Goal: Communication & Community: Answer question/provide support

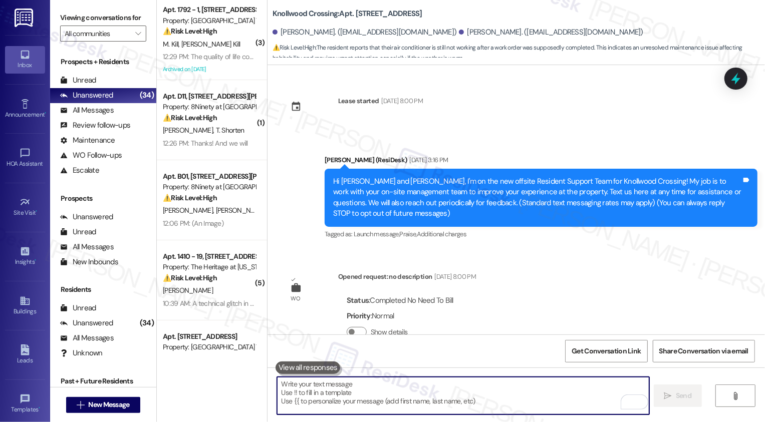
scroll to position [355, 0]
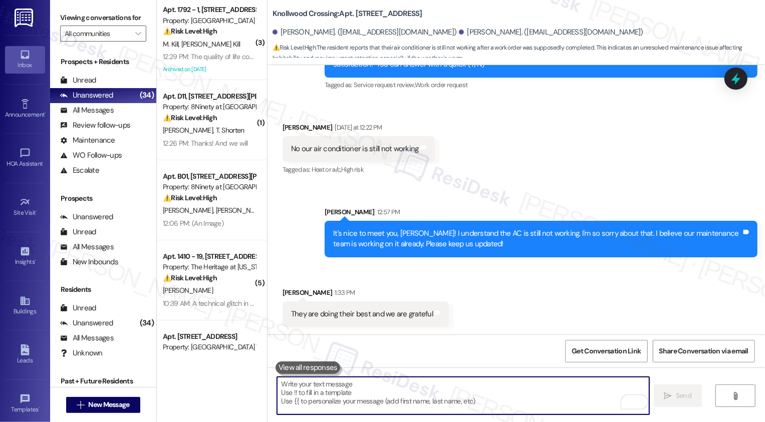
click at [347, 391] on textarea "To enrich screen reader interactions, please activate Accessibility in Grammarl…" at bounding box center [463, 396] width 372 height 38
click at [344, 394] on textarea "To enrich screen reader interactions, please activate Accessibility in Grammarl…" at bounding box center [463, 396] width 372 height 38
click at [334, 385] on textarea "To enrich screen reader interactions, please activate Accessibility in Grammarl…" at bounding box center [463, 396] width 372 height 38
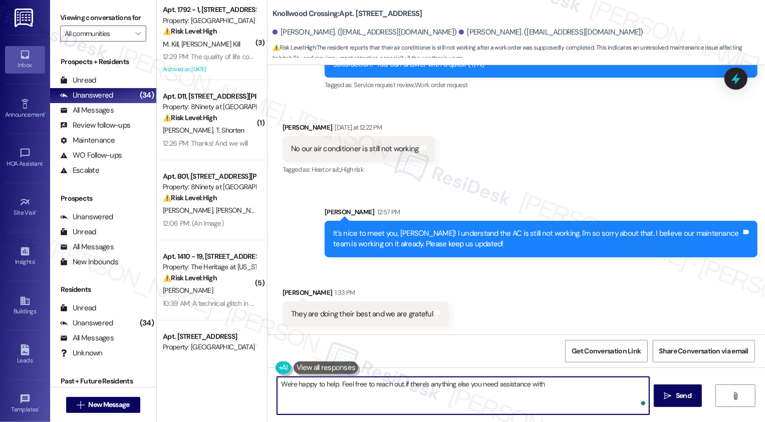
type textarea "We're happy to help. Feel free to reach out if there's anything else you need a…"
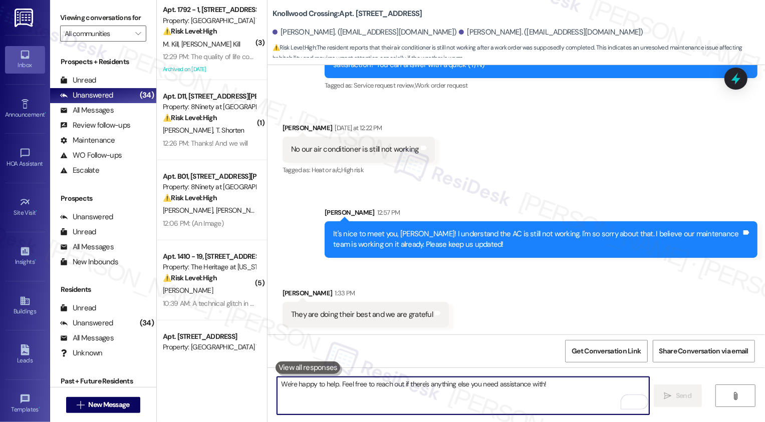
scroll to position [425, 0]
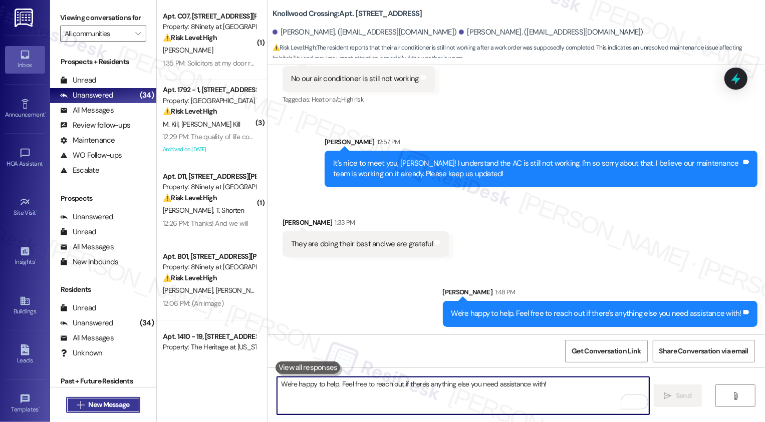
click at [106, 405] on span "New Message" at bounding box center [108, 405] width 41 height 11
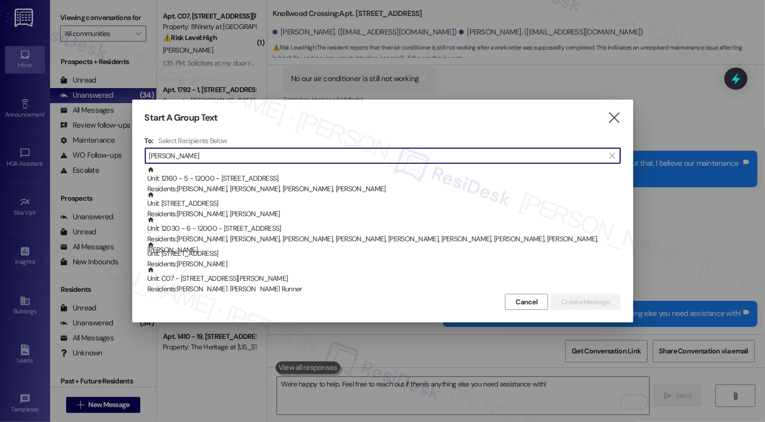
type input "Moore"
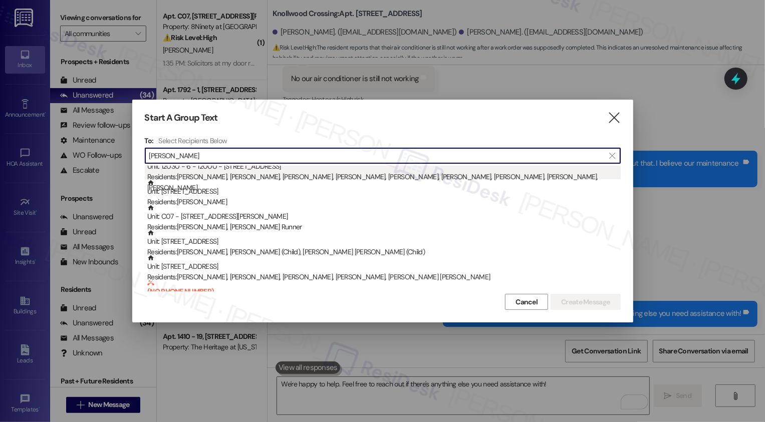
scroll to position [68, 0]
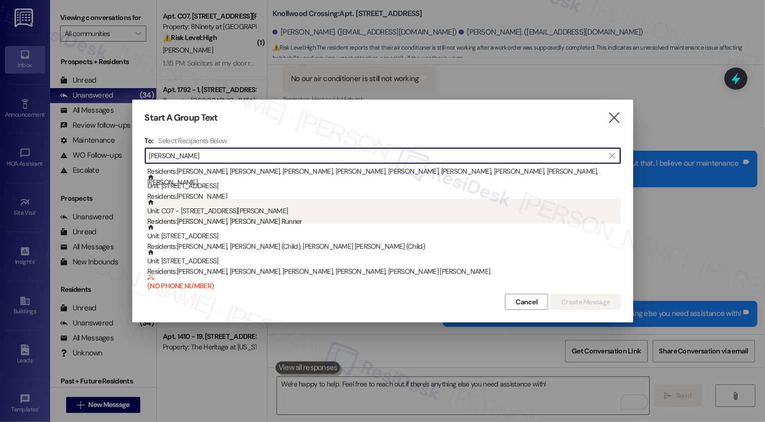
click at [238, 214] on div "Unit: C07 - 890 W. Loveland Avenue Residents: Eric Moore, Vivien Runner" at bounding box center [383, 213] width 473 height 29
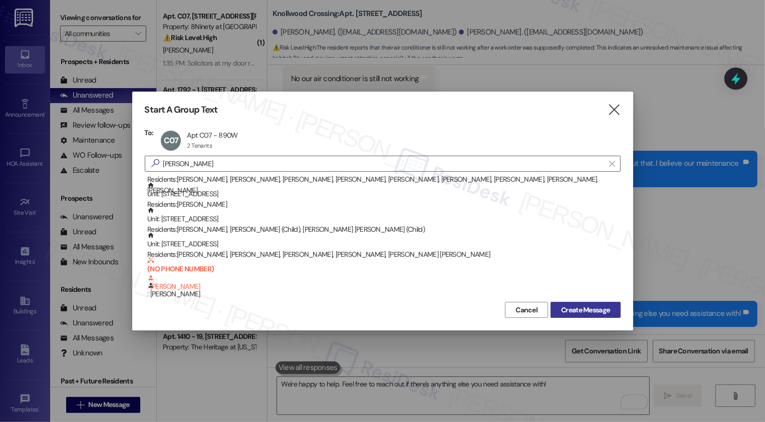
click at [575, 310] on span "Create Message" at bounding box center [585, 310] width 49 height 11
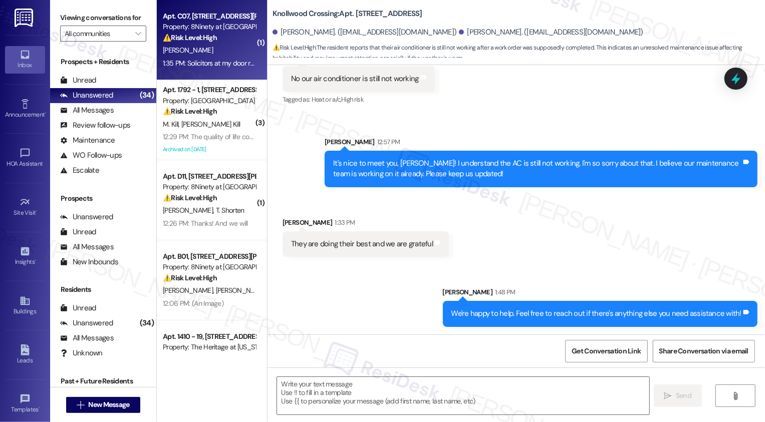
type textarea "Fetching suggested responses. Please feel free to read through the conversation…"
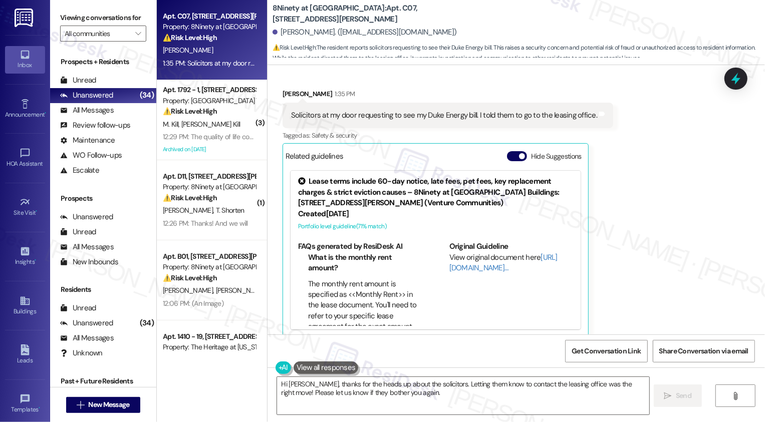
scroll to position [91, 0]
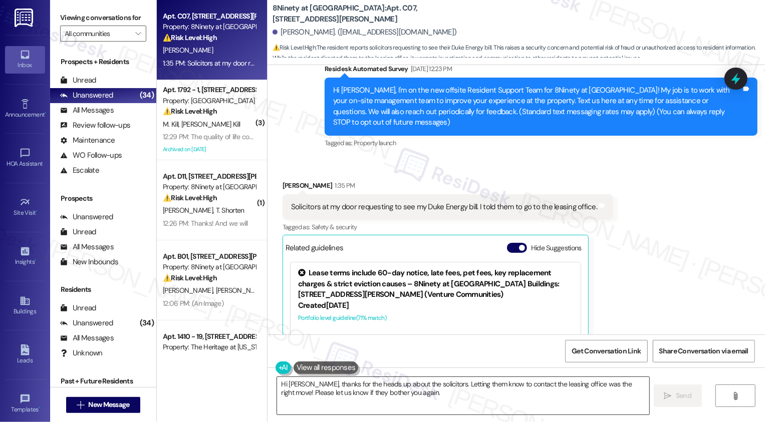
click at [354, 394] on textarea "Hi Eric, thanks for the heads up about the solicitors. Letting them know to con…" at bounding box center [463, 396] width 372 height 38
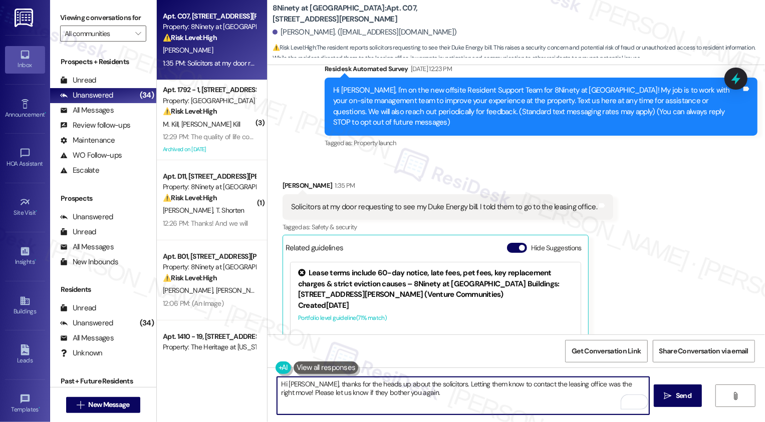
drag, startPoint x: 424, startPoint y: 384, endPoint x: 440, endPoint y: 404, distance: 25.6
click at [440, 404] on textarea "Hi Eric, thanks for the heads up about the solicitors. Letting them know to con…" at bounding box center [463, 396] width 372 height 38
drag, startPoint x: 424, startPoint y: 383, endPoint x: 432, endPoint y: 393, distance: 12.8
click at [432, 393] on textarea "Hi Eric, thanks for the heads up about the solicitors. Letting them know to con…" at bounding box center [463, 396] width 372 height 38
click at [277, 384] on textarea "Hi Eric, thanks for the heads up about the solicitors. I will also notify the o…" at bounding box center [463, 396] width 372 height 38
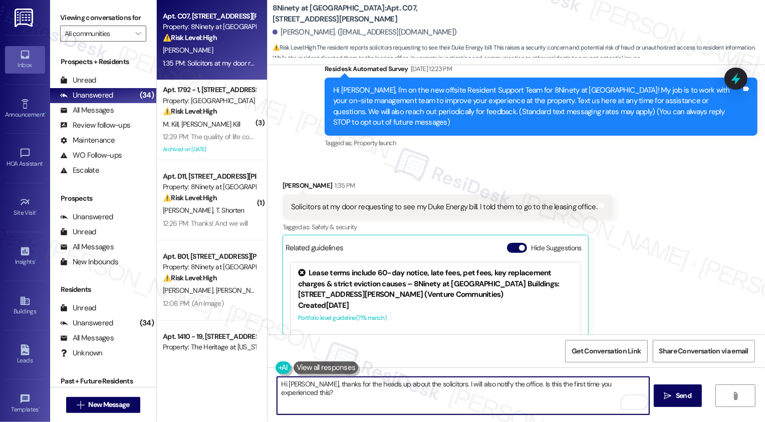
click at [277, 384] on textarea "Hi Eric, thanks for the heads up about the solicitors. I will also notify the o…" at bounding box center [463, 396] width 372 height 38
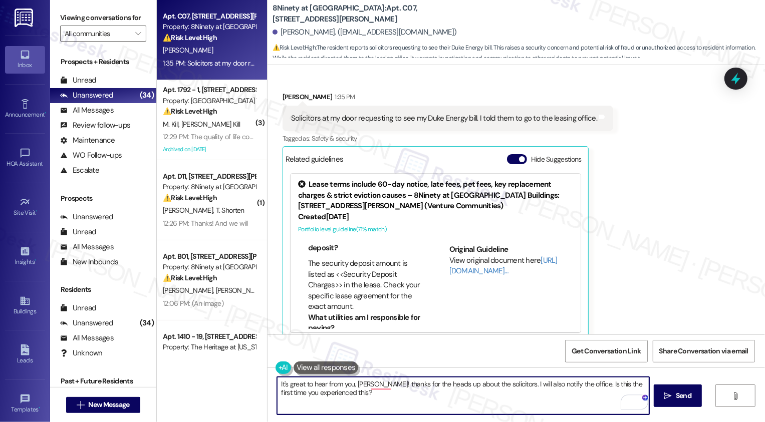
scroll to position [152, 0]
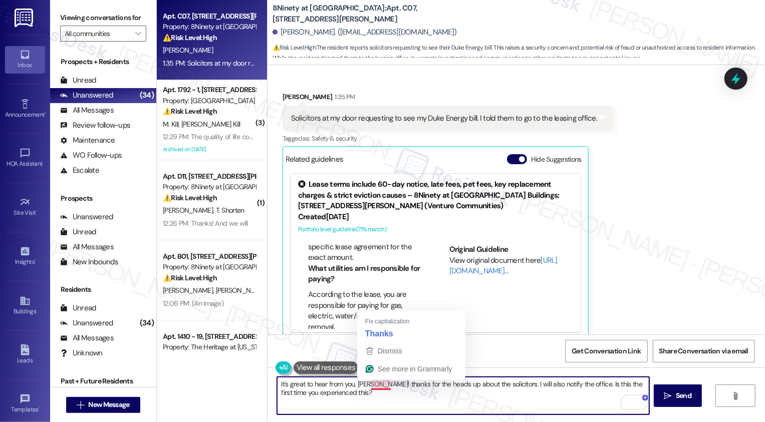
click at [375, 386] on textarea "It's great to hear from you, Eric! thanks for the heads up about the solicitors…" at bounding box center [463, 396] width 372 height 38
click at [300, 396] on textarea "It's great to hear from you, Eric! Thanks for the heads up about the solicitors…" at bounding box center [463, 396] width 372 height 38
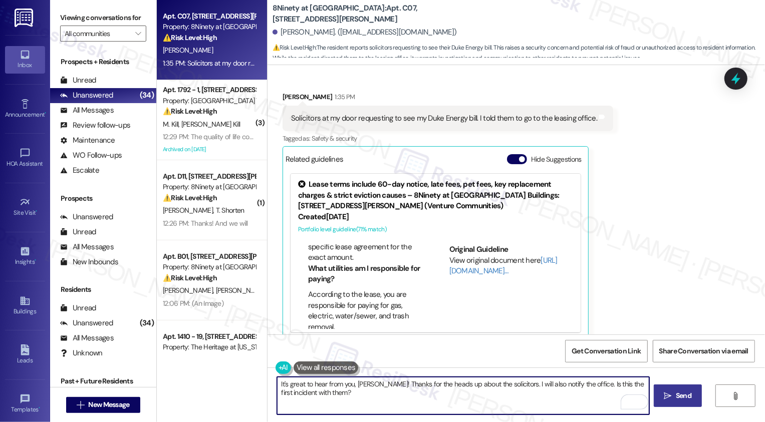
type textarea "It's great to hear from you, Eric! Thanks for the heads up about the solicitors…"
click at [665, 399] on icon "" at bounding box center [668, 396] width 8 height 8
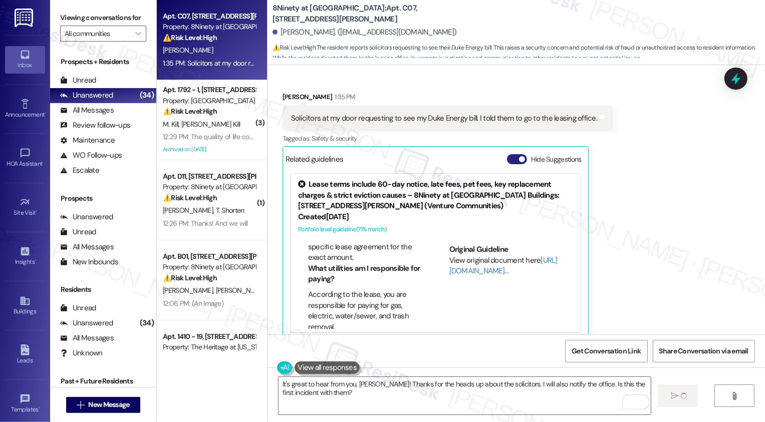
scroll to position [0, 0]
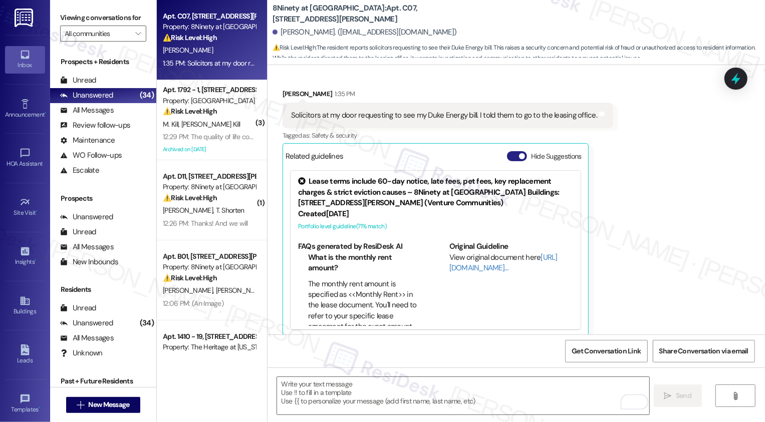
type textarea "Fetching suggested responses. Please feel free to read through the conversation…"
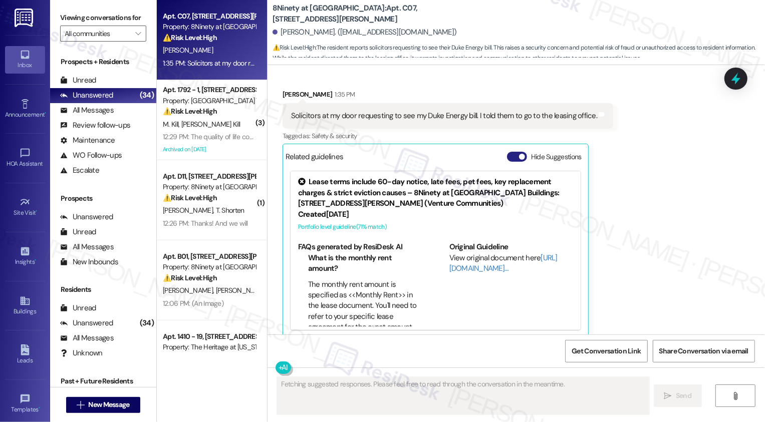
scroll to position [263, 0]
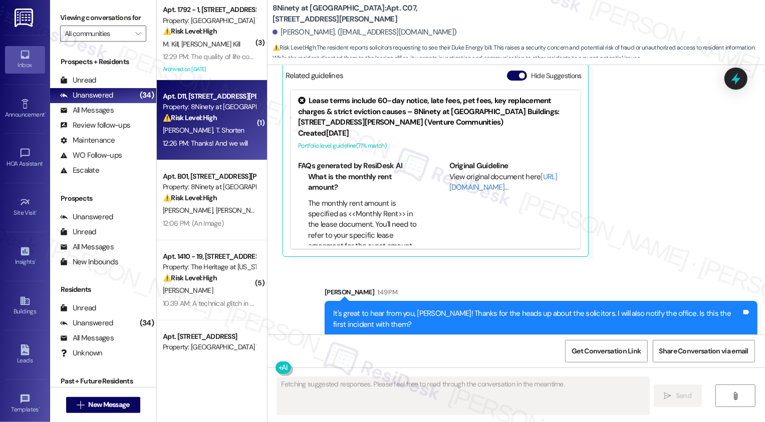
click at [218, 122] on div "⚠️ Risk Level: High The resident is inquiring about lease renewal options as th…" at bounding box center [209, 118] width 93 height 11
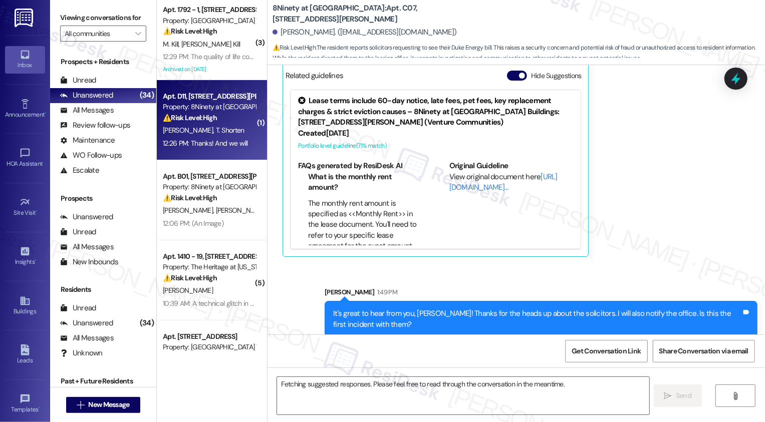
click at [218, 122] on div "⚠️ Risk Level: High The resident is inquiring about lease renewal options as th…" at bounding box center [209, 118] width 93 height 11
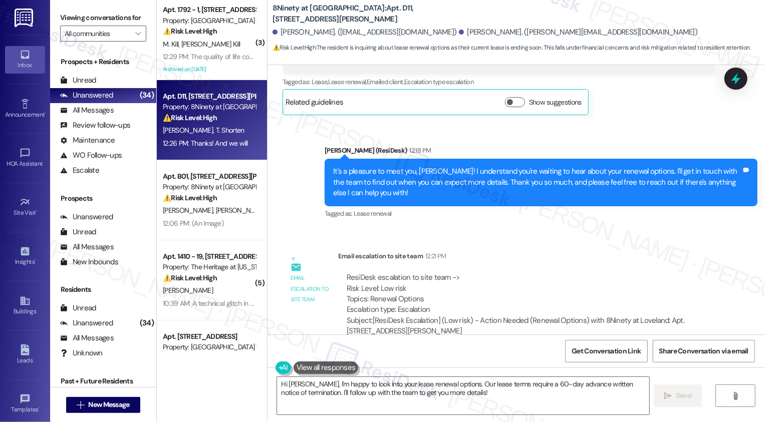
scroll to position [349, 0]
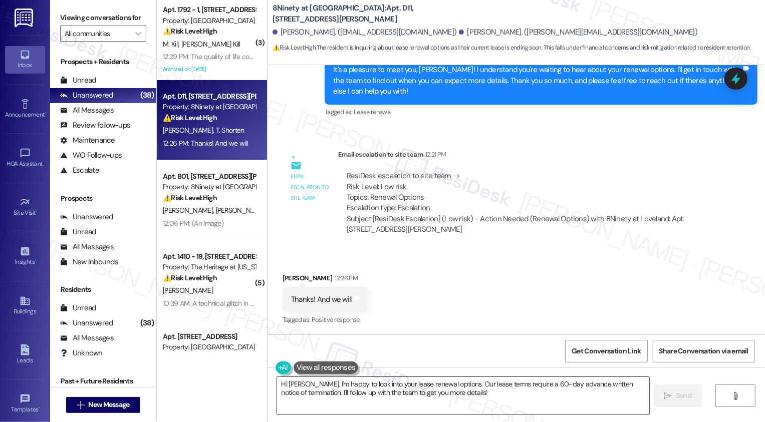
click at [403, 390] on textarea "Hi Emily, I'm happy to look into your lease renewal options. Our lease terms re…" at bounding box center [463, 396] width 372 height 38
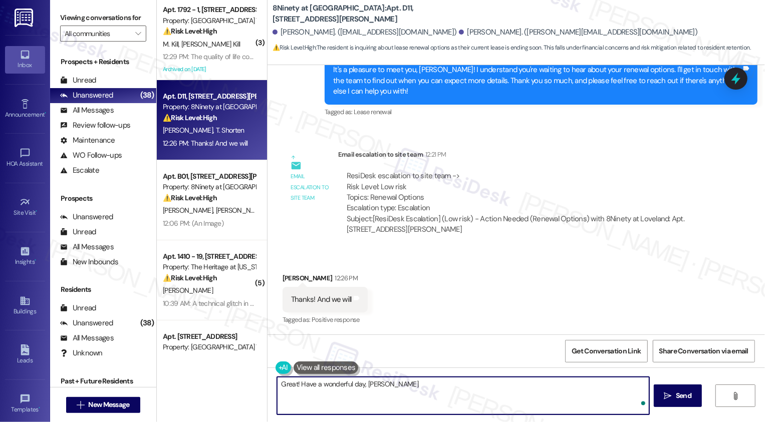
type textarea "Great! Have a wonderful day, Emily!"
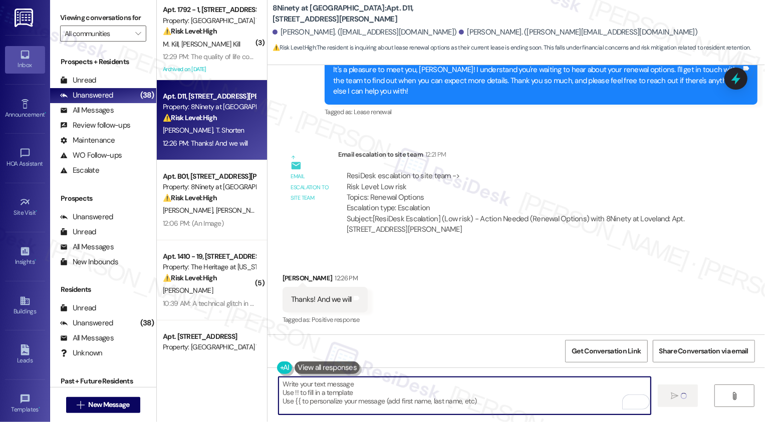
scroll to position [349, 0]
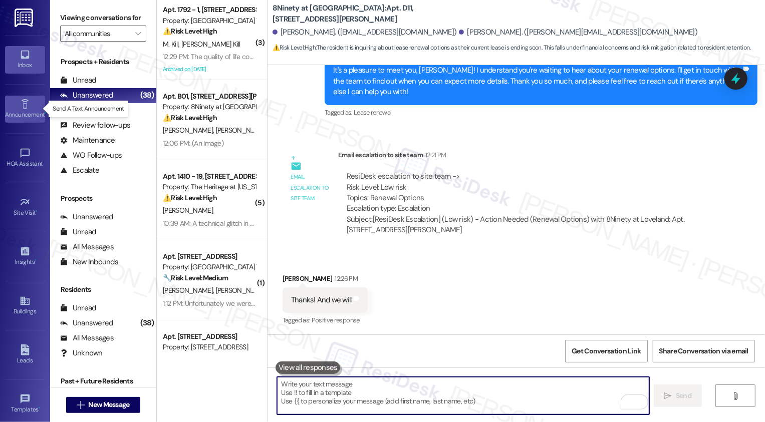
click at [29, 108] on link "Announcement •" at bounding box center [25, 109] width 40 height 27
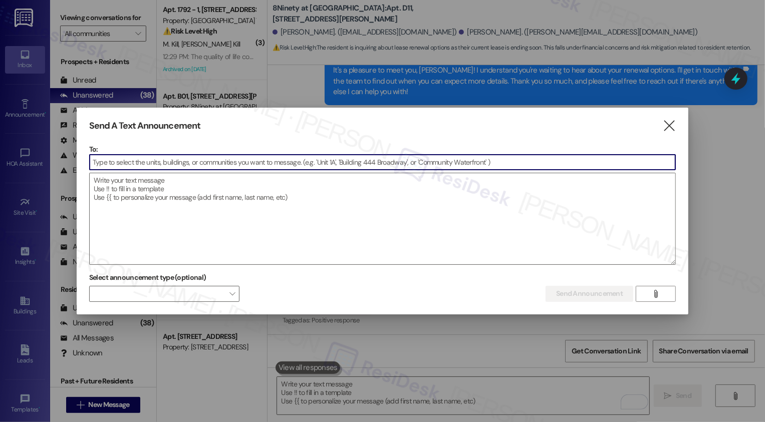
click at [679, 128] on div "Send A Text Announcement  To:  Drop image file here Select announcement type …" at bounding box center [383, 211] width 612 height 207
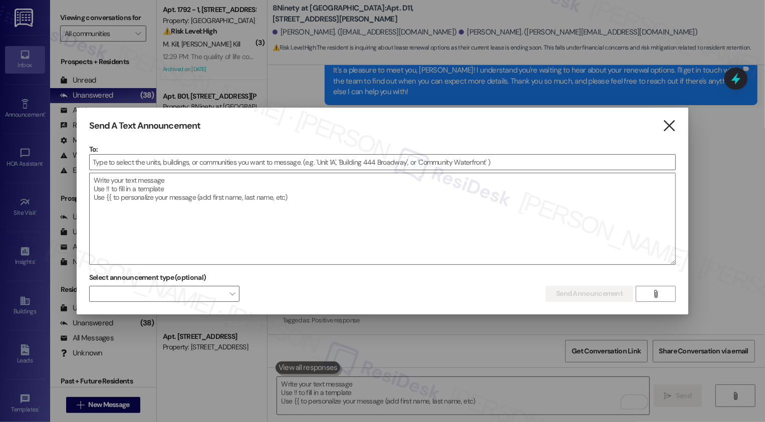
click at [670, 128] on icon "" at bounding box center [669, 126] width 14 height 11
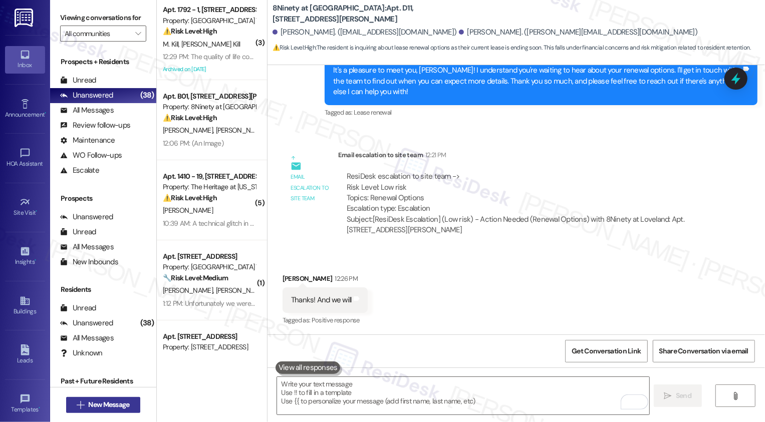
click at [123, 406] on span "New Message" at bounding box center [108, 405] width 41 height 11
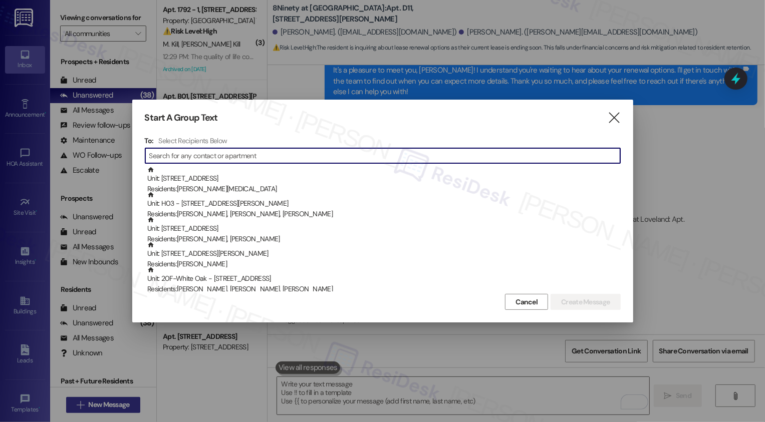
type input "https://www.theresidesk.com/text/insights-conversations/1477737/escalation-help…"
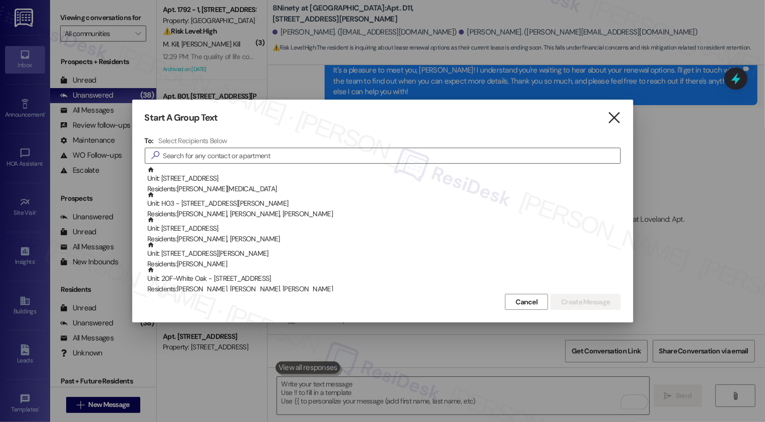
click at [611, 118] on icon "" at bounding box center [614, 118] width 14 height 11
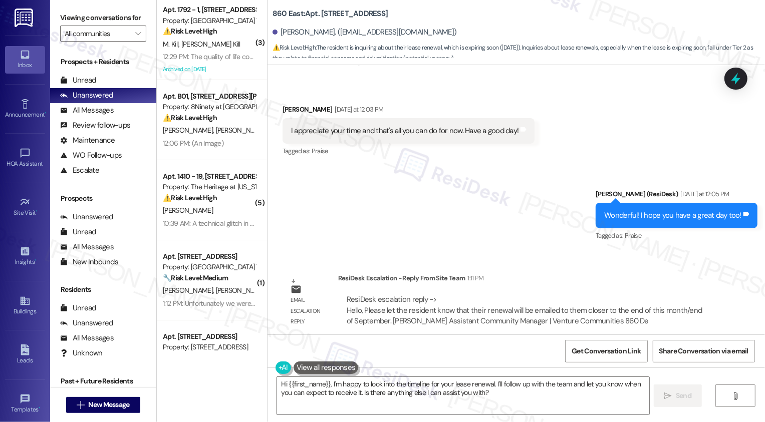
scroll to position [493, 0]
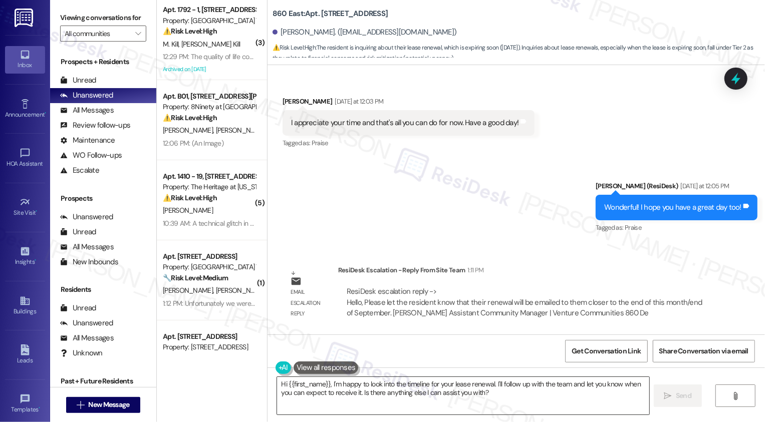
click at [394, 393] on textarea "Hi {{first_name}}, I'm happy to look into the timeline for your lease renewal. …" at bounding box center [463, 396] width 372 height 38
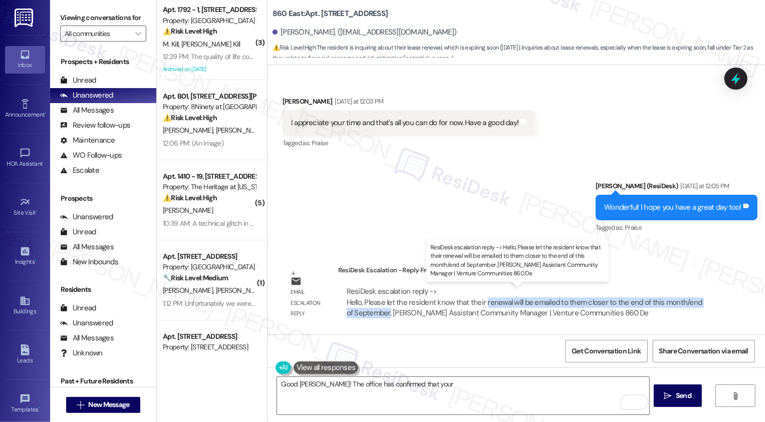
drag, startPoint x: 476, startPoint y: 302, endPoint x: 376, endPoint y: 311, distance: 100.6
click at [376, 311] on div "ResiDesk escalation reply -> Hello, Please let the resident know that their ren…" at bounding box center [525, 302] width 356 height 32
copy div "renewal will be emailed to them closer to the end of this month/end of Septembe…"
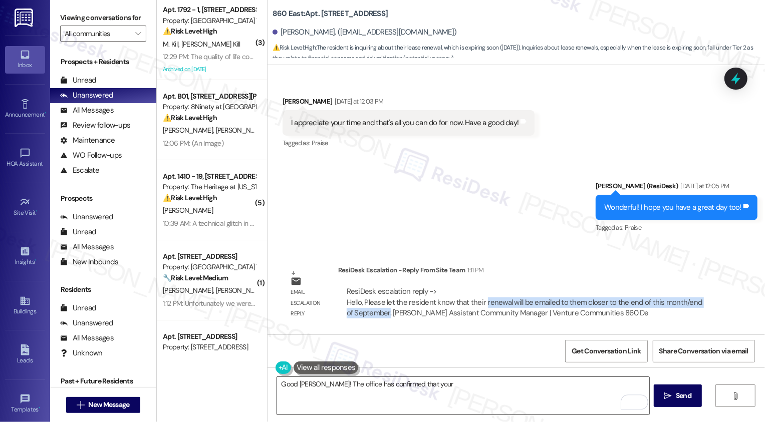
click at [494, 391] on textarea "Good day, James! The office has confirmed that your" at bounding box center [463, 396] width 372 height 38
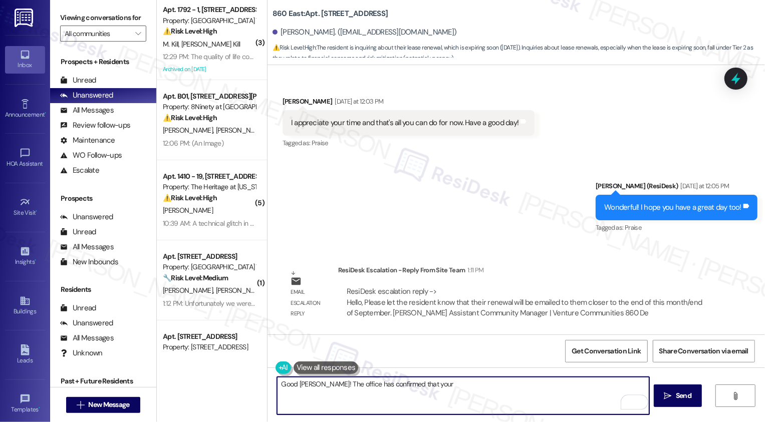
paste textarea "renewal will be emailed to them closer to the end of this month/end of Septembe…"
drag, startPoint x: 506, startPoint y: 384, endPoint x: 521, endPoint y: 384, distance: 15.5
click at [521, 384] on textarea "Good day, James! The office has confirmed that your renewal will be emailed to …" at bounding box center [463, 396] width 372 height 38
click at [579, 384] on textarea "Good day, James! The office has confirmed that your renewal will be emailed to …" at bounding box center [463, 396] width 372 height 38
click at [609, 385] on textarea "Good day, James! The office has confirmed that your renewal will be emailed to …" at bounding box center [463, 396] width 372 height 38
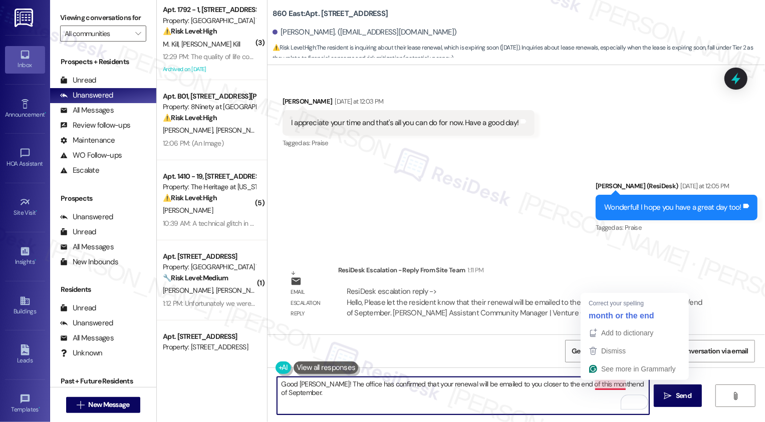
click at [603, 385] on textarea "Good day, James! The office has confirmed that your renewal will be emailed to …" at bounding box center [463, 396] width 372 height 38
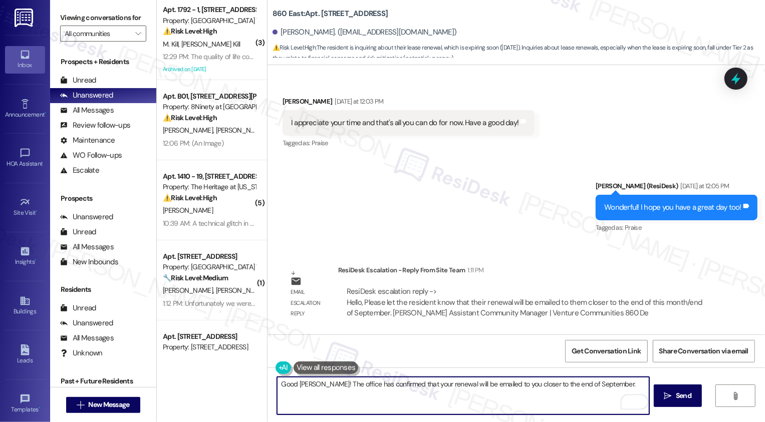
click at [594, 385] on textarea "Good day, James! The office has confirmed that your renewal will be emailed to …" at bounding box center [463, 396] width 372 height 38
click at [627, 385] on textarea "Good day, James! The office has confirmed that your renewal will be emailed to …" at bounding box center [463, 396] width 372 height 38
type textarea "Good day, James! The office has confirmed that your renewal will be emailed to …"
click at [685, 398] on span "Send" at bounding box center [684, 396] width 16 height 11
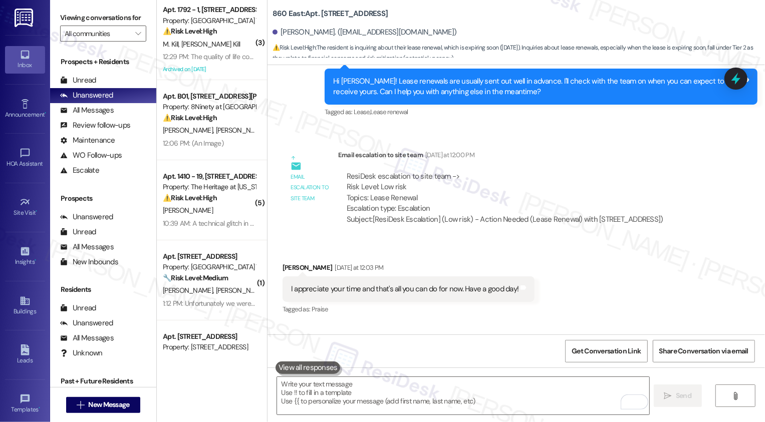
scroll to position [573, 0]
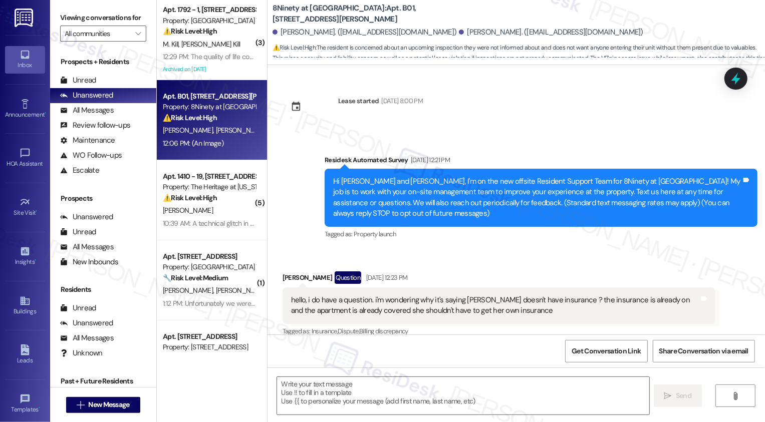
scroll to position [2959, 0]
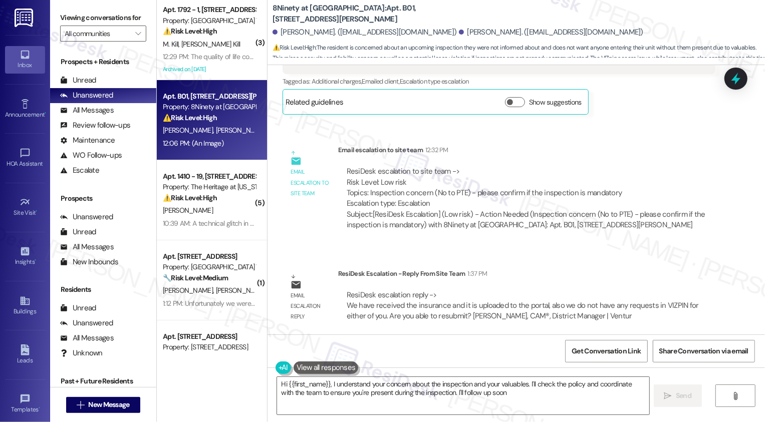
type textarea "Hi {{first_name}}, I understand your concern about the inspection and your valu…"
click at [377, 396] on textarea "Hi {{first_name}}, I understand your concern about the inspection and your valu…" at bounding box center [463, 396] width 372 height 38
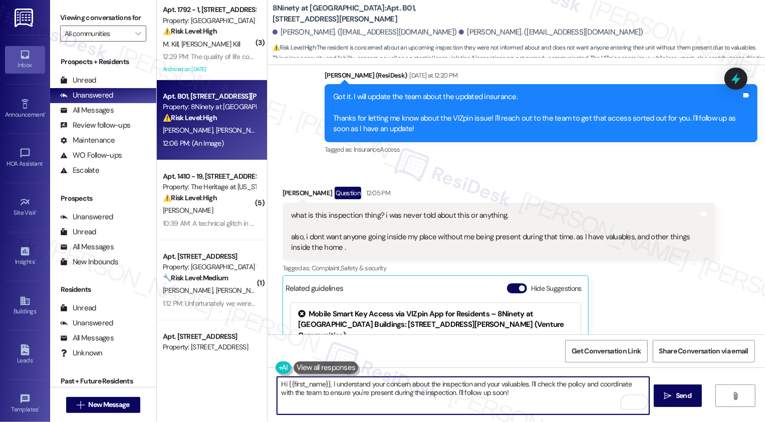
scroll to position [2292, 0]
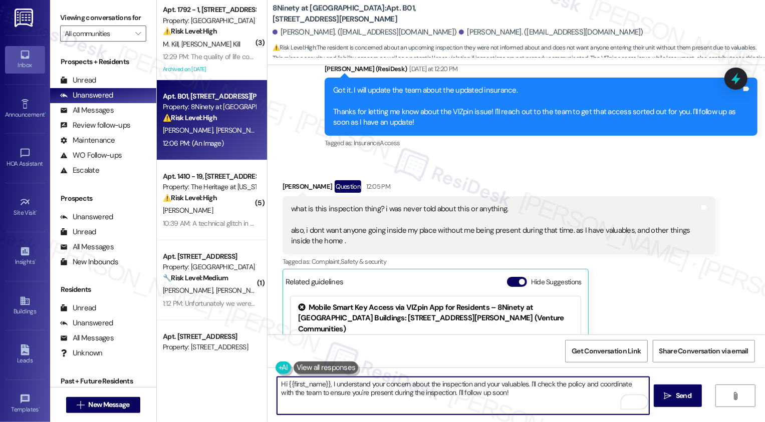
click at [315, 389] on textarea "Hi {{first_name}}, I understand your concern about the inspection and your valu…" at bounding box center [463, 396] width 372 height 38
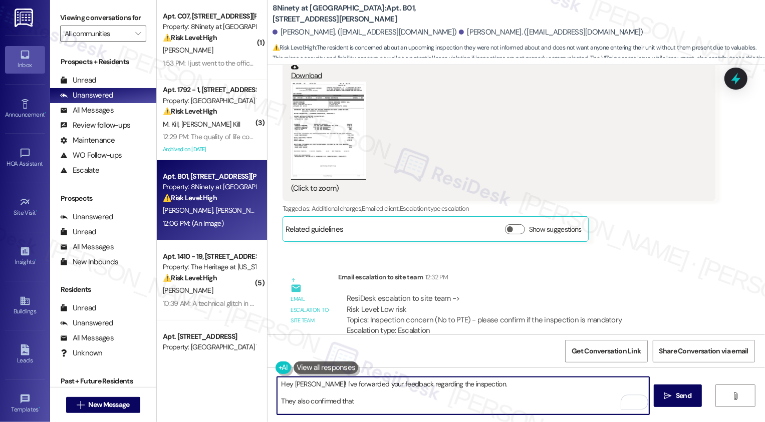
scroll to position [2959, 0]
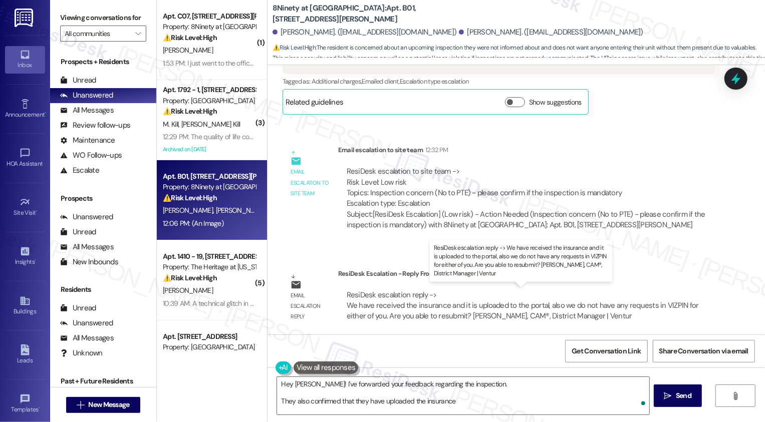
click at [395, 309] on div "ResiDesk escalation reply -> We have received the insurance and it is uploaded …" at bounding box center [523, 306] width 352 height 32
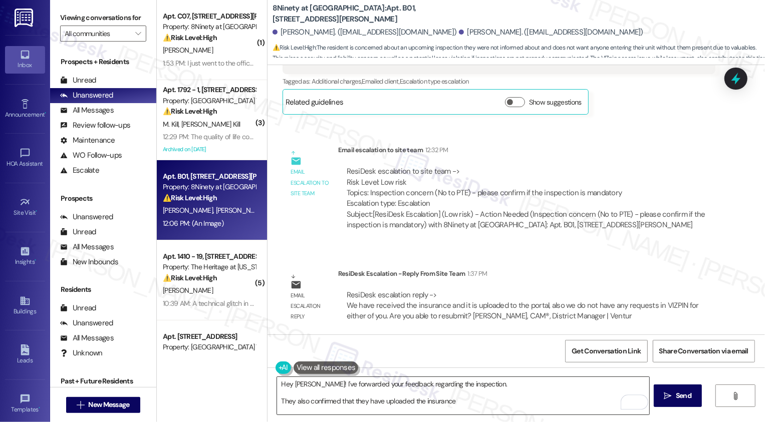
click at [412, 403] on textarea "Hey Tristan! I've forwarded your feedback regarding the inspection. They also c…" at bounding box center [463, 396] width 372 height 38
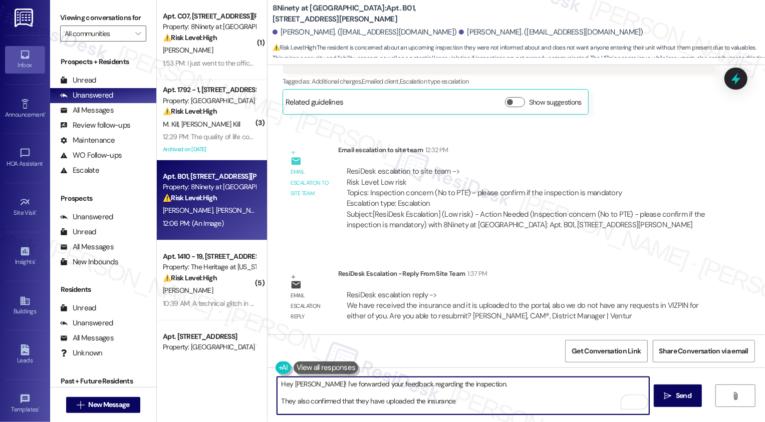
click at [412, 403] on textarea "Hey Tristan! I've forwarded your feedback regarding the inspection. They also c…" at bounding box center [463, 396] width 372 height 38
click at [462, 403] on textarea "Hey Tristan! I've forwarded your feedback regarding the inspection. They also c…" at bounding box center [463, 396] width 372 height 38
click at [350, 398] on textarea "Hey Tristan! I've forwarded your feedback regarding the inspection. They also c…" at bounding box center [463, 396] width 372 height 38
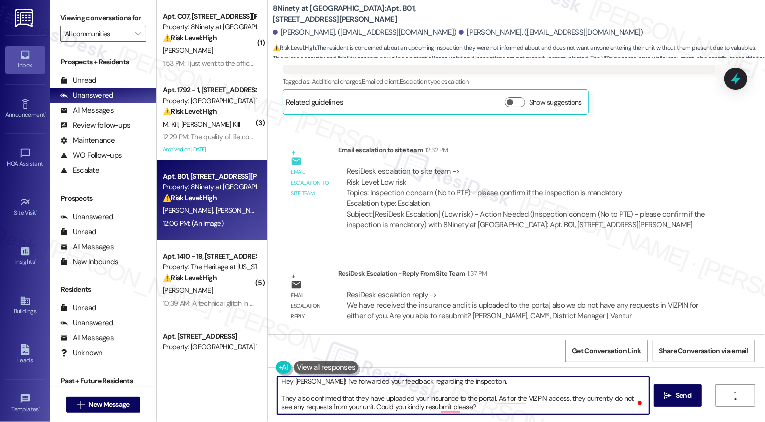
click at [287, 400] on textarea "Hey Tristan! I've forwarded your feedback regarding the inspection. They also c…" at bounding box center [463, 396] width 372 height 38
click at [278, 400] on textarea "Hey Tristan! I've forwarded your feedback regarding the inspection. They also c…" at bounding box center [463, 396] width 372 height 38
click at [285, 398] on textarea "Hey Tristan! I've forwarded your feedback regarding the inspection. Th team has…" at bounding box center [463, 396] width 372 height 38
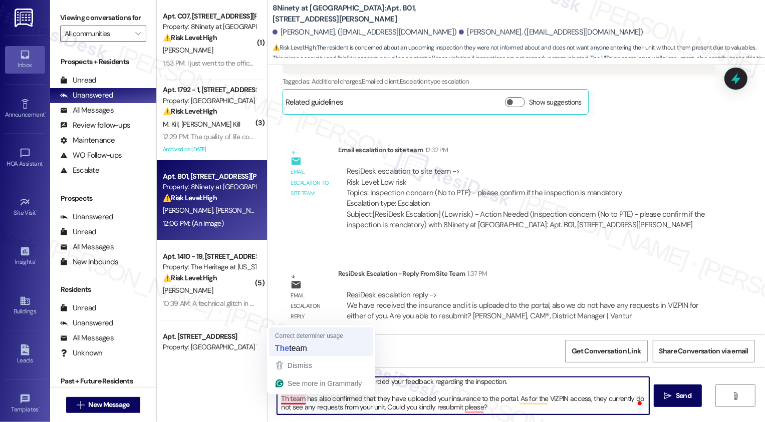
click at [289, 348] on div "Get Conversation Link Share Conversation via email" at bounding box center [515, 350] width 497 height 33
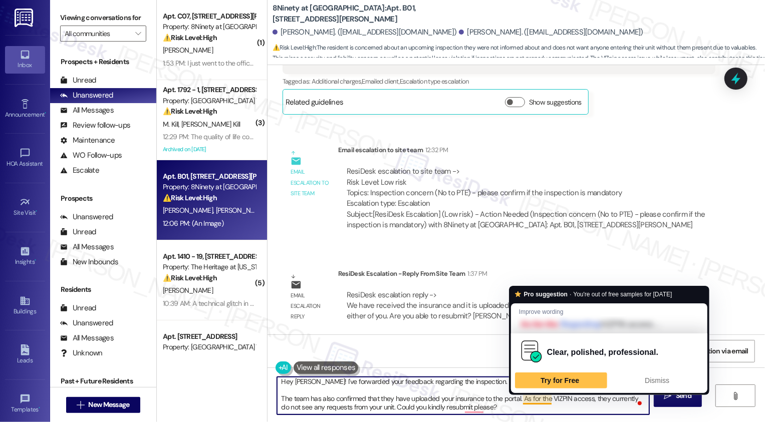
click at [548, 400] on textarea "Hey Tristan! I've forwarded your feedback regarding the inspection. The team ha…" at bounding box center [463, 396] width 372 height 38
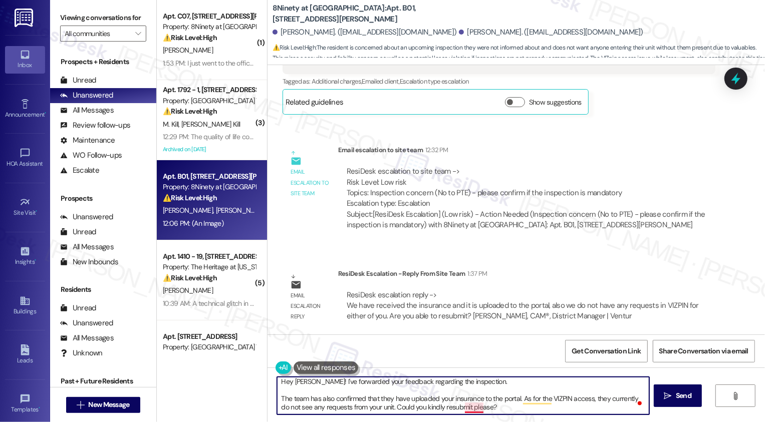
click at [465, 411] on textarea "Hey Tristan! I've forwarded your feedback regarding the inspection. The team ha…" at bounding box center [463, 396] width 372 height 38
type textarea "Hey Tristan! I've forwarded your feedback regarding the inspection. The team ha…"
click at [511, 417] on div "Hey Tristan! I've forwarded your feedback regarding the inspection. The team ha…" at bounding box center [515, 405] width 497 height 75
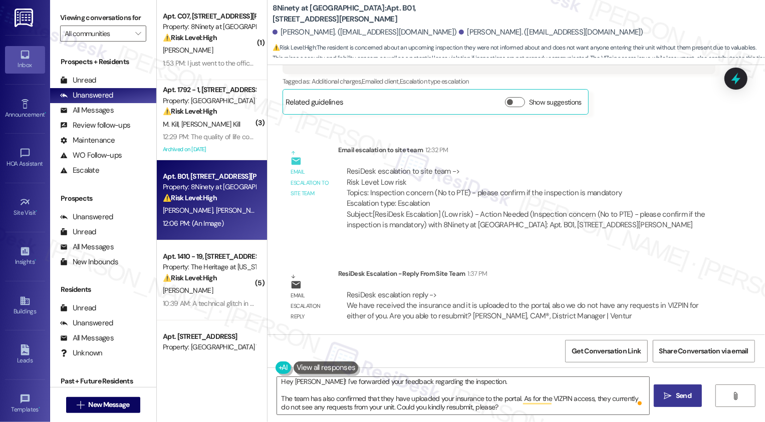
click at [667, 402] on button " Send" at bounding box center [677, 396] width 49 height 23
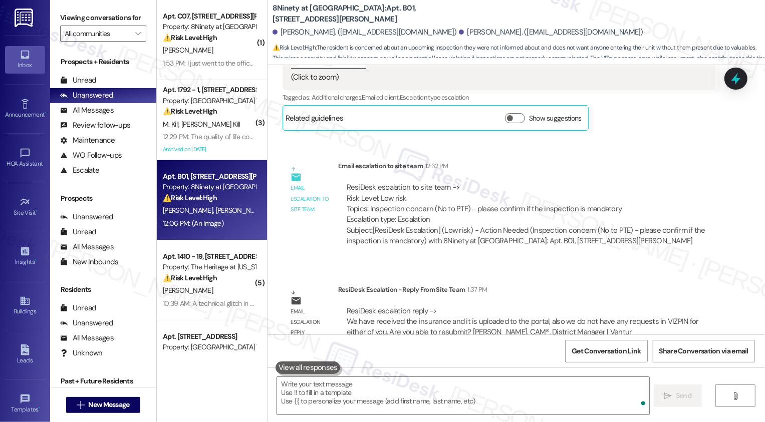
scroll to position [3061, 0]
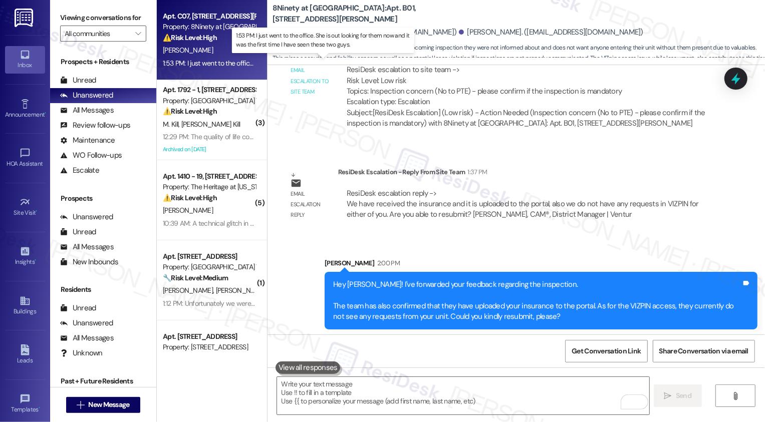
click at [206, 63] on div "1:53 PM: I just went to the office. She is out looking for them now and it was …" at bounding box center [330, 63] width 334 height 9
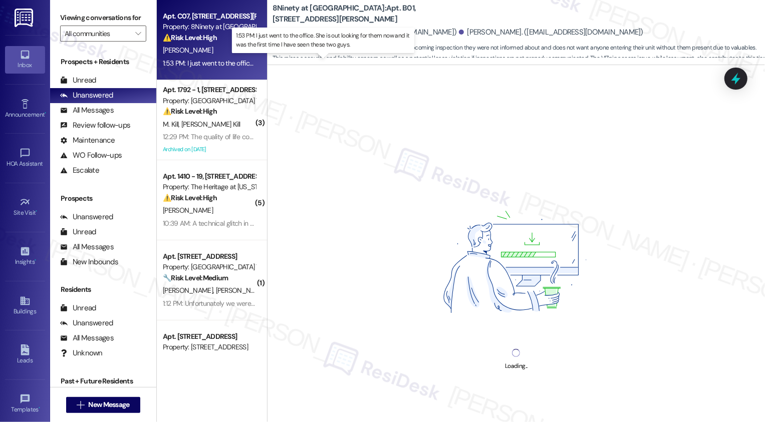
click at [206, 63] on div "1:53 PM: I just went to the office. She is out looking for them now and it was …" at bounding box center [330, 63] width 334 height 9
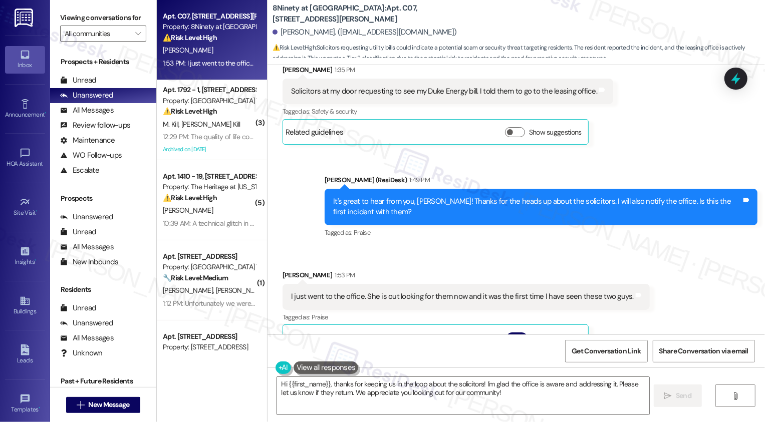
scroll to position [385, 0]
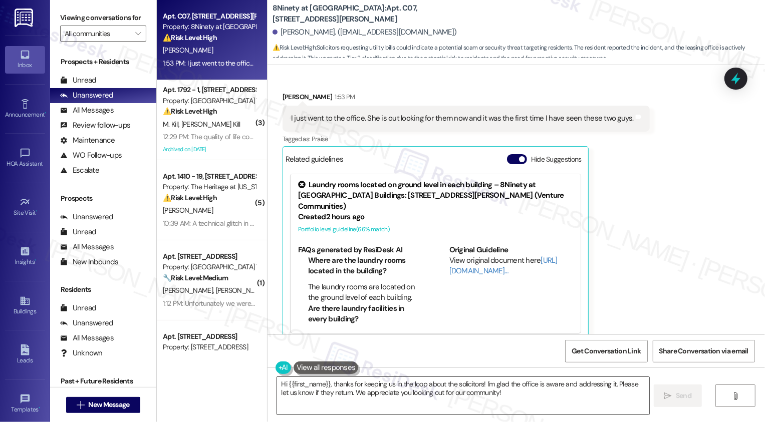
click at [374, 383] on textarea "Hi {{first_name}}, thanks for keeping us in the loop about the solicitors! I'm …" at bounding box center [463, 396] width 372 height 38
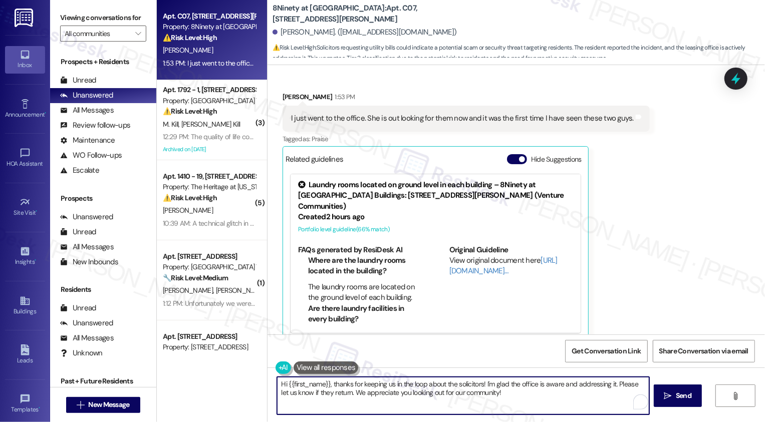
click at [414, 391] on textarea "Hi {{first_name}}, thanks for keeping us in the loop about the solicitors! I'm …" at bounding box center [463, 396] width 372 height 38
drag, startPoint x: 479, startPoint y: 384, endPoint x: 284, endPoint y: 377, distance: 194.9
click at [284, 377] on div "Hi {{first_name}}, thanks for keeping us in the loop about the solicitors! I'm …" at bounding box center [515, 405] width 497 height 75
click at [335, 388] on textarea "Got it! I'm glad the office is aware and addressing it. Please let us know if t…" at bounding box center [463, 396] width 372 height 38
click at [503, 394] on textarea "Got it! I'm glad the office is aware and addressing it. Please let us know if t…" at bounding box center [463, 396] width 372 height 38
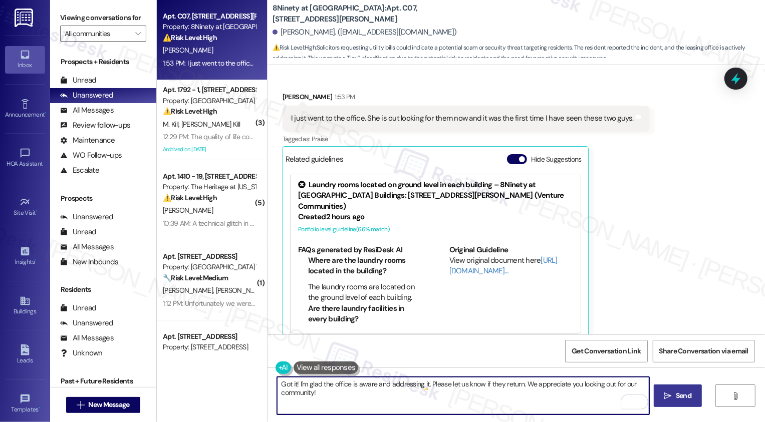
type textarea "Got it! I'm glad the office is aware and addressing it. Please let us know if t…"
click at [673, 393] on span "Send" at bounding box center [683, 396] width 20 height 11
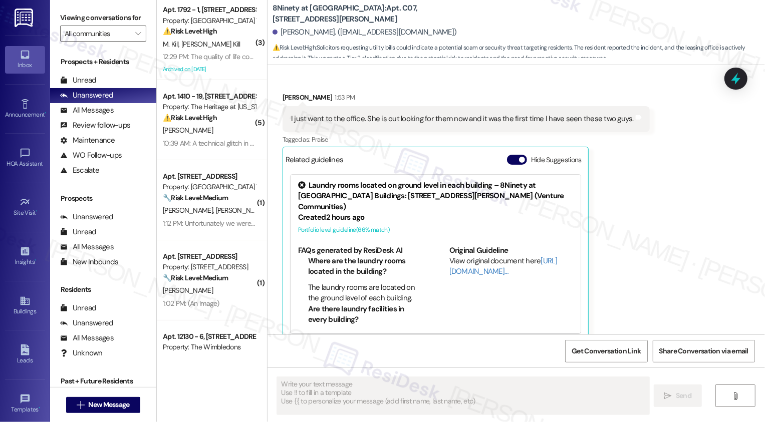
scroll to position [466, 0]
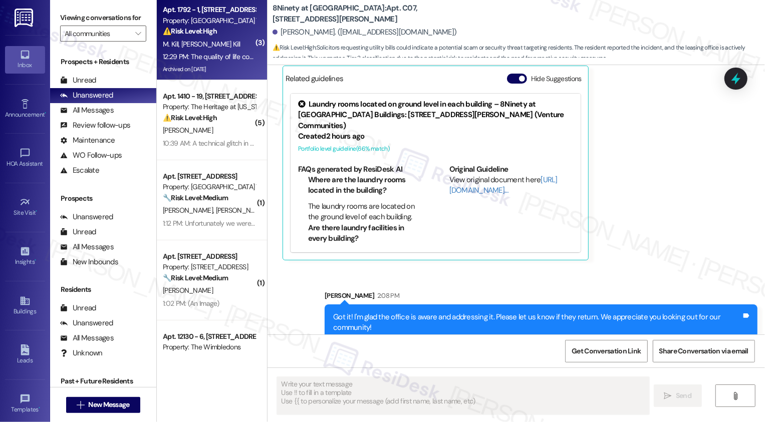
click at [190, 54] on div "12:29 PM: The quality of life continues to go down as the on-site security gets…" at bounding box center [294, 56] width 262 height 9
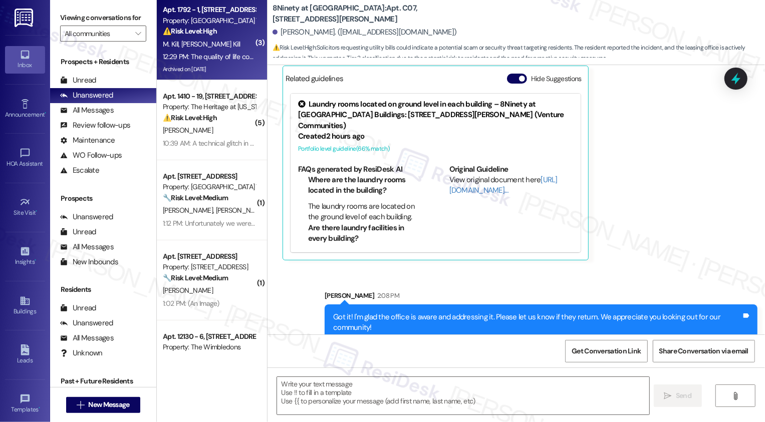
type textarea "Fetching suggested responses. Please feel free to read through the conversation…"
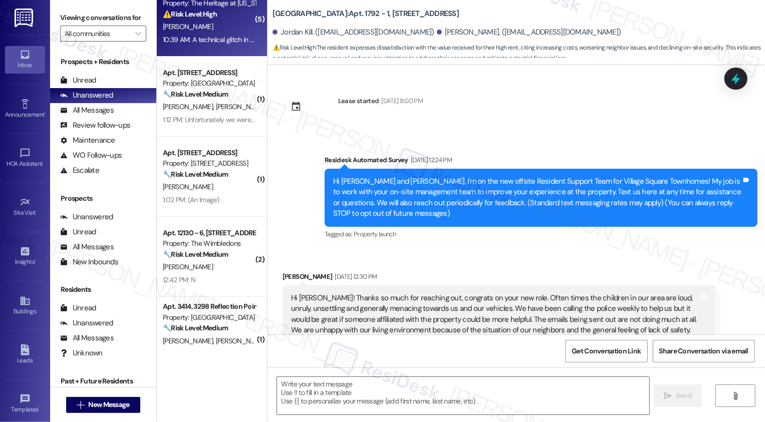
scroll to position [318, 0]
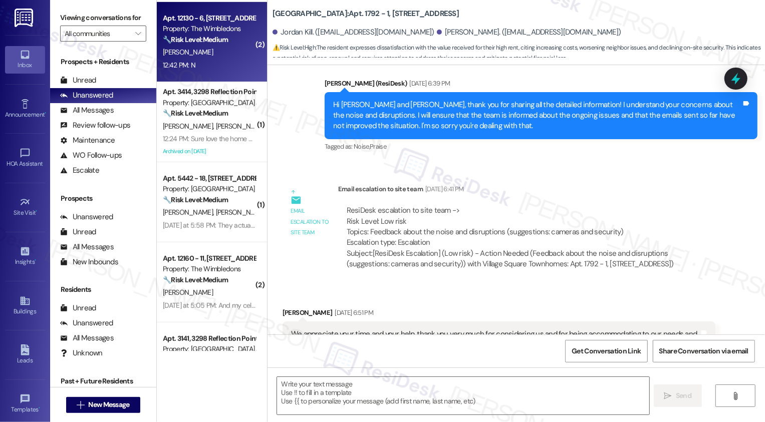
type textarea "Fetching suggested responses. Please feel free to read through the conversation…"
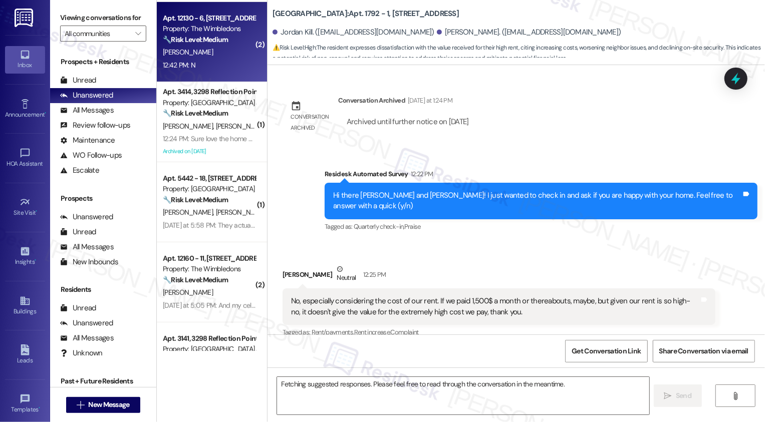
click at [199, 66] on div "12:42 PM: N 12:42 PM: N" at bounding box center [209, 65] width 95 height 13
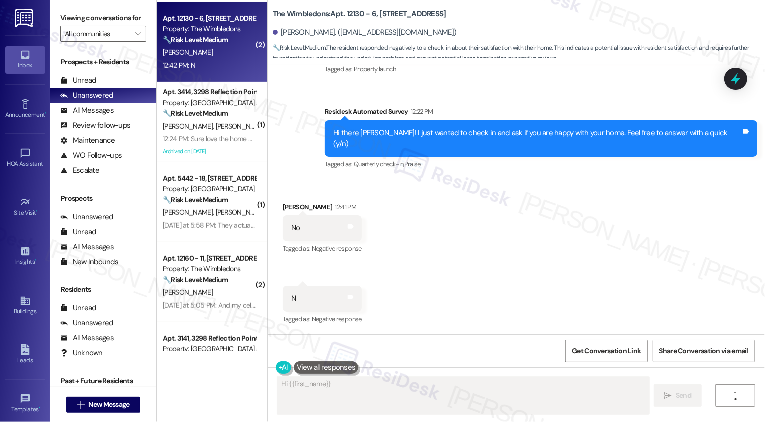
scroll to position [163, 0]
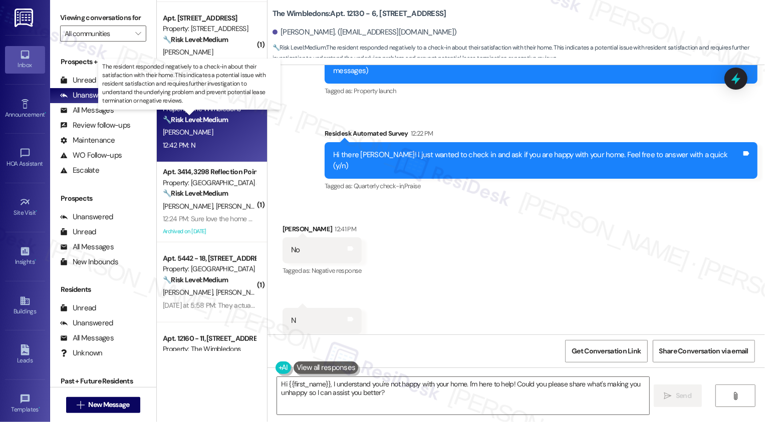
click at [203, 127] on div "F. Phillips" at bounding box center [209, 132] width 95 height 13
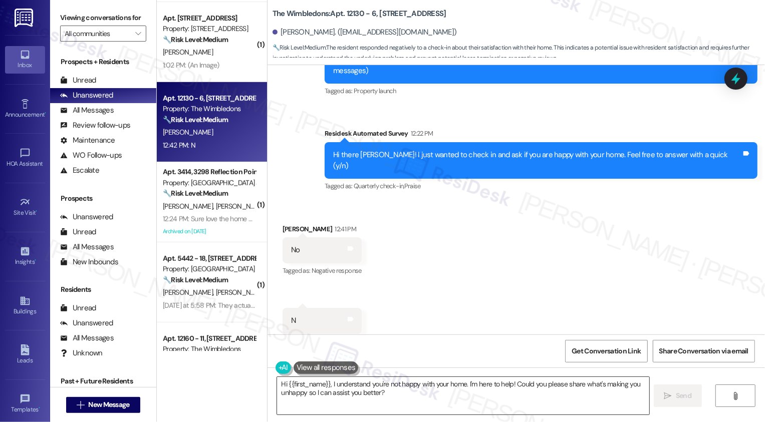
click at [313, 404] on textarea "Hi {{first_name}}, I understand you're not happy with your home. I'm here to he…" at bounding box center [463, 396] width 372 height 38
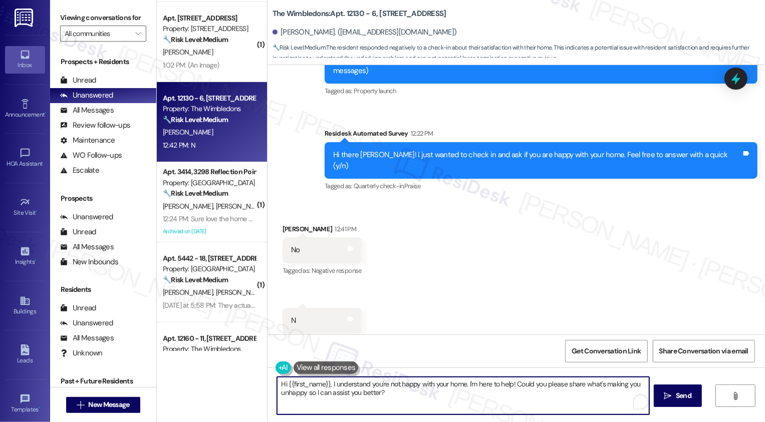
click at [327, 383] on textarea "Hi {{first_name}}, I understand you're not happy with your home. I'm here to he…" at bounding box center [463, 396] width 372 height 38
drag, startPoint x: 524, startPoint y: 384, endPoint x: 570, endPoint y: 386, distance: 46.1
click at [570, 386] on textarea "Hi {{first_name}}, it's nice to meet you! I understand you're not happy with yo…" at bounding box center [463, 396] width 372 height 38
click at [594, 395] on textarea "Hi {{first_name}}, it's nice to meet you! I understand you're not happy with yo…" at bounding box center [463, 396] width 372 height 38
drag, startPoint x: 312, startPoint y: 393, endPoint x: 451, endPoint y: 391, distance: 138.2
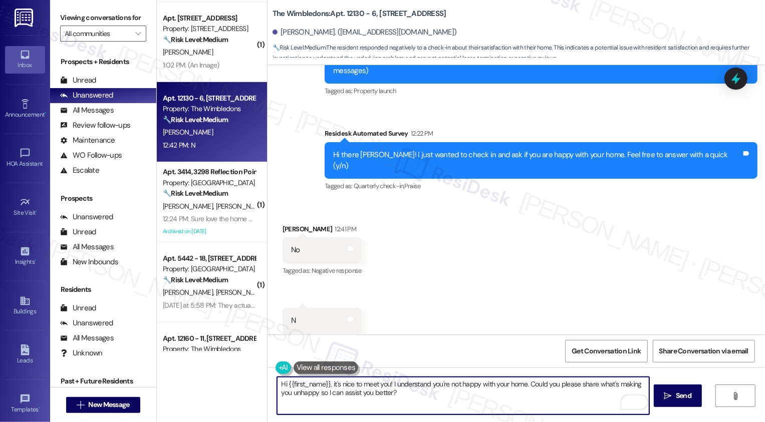
click at [451, 391] on textarea "Hi {{first_name}}, it's nice to meet you! I understand you're not happy with yo…" at bounding box center [463, 396] width 372 height 38
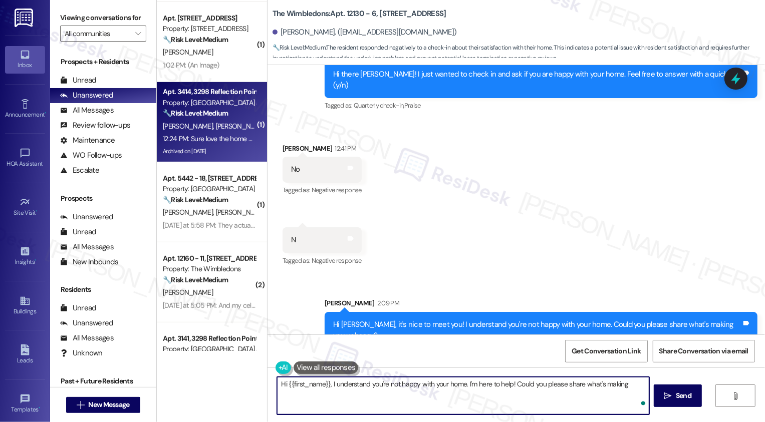
type textarea "Hi {{first_name}}, I understand you're not happy with your home. I'm here to he…"
click at [208, 132] on div "S. Forester K. Forester" at bounding box center [209, 126] width 95 height 13
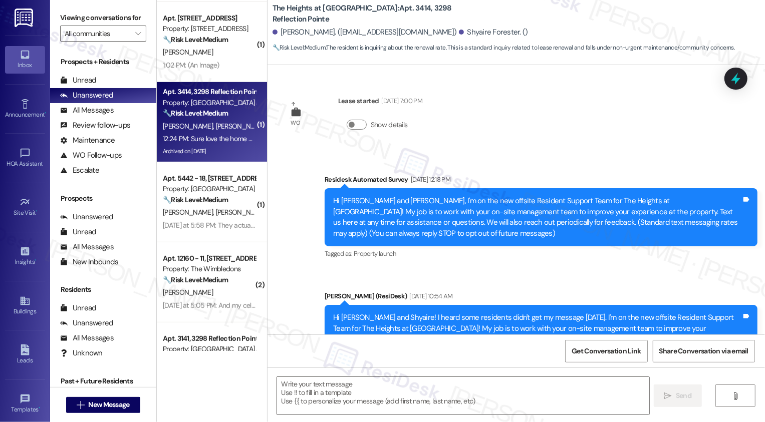
scroll to position [9805, 0]
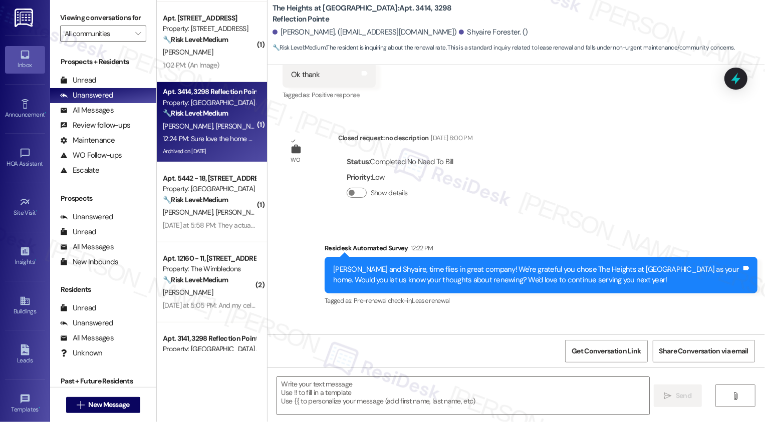
type textarea "Fetching suggested responses. Please feel free to read through the conversation…"
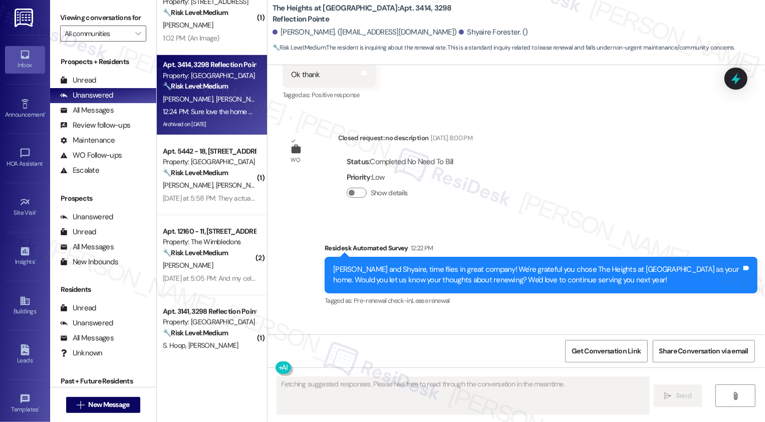
scroll to position [359, 0]
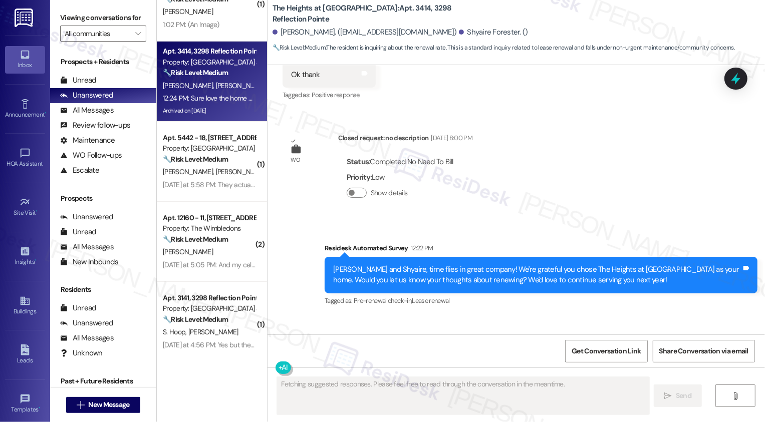
click at [217, 169] on div "S. Martin J. Bender" at bounding box center [209, 172] width 95 height 13
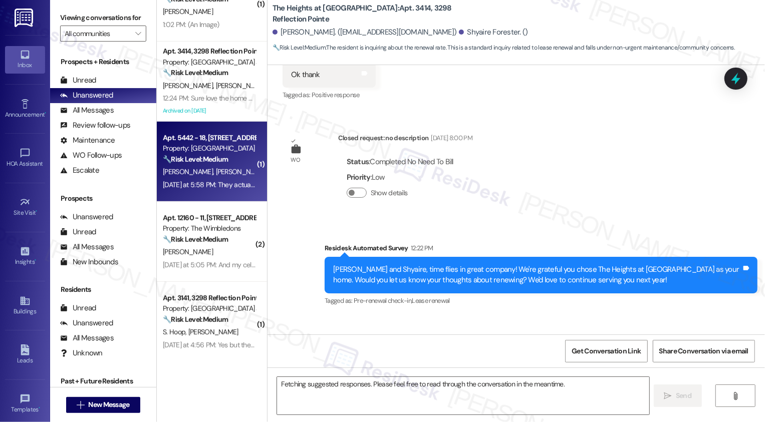
click at [217, 169] on div "S. Martin J. Bender" at bounding box center [209, 172] width 95 height 13
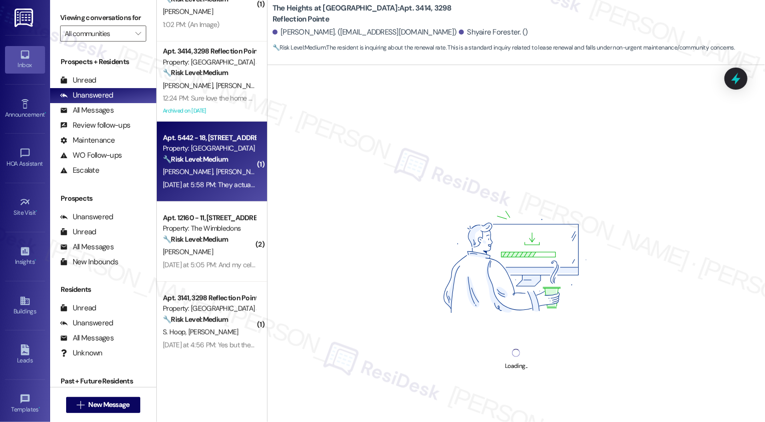
click at [217, 169] on div "S. Martin J. Bender" at bounding box center [209, 172] width 95 height 13
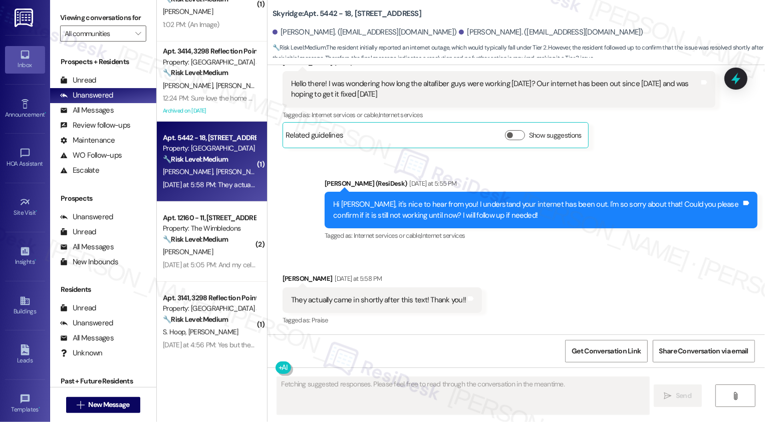
scroll to position [215, 0]
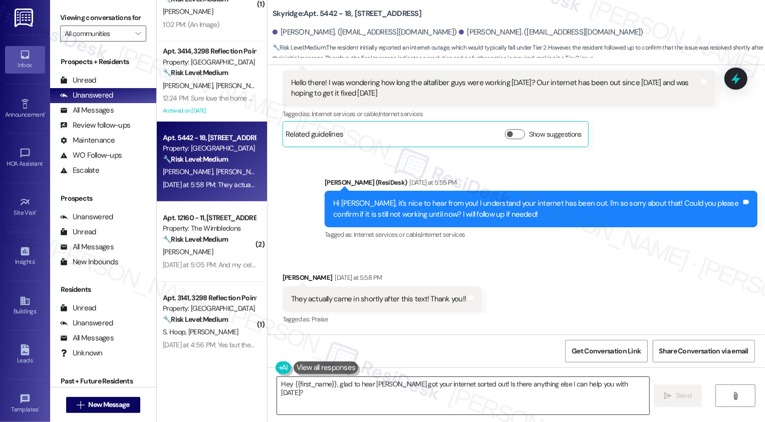
click at [339, 392] on textarea "Hey {{first_name}}, glad to hear AltaFiber got your internet sorted out! Is the…" at bounding box center [463, 396] width 372 height 38
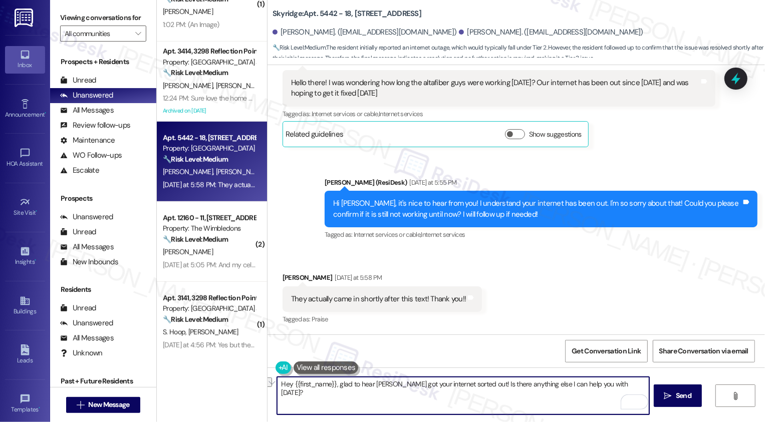
drag, startPoint x: 479, startPoint y: 383, endPoint x: 627, endPoint y: 387, distance: 147.8
click at [627, 388] on textarea "Hey {{first_name}}, glad to hear AltaFiber got your internet sorted out! Is the…" at bounding box center [463, 396] width 372 height 38
click at [603, 385] on textarea "Hey {{first_name}}, glad to hear AltaFiber got your internet sorted out! Is the…" at bounding box center [463, 396] width 372 height 38
type textarea "Hey {{first_name}}, glad to hear AltaFiber got your internet sorted out! Is the…"
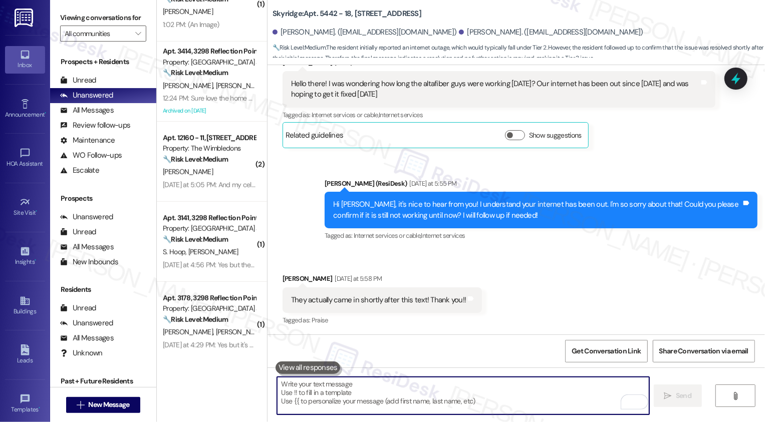
scroll to position [285, 0]
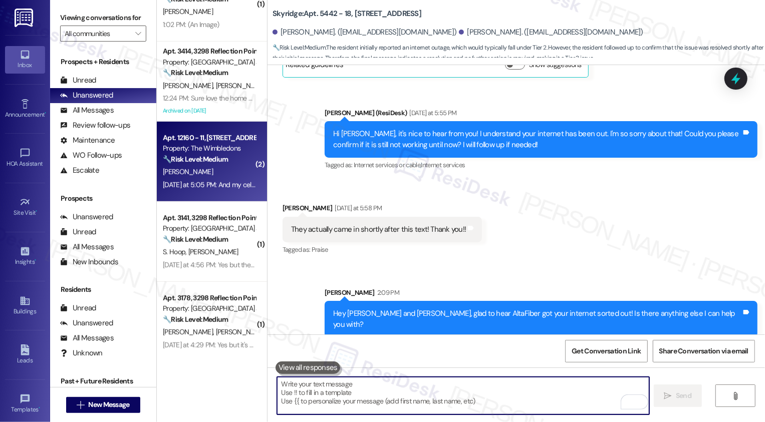
click at [169, 162] on strong "🔧 Risk Level: Medium" at bounding box center [195, 159] width 65 height 9
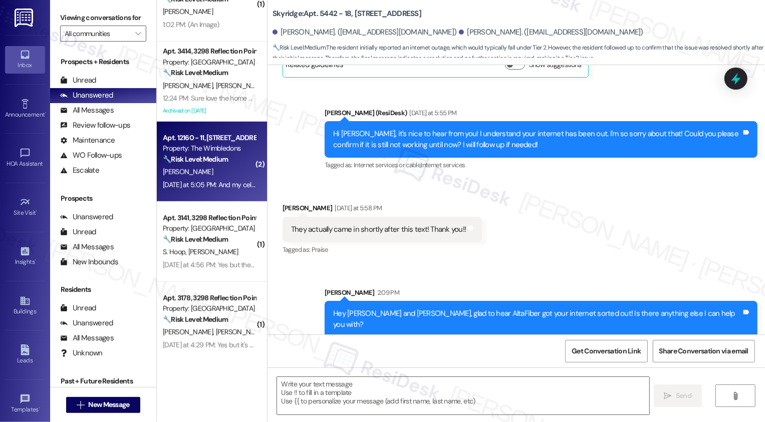
click at [169, 162] on strong "🔧 Risk Level: Medium" at bounding box center [195, 159] width 65 height 9
type textarea "Fetching suggested responses. Please feel free to read through the conversation…"
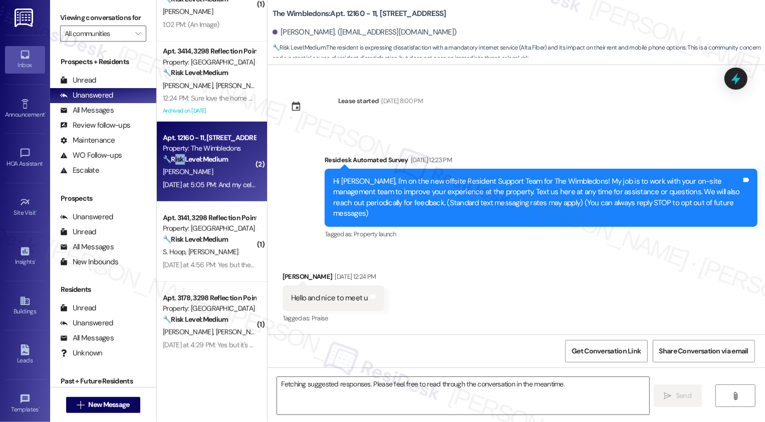
scroll to position [1591, 0]
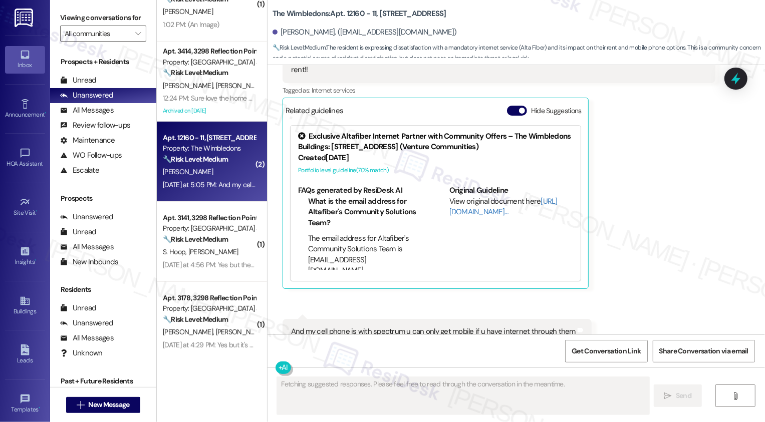
click at [206, 166] on div "S. Brooks" at bounding box center [209, 172] width 95 height 13
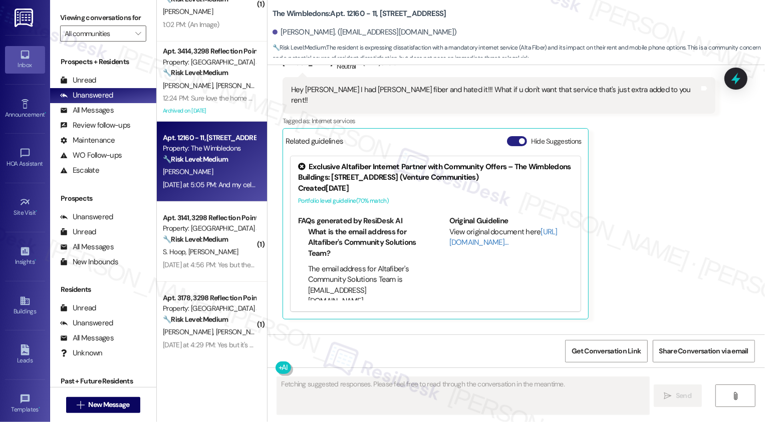
click at [510, 136] on button "Hide Suggestions" at bounding box center [517, 141] width 20 height 10
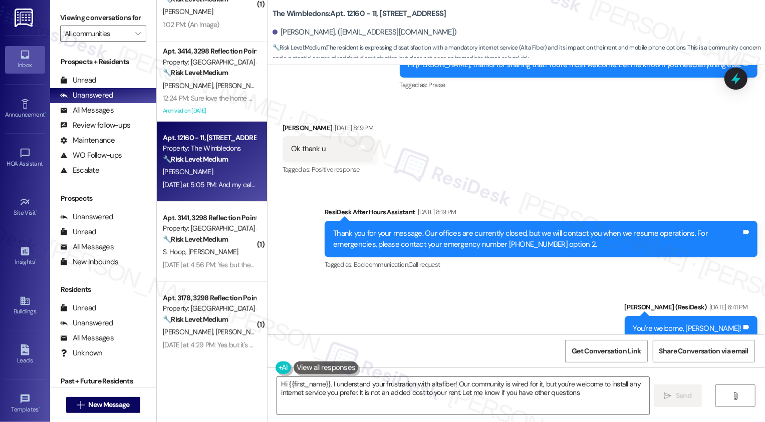
type textarea "Hi {{first_name}}, I understand your frustration with altafiber! Our community …"
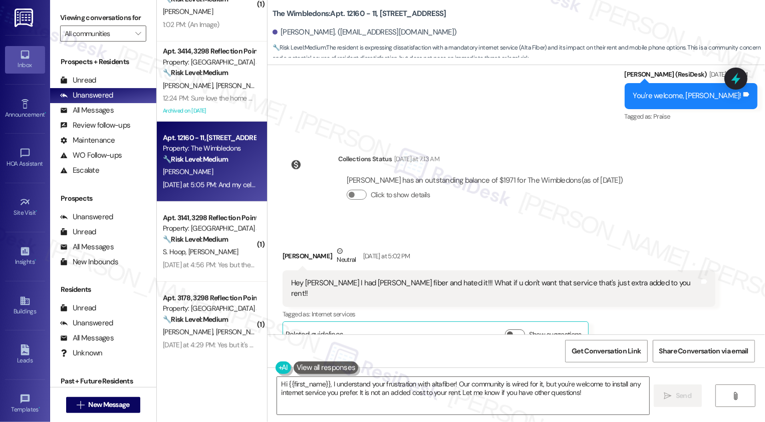
scroll to position [1425, 0]
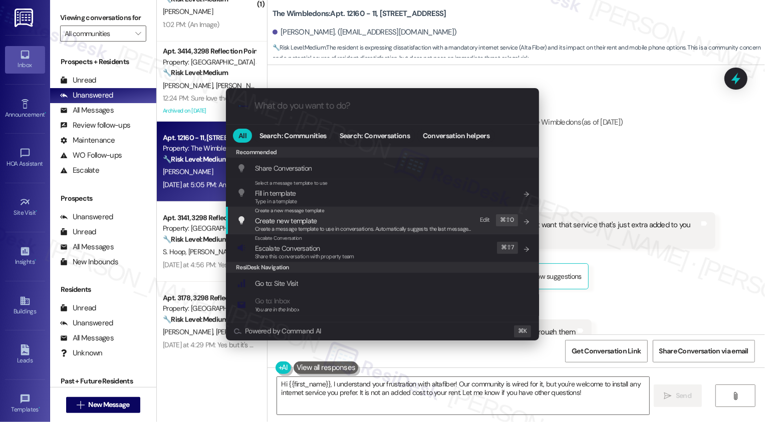
click at [706, 258] on div ".cls-1{fill:#0a055f;}.cls-2{fill:#0cc4c4;} resideskLogoBlueOrange All Search: C…" at bounding box center [382, 211] width 765 height 422
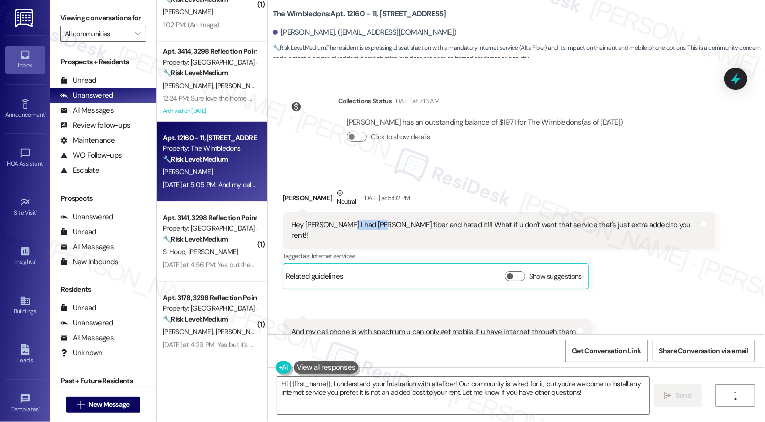
drag, startPoint x: 334, startPoint y: 203, endPoint x: 364, endPoint y: 203, distance: 29.5
click at [364, 220] on div "Hey Sarah I had Alta fiber and hated it!!! What if u don't want that service th…" at bounding box center [495, 231] width 408 height 22
copy div "Alta fiber"
click at [603, 246] on div "Sharon Brooks Neutral Yesterday at 5:02 PM Hey Sarah I had Alta fiber and hated…" at bounding box center [498, 239] width 433 height 102
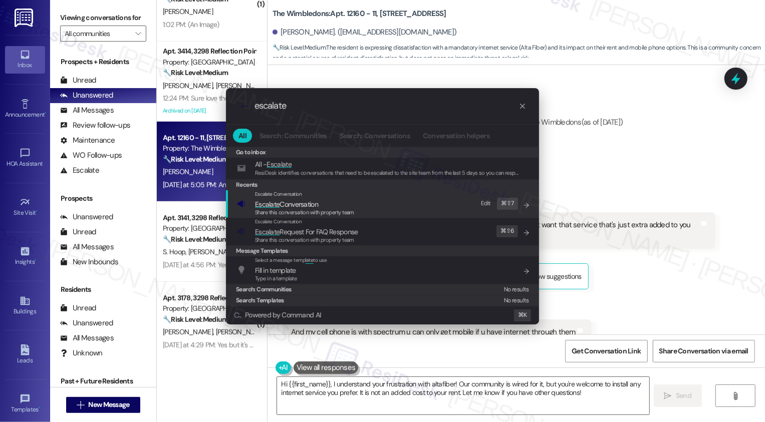
type input "escalate"
click at [338, 204] on span "Escalate Conversation" at bounding box center [304, 204] width 99 height 11
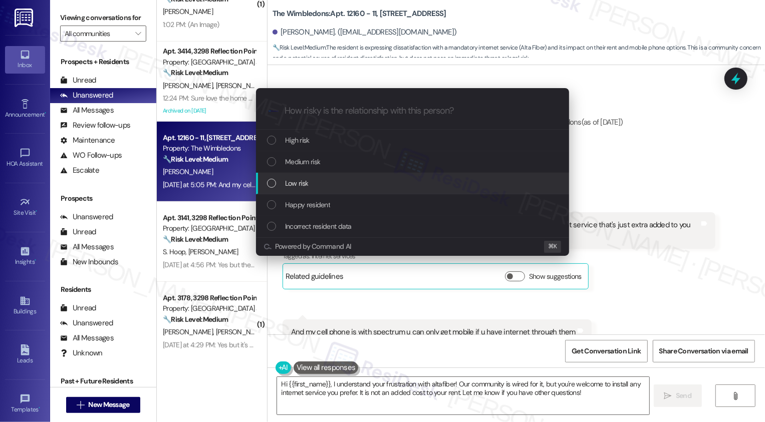
click at [306, 179] on span "Low risk" at bounding box center [296, 183] width 23 height 11
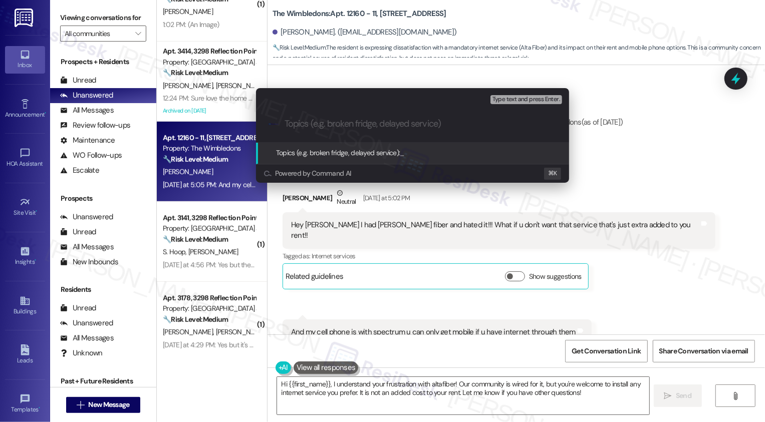
paste input "Alta fiber"
type input "Alta fiber concern (resident is tied with Spectrum)"
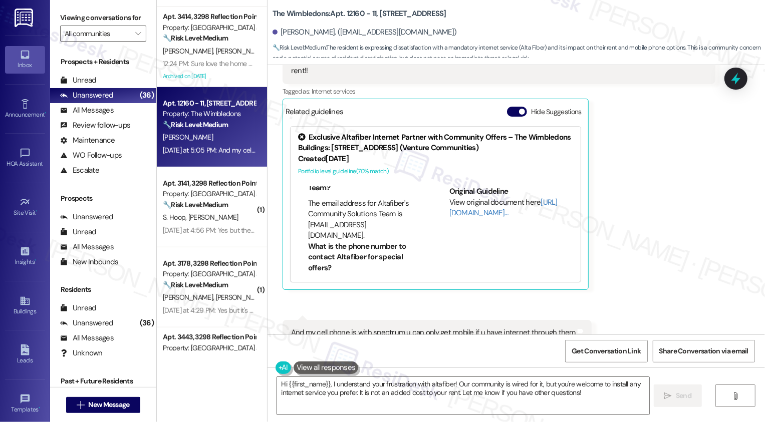
scroll to position [45, 0]
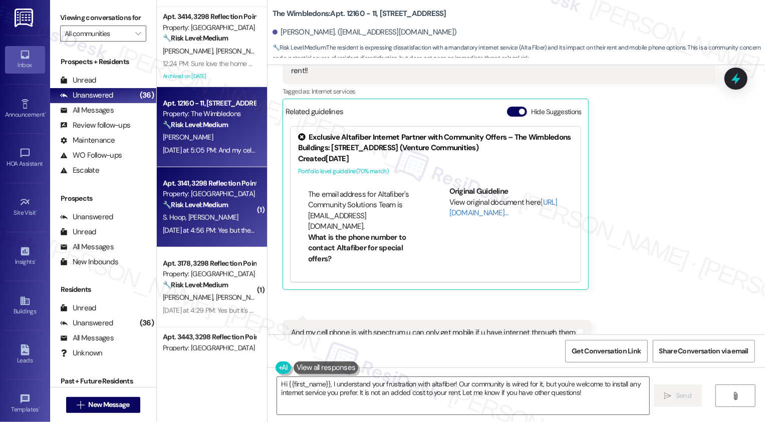
click at [229, 183] on div "Apt. 3141, 3298 Reflection Pointe" at bounding box center [209, 183] width 93 height 11
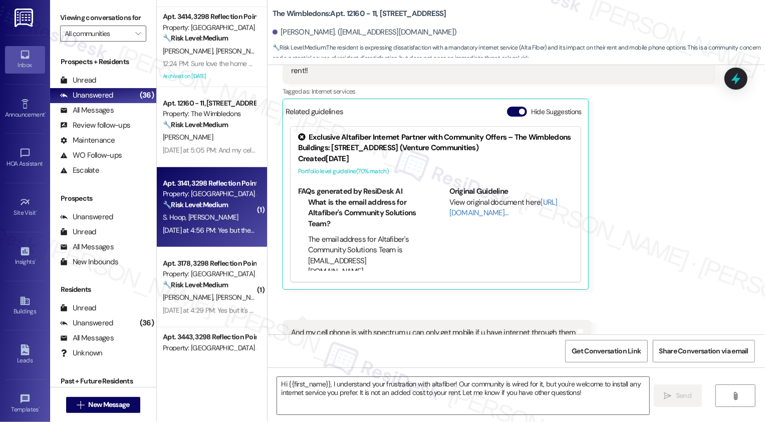
click at [229, 183] on div "Apt. 3141, 3298 Reflection Pointe" at bounding box center [209, 183] width 93 height 11
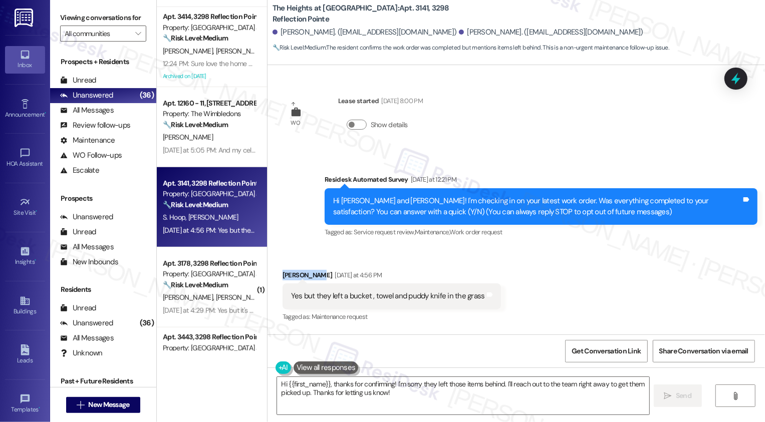
drag, startPoint x: 273, startPoint y: 273, endPoint x: 311, endPoint y: 273, distance: 38.1
click at [311, 273] on div "Received via SMS Dwain Sharpe Yesterday at 4:56 PM Yes but they left a bucket ,…" at bounding box center [391, 297] width 233 height 70
click at [299, 264] on div "Received via SMS Dwain Sharpe Yesterday at 4:56 PM Yes but they left a bucket ,…" at bounding box center [391, 297] width 233 height 70
drag, startPoint x: 277, startPoint y: 275, endPoint x: 315, endPoint y: 276, distance: 38.1
click at [315, 276] on div "Dwain Sharpe Yesterday at 4:56 PM" at bounding box center [391, 277] width 218 height 14
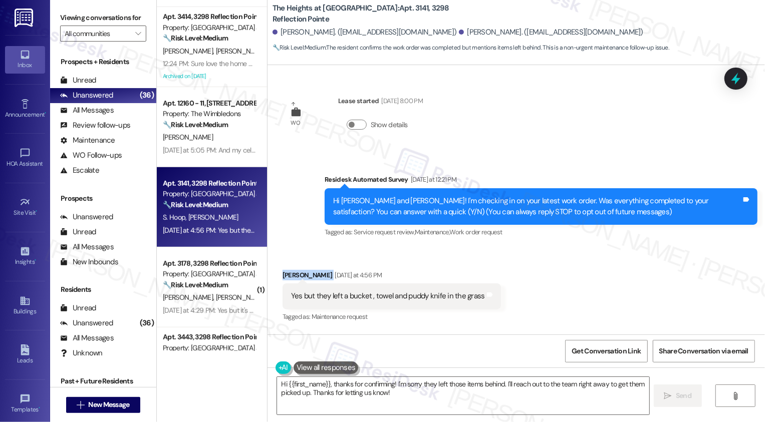
copy div "Dwain Sharpe"
click at [325, 384] on textarea "Hi {{first_name}}, thanks for confirming! I'm sorry they left those items behin…" at bounding box center [463, 396] width 372 height 38
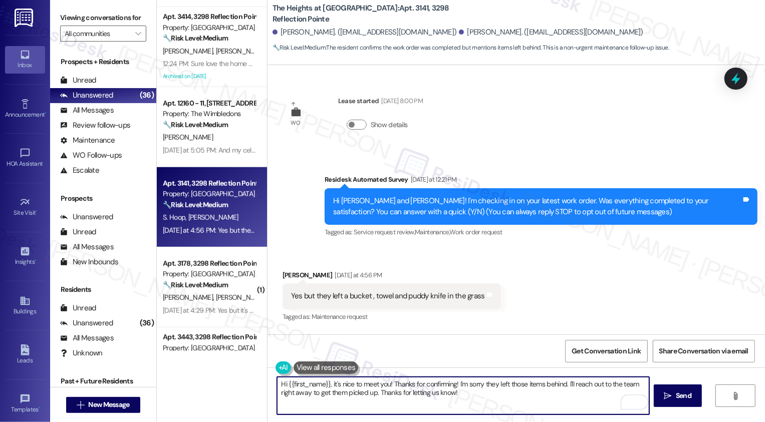
click at [468, 391] on textarea "Hi {{first_name}}, it's nice to meet you! Thanks for confirming! I'm sorry they…" at bounding box center [463, 396] width 372 height 38
drag, startPoint x: 565, startPoint y: 383, endPoint x: 574, endPoint y: 405, distance: 24.3
click at [574, 405] on textarea "Hi {{first_name}}, it's nice to meet you! Thanks for confirming! I'm sorry they…" at bounding box center [463, 396] width 372 height 38
type textarea "Hi {{first_name}}, it's nice to meet you! Thanks for confirming! I'm sorry they…"
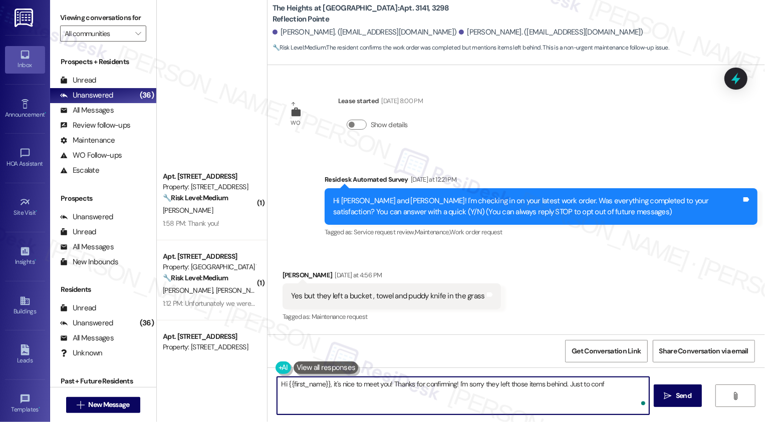
scroll to position [394, 0]
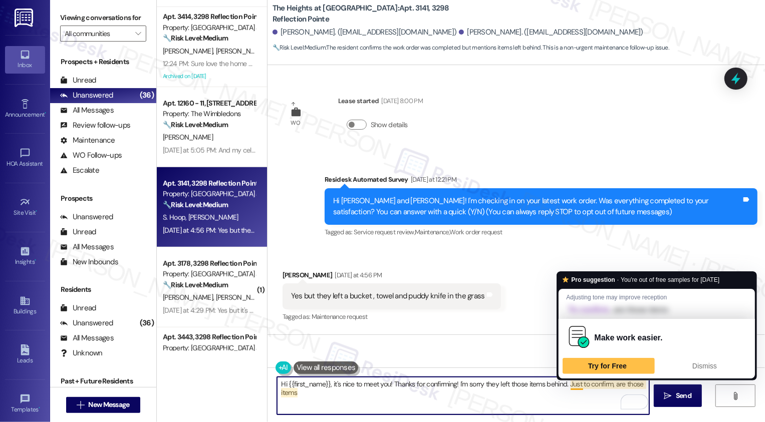
click at [565, 394] on textarea "Hi {{first_name}}, it's nice to meet you! Thanks for confirming! I'm sorry they…" at bounding box center [463, 396] width 372 height 38
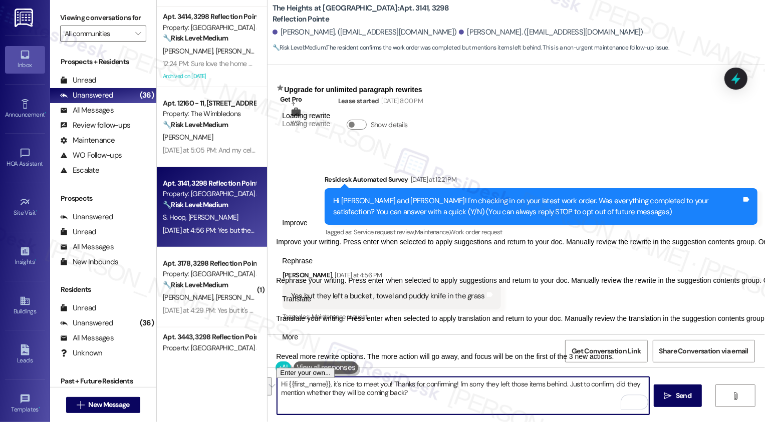
click at [396, 394] on textarea "Hi {{first_name}}, it's nice to meet you! Thanks for confirming! I'm sorry they…" at bounding box center [463, 396] width 372 height 38
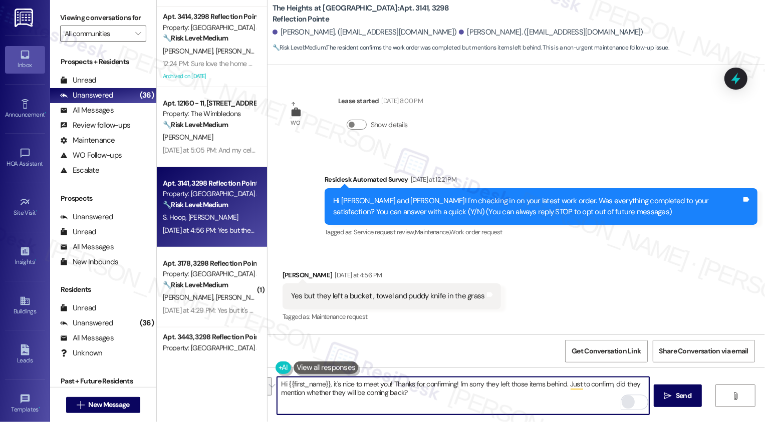
click at [622, 405] on div "Rewrite with Grammarly" at bounding box center [627, 403] width 11 height 12
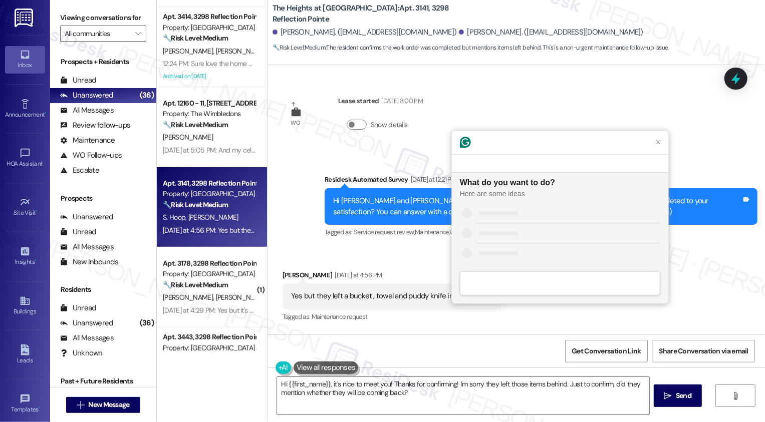
scroll to position [0, 0]
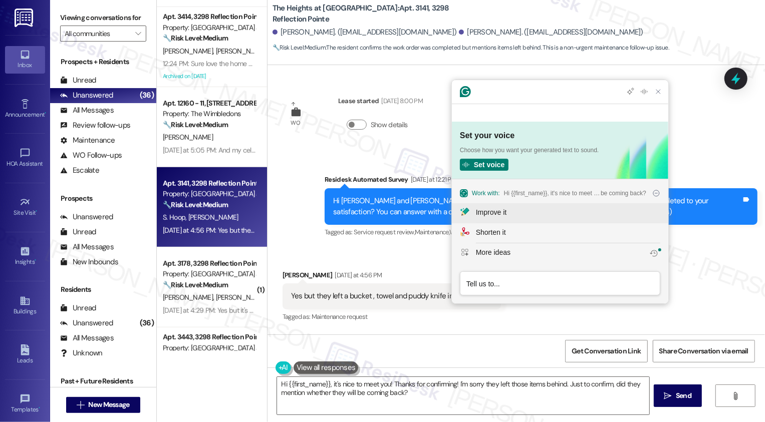
click at [514, 206] on button "Improve it" at bounding box center [560, 213] width 216 height 20
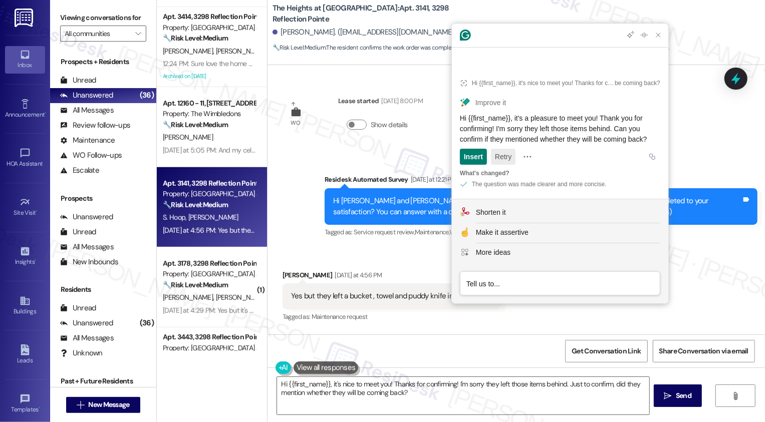
click at [498, 152] on button "Retry" at bounding box center [503, 157] width 25 height 16
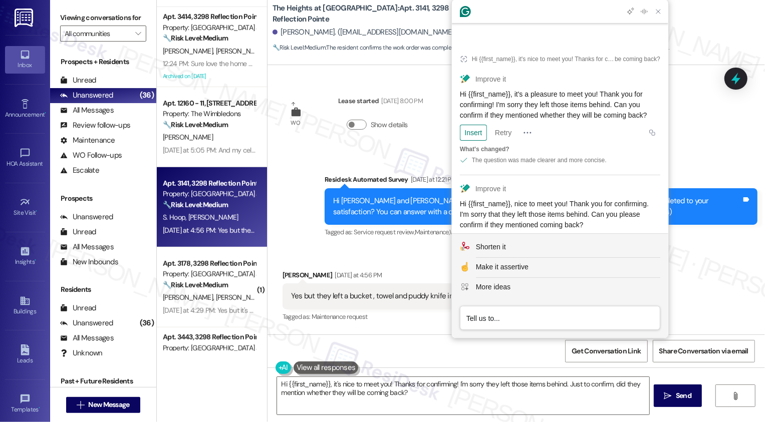
scroll to position [43, 0]
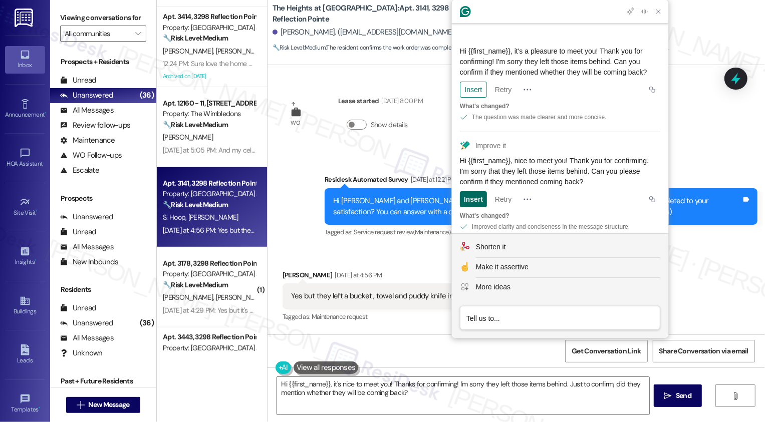
click at [479, 191] on div "Insert" at bounding box center [473, 199] width 19 height 16
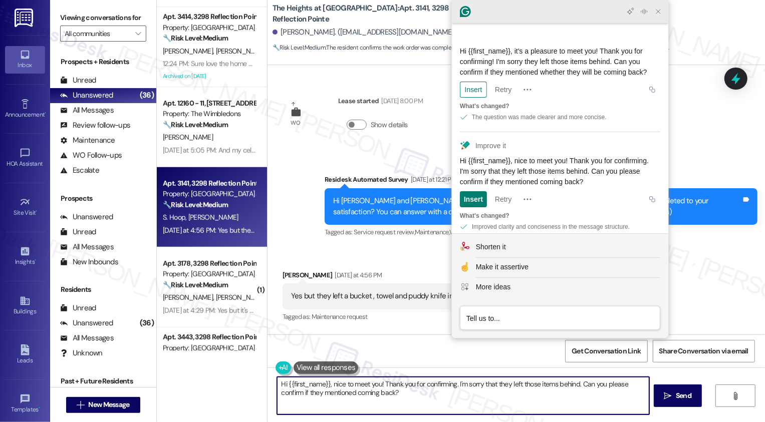
click at [657, 14] on icon "Close Grammarly Assistant" at bounding box center [658, 12] width 8 height 8
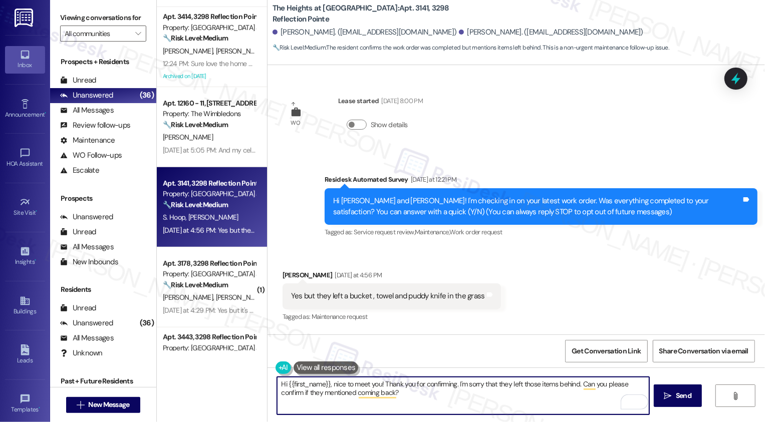
click at [282, 270] on div "[PERSON_NAME] [DATE] at 4:56 PM" at bounding box center [391, 277] width 218 height 14
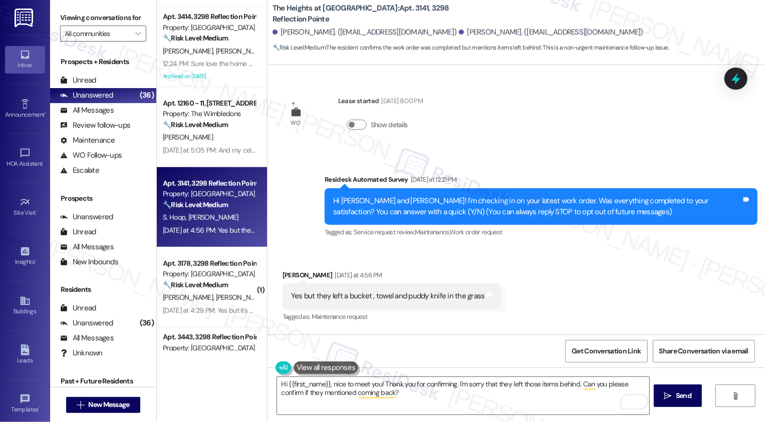
click at [282, 270] on div "[PERSON_NAME] [DATE] at 4:56 PM" at bounding box center [391, 277] width 218 height 14
copy div "Dwain"
click at [309, 382] on textarea "Hi {{first_name}}, nice to meet you! Thank you for confirming. I'm sorry that t…" at bounding box center [463, 396] width 372 height 38
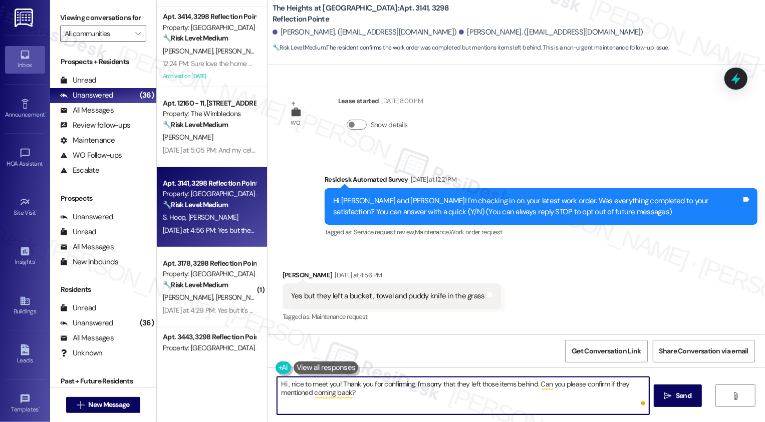
paste textarea "Dwain"
click at [375, 390] on textarea "Hi Dwain, nice to meet you! Thank you for confirming. I'm sorry that they left …" at bounding box center [463, 396] width 372 height 38
click at [485, 384] on textarea "Hi Dwain, nice to meet you! Thank you for confirming. I'm sorry that they left …" at bounding box center [463, 396] width 372 height 38
click at [477, 386] on textarea "Hi Dwain, nice to meet you! Thank you for confirming. I'm sorry that they left …" at bounding box center [463, 396] width 372 height 38
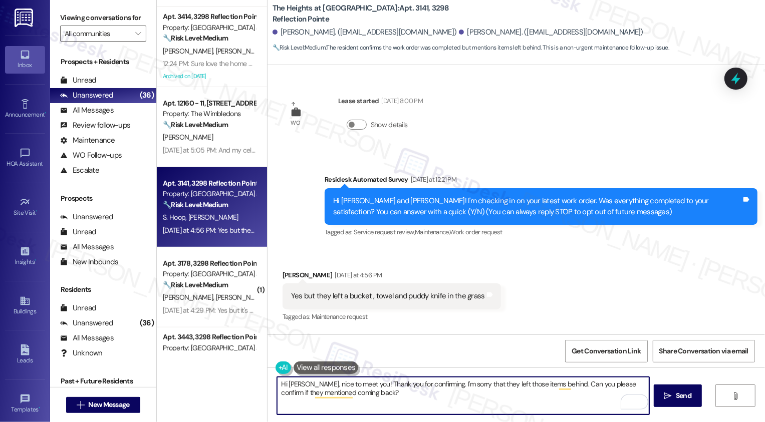
click at [477, 386] on textarea "Hi Dwain, nice to meet you! Thank you for confirming. I'm sorry that they left …" at bounding box center [463, 396] width 372 height 38
click at [504, 386] on textarea "Hi Dwain, nice to meet you! Thank you for confirming. I'm sorry that they left …" at bounding box center [463, 396] width 372 height 38
click at [536, 392] on textarea "Hi Dwain, nice to meet you! Thank you for confirming. I'm sorry that they left …" at bounding box center [463, 396] width 372 height 38
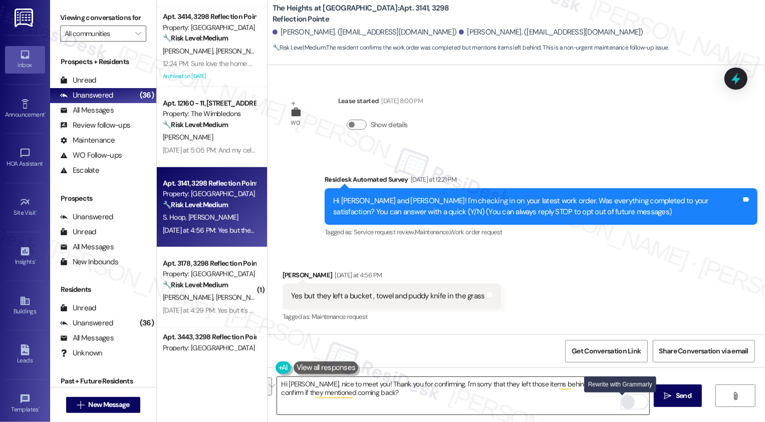
click at [622, 403] on div "Rewrite with Grammarly" at bounding box center [627, 403] width 11 height 12
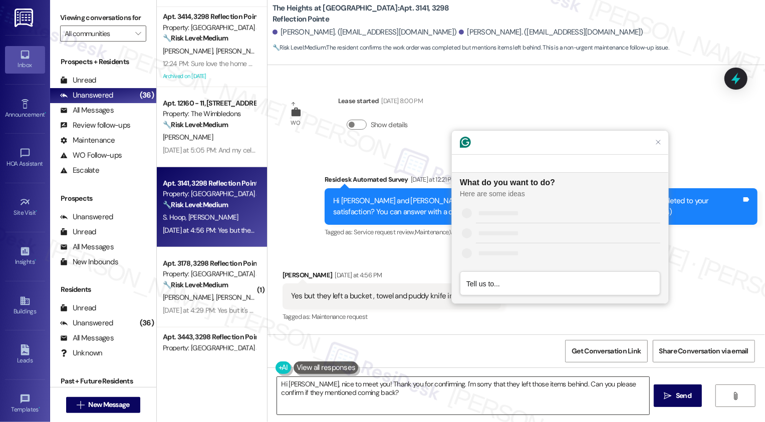
scroll to position [0, 0]
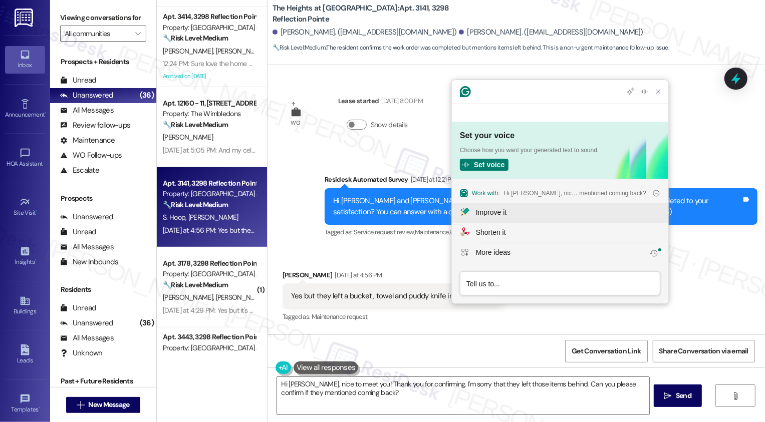
click at [496, 211] on div "Improve it" at bounding box center [491, 212] width 31 height 11
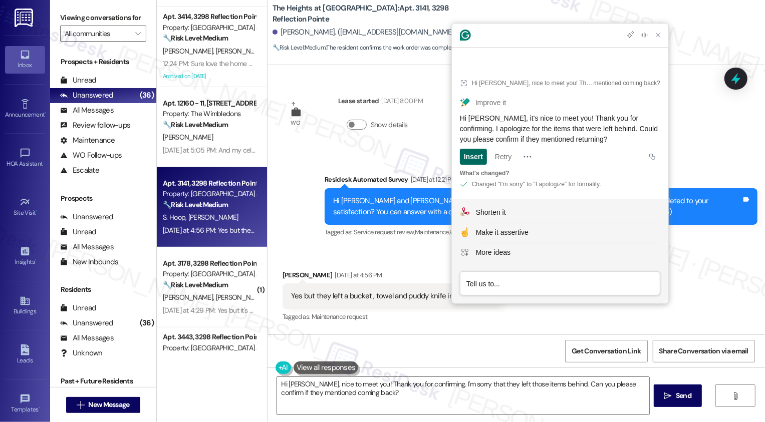
click at [472, 154] on div "Insert" at bounding box center [473, 157] width 19 height 16
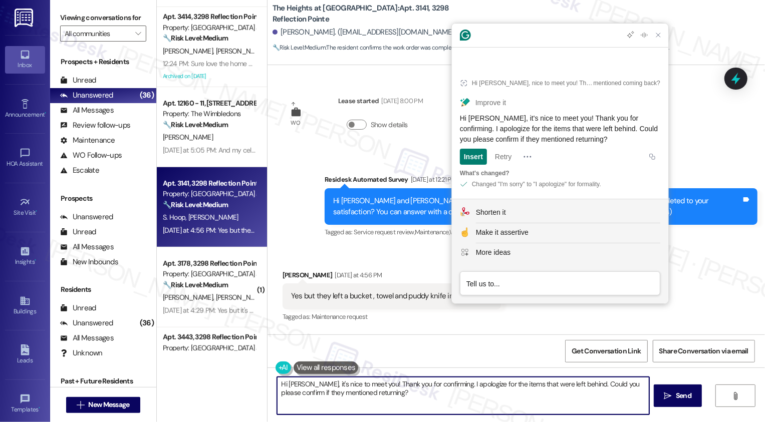
click at [414, 387] on textarea "Hi Dwain, it's nice to meet you! Thank you for confirming. I apologize for the …" at bounding box center [463, 396] width 372 height 38
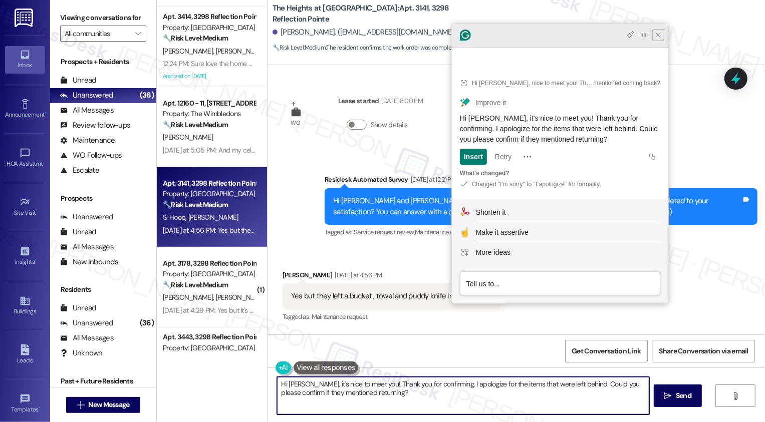
type textarea "Hi Dwain, it's nice to meet you! Thank you for confirming. I apologize for the …"
click at [659, 39] on icon "Close Grammarly Assistant" at bounding box center [658, 35] width 8 height 8
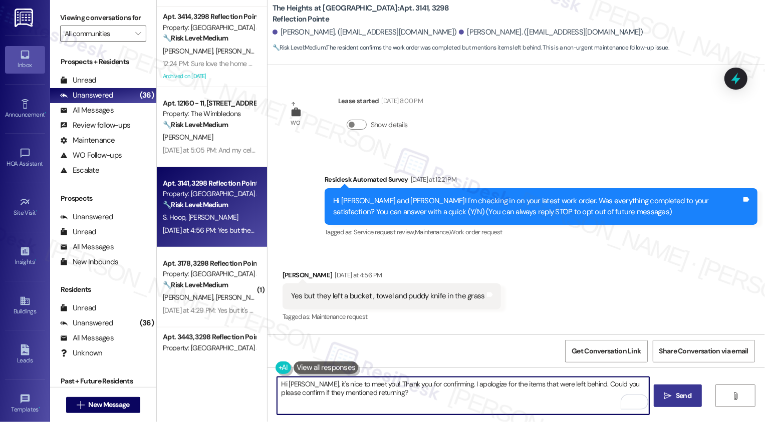
click at [683, 391] on span "Send" at bounding box center [684, 396] width 16 height 11
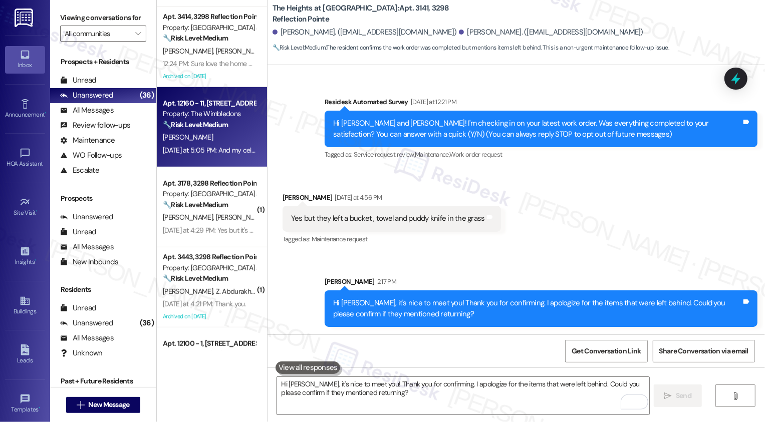
scroll to position [400, 0]
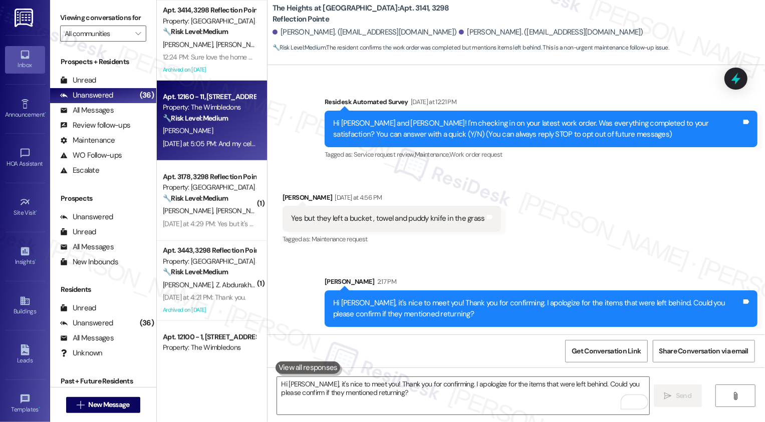
click at [215, 123] on div "🔧 Risk Level: Medium The resident is expressing dissatisfaction with a mandator…" at bounding box center [209, 118] width 93 height 11
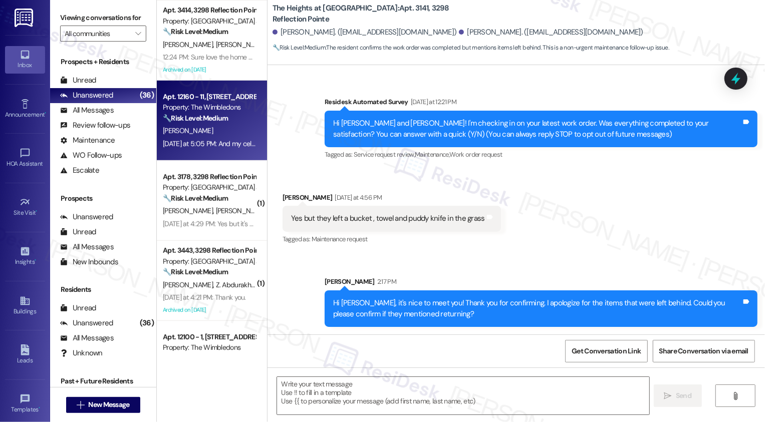
click at [215, 123] on div "🔧 Risk Level: Medium The resident is expressing dissatisfaction with a mandator…" at bounding box center [209, 118] width 93 height 11
type textarea "Fetching suggested responses. Please feel free to read through the conversation…"
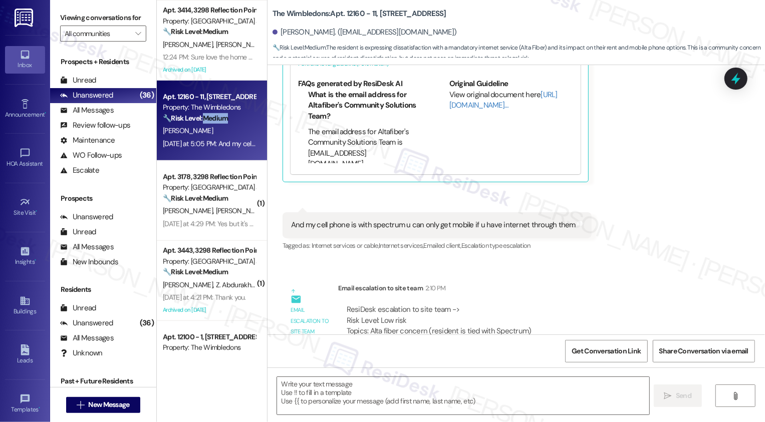
type textarea "Fetching suggested responses. Please feel free to read through the conversation…"
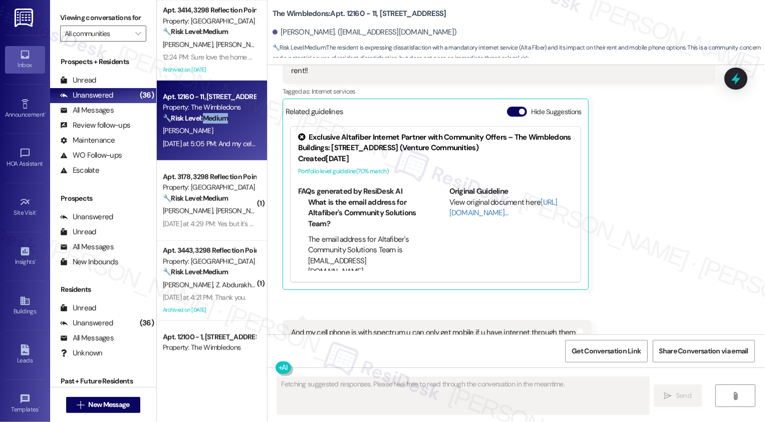
scroll to position [1714, 0]
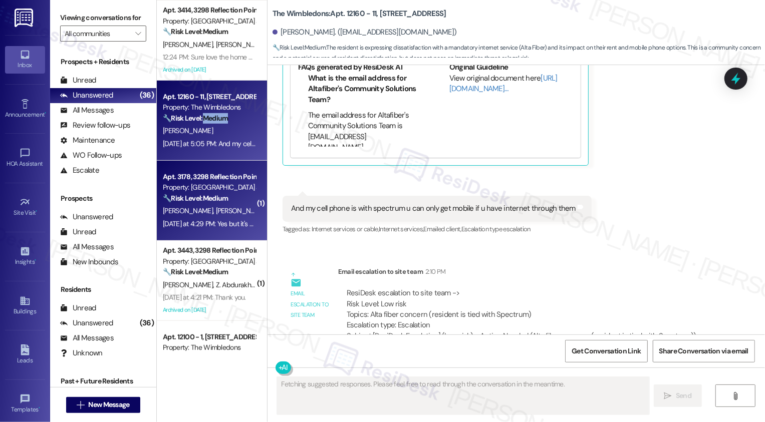
click at [202, 206] on span "[PERSON_NAME]" at bounding box center [189, 210] width 53 height 9
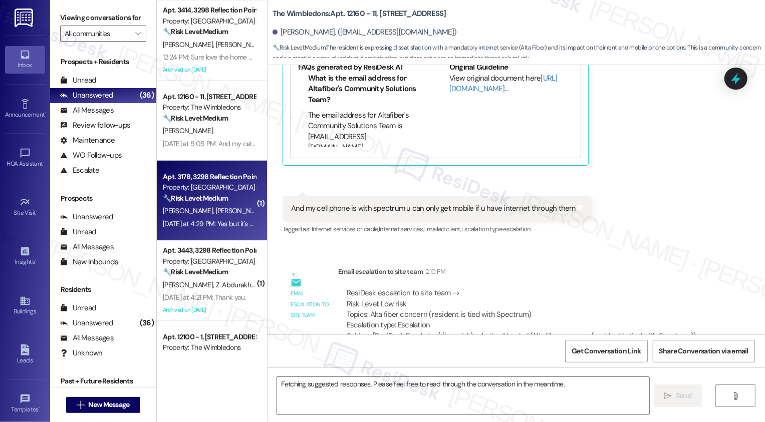
click at [202, 206] on span "[PERSON_NAME]" at bounding box center [189, 210] width 53 height 9
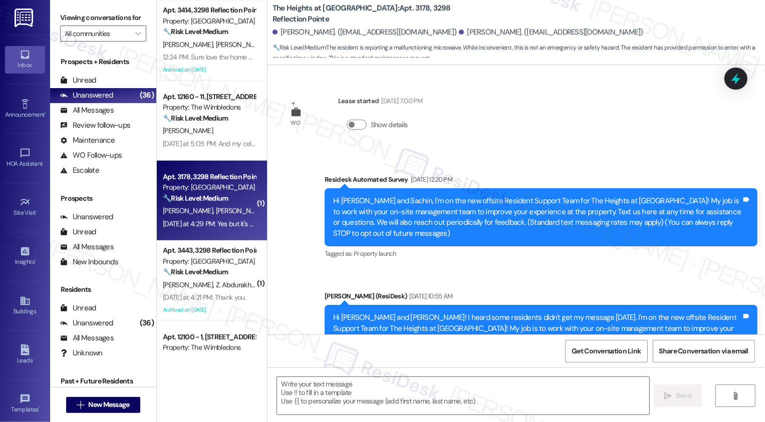
scroll to position [2841, 0]
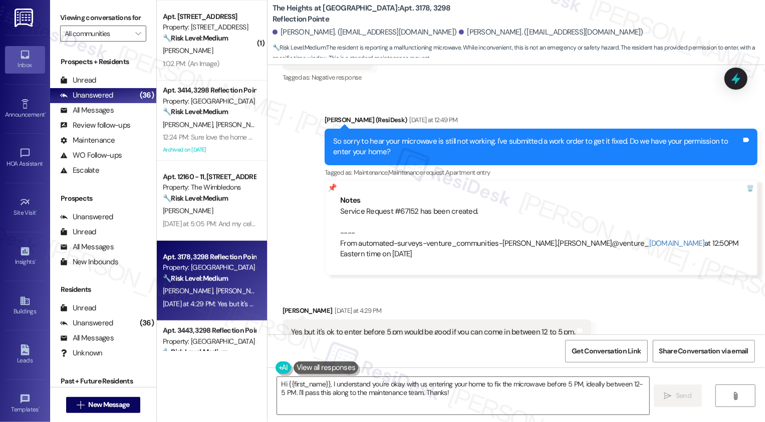
click at [400, 206] on div "Service Request #67152 has been created. ---- From automated-surveys-venture_co…" at bounding box center [541, 233] width 402 height 54
copy div "67152"
drag, startPoint x: 289, startPoint y: 299, endPoint x: 587, endPoint y: 297, distance: 297.5
click at [587, 298] on div "Received via SMS Sachin Ghimire Sharma Yesterday at 4:29 PM Yes but it's ok to …" at bounding box center [436, 333] width 323 height 70
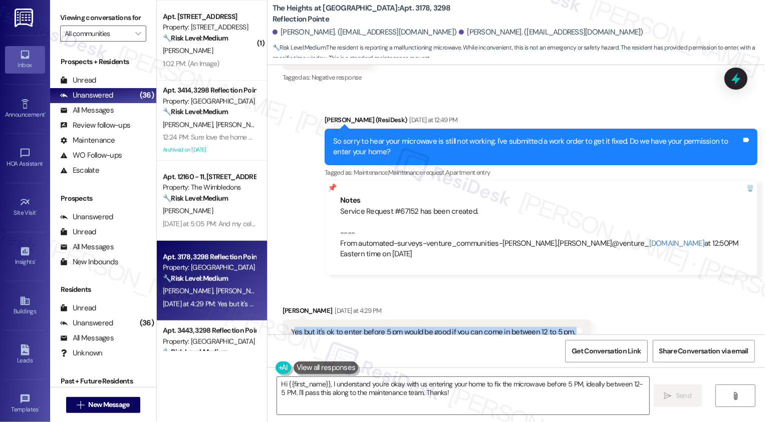
copy div "es but it's ok to enter before 5 pm would be good if you can come in between 12…"
click at [309, 394] on textarea "Hi {{first_name}}, I understand you're okay with us entering your home to fix t…" at bounding box center [463, 396] width 372 height 38
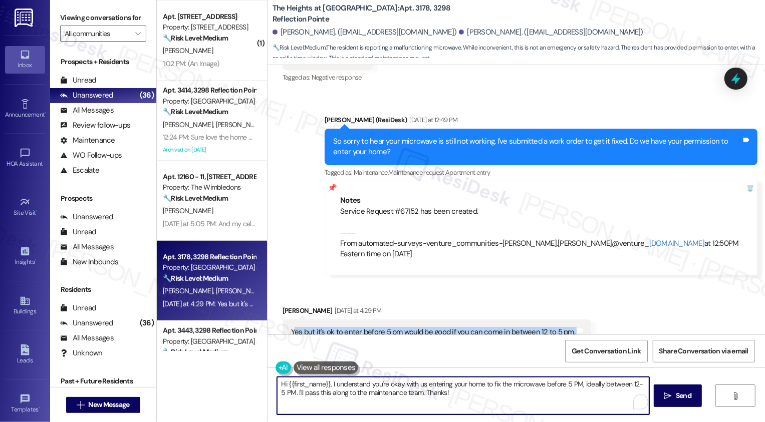
click at [362, 395] on textarea "Hi {{first_name}}, I understand you're okay with us entering your home to fix t…" at bounding box center [463, 396] width 372 height 38
click at [379, 396] on textarea "Hi {{first_name}}, I understand you're okay with us entering your home to fix t…" at bounding box center [463, 396] width 372 height 38
click at [427, 397] on textarea "Hi {{first_name}}, I understand you're okay with us entering your home to fix t…" at bounding box center [463, 396] width 372 height 38
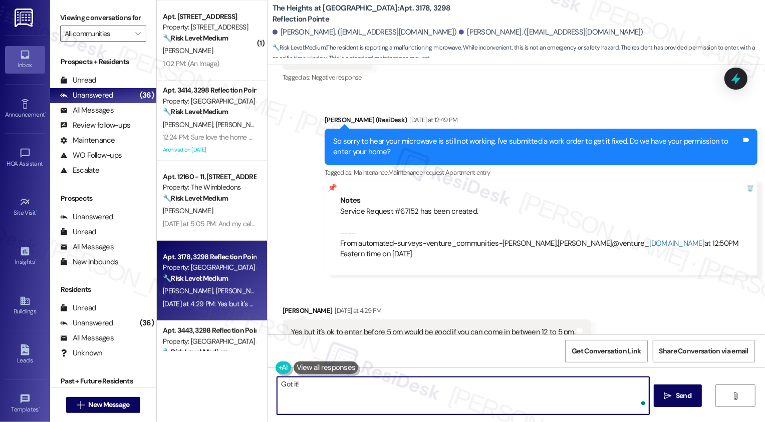
paste textarea "Scheduled for 09/19/2025, 2:00pm - 2:30pm"
click at [294, 383] on textarea "Got it! Scheduled for 09/19/2025, 2:00pm - 2:30pm" at bounding box center [463, 396] width 372 height 38
click at [396, 381] on textarea "Got it! I see that the team has scheduled for 09/19/2025, 2:00pm - 2:30pm" at bounding box center [463, 396] width 372 height 38
click at [563, 386] on textarea "Got it! I see that the team has scheduled the work order for 09/19/2025, 2:00pm…" at bounding box center [463, 396] width 372 height 38
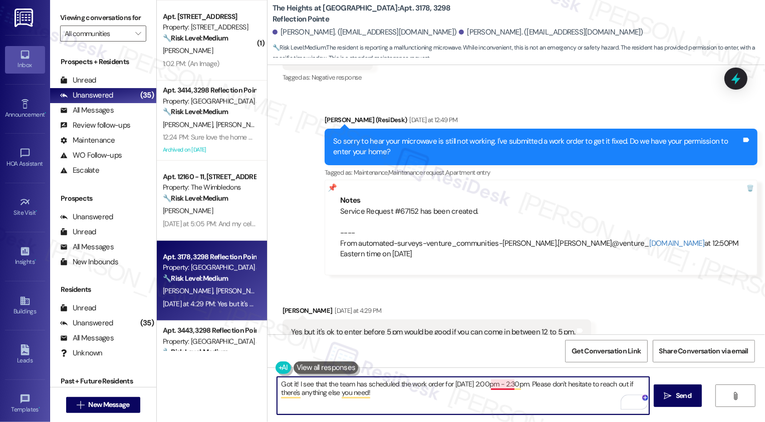
click at [491, 386] on textarea "Got it! I see that the team has scheduled the work order for 09/19/2025, 2:00pm…" at bounding box center [463, 396] width 372 height 38
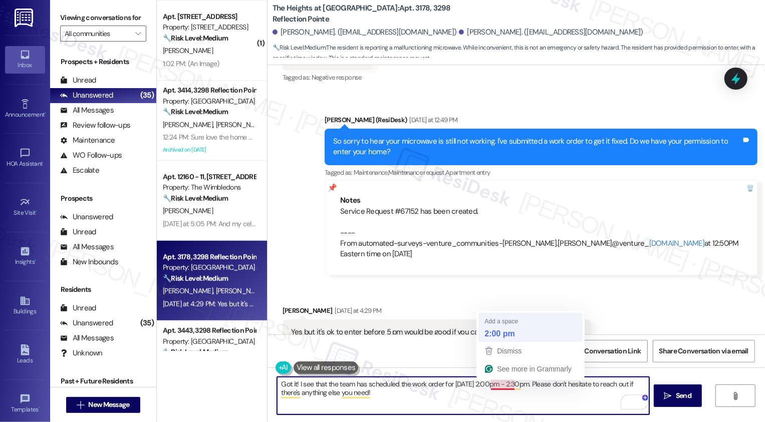
type textarea "Got it! I see that the team has scheduled the work order for 09/19/2025, 2:00 p…"
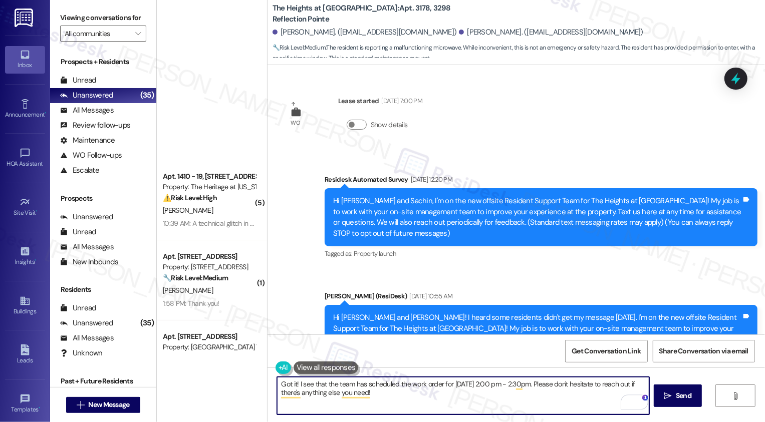
scroll to position [2841, 0]
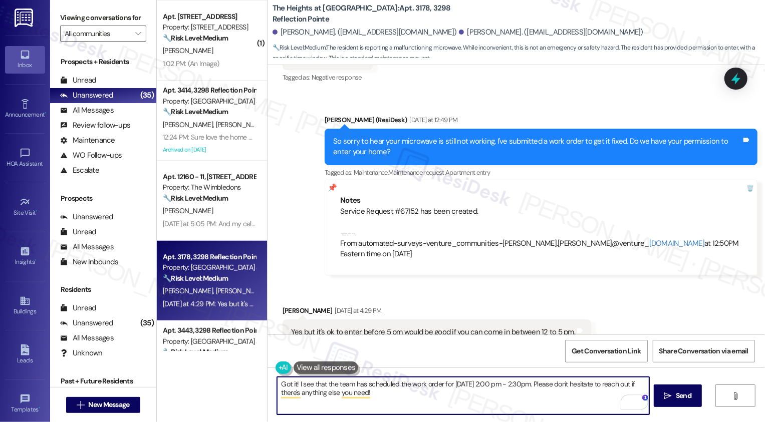
click at [511, 401] on textarea "Got it! I see that the team has scheduled the work order for [DATE] 2:00 pm - 2…" at bounding box center [463, 396] width 372 height 38
click at [410, 402] on textarea "Got it! I see that the team has scheduled the work order for [DATE] 2:00 pm - 2…" at bounding box center [463, 396] width 372 height 38
type textarea "Got it! I see that the team has scheduled the work order for [DATE] 2:00 pm - 2…"
click at [658, 398] on button " Send" at bounding box center [677, 396] width 49 height 23
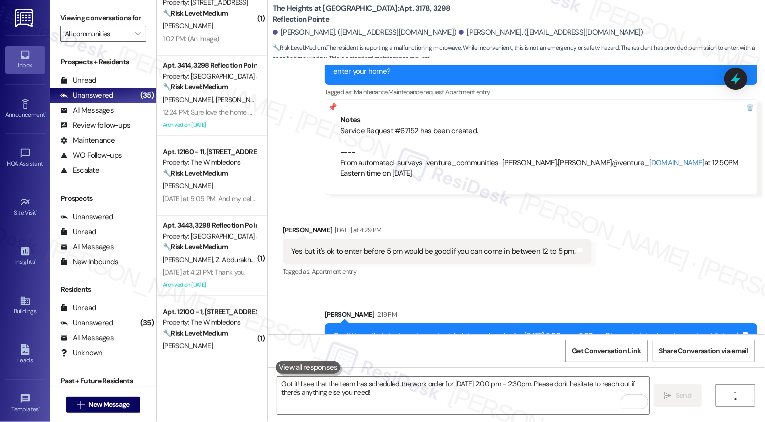
scroll to position [434, 0]
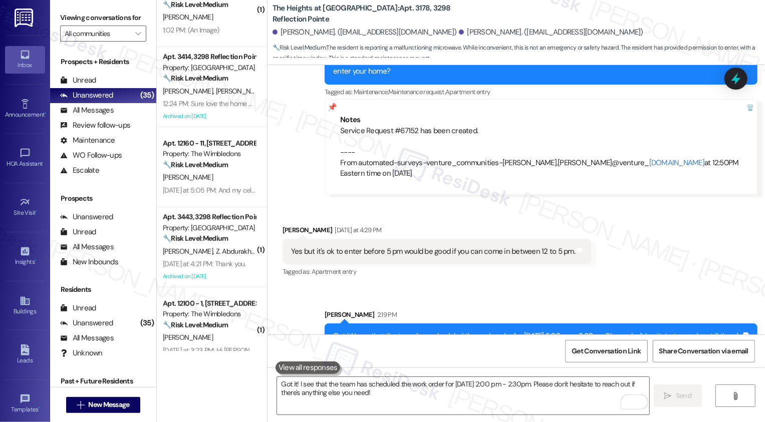
click at [189, 155] on div "Property: The Wimbledons" at bounding box center [209, 154] width 93 height 11
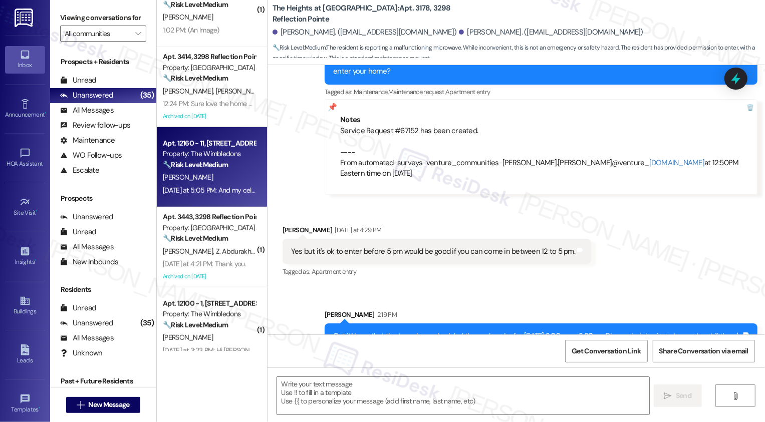
click at [189, 155] on div "Property: The Wimbledons" at bounding box center [209, 154] width 93 height 11
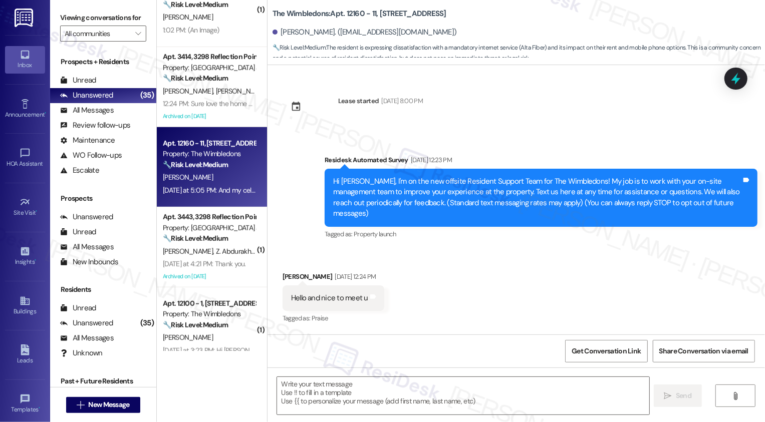
scroll to position [1714, 0]
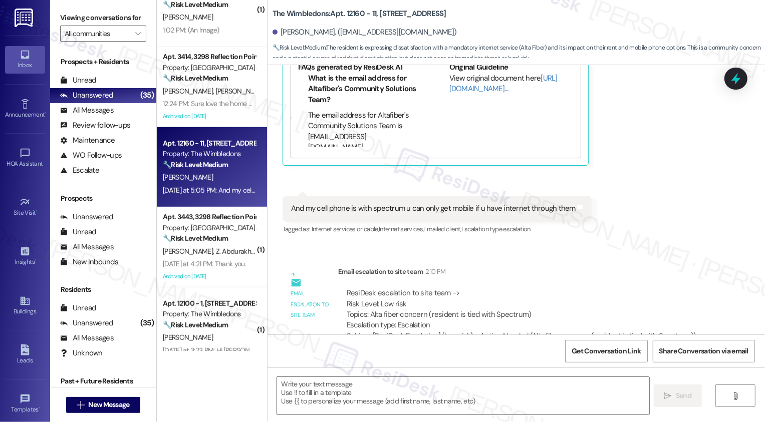
type textarea "Fetching suggested responses. Please feel free to read through the conversation…"
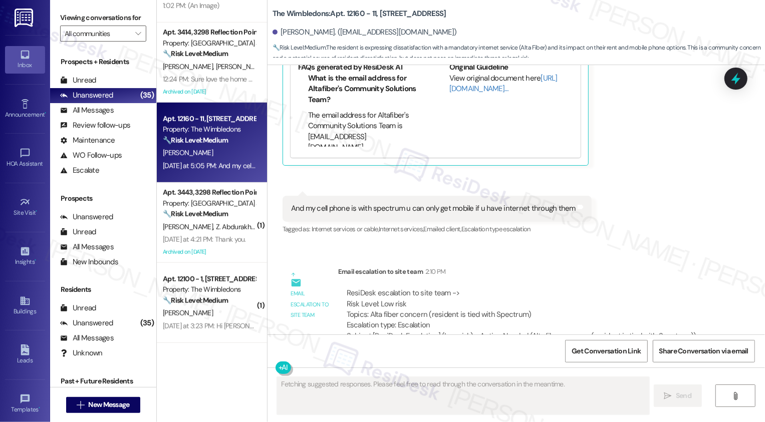
scroll to position [480, 0]
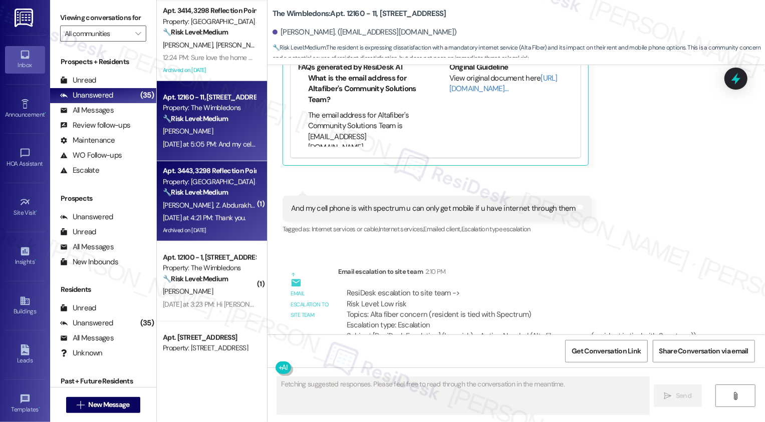
click at [236, 207] on div "R. Moon Z. Abdurakhimova" at bounding box center [209, 205] width 95 height 13
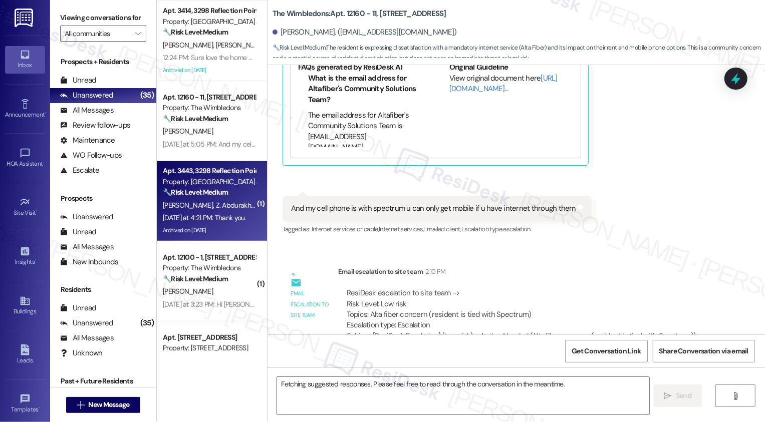
click at [236, 207] on div "R. Moon Z. Abdurakhimova" at bounding box center [209, 205] width 95 height 13
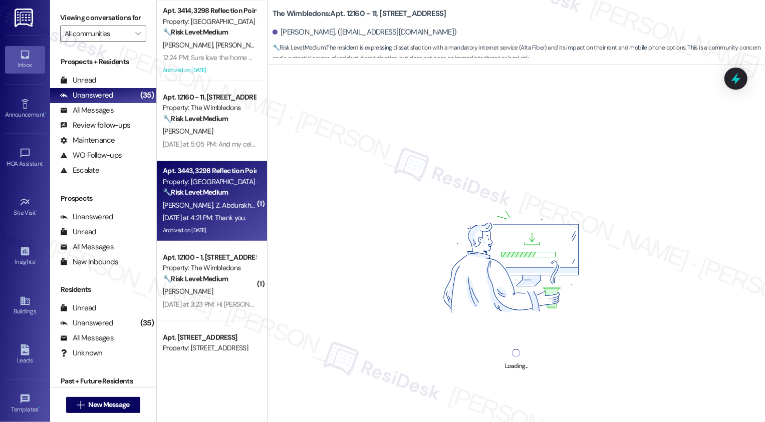
click at [215, 204] on span "Z. Abdurakhimova" at bounding box center [241, 205] width 53 height 9
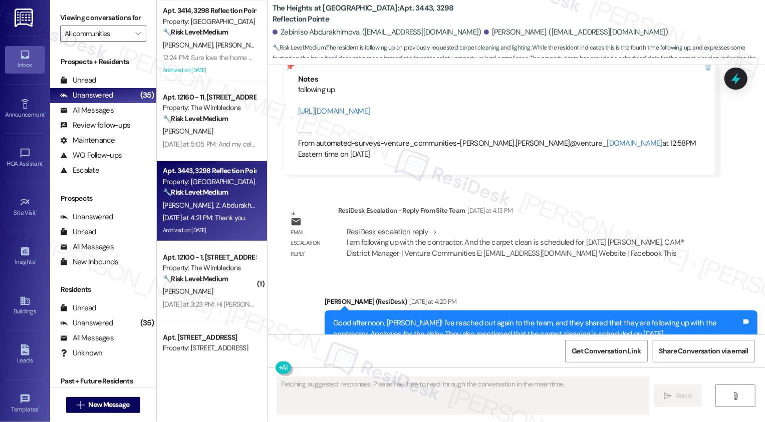
scroll to position [5978, 0]
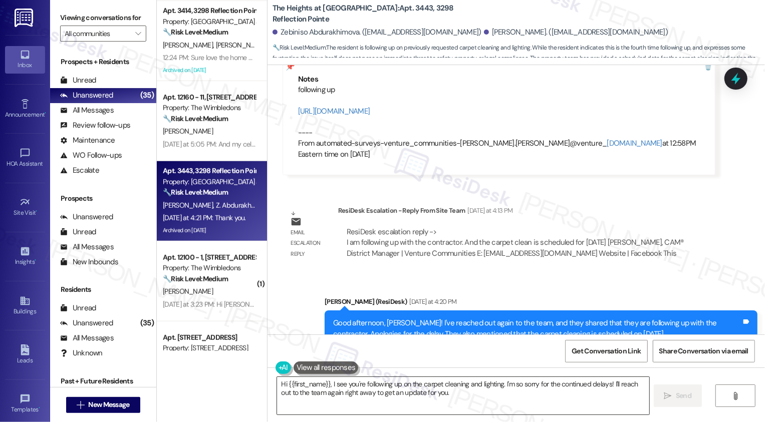
click at [420, 382] on textarea "Hi {{first_name}}, I see you're following up on the carpet cleaning and lightin…" at bounding box center [463, 396] width 372 height 38
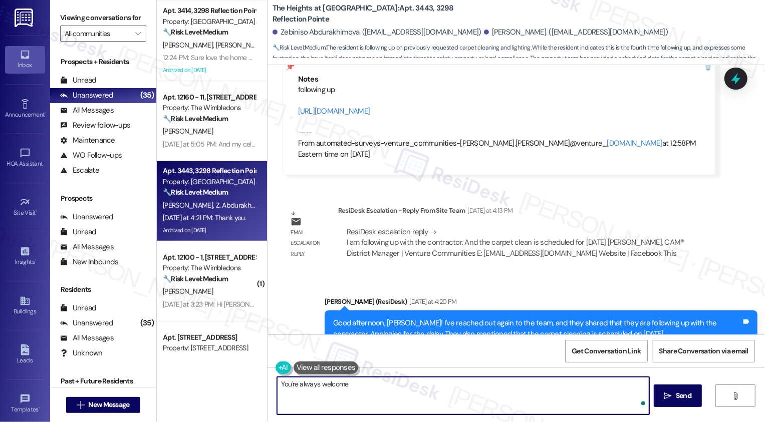
type textarea "You're always welcome!"
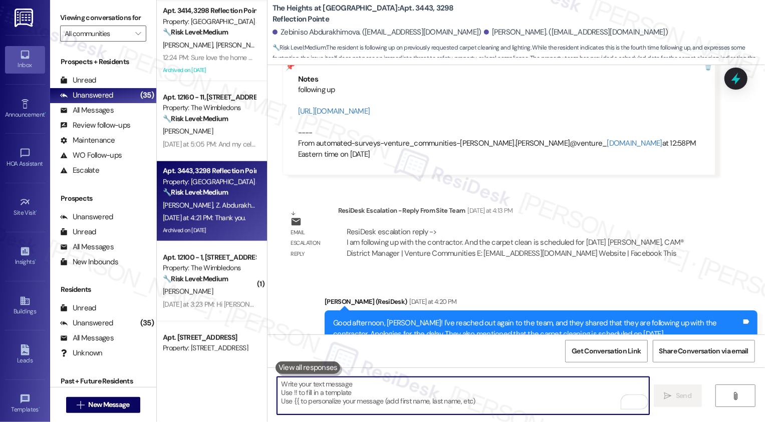
scroll to position [5977, 0]
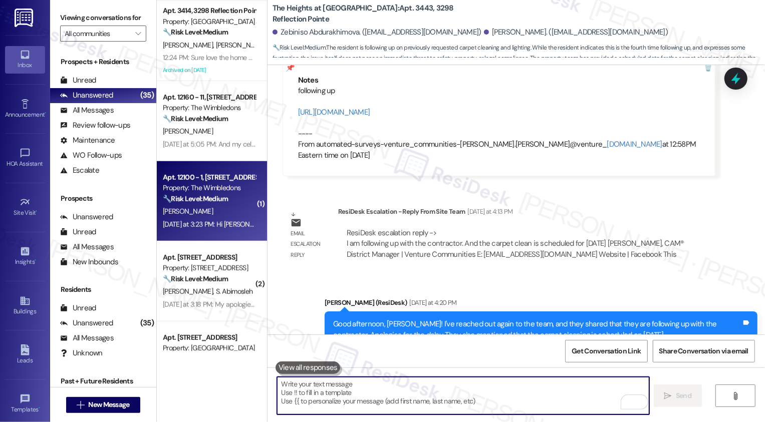
click at [241, 204] on div "🔧 Risk Level: Medium The resident is inquiring about a potential added cost to …" at bounding box center [209, 199] width 93 height 11
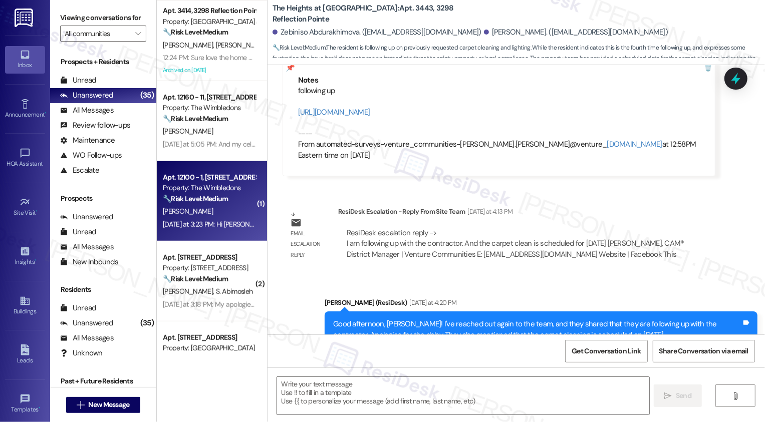
click at [241, 204] on div "🔧 Risk Level: Medium The resident is inquiring about a potential added cost to …" at bounding box center [209, 199] width 93 height 11
type textarea "Fetching suggested responses. Please feel free to read through the conversation…"
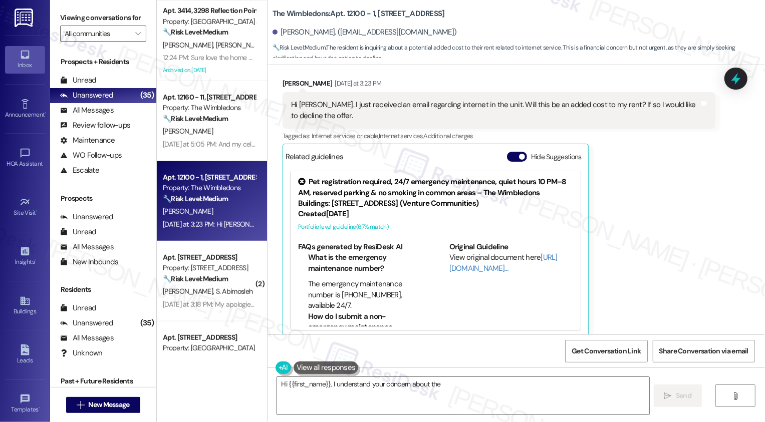
scroll to position [287, 0]
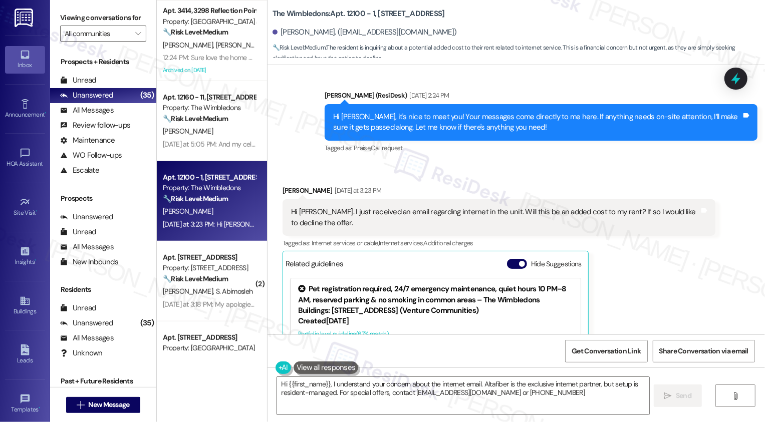
type textarea "Hi {{first_name}}, I understand your concern about the internet email. Altafibe…"
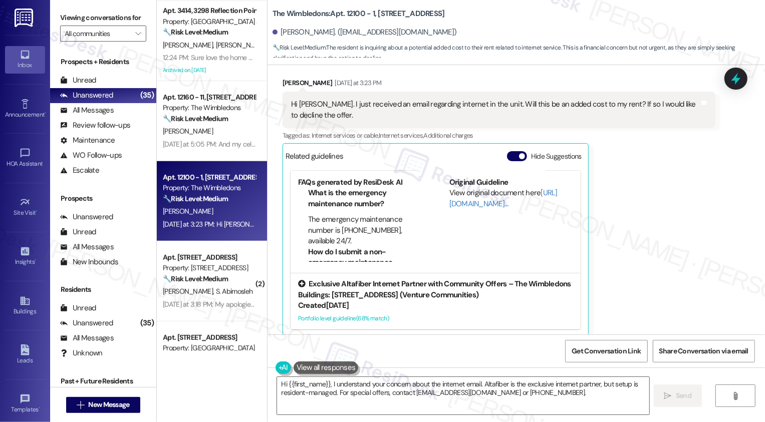
scroll to position [69, 0]
click at [409, 300] on div "Created 24 days ago" at bounding box center [435, 305] width 275 height 11
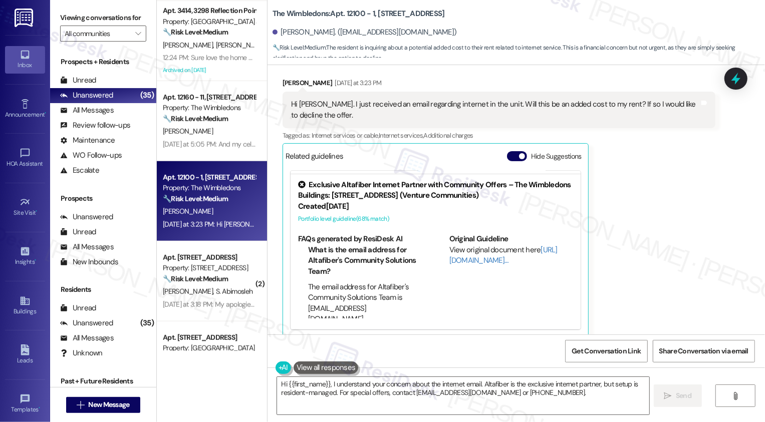
scroll to position [38, 0]
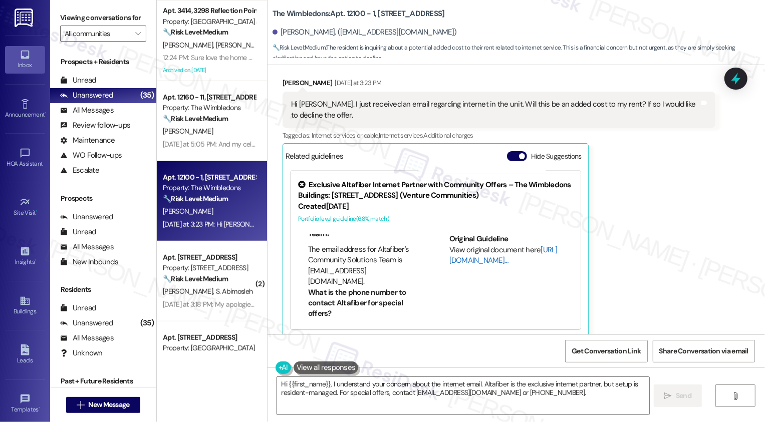
click at [473, 251] on link "[URL][DOMAIN_NAME]…" at bounding box center [503, 255] width 108 height 21
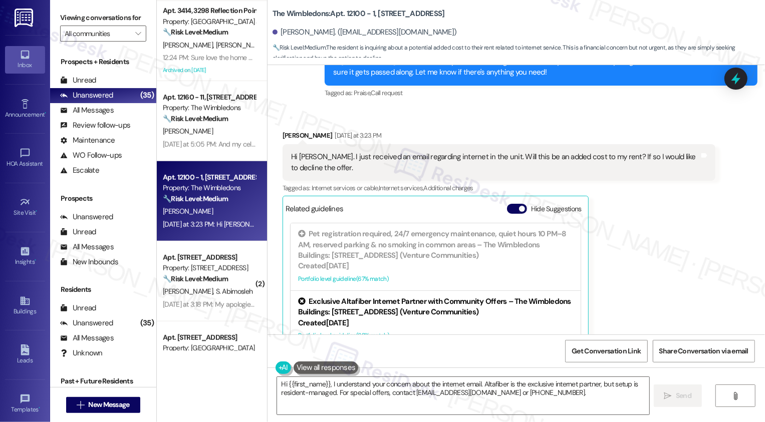
scroll to position [352, 0]
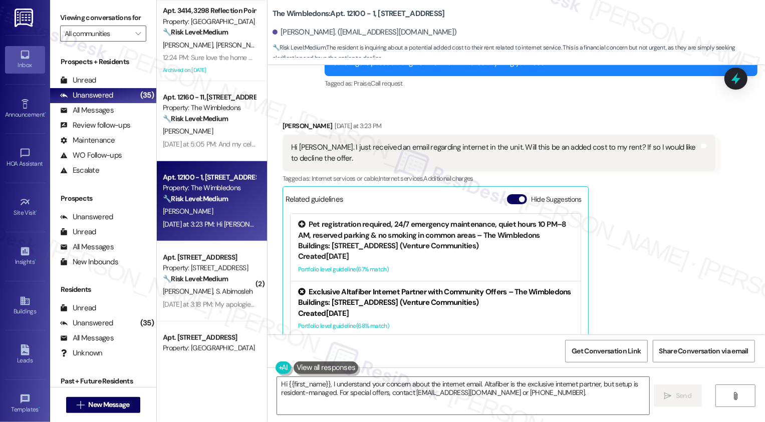
click at [355, 264] on div "Portfolio level guideline ( 67 % match)" at bounding box center [435, 269] width 275 height 11
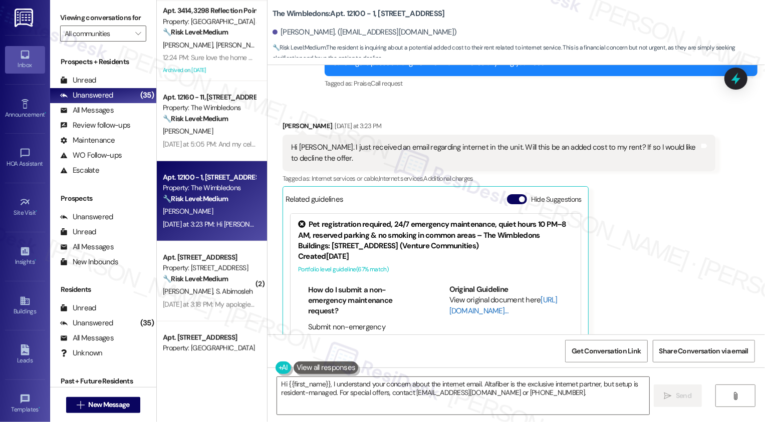
click at [466, 298] on link "[URL][DOMAIN_NAME]…" at bounding box center [503, 305] width 108 height 21
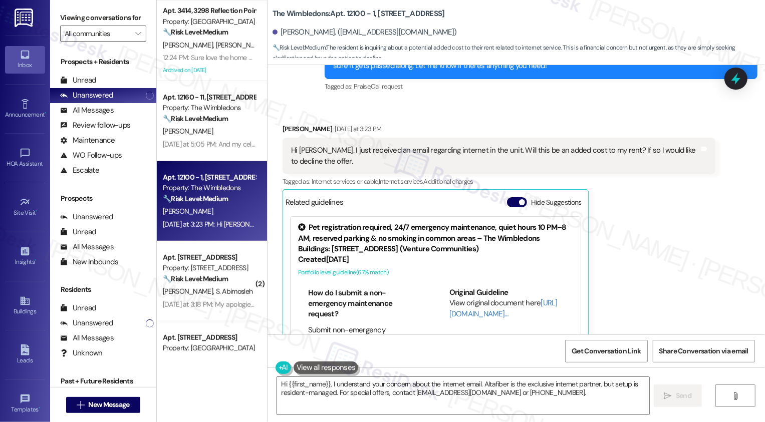
click at [291, 9] on b "The Wimbledons: Apt. 12100 - 1, 12000 - 12160 Lawnview Avenue" at bounding box center [358, 14] width 172 height 11
copy b "Wimbledons"
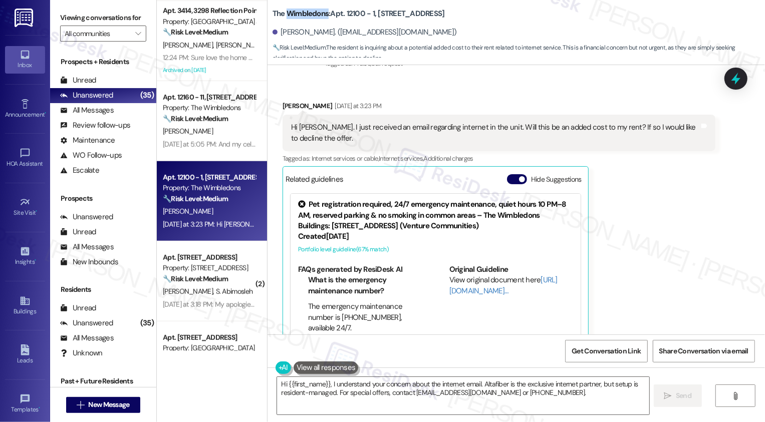
scroll to position [369, 0]
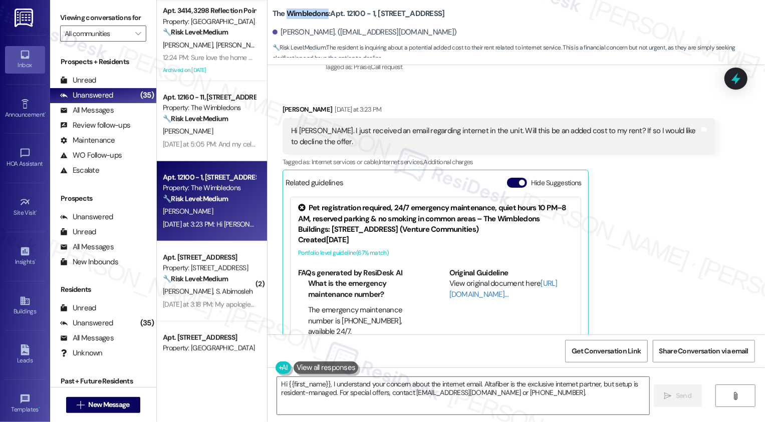
click at [453, 126] on div "Hi Sarah. I just received an email regarding internet in the unit. Will this be…" at bounding box center [495, 137] width 408 height 22
click at [656, 219] on div "Stacie Marsh-Hunter Yesterday at 3:23 PM Hi Sarah. I just received an email reg…" at bounding box center [498, 234] width 433 height 260
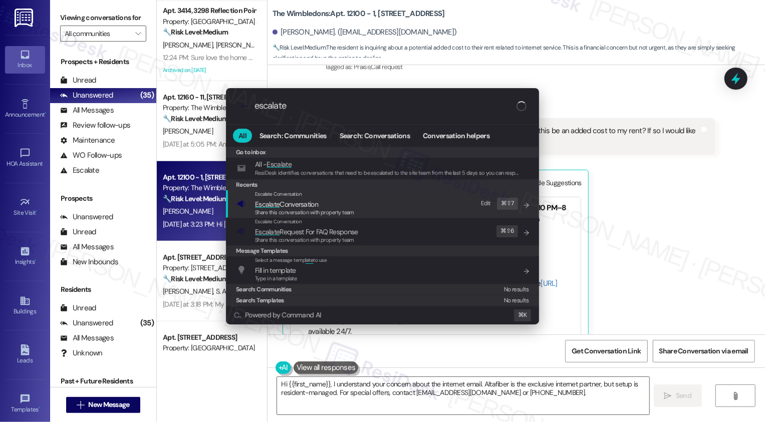
type input "escalate"
click at [323, 205] on span "Escalate Conversation" at bounding box center [304, 204] width 99 height 11
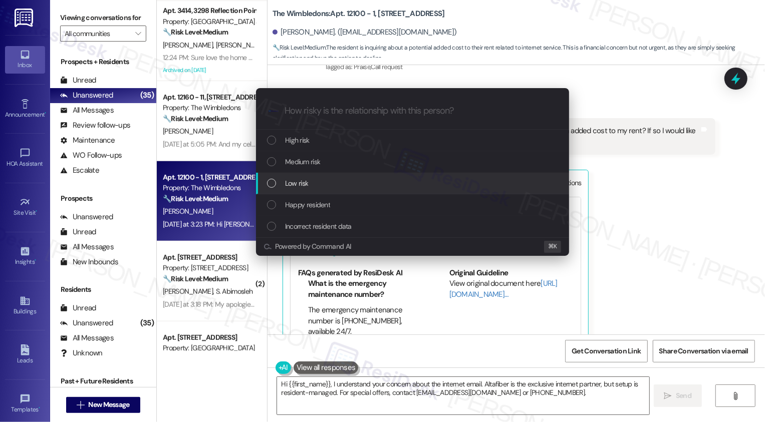
click at [284, 184] on div "Low risk" at bounding box center [413, 183] width 293 height 11
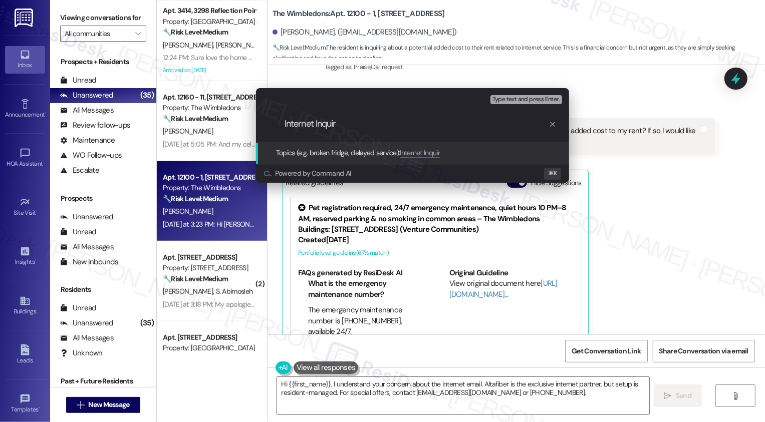
type input "Internet Inquiry"
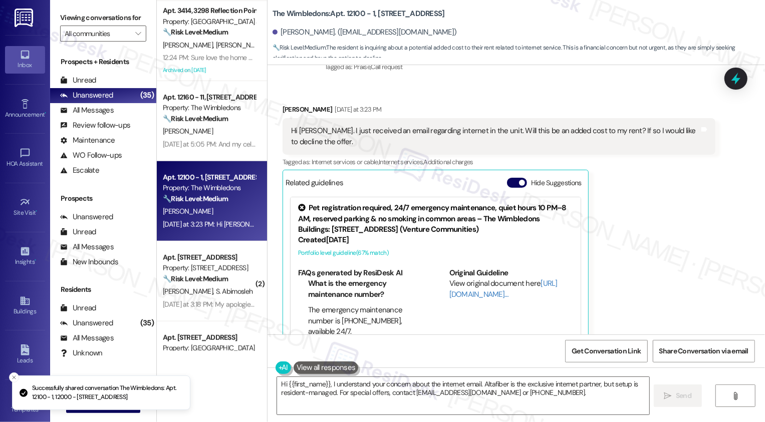
scroll to position [395, 0]
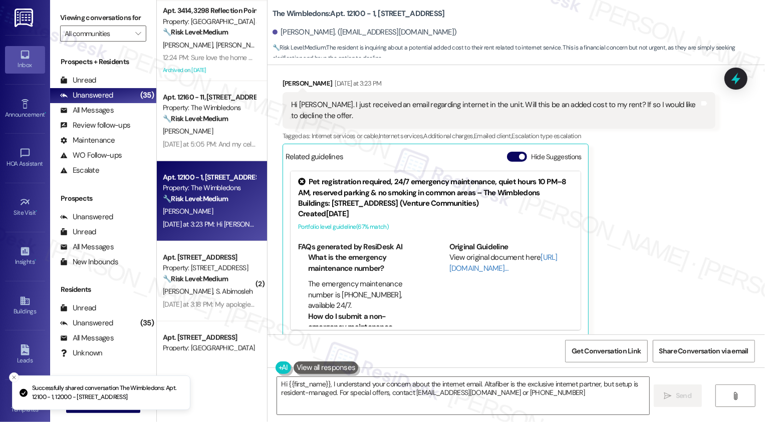
type textarea "Hi {{first_name}}, I understand your concern about the internet email. Altafibe…"
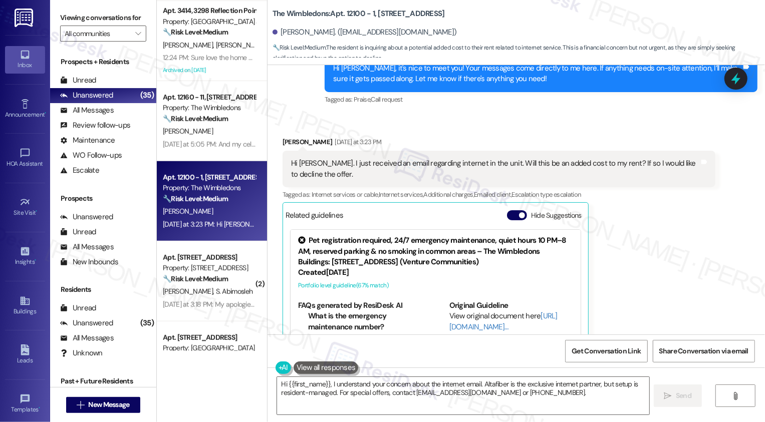
scroll to position [395, 0]
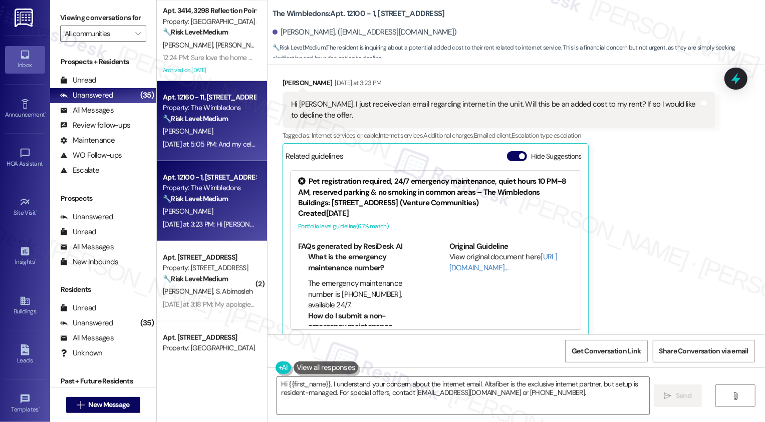
click at [207, 132] on div "S. Brooks" at bounding box center [209, 131] width 95 height 13
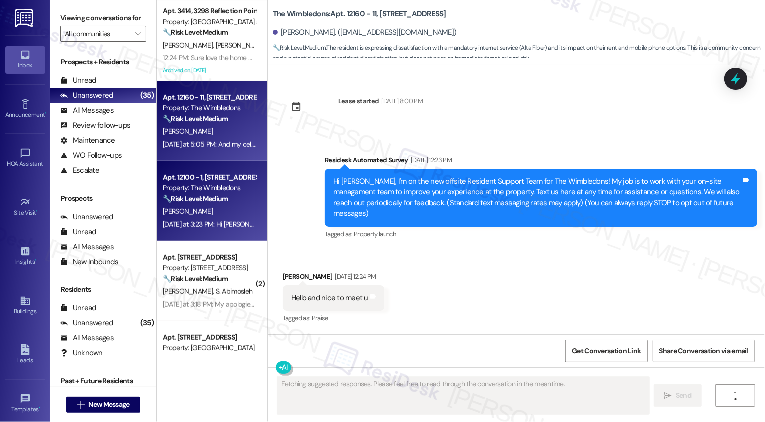
type textarea "Fetching suggested responses. Please feel free to read through the conversation…"
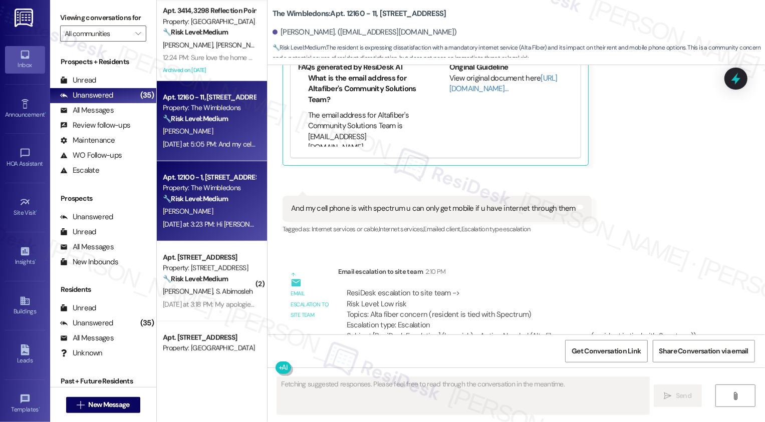
click at [225, 228] on div "Yesterday at 3:23 PM: Hi Sarah. I just received an email regarding internet in …" at bounding box center [403, 224] width 480 height 9
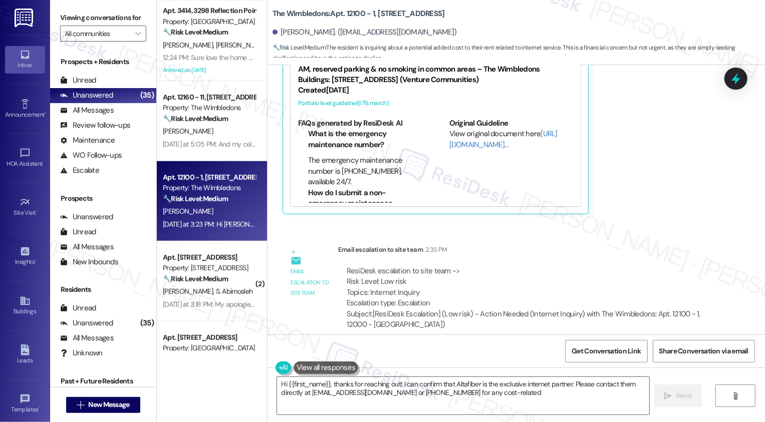
scroll to position [535, 0]
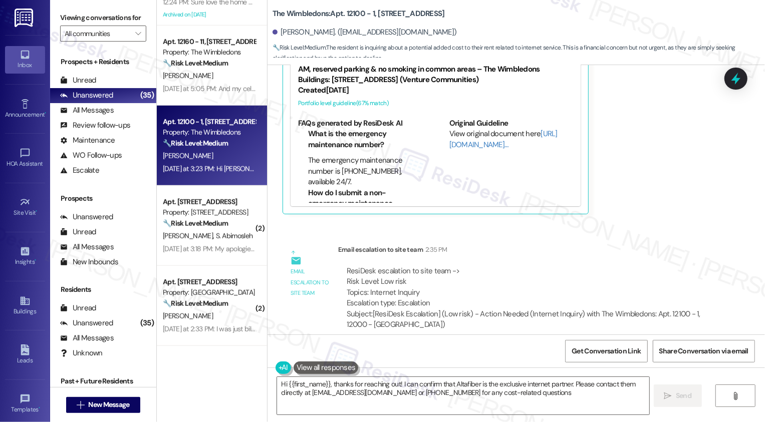
type textarea "Hi {{first_name}}, thanks for reaching out! I can confirm that Altafiber is the…"
click at [197, 238] on div "( 1 ) Apt. 4603 B, 860 Deerfield Blvd. Property: 860 East 🔧 Risk Level: Medium …" at bounding box center [212, 175] width 110 height 351
click at [215, 238] on span "S. Abimosleh" at bounding box center [233, 235] width 37 height 9
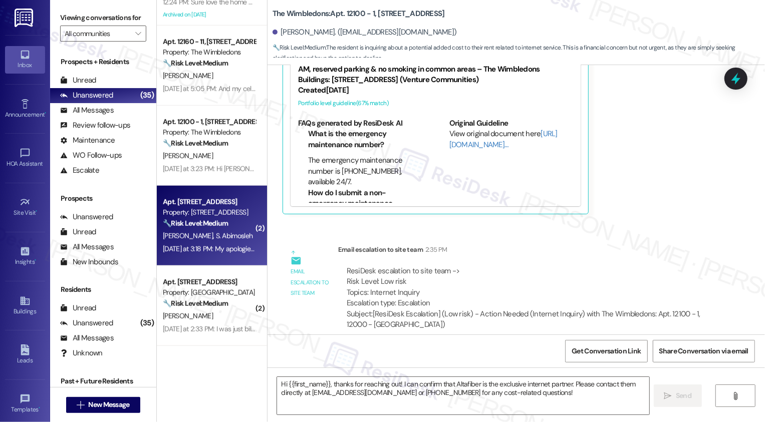
click at [215, 238] on span "S. Abimosleh" at bounding box center [233, 235] width 37 height 9
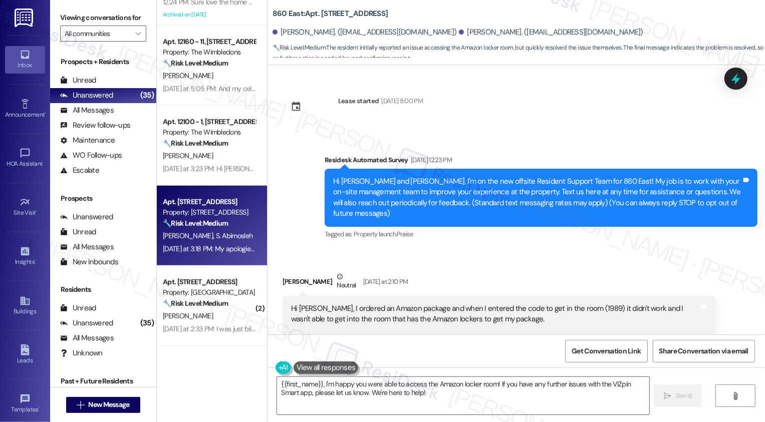
scroll to position [148, 0]
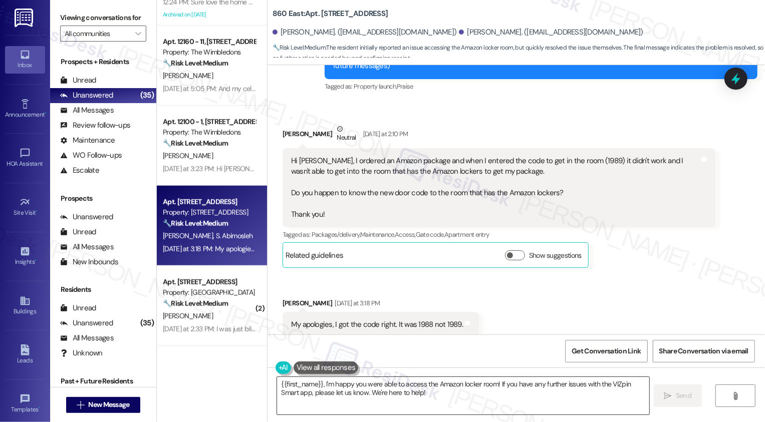
click at [326, 403] on textarea "{{first_name}}, I'm happy you were able to access the Amazon locker room! If yo…" at bounding box center [463, 396] width 372 height 38
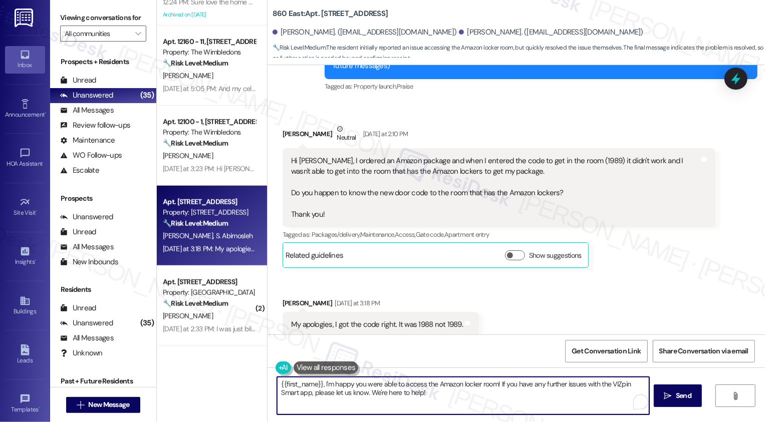
click at [277, 383] on textarea "{{first_name}}, I'm happy you were able to access the Amazon locker room! If yo…" at bounding box center [463, 396] width 372 height 38
drag, startPoint x: 586, startPoint y: 383, endPoint x: 594, endPoint y: 405, distance: 24.1
click at [594, 405] on textarea "It's nice to hear from from you, {{first_name}}! I'm happy you were able to acc…" at bounding box center [463, 396] width 372 height 38
click at [586, 413] on textarea "It's nice to hear from from you, {{first_name}}! I'm happy you were able to acc…" at bounding box center [463, 396] width 372 height 38
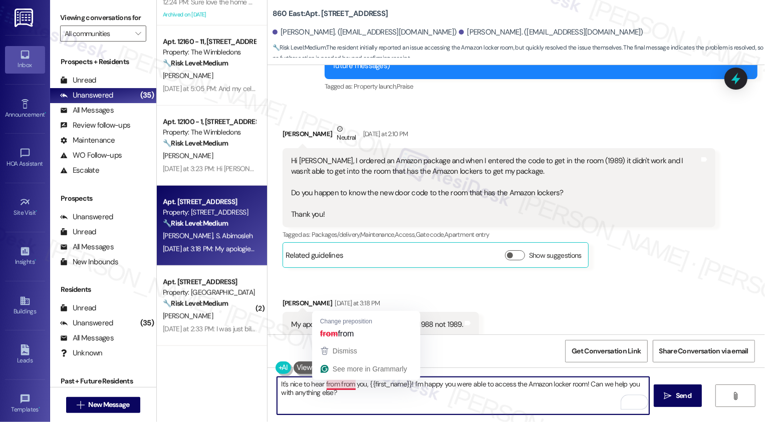
click at [326, 384] on textarea "It's nice to hear from from you, {{first_name}}! I'm happy you were able to acc…" at bounding box center [463, 396] width 372 height 38
click at [326, 386] on textarea "It's nice to hear from from you, {{first_name}}! I'm happy you were able to acc…" at bounding box center [463, 396] width 372 height 38
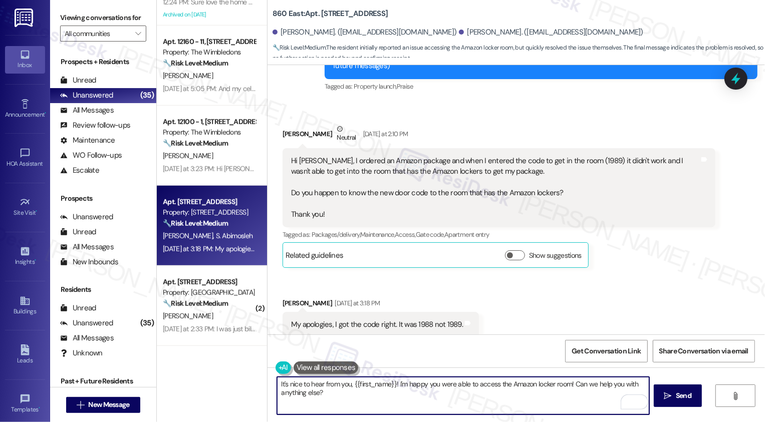
click at [285, 124] on div "Michael Abimosleh Neutral Yesterday at 2:10 PM" at bounding box center [498, 136] width 433 height 25
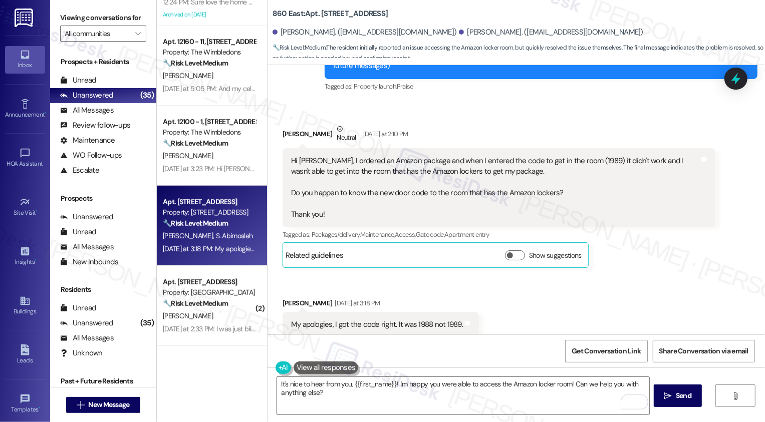
click at [285, 124] on div "Michael Abimosleh Neutral Yesterday at 2:10 PM" at bounding box center [498, 136] width 433 height 25
copy div "Michael"
click at [379, 382] on textarea "It's nice to hear from you, {{first_name}}! I'm happy you were able to access t…" at bounding box center [463, 396] width 372 height 38
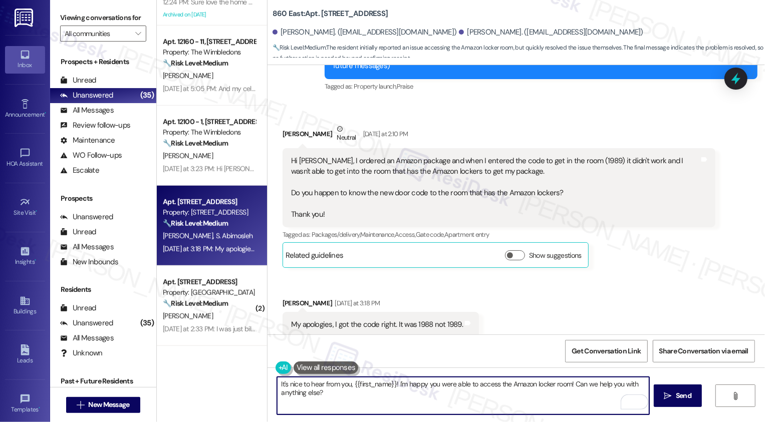
click at [379, 382] on textarea "It's nice to hear from you, {{first_name}}! I'm happy you were able to access t…" at bounding box center [463, 396] width 372 height 38
paste textarea "Michael"
type textarea "It's nice to hear from you, Michael! I'm happy you were able to access the Amaz…"
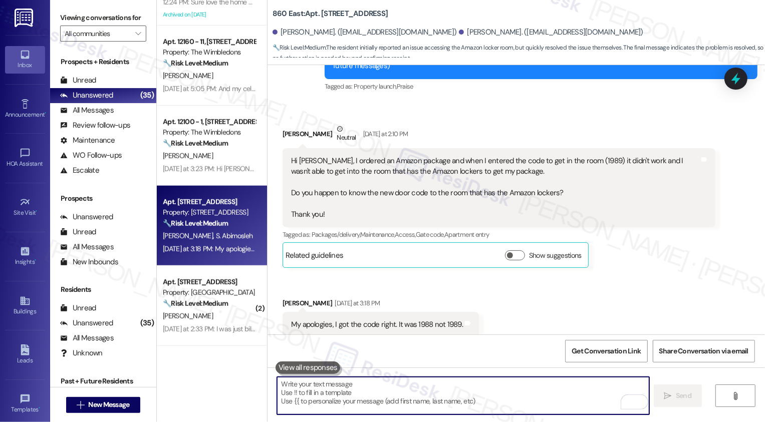
scroll to position [218, 0]
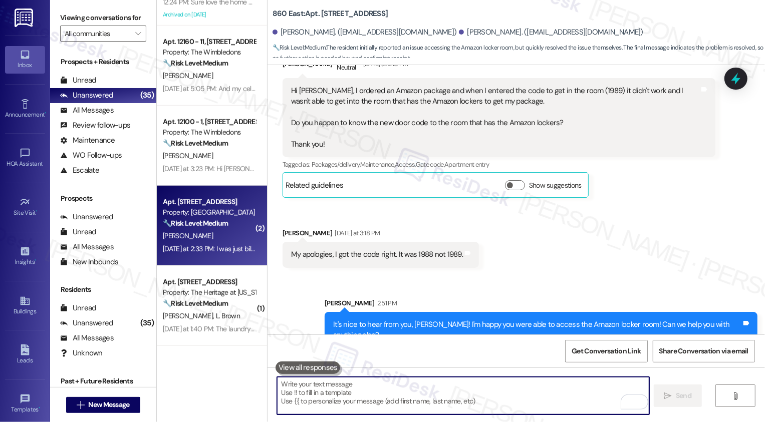
click at [221, 232] on div "H. Sanders" at bounding box center [209, 236] width 95 height 13
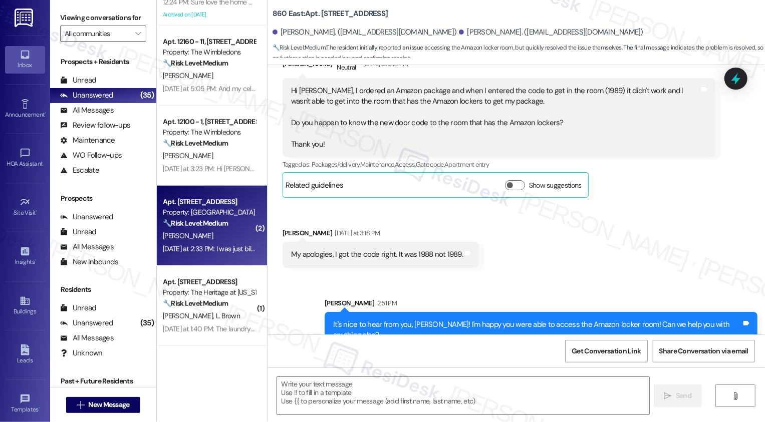
click at [221, 232] on div "H. Sanders" at bounding box center [209, 236] width 95 height 13
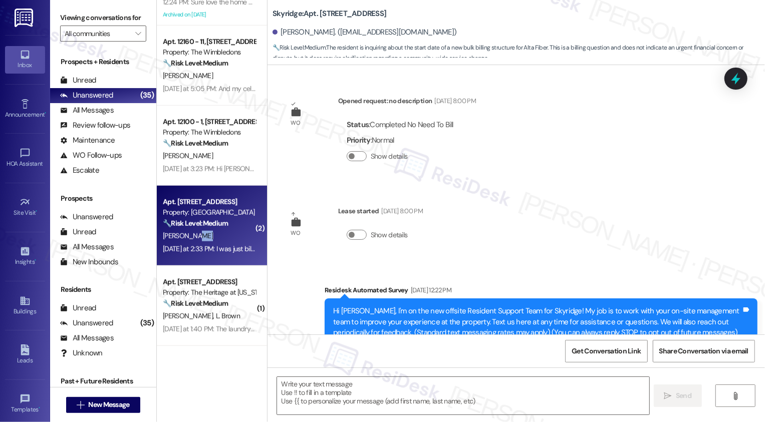
click at [221, 232] on div "H. Sanders" at bounding box center [209, 236] width 95 height 13
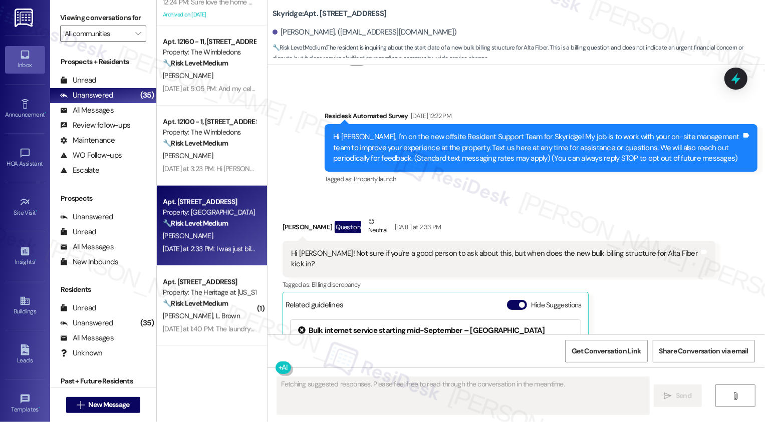
scroll to position [183, 0]
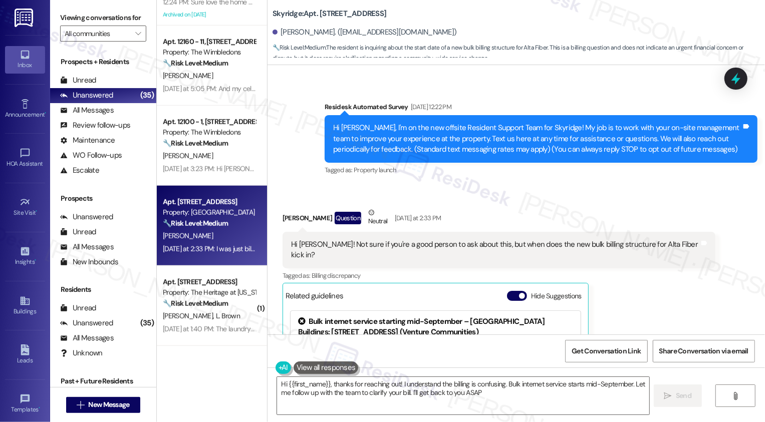
type textarea "Hi {{first_name}}, thanks for reaching out! I understand the billing is confusi…"
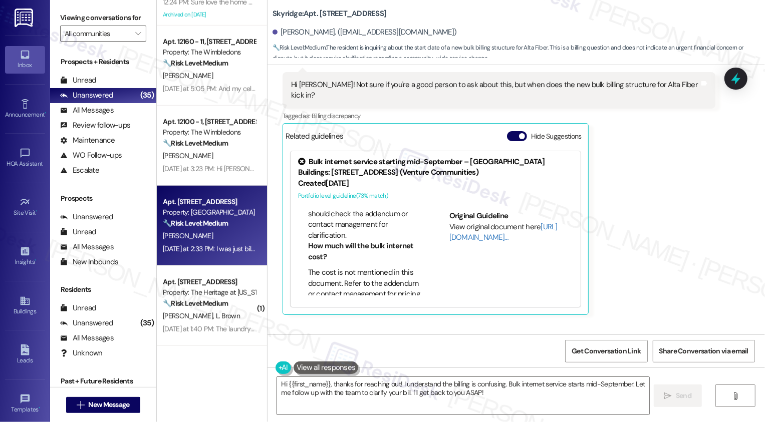
scroll to position [322, 0]
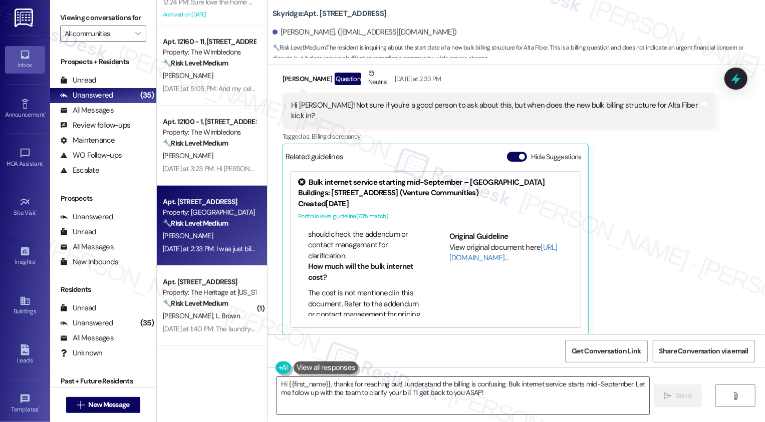
click at [347, 402] on textarea "Hi {{first_name}}, thanks for reaching out! I understand the billing is confusi…" at bounding box center [463, 396] width 372 height 38
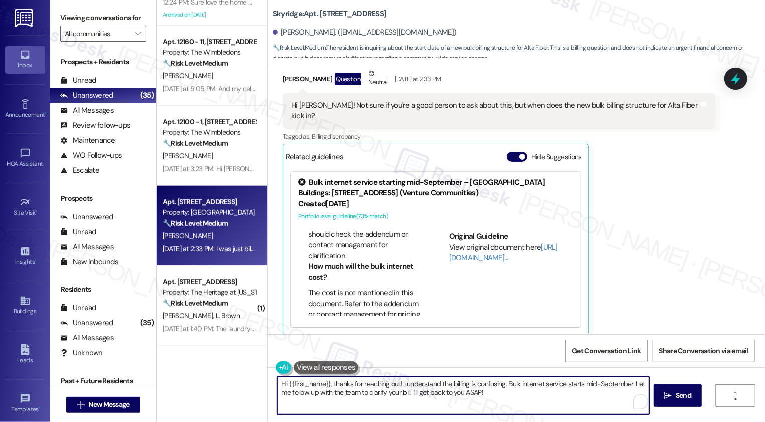
click at [410, 385] on textarea "Hi {{first_name}}, thanks for reaching out! I understand the billing is confusi…" at bounding box center [463, 396] width 372 height 38
click at [400, 384] on textarea "Hi {{first_name}}, thanks for reaching out! I understand the billing is confusi…" at bounding box center [463, 396] width 372 height 38
click at [471, 248] on link "http://res.cl…" at bounding box center [503, 252] width 108 height 21
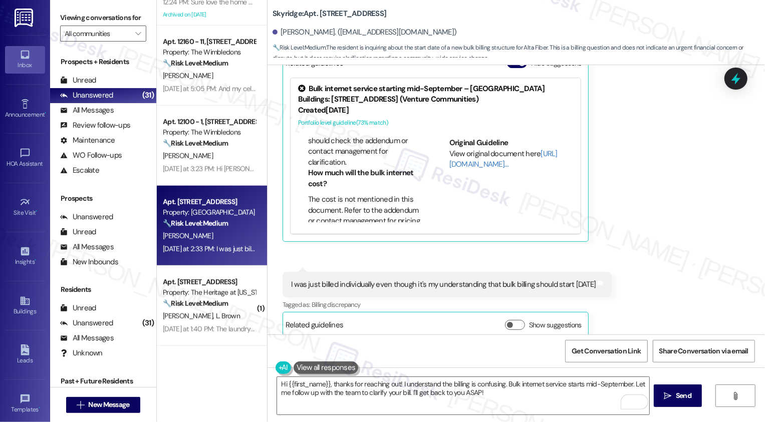
scroll to position [173, 0]
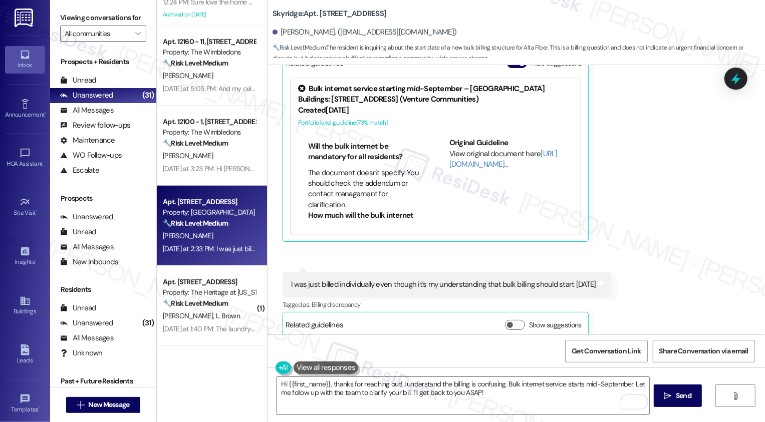
click at [296, 83] on icon at bounding box center [301, 88] width 11 height 11
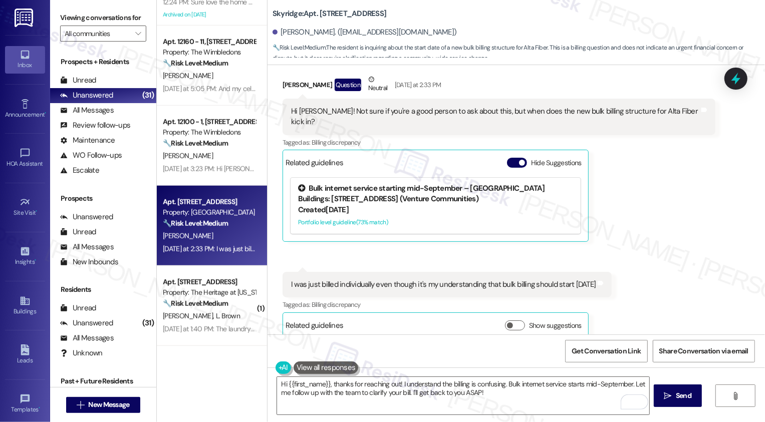
scroll to position [310, 0]
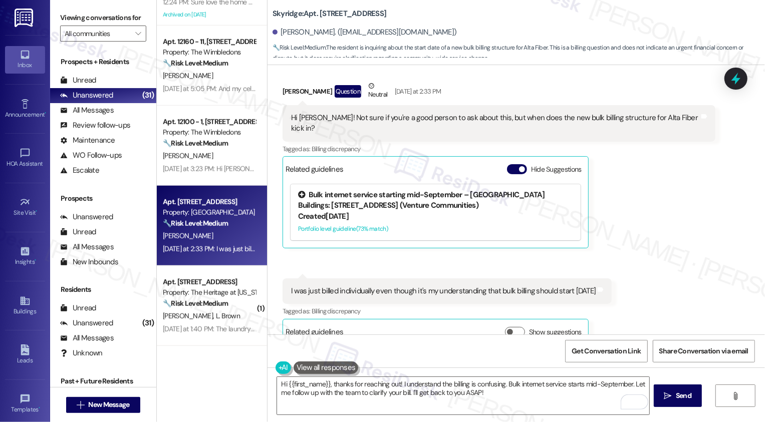
click at [433, 211] on div "Created 24 days ago" at bounding box center [435, 216] width 275 height 11
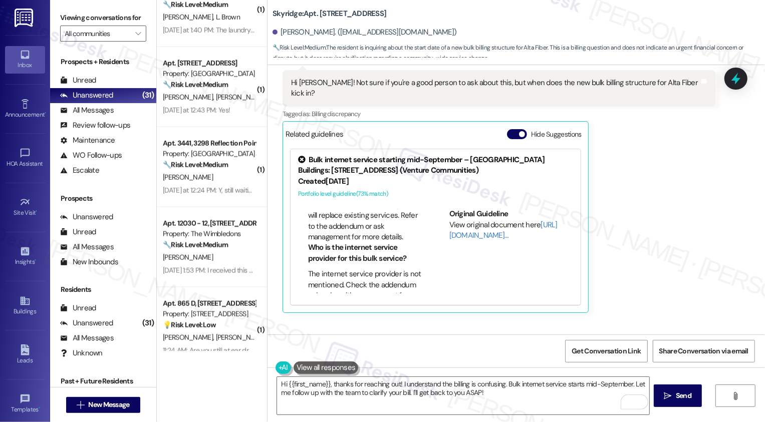
scroll to position [676, 0]
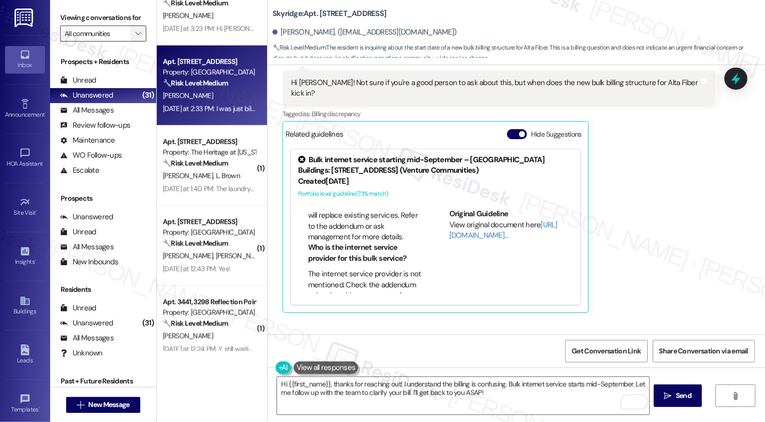
click at [135, 38] on icon "" at bounding box center [138, 34] width 6 height 8
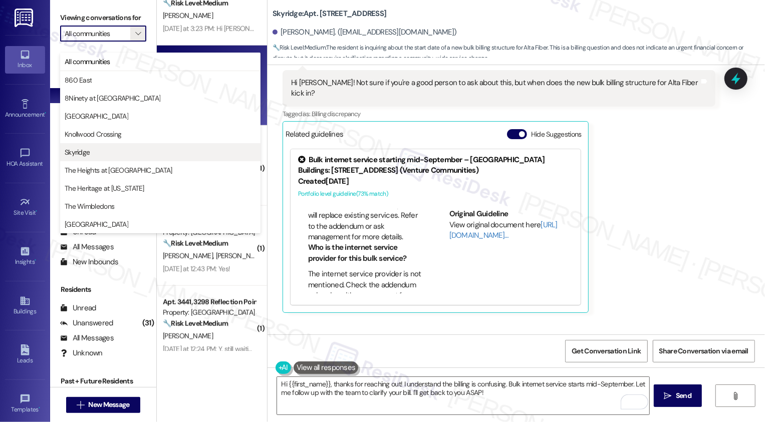
click at [79, 149] on span "Skyridge" at bounding box center [77, 152] width 25 height 10
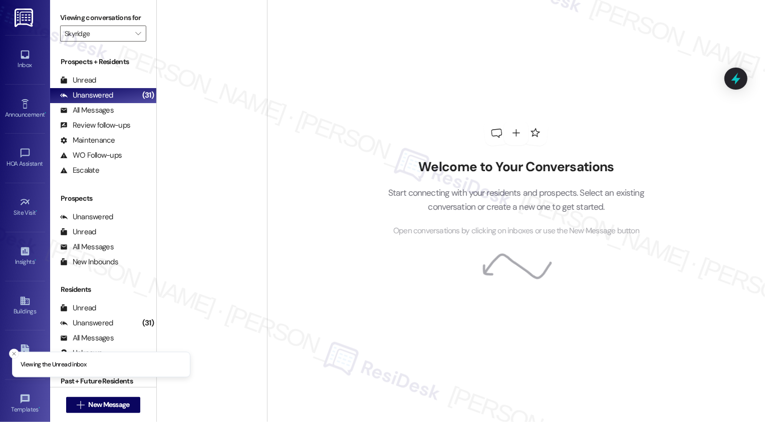
type input "Skyridge"
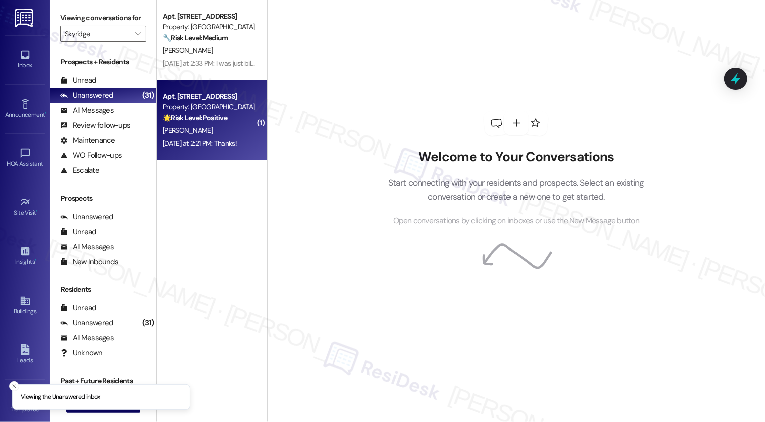
click at [203, 122] on strong "🌟 Risk Level: Positive" at bounding box center [195, 117] width 65 height 9
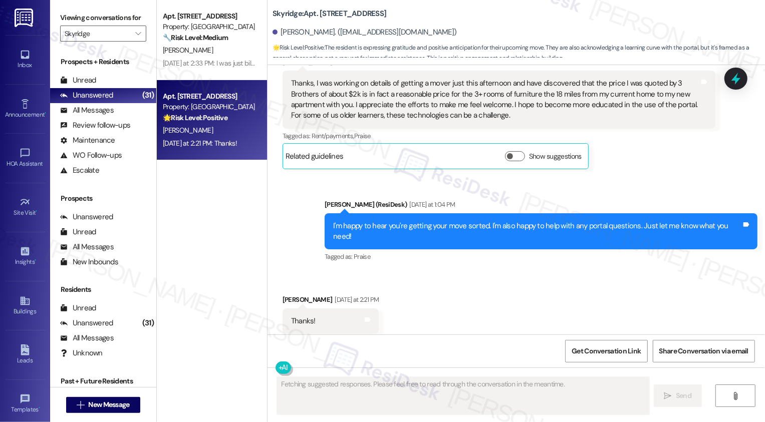
scroll to position [463, 0]
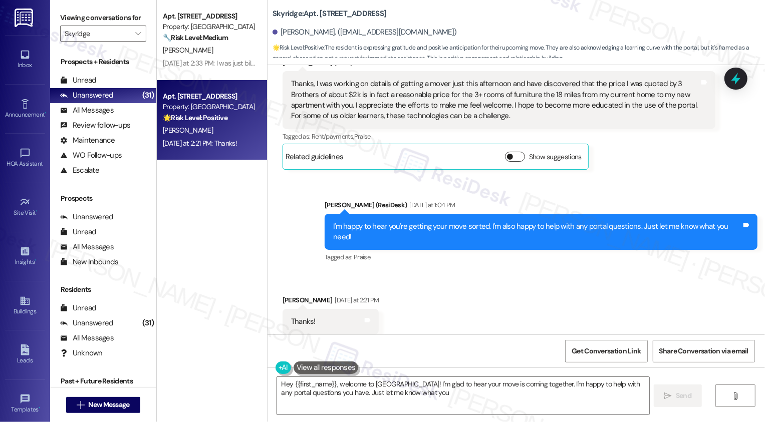
click at [507, 157] on span "button" at bounding box center [510, 157] width 6 height 6
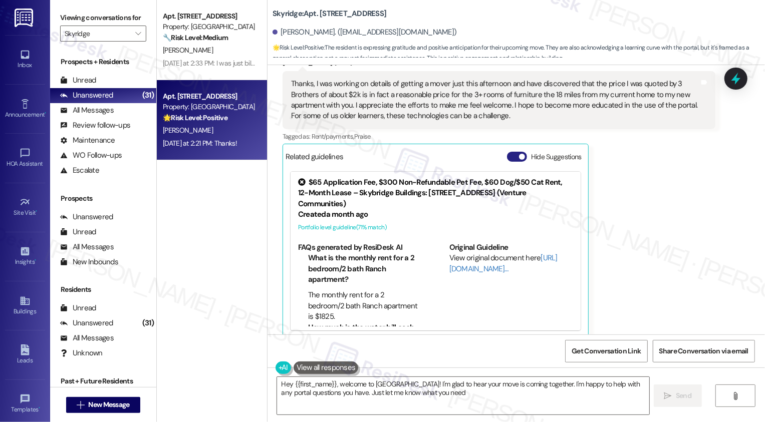
type textarea "Hey {{first_name}}, welcome to Skyridge! I'm glad to hear your move is coming t…"
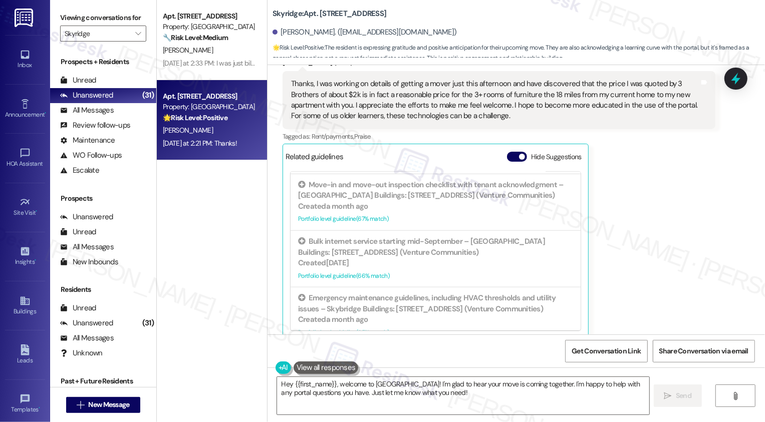
scroll to position [529, 0]
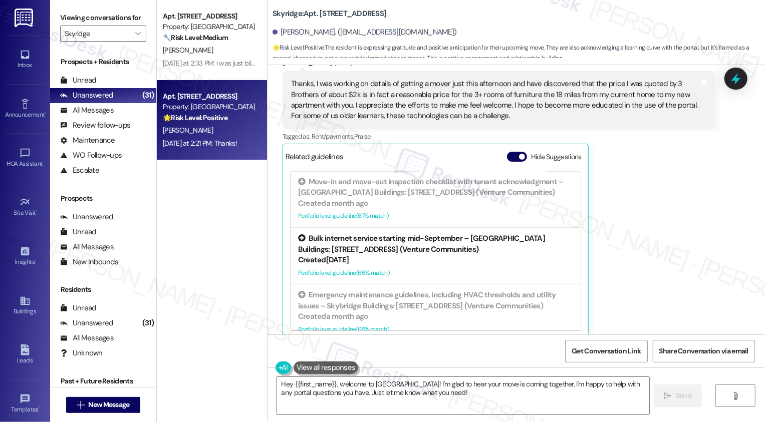
click at [467, 265] on div "Created 24 days ago" at bounding box center [435, 260] width 275 height 11
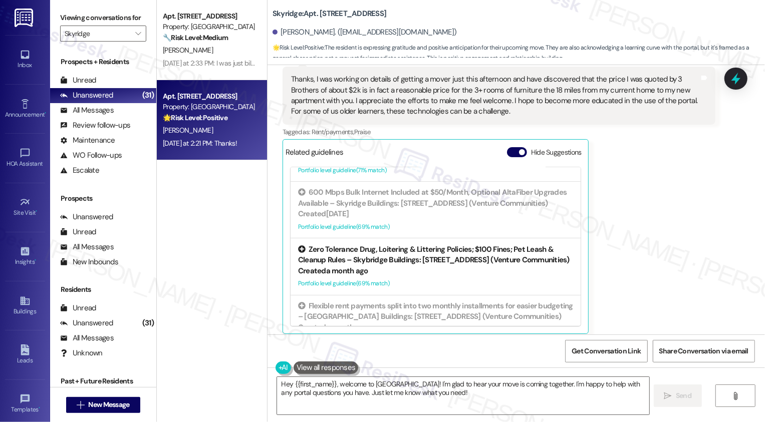
scroll to position [44, 0]
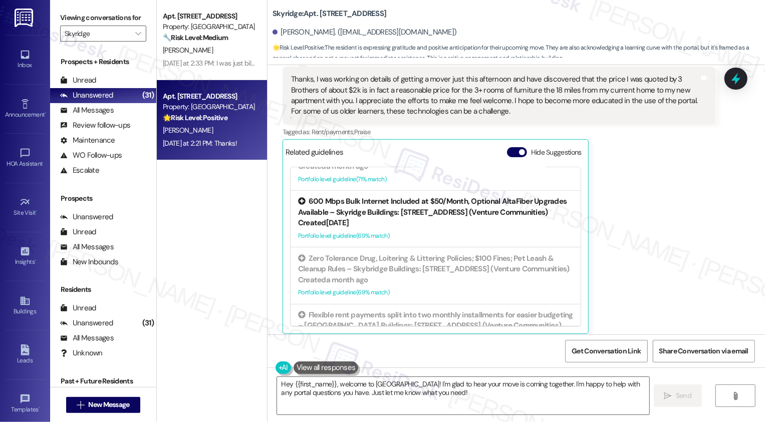
click at [398, 228] on div "Created 24 days ago" at bounding box center [435, 223] width 275 height 11
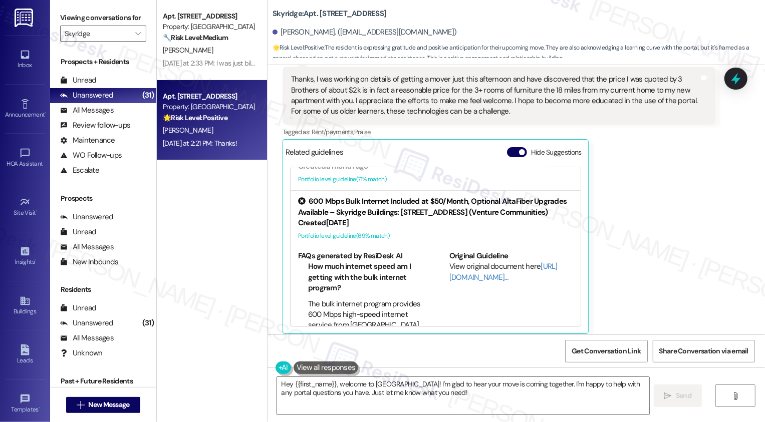
click at [398, 228] on div "Created 24 days ago" at bounding box center [435, 223] width 275 height 11
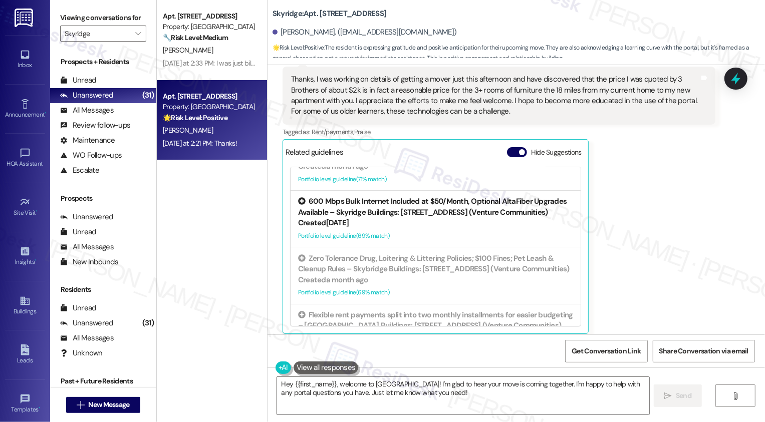
click at [398, 228] on div "Created 24 days ago" at bounding box center [435, 223] width 275 height 11
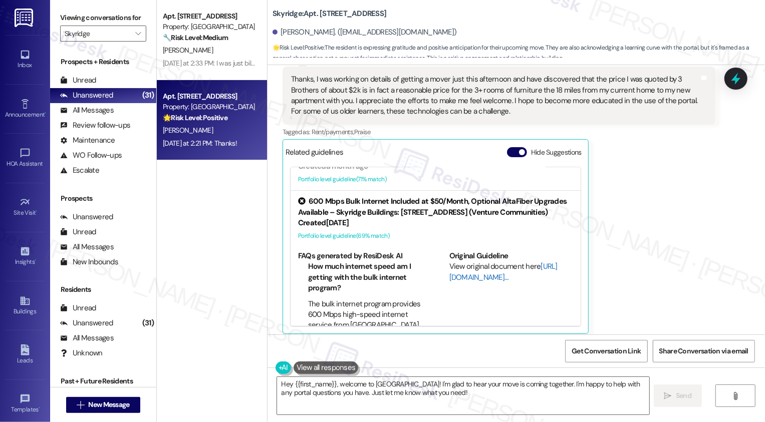
click at [466, 282] on link "http://res.cl…" at bounding box center [503, 271] width 108 height 21
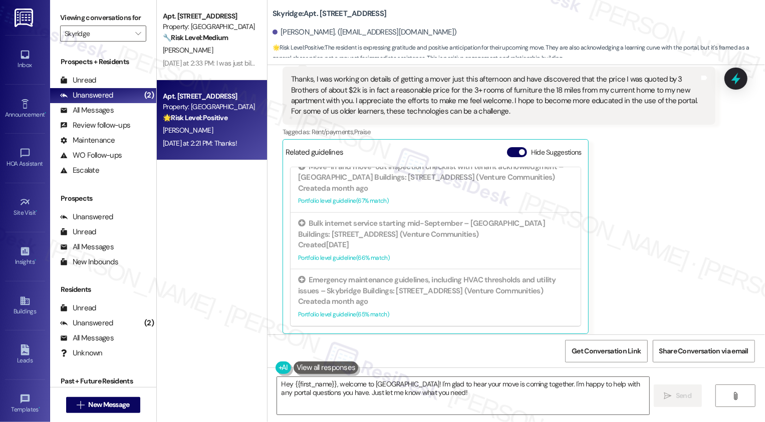
scroll to position [559, 0]
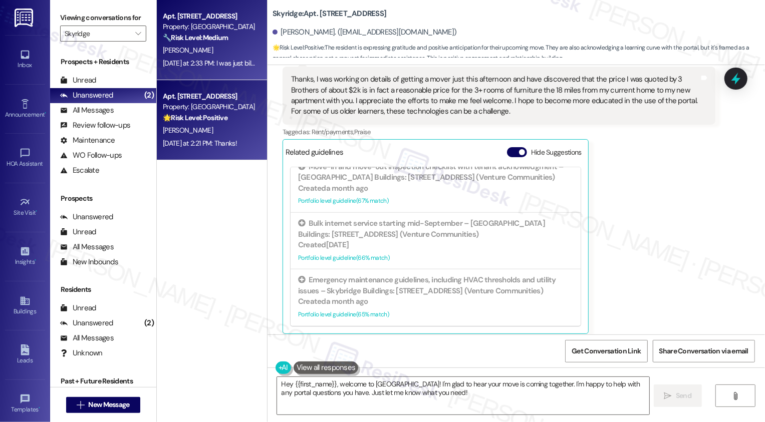
click at [236, 59] on div "Yesterday at 2:33 PM: I was just billed individually even though it's my unders…" at bounding box center [329, 63] width 333 height 9
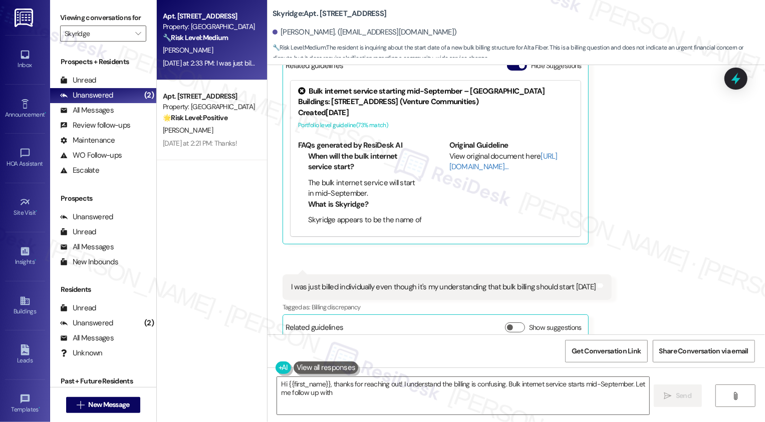
scroll to position [416, 0]
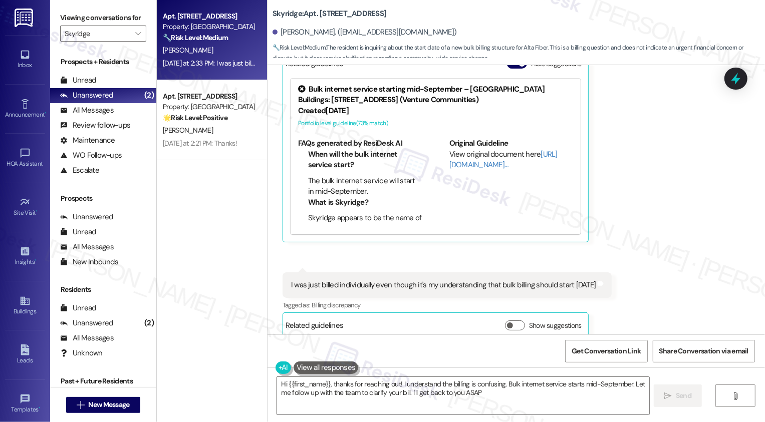
type textarea "Hi {{first_name}}, thanks for reaching out! I understand the billing is confusi…"
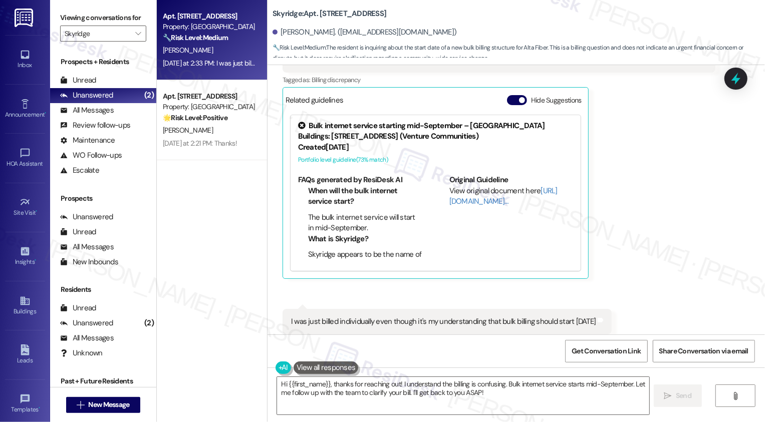
scroll to position [416, 0]
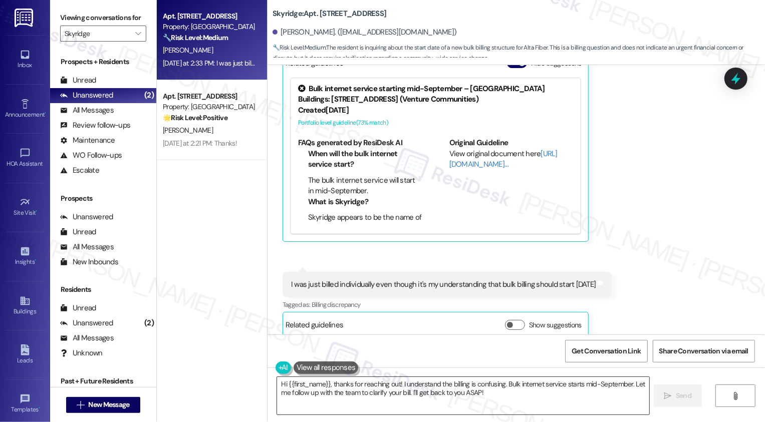
click at [423, 399] on textarea "Hi {{first_name}}, thanks for reaching out! I understand the billing is confusi…" at bounding box center [463, 396] width 372 height 38
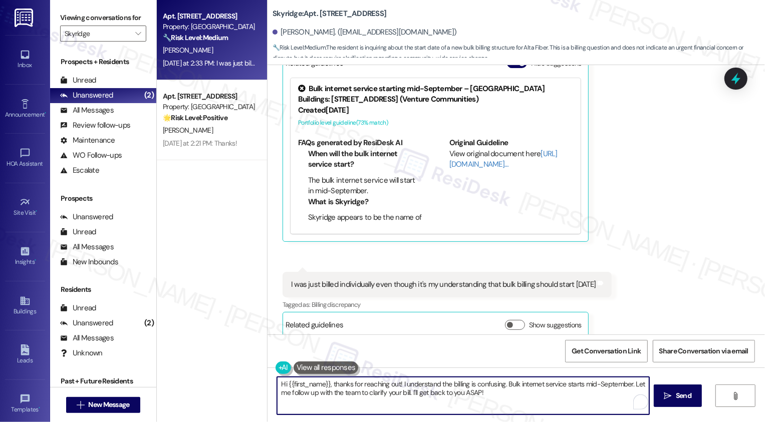
drag, startPoint x: 461, startPoint y: 393, endPoint x: 491, endPoint y: 397, distance: 30.8
click at [491, 397] on textarea "Hi {{first_name}}, thanks for reaching out! I understand the billing is confusi…" at bounding box center [463, 396] width 372 height 38
click at [278, 384] on textarea "Hi {{first_name}}, thanks for reaching out! I understand the billing is confusi…" at bounding box center [463, 396] width 372 height 38
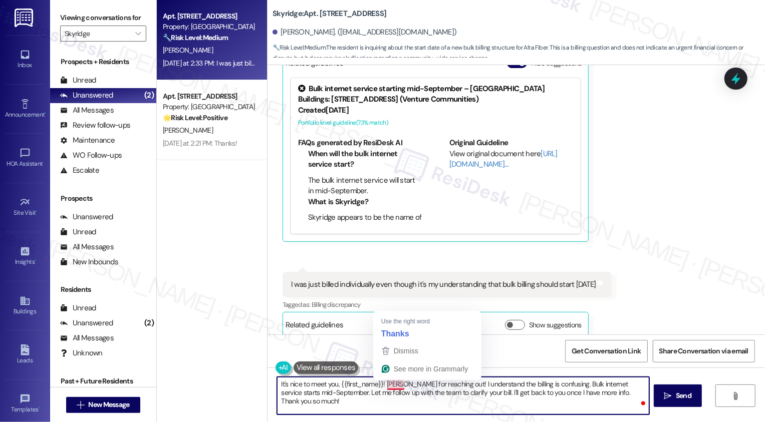
click at [439, 384] on textarea "It's nice to meet you, {{first_name}}! [PERSON_NAME] for reaching out! I unders…" at bounding box center [463, 396] width 372 height 38
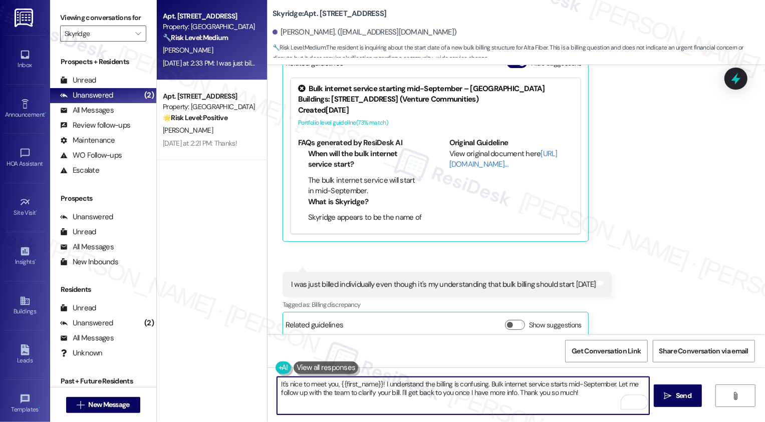
click at [401, 384] on textarea "It's nice to meet you, {{first_name}}! I understand the billing is confusing. B…" at bounding box center [463, 396] width 372 height 38
click at [508, 384] on textarea "It's nice to meet you, {{first_name}}! I hear your concern about the billing is…" at bounding box center [463, 396] width 372 height 38
click at [566, 396] on textarea "It's nice to meet you, {{first_name}}! I hear your concern about the billing. B…" at bounding box center [463, 396] width 372 height 38
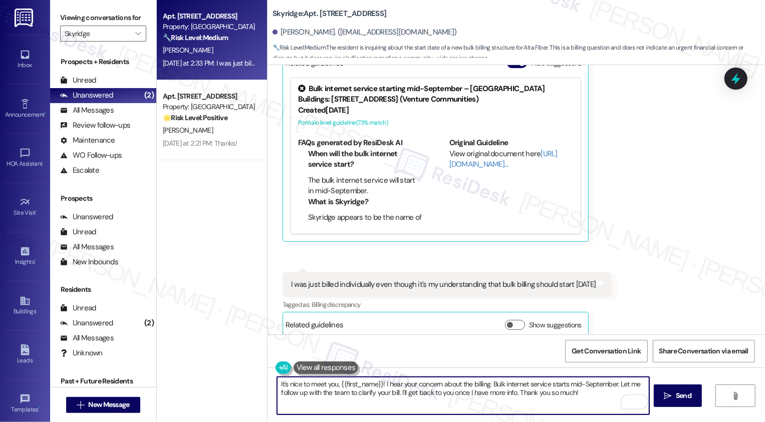
click at [322, 394] on textarea "It's nice to meet you, {{first_name}}! I hear your concern about the billing. B…" at bounding box center [463, 396] width 372 height 38
click at [404, 395] on textarea "It's nice to meet you, {{first_name}}! I hear your concern about the billing. B…" at bounding box center [463, 396] width 372 height 38
click at [450, 397] on textarea "It's nice to meet you, {{first_name}}! I hear your concern about the billing. B…" at bounding box center [463, 396] width 372 height 38
click at [518, 399] on textarea "It's nice to meet you, {{first_name}}! I hear your concern about the billing. B…" at bounding box center [463, 396] width 372 height 38
type textarea "It's nice to meet you, {{first_name}}! I hear your concern about the billing. B…"
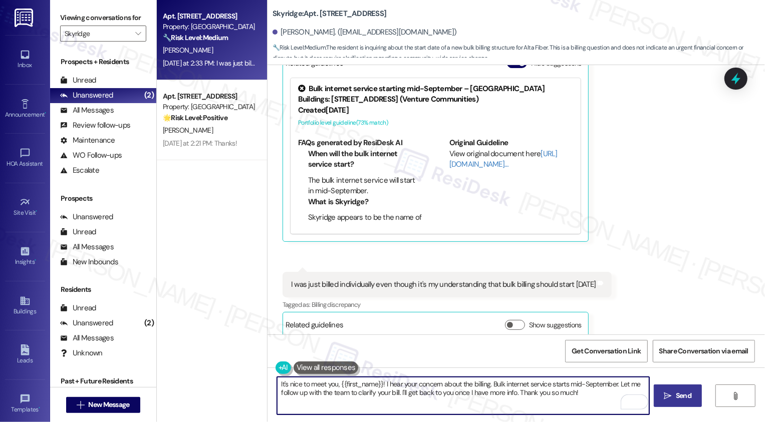
click at [673, 395] on span "Send" at bounding box center [683, 396] width 20 height 11
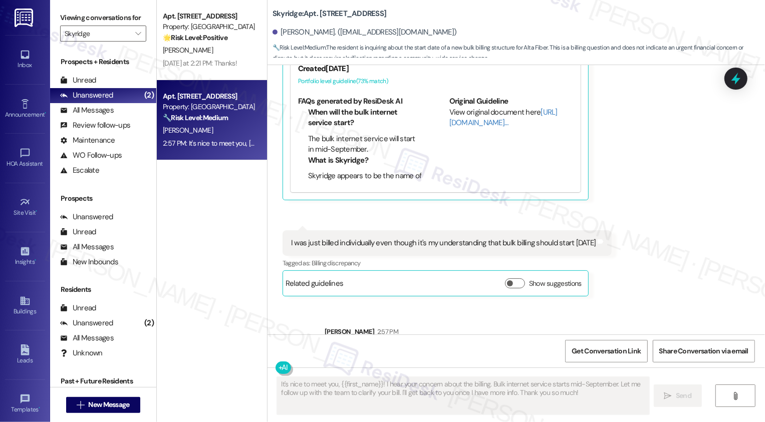
scroll to position [497, 0]
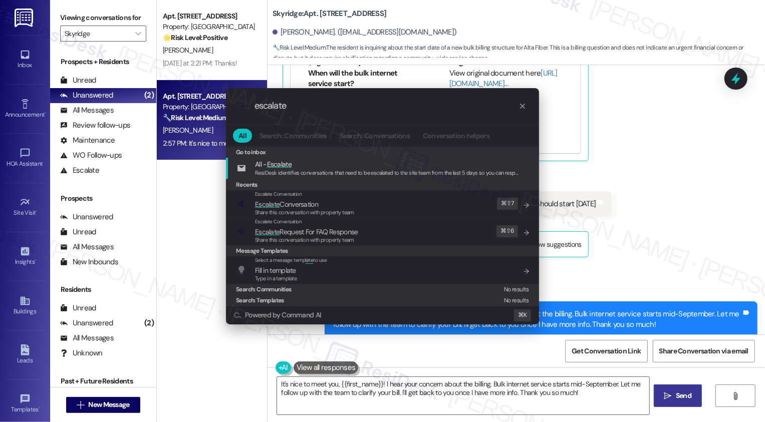
type input "escalate"
click at [698, 236] on div ".cls-1{fill:#0a055f;}.cls-2{fill:#0cc4c4;} resideskLogoBlueOrange escalate All …" at bounding box center [382, 211] width 765 height 422
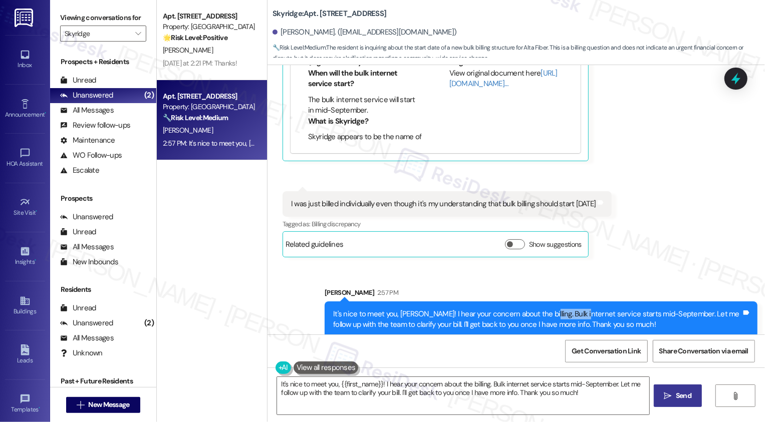
drag, startPoint x: 534, startPoint y: 302, endPoint x: 571, endPoint y: 299, distance: 37.7
click at [571, 309] on div "It's nice to meet you, Hannah! I hear your concern about the billing. Bulk inte…" at bounding box center [537, 320] width 408 height 22
copy div "Bulk internet"
click at [643, 265] on div "Sent via SMS Sarah 2:57 PM It's nice to meet you, Hannah! I hear your concern a…" at bounding box center [515, 305] width 497 height 81
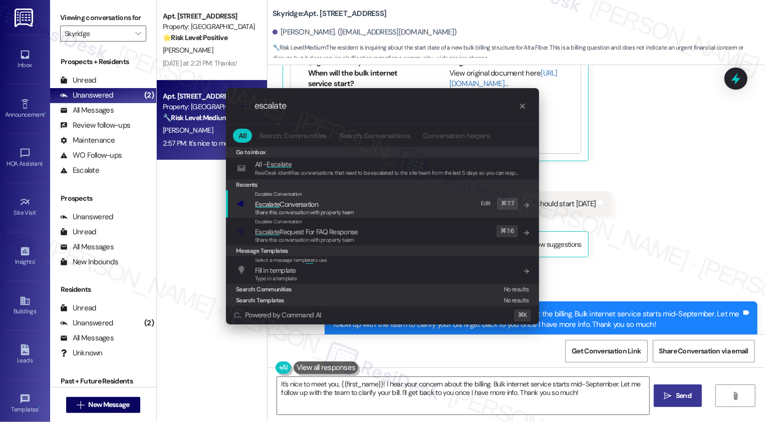
type input "escalate"
click at [309, 210] on span "Share this conversation with property team" at bounding box center [304, 212] width 99 height 7
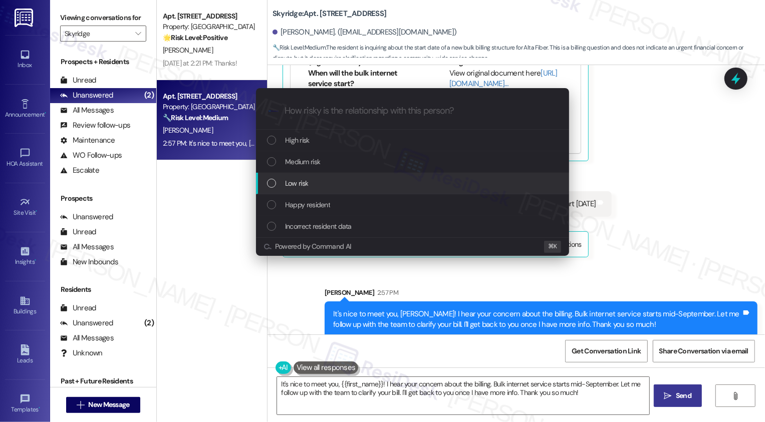
click at [300, 183] on span "Low risk" at bounding box center [296, 183] width 23 height 11
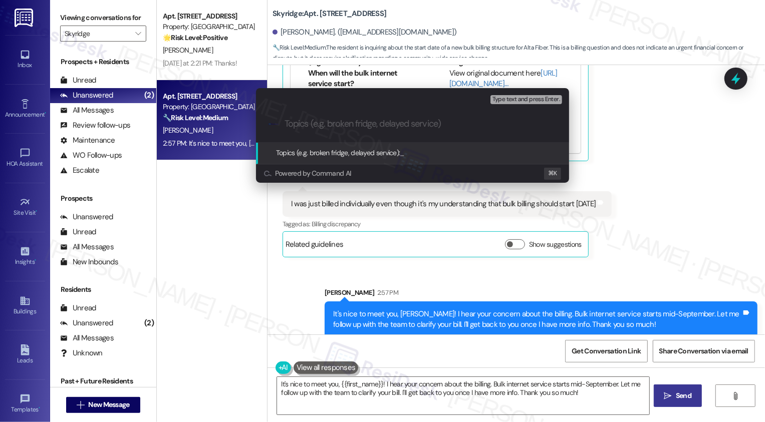
paste input "Bulk internet"
type input "Bulk internet billing concern"
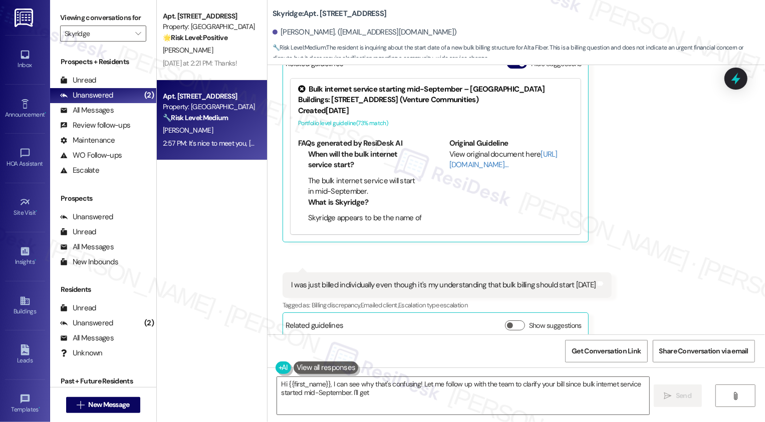
scroll to position [511, 0]
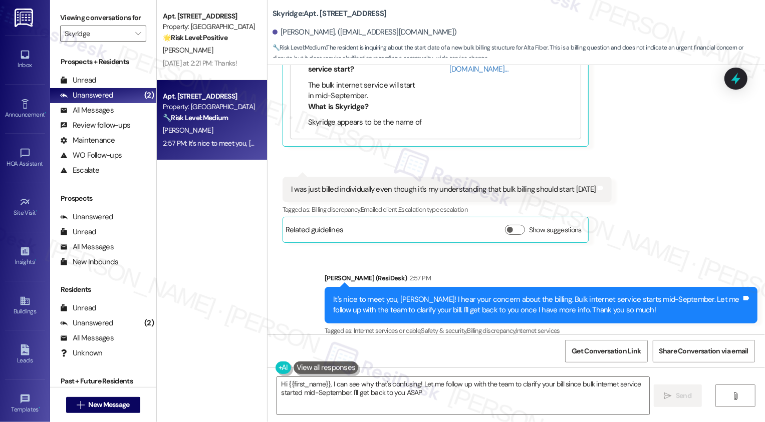
type textarea "Hi {{first_name}}, I can see why that's confusing! Let me follow up with the te…"
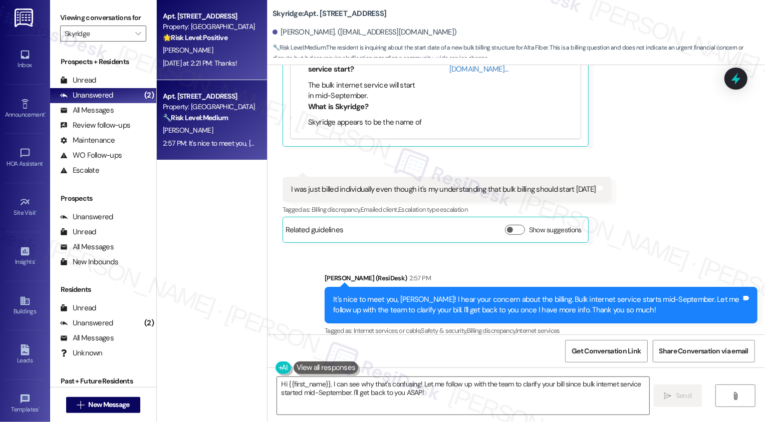
click at [190, 56] on div "[PERSON_NAME]" at bounding box center [209, 50] width 95 height 13
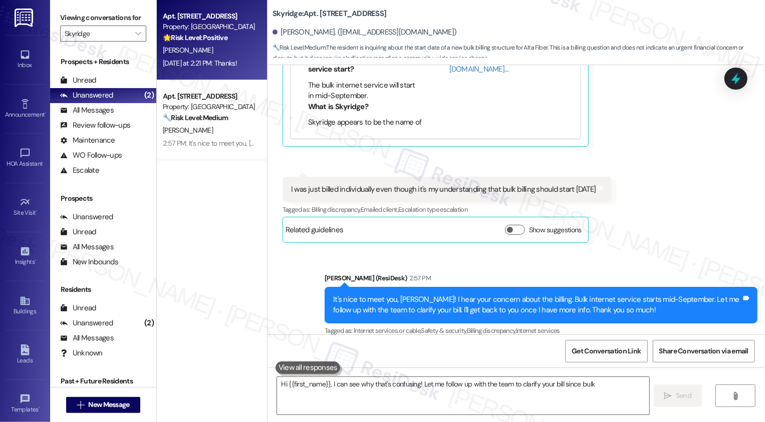
type textarea "Hi {{first_name}}, I can see why that's confusing! Let me follow up with the te…"
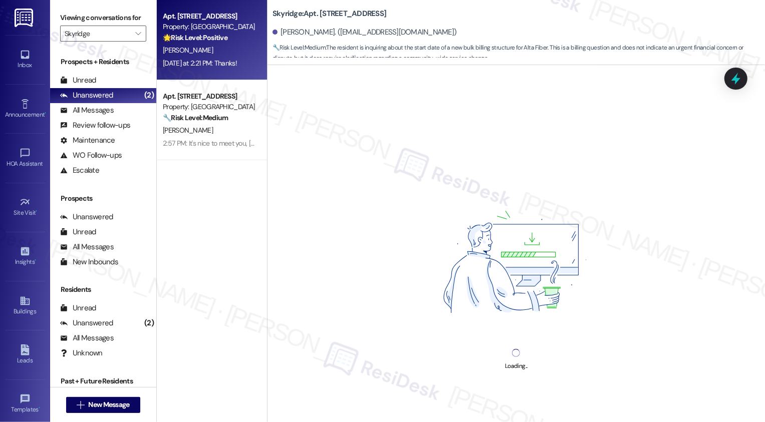
click at [190, 56] on div "[PERSON_NAME]" at bounding box center [209, 50] width 95 height 13
click at [212, 63] on div "Yesterday at 2:21 PM: Thanks! Yesterday at 2:21 PM: Thanks!" at bounding box center [200, 63] width 74 height 9
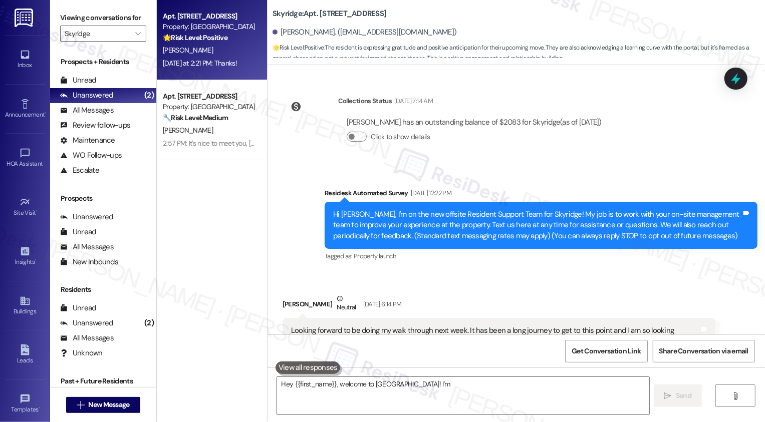
click at [212, 63] on div "Yesterday at 2:21 PM: Thanks! Yesterday at 2:21 PM: Thanks!" at bounding box center [200, 63] width 74 height 9
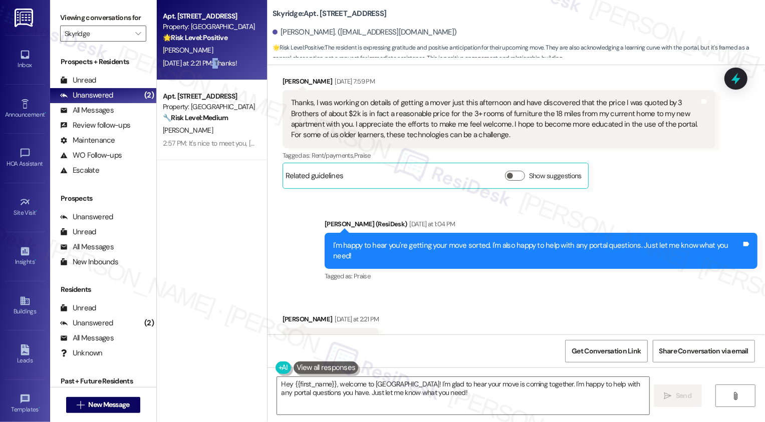
scroll to position [443, 0]
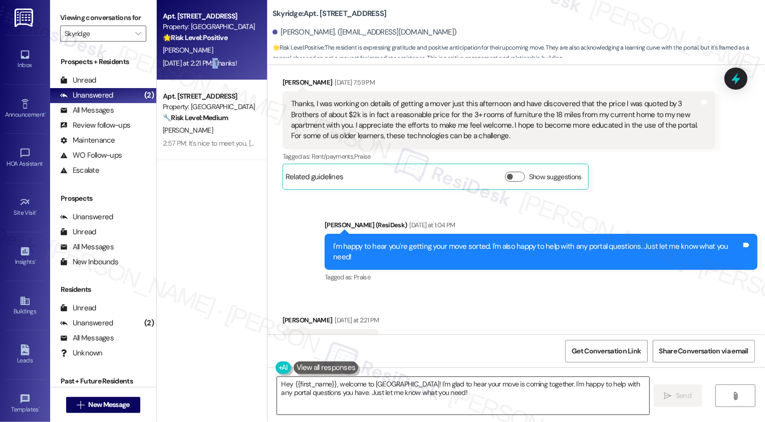
click at [383, 389] on textarea "Hey {{first_name}}, welcome to [GEOGRAPHIC_DATA]! I'm glad to hear your move is…" at bounding box center [463, 396] width 372 height 38
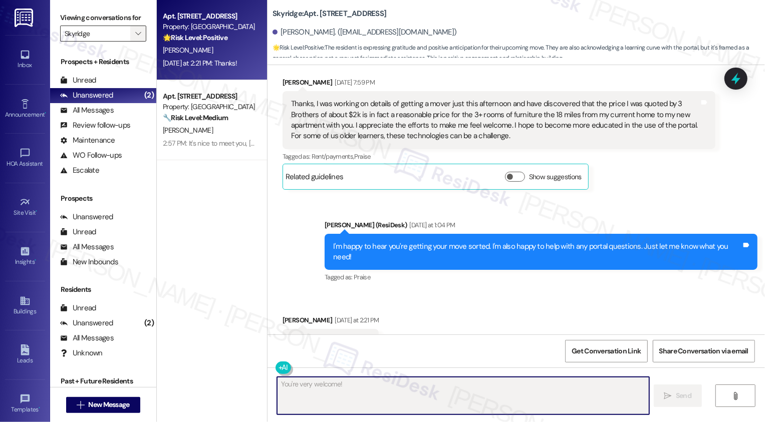
type textarea "Fetching suggested responses. Please feel free to read through the conversation…"
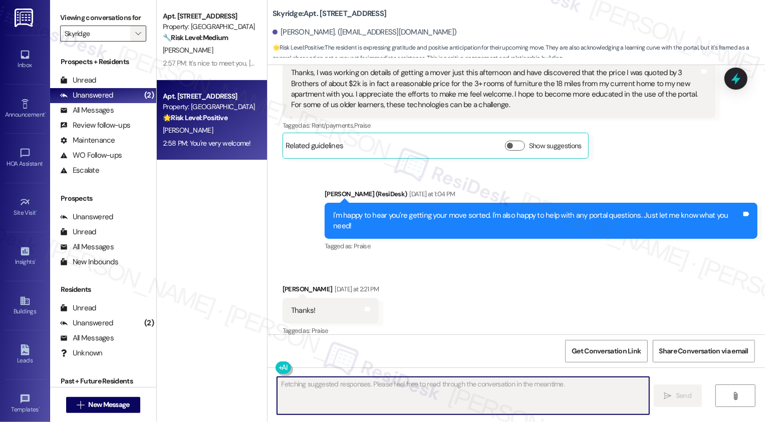
click at [133, 41] on span "" at bounding box center [138, 34] width 10 height 16
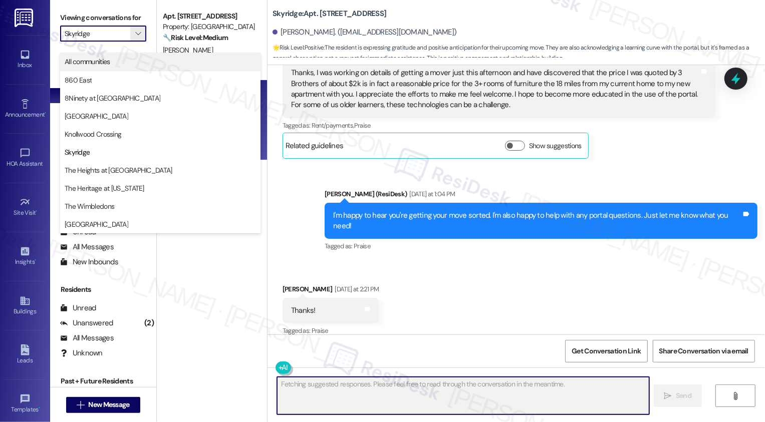
click at [118, 68] on button "All communities" at bounding box center [160, 62] width 200 height 18
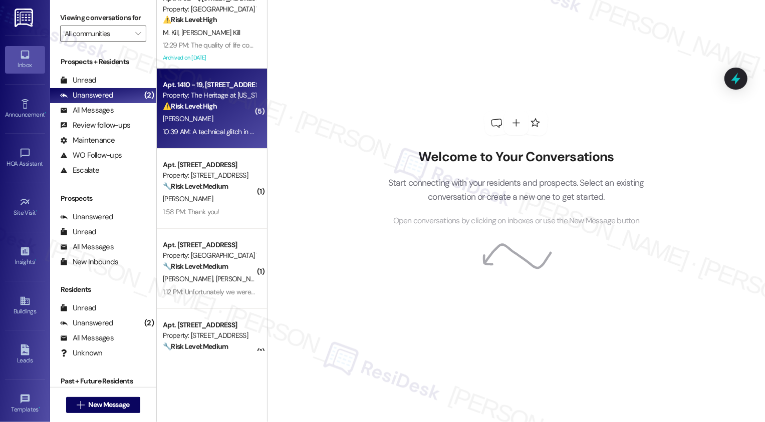
scroll to position [167, 0]
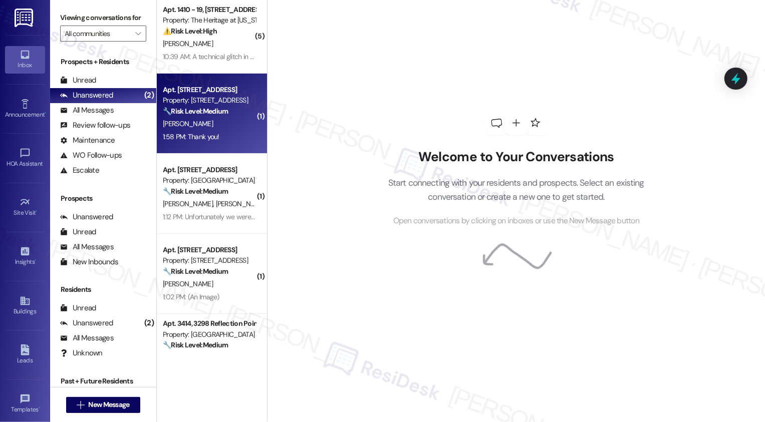
click at [220, 130] on div "[PERSON_NAME]" at bounding box center [209, 124] width 95 height 13
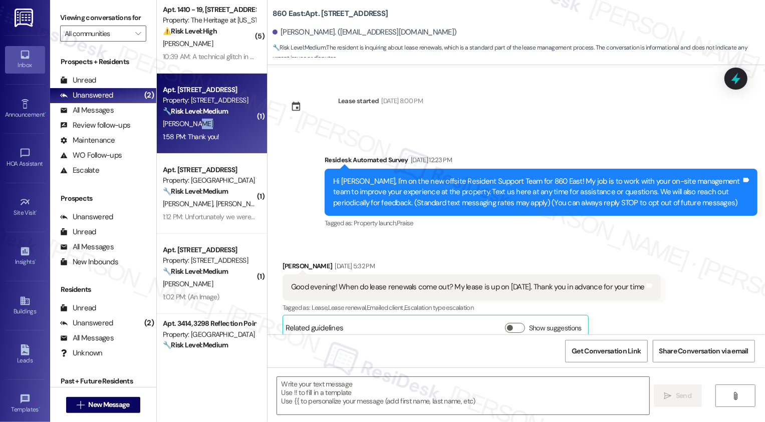
click at [220, 130] on div "[PERSON_NAME]" at bounding box center [209, 124] width 95 height 13
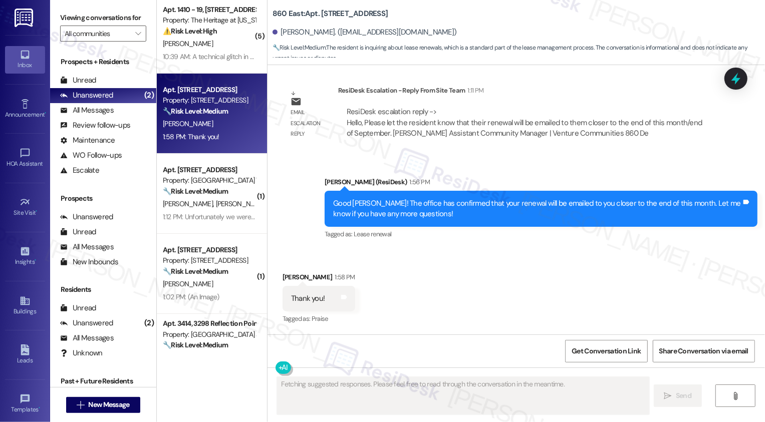
scroll to position [672, 0]
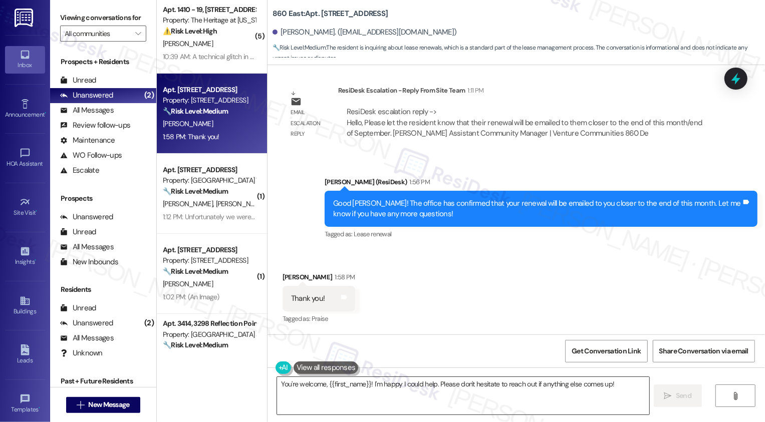
click at [348, 396] on textarea "You're welcome, {{first_name}}! I'm happy I could help. Please don't hesitate t…" at bounding box center [463, 396] width 372 height 38
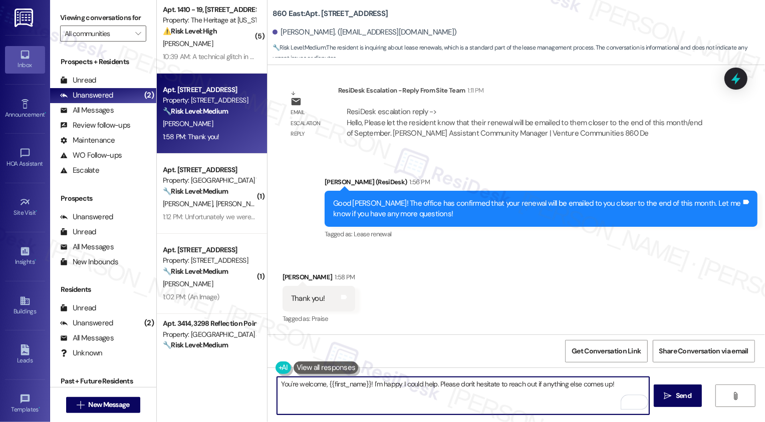
click at [370, 383] on textarea "You're welcome, {{first_name}}! I'm happy I could help. Please don't hesitate t…" at bounding box center [463, 396] width 372 height 38
drag, startPoint x: 434, startPoint y: 383, endPoint x: 449, endPoint y: 400, distance: 23.0
click at [449, 400] on textarea "You're welcome, {{first_name}}! I'm happy I could help. Please don't hesitate t…" at bounding box center [463, 396] width 372 height 38
type textarea "You're welcome, {{first_name}}! I'm happy I could help."
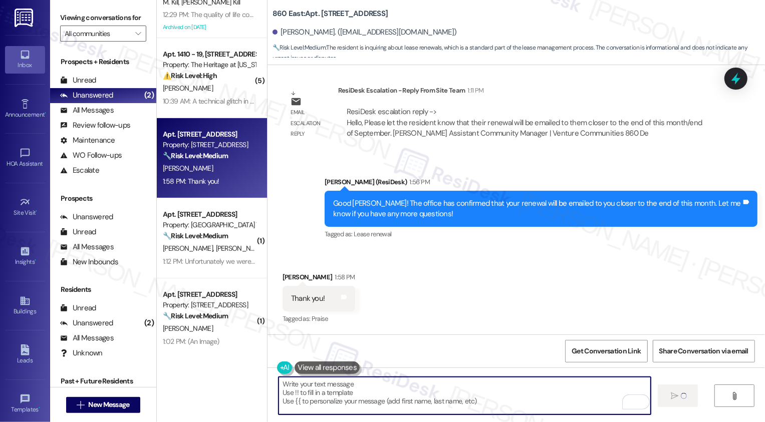
scroll to position [672, 0]
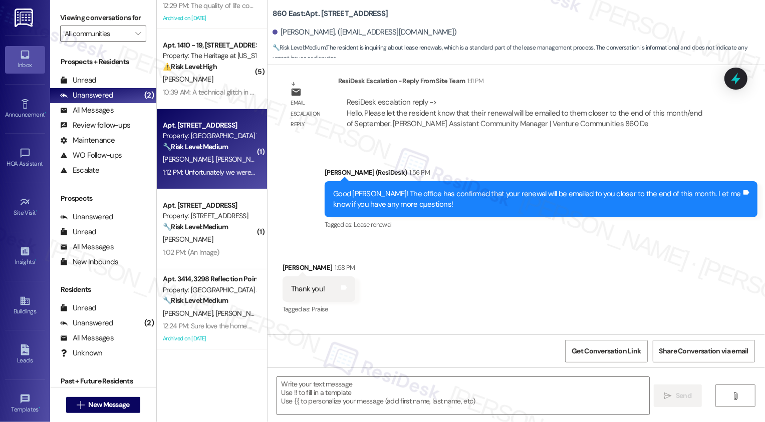
type textarea "Fetching suggested responses. Please feel free to read through the conversation…"
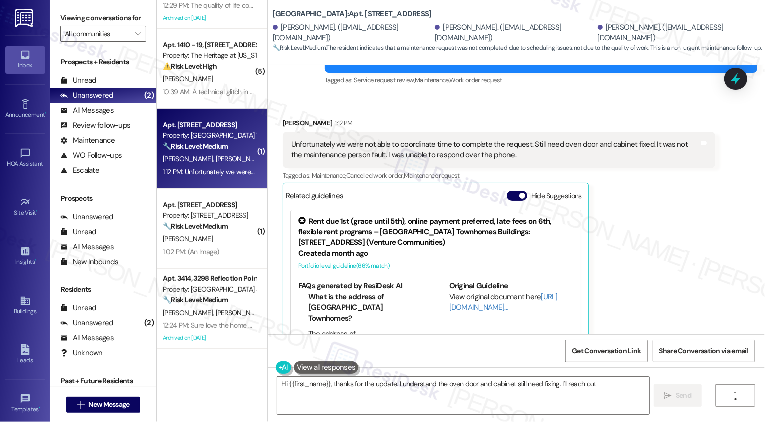
scroll to position [429, 0]
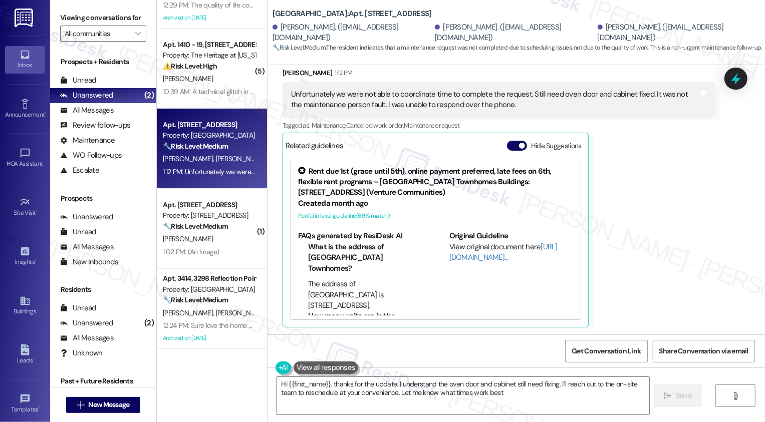
type textarea "Hi {{first_name}}, thanks for the update. I understand the oven door and cabine…"
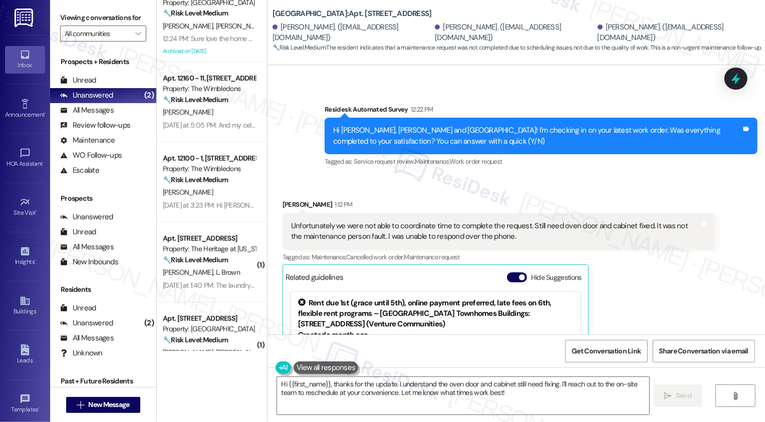
scroll to position [442, 0]
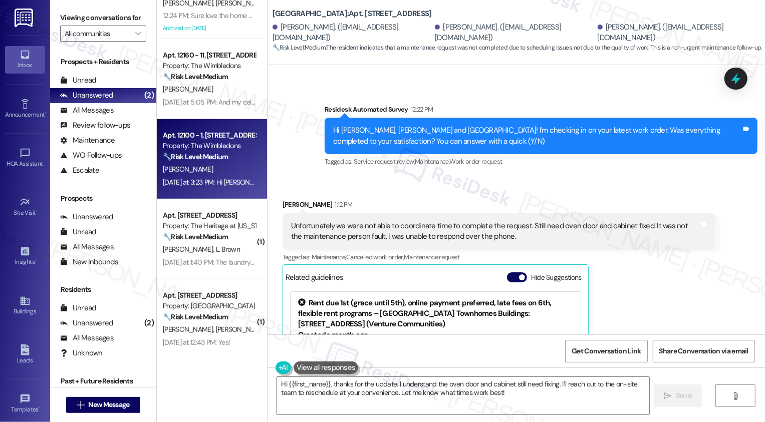
click at [214, 147] on div "Property: The Wimbledons" at bounding box center [209, 146] width 93 height 11
type textarea "Hi {{first_name}}, thanks for the update. I understand the oven door and cabine…"
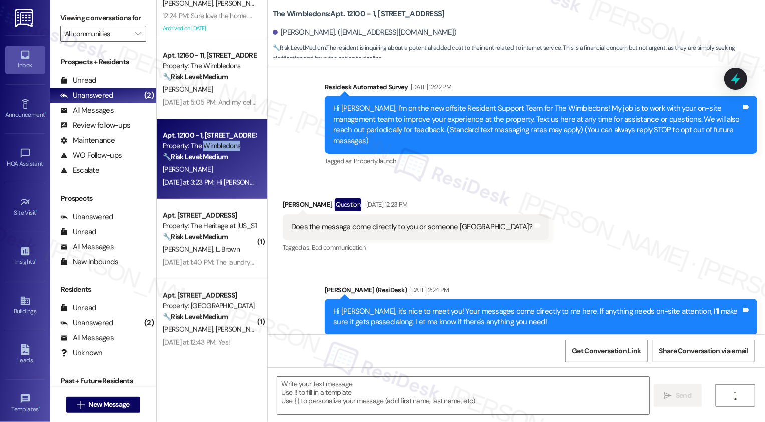
type textarea "Fetching suggested responses. Please feel free to read through the conversation…"
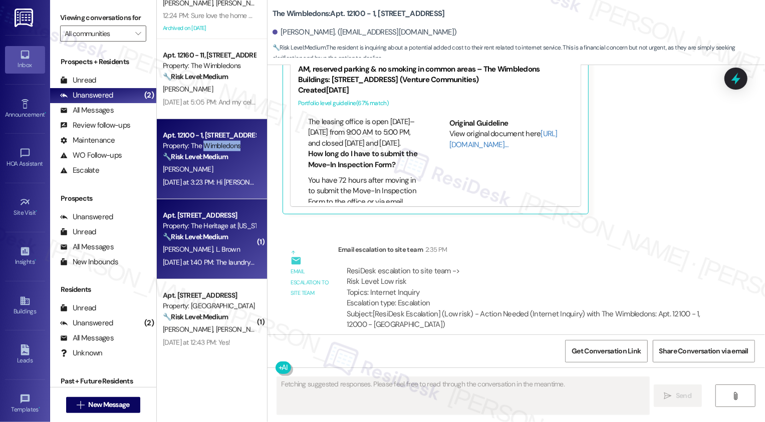
scroll to position [268, 0]
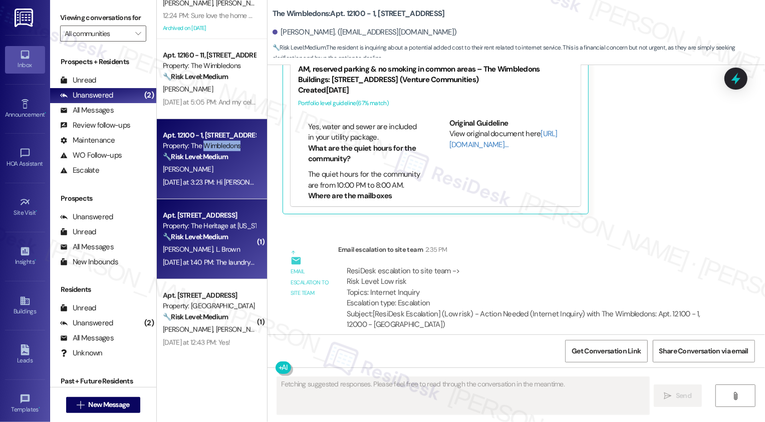
click at [207, 277] on div "Apt. 1410 - 42, 1410 Bldg C Springfield Pike Property: The Heritage at Wyoming …" at bounding box center [212, 239] width 110 height 80
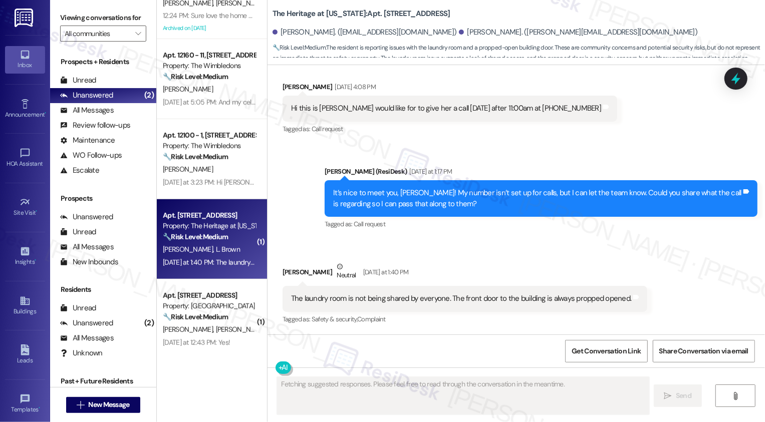
scroll to position [358, 0]
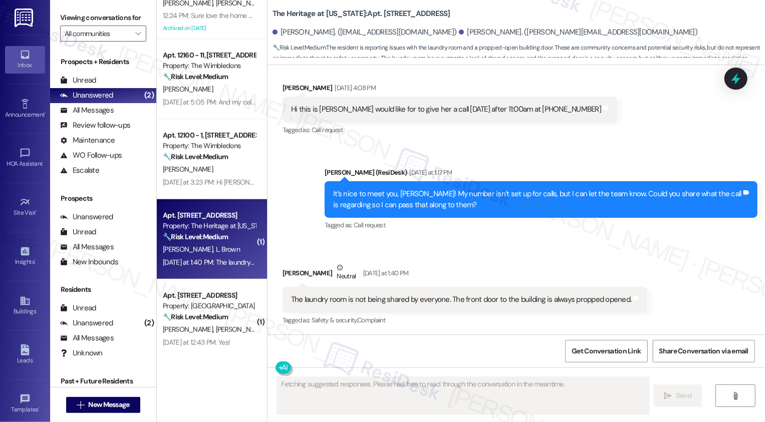
click at [207, 258] on div "Yesterday at 1:40 PM: The laundry room is not being shared by everyone. The fro…" at bounding box center [347, 262] width 368 height 9
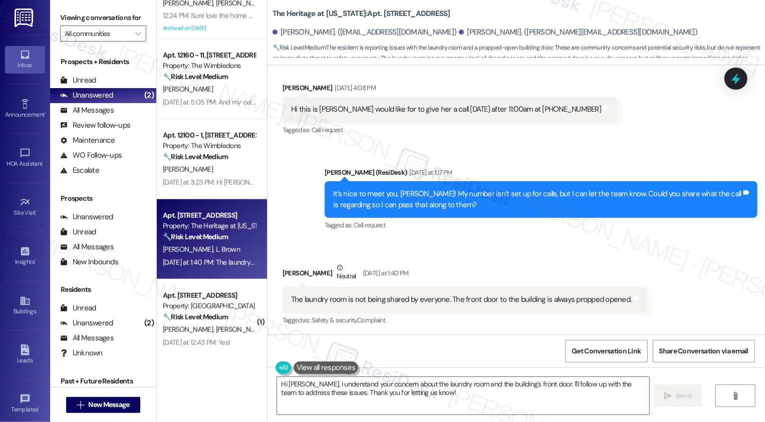
scroll to position [358, 0]
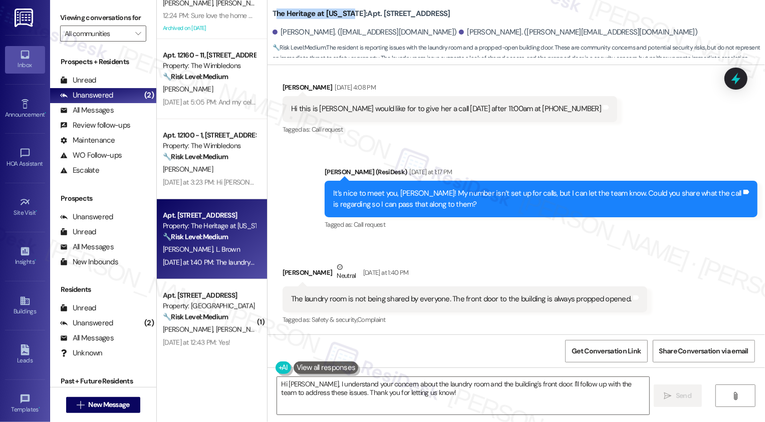
drag, startPoint x: 269, startPoint y: 7, endPoint x: 347, endPoint y: 8, distance: 77.6
click at [348, 9] on b "The Heritage at Wyoming: Apt. 1410 - 42, 1410 Bldg C Springfield Pike" at bounding box center [361, 14] width 178 height 11
copy b "he Heritage at Wyoming"
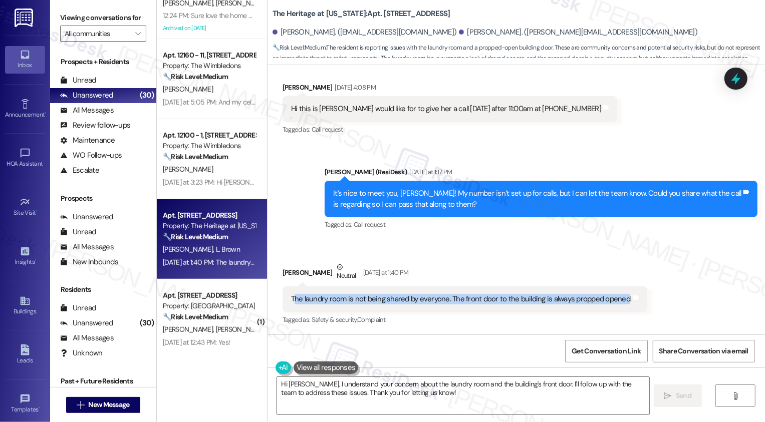
drag, startPoint x: 287, startPoint y: 298, endPoint x: 614, endPoint y: 300, distance: 327.0
click at [615, 301] on div "The laundry room is not being shared by everyone. The front door to the buildin…" at bounding box center [461, 299] width 341 height 11
click at [614, 300] on div "The laundry room is not being shared by everyone. The front door to the buildin…" at bounding box center [461, 299] width 341 height 11
drag, startPoint x: 284, startPoint y: 298, endPoint x: 576, endPoint y: 308, distance: 292.6
click at [576, 308] on div "The laundry room is not being shared by everyone. The front door to the buildin…" at bounding box center [464, 299] width 365 height 26
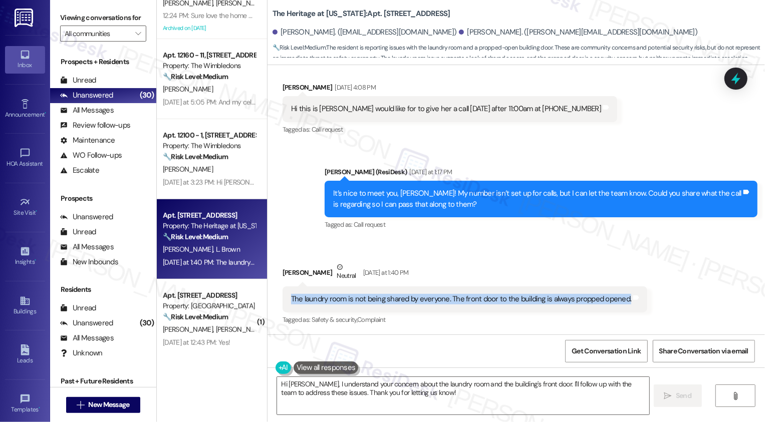
copy div "The laundry room is not being shared by everyone. The front door to the buildin…"
click at [359, 396] on textarea "Hi Cortez, I understand your concern about the laundry room and the building's …" at bounding box center [463, 396] width 372 height 38
click at [401, 390] on textarea "Hi Cortez, I understand your concern about the laundry room and the building's …" at bounding box center [463, 396] width 372 height 38
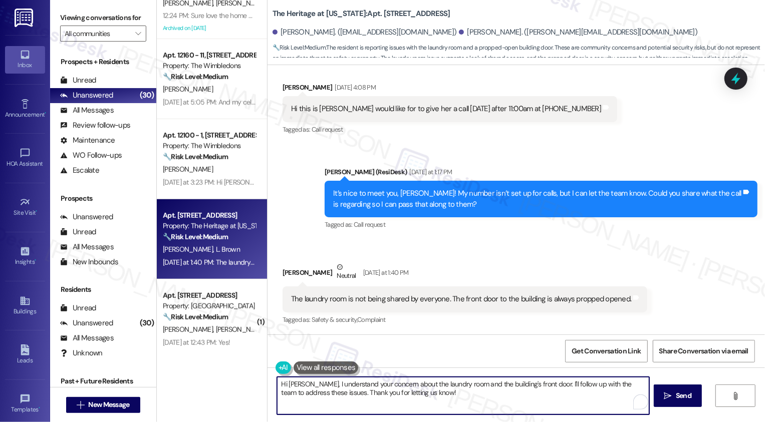
click at [303, 383] on textarea "Hi Cortez, I understand your concern about the laundry room and the building's …" at bounding box center [463, 396] width 372 height 38
paste textarea "NOT_ALLOWED"
drag, startPoint x: 375, startPoint y: 384, endPoint x: 464, endPoint y: 387, distance: 89.2
click at [464, 387] on textarea "Thank you for the details, Latasha. NOT_ALLOWED" at bounding box center [463, 396] width 372 height 38
click at [368, 393] on textarea "Thank you for the details, Latasha." at bounding box center [463, 396] width 372 height 38
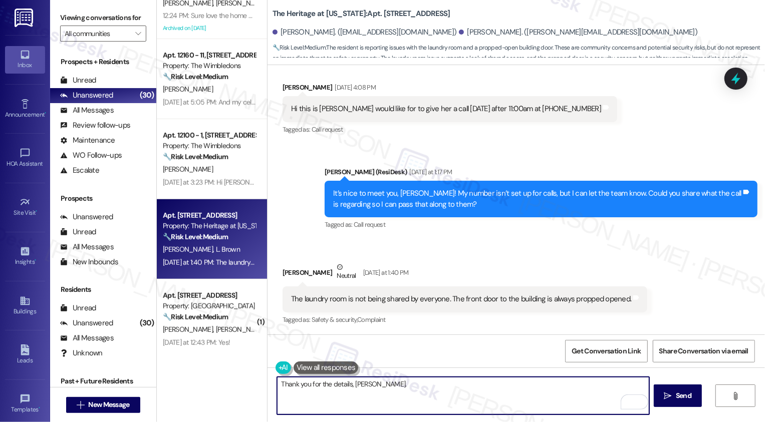
click at [402, 384] on textarea "Thank you for the details, Latasha." at bounding box center [463, 396] width 372 height 38
paste textarea "I hear your concern about the laundry room not being shared fairly and the fron…"
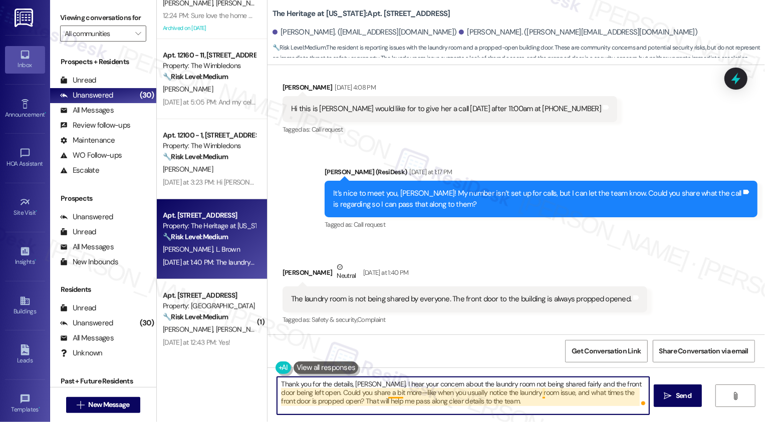
click at [386, 392] on textarea "Thank you for the details, Latasha. I hear your concern about the laundry room …" at bounding box center [463, 396] width 372 height 38
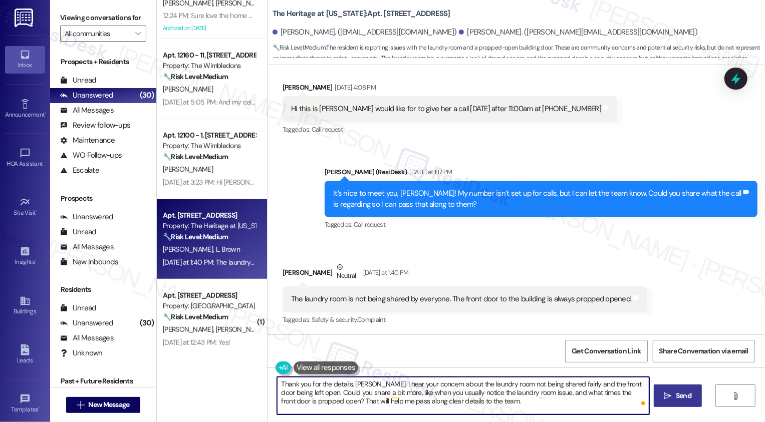
type textarea "Thank you for the details, Latasha. I hear your concern about the laundry room …"
click at [667, 403] on button " Send" at bounding box center [677, 396] width 49 height 23
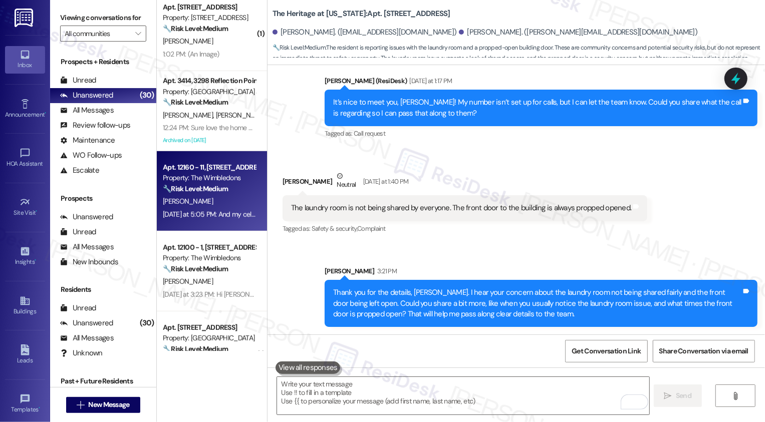
scroll to position [355, 0]
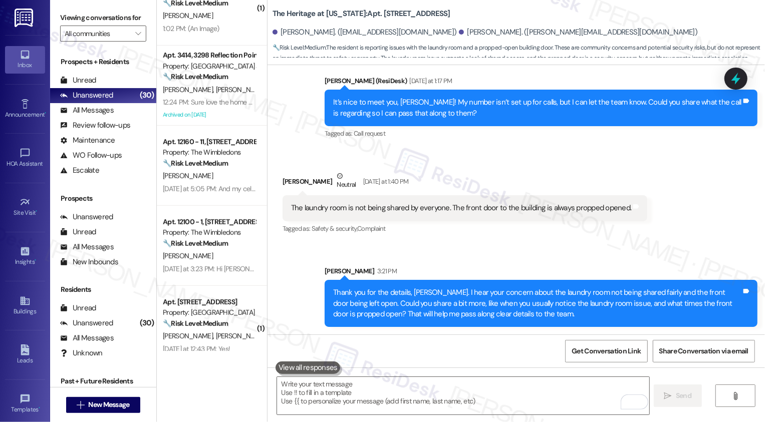
click at [226, 164] on div "🔧 Risk Level: Medium The resident is expressing dissatisfaction with a mandator…" at bounding box center [209, 163] width 93 height 11
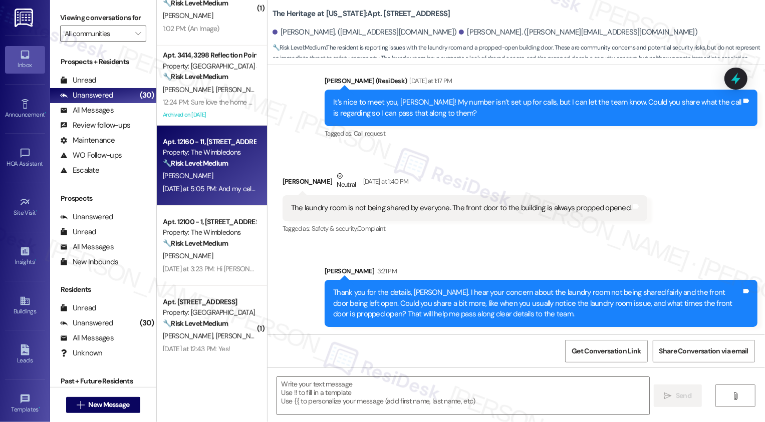
click at [226, 164] on div "🔧 Risk Level: Medium The resident is expressing dissatisfaction with a mandator…" at bounding box center [209, 163] width 93 height 11
type textarea "Fetching suggested responses. Please feel free to read through the conversation…"
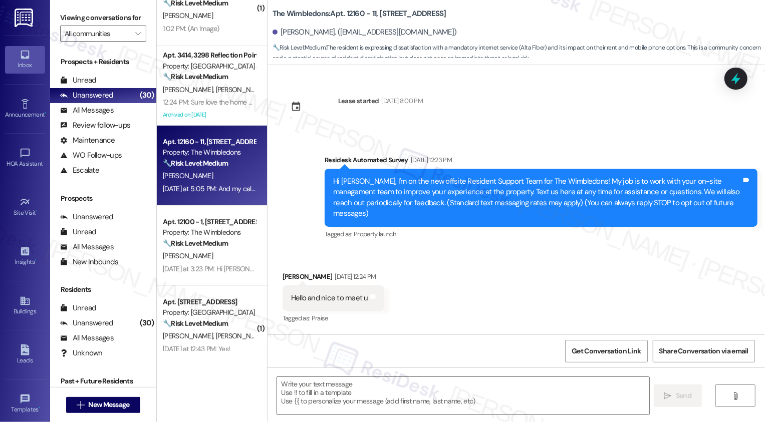
scroll to position [1714, 0]
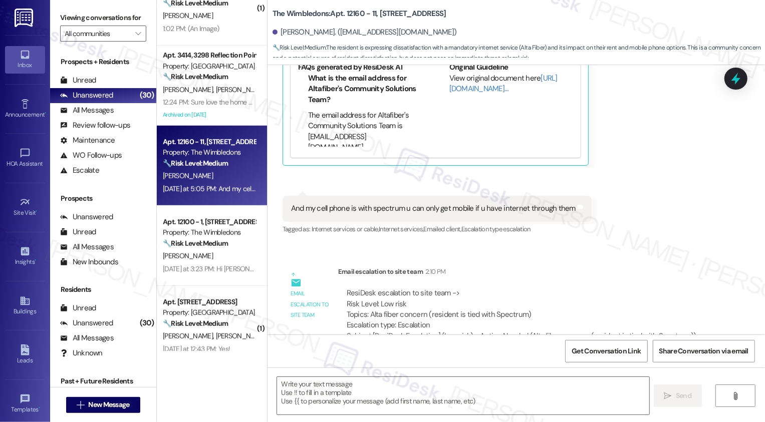
type textarea "Fetching suggested responses. Please feel free to read through the conversation…"
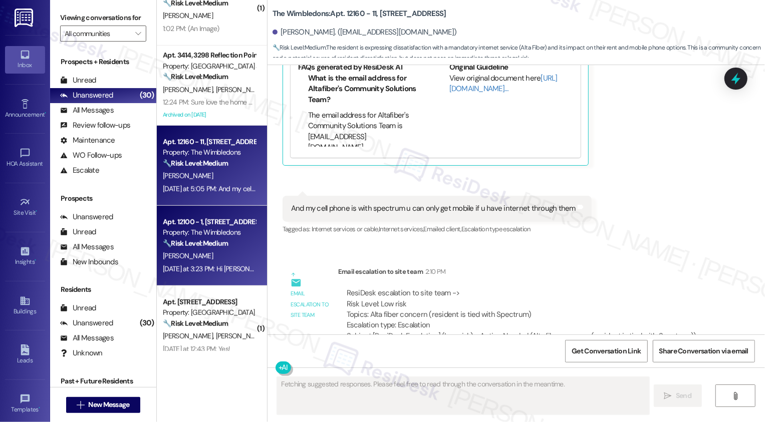
click at [209, 232] on div "Property: The Wimbledons" at bounding box center [209, 232] width 93 height 11
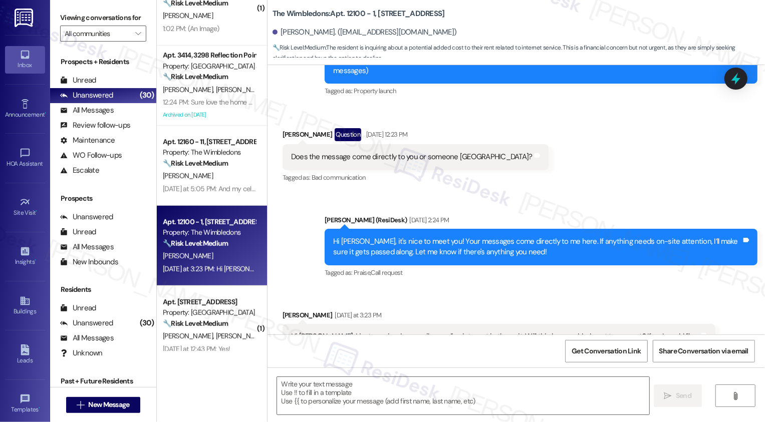
type textarea "Fetching suggested responses. Please feel free to read through the conversation…"
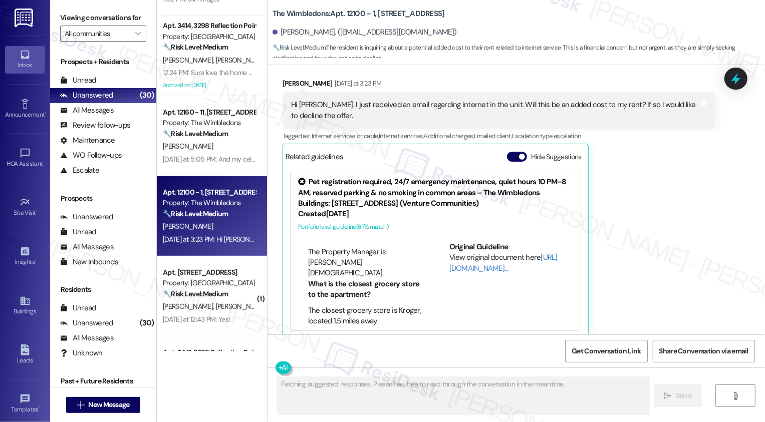
scroll to position [402, 0]
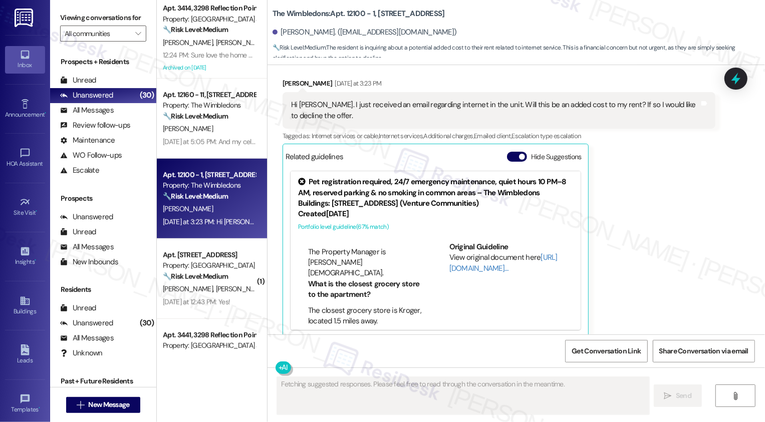
click at [212, 274] on strong "🔧 Risk Level: Medium" at bounding box center [195, 276] width 65 height 9
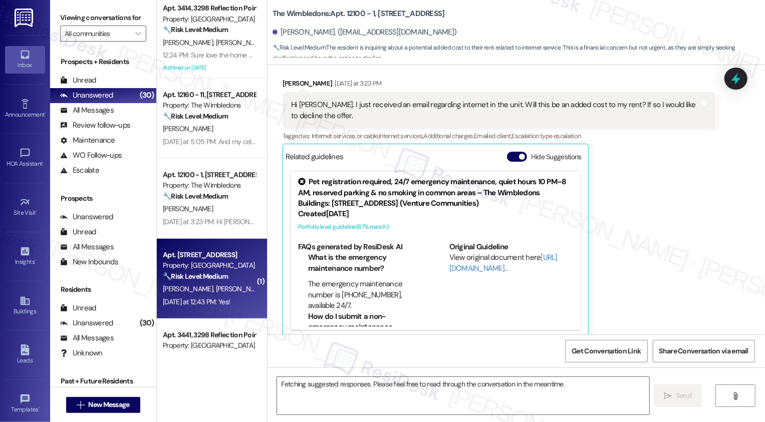
click at [212, 274] on strong "🔧 Risk Level: Medium" at bounding box center [195, 276] width 65 height 9
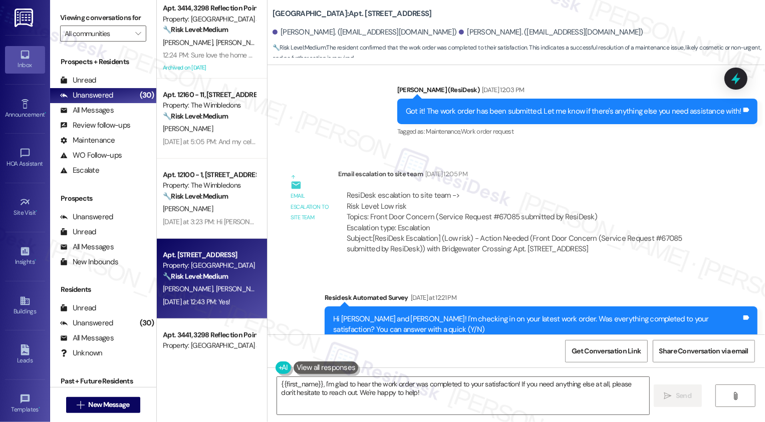
scroll to position [1200, 0]
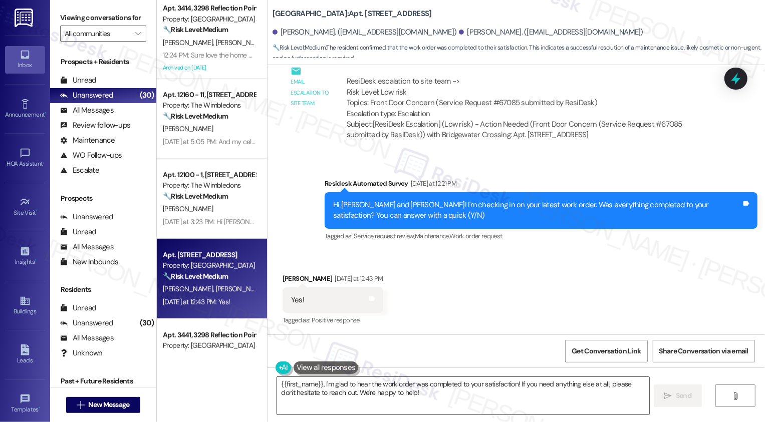
click at [312, 399] on textarea "{{first_name}}, I'm glad to hear the work order was completed to your satisfact…" at bounding box center [463, 396] width 372 height 38
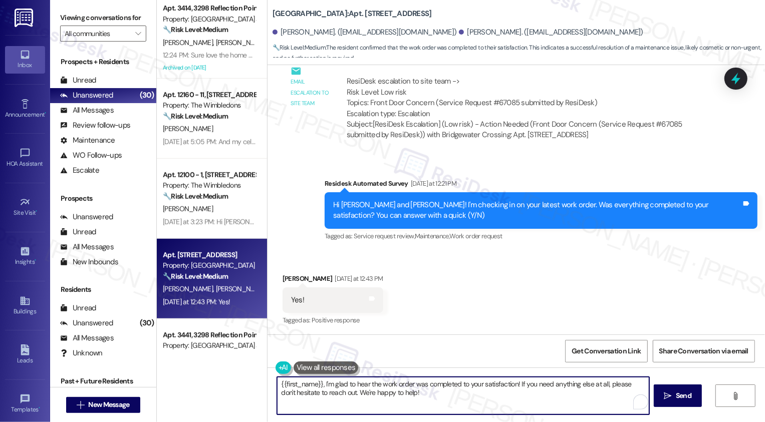
click at [394, 394] on textarea "{{first_name}}, I'm glad to hear the work order was completed to your satisfact…" at bounding box center [463, 396] width 372 height 38
click at [287, 277] on div "Shayla Baldwin Yesterday at 12:43 PM" at bounding box center [332, 280] width 101 height 14
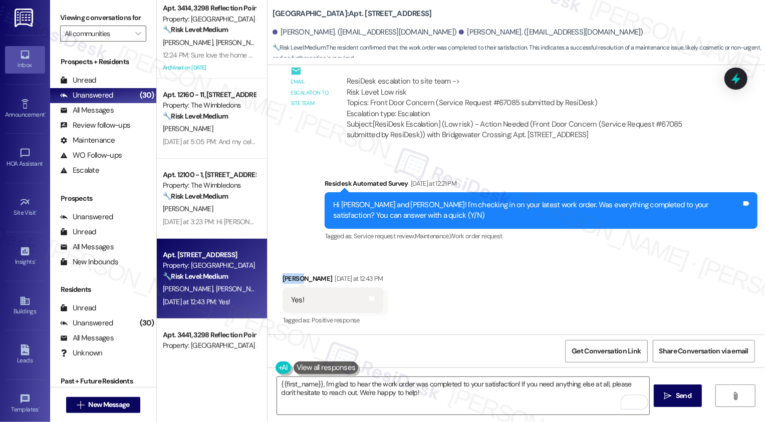
copy div "Shayla"
click at [279, 382] on textarea "{{first_name}}, I'm glad to hear the work order was completed to your satisfact…" at bounding box center [463, 396] width 372 height 38
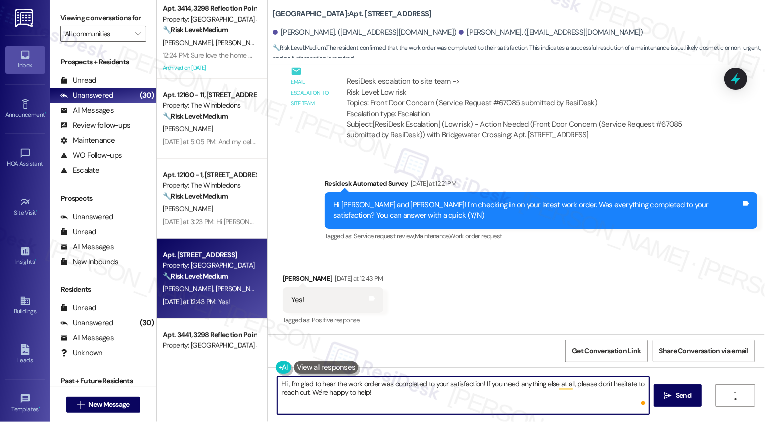
paste textarea "Shayla"
click at [427, 395] on textarea "Hi Shayla, I'm glad to hear the work order was completed to your satisfaction! …" at bounding box center [463, 396] width 372 height 38
drag, startPoint x: 493, startPoint y: 381, endPoint x: 510, endPoint y: 402, distance: 26.7
click at [510, 402] on textarea "Hi Shayla, I'm glad to hear the work order was completed to your satisfaction! …" at bounding box center [463, 396] width 372 height 38
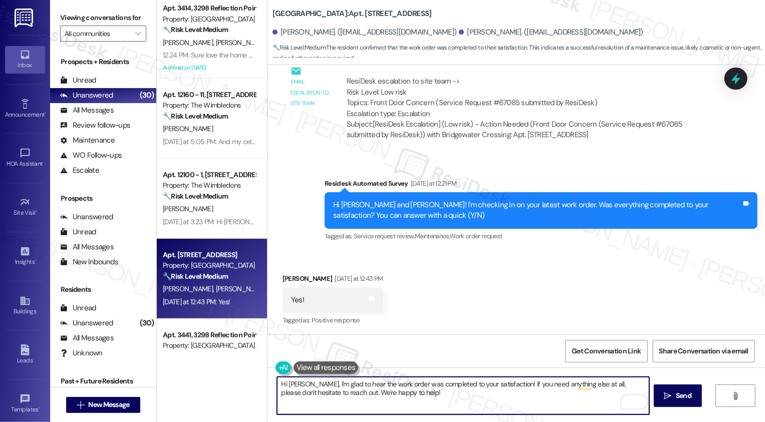
drag, startPoint x: 499, startPoint y: 383, endPoint x: 514, endPoint y: 403, distance: 24.9
click at [514, 403] on textarea "Hi Shayla, I'm glad to hear the work order was completed to your satisfaction! …" at bounding box center [463, 396] width 372 height 38
paste textarea "If you don't mind me asking, how has your experience been so far? Has the prope…"
click at [522, 394] on textarea "Hi Shayla, I'm glad to hear the work order was completed to your satisfaction! …" at bounding box center [463, 396] width 372 height 38
type textarea "Hi Shayla, I'm glad to hear the work order was completed to your satisfaction! …"
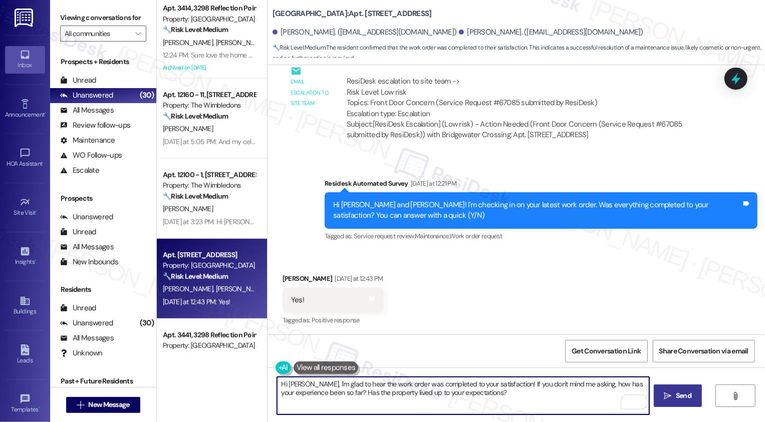
click at [674, 403] on button " Send" at bounding box center [677, 396] width 49 height 23
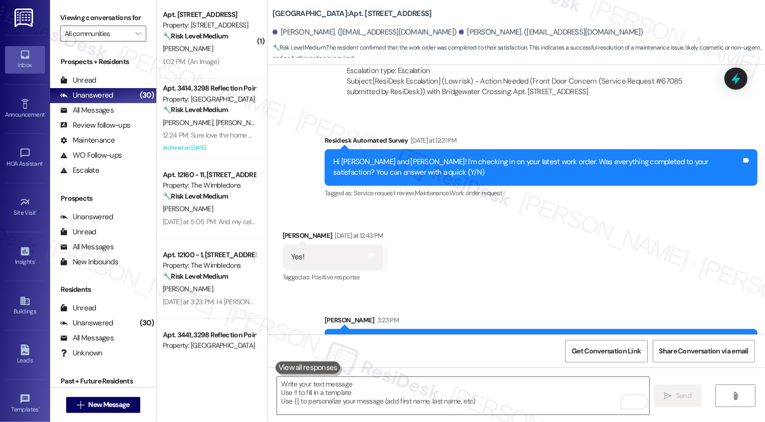
scroll to position [1281, 0]
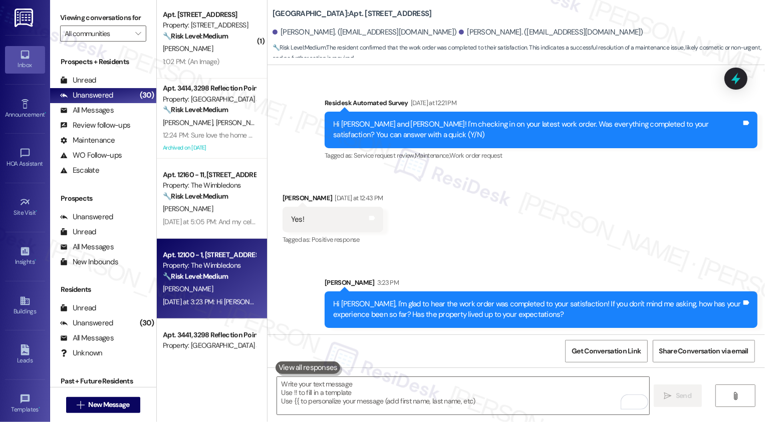
click at [221, 281] on div "🔧 Risk Level: Medium The resident is inquiring about a potential added cost to …" at bounding box center [209, 276] width 93 height 11
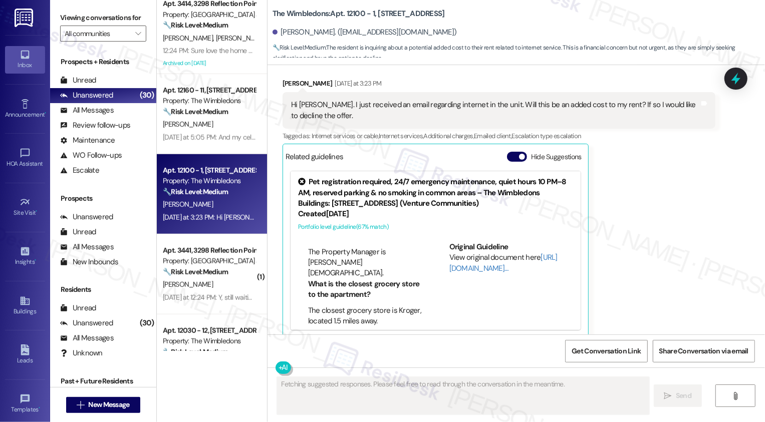
scroll to position [521, 0]
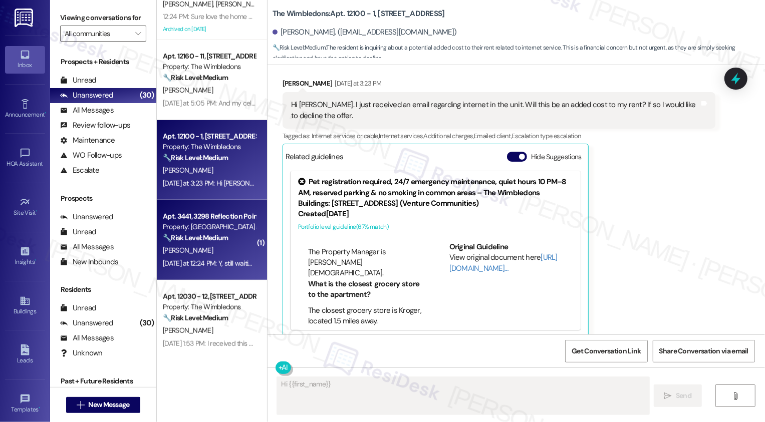
type textarea "Hi {{first_name}},"
click at [192, 233] on strong "🔧 Risk Level: Medium" at bounding box center [195, 237] width 65 height 9
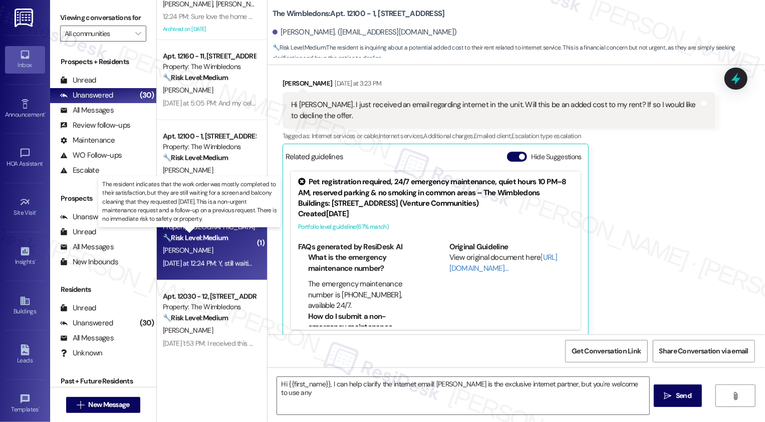
type textarea "Hi {{first_name}}, I can help clarify the internet email! Altafiber is the excl…"
click at [192, 233] on strong "🔧 Risk Level: Medium" at bounding box center [195, 237] width 65 height 9
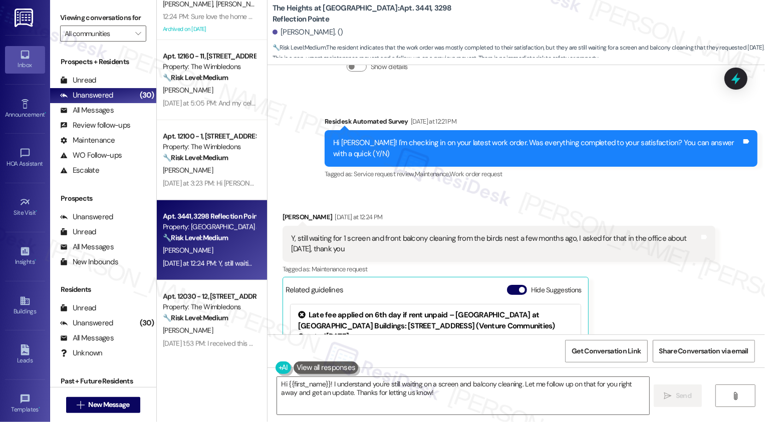
scroll to position [604, 0]
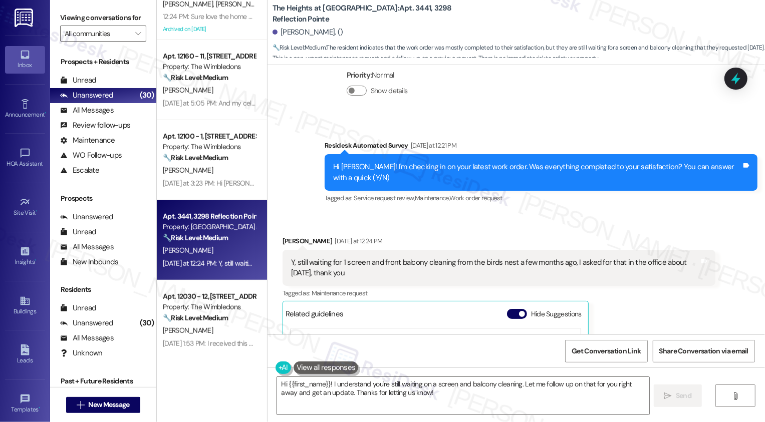
drag, startPoint x: 274, startPoint y: 228, endPoint x: 316, endPoint y: 229, distance: 41.6
click at [316, 229] on div "Received via SMS Julia Chandler Yesterday at 12:24 PM Y, still waiting for 1 sc…" at bounding box center [499, 365] width 448 height 275
copy div "Julia Chandler"
click at [322, 393] on textarea "Hi {{first_name}}! I understand you're still waiting on a screen and balcony cl…" at bounding box center [463, 396] width 372 height 38
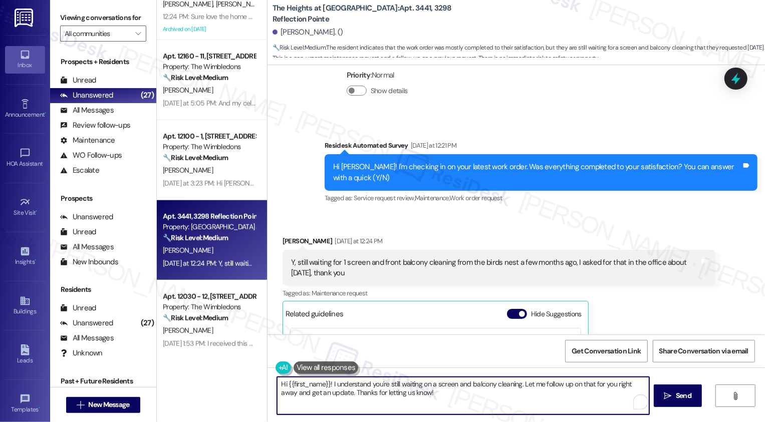
click at [422, 397] on textarea "Hi {{first_name}}! I understand you're still waiting on a screen and balcony cl…" at bounding box center [463, 396] width 372 height 38
drag, startPoint x: 517, startPoint y: 384, endPoint x: 530, endPoint y: 401, distance: 21.7
click at [530, 400] on textarea "Hi {{first_name}}! I understand you're still waiting on a screen and balcony cl…" at bounding box center [463, 396] width 372 height 38
drag, startPoint x: 517, startPoint y: 384, endPoint x: 626, endPoint y: 392, distance: 109.5
click at [626, 392] on textarea "Hi {{first_name}}! I understand you're still waiting on a screen and balcony cl…" at bounding box center [463, 396] width 372 height 38
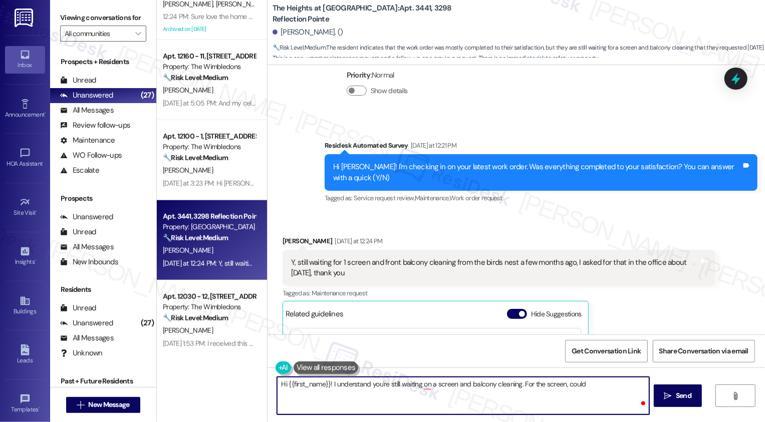
type textarea "Hi {{first_name}}! I understand you're still waiting on a screen and balcony cl…"
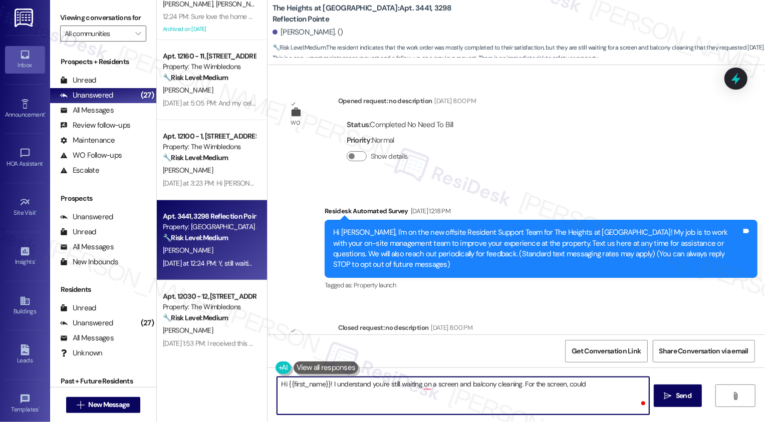
scroll to position [604, 0]
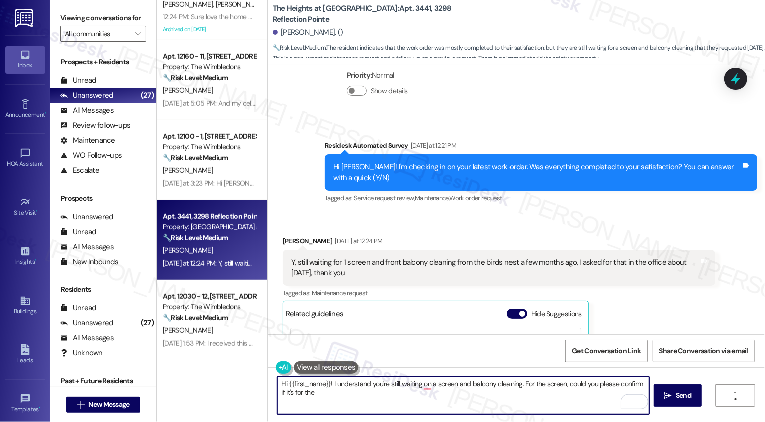
paste textarea "dining room"
click at [423, 386] on textarea "Hi {{first_name}}! I understand you're still waiting on a screen and balcony cl…" at bounding box center [463, 396] width 372 height 38
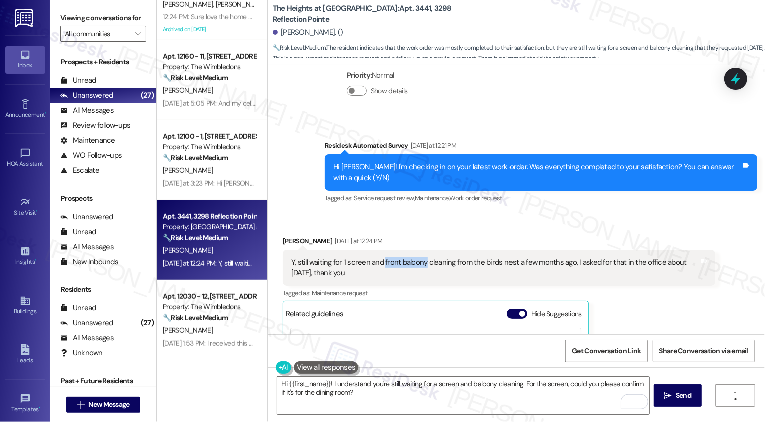
drag, startPoint x: 376, startPoint y: 251, endPoint x: 417, endPoint y: 252, distance: 41.6
click at [417, 257] on div "Y, still waiting for 1 screen and front balcony cleaning from the birds nest a …" at bounding box center [495, 268] width 408 height 22
copy div "front balcony"
click at [397, 401] on textarea "Hi {{first_name}}! I understand you're still waiting for a screen and balcony c…" at bounding box center [463, 396] width 372 height 38
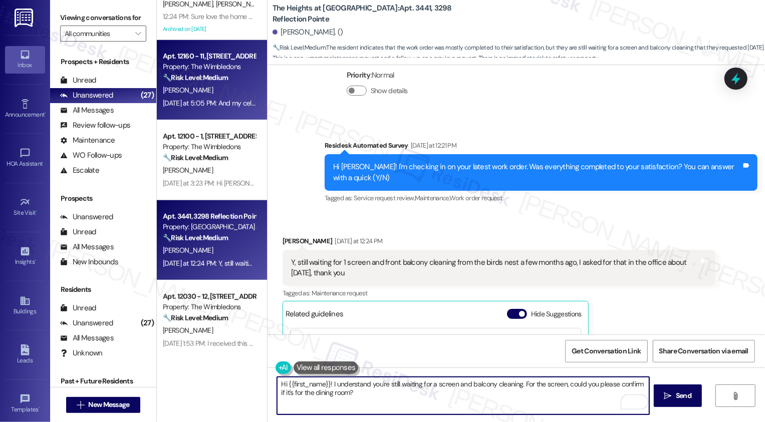
paste textarea "front balcony"
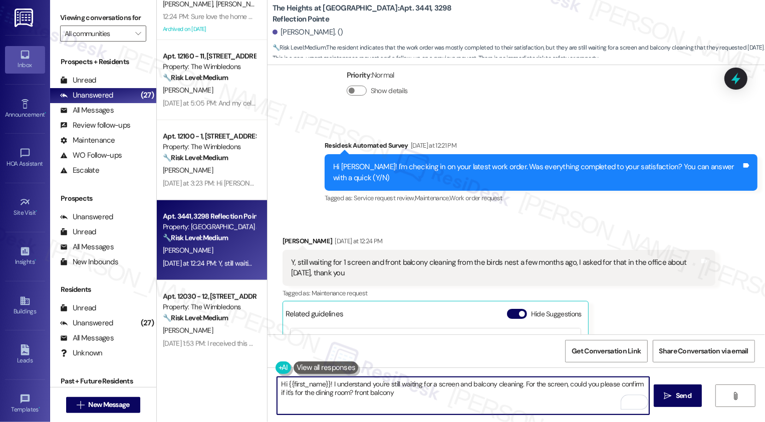
drag, startPoint x: 346, startPoint y: 391, endPoint x: 439, endPoint y: 393, distance: 93.7
click at [439, 393] on textarea "Hi {{first_name}}! I understand you're still waiting for a screen and balcony c…" at bounding box center [463, 396] width 372 height 38
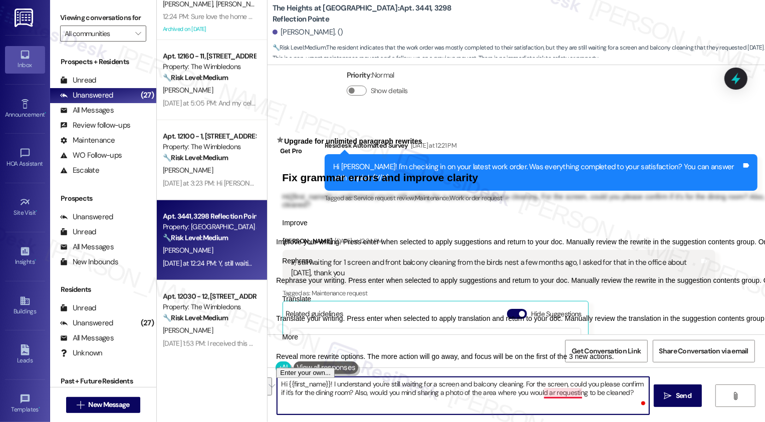
click at [562, 395] on textarea "Hi {{first_name}}! I understand you're still waiting for a screen and balcony c…" at bounding box center [463, 396] width 372 height 38
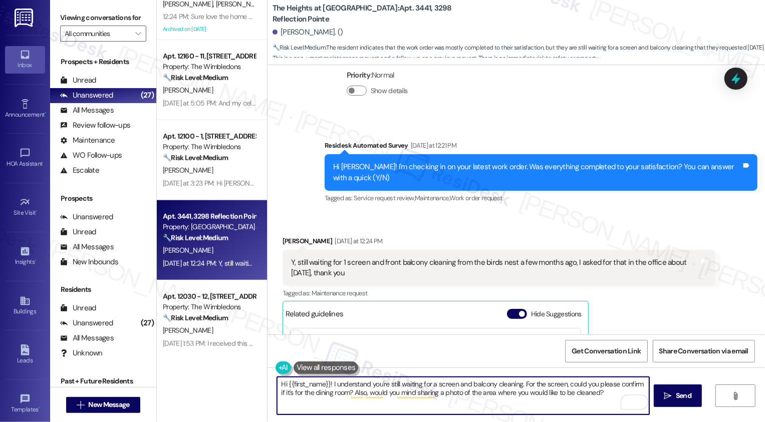
click at [601, 401] on textarea "Hi {{first_name}}! I understand you're still waiting for a screen and balcony c…" at bounding box center [463, 396] width 372 height 38
click at [571, 395] on textarea "Hi {{first_name}}! I understand you're still waiting for a screen and balcony c…" at bounding box center [463, 396] width 372 height 38
click at [622, 403] on div "Rewrite with Grammarly" at bounding box center [627, 403] width 11 height 12
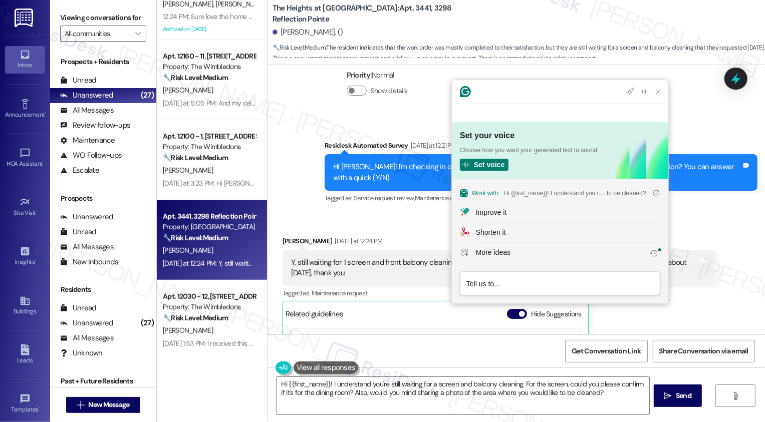
scroll to position [0, 0]
click at [478, 211] on div "Improve it" at bounding box center [491, 212] width 31 height 11
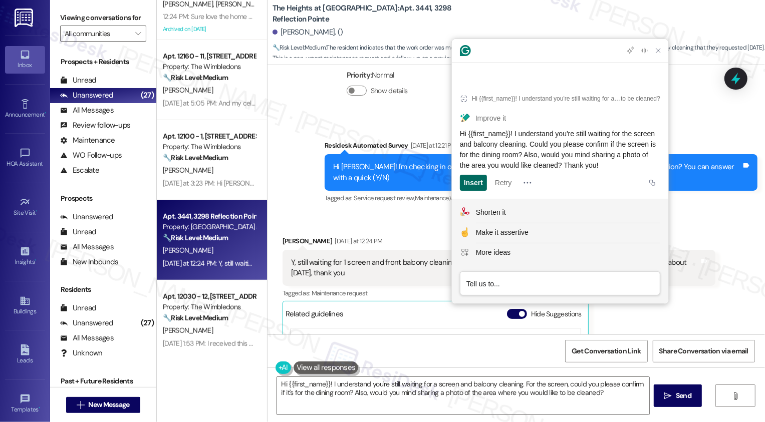
click at [476, 180] on div "Insert" at bounding box center [473, 183] width 19 height 16
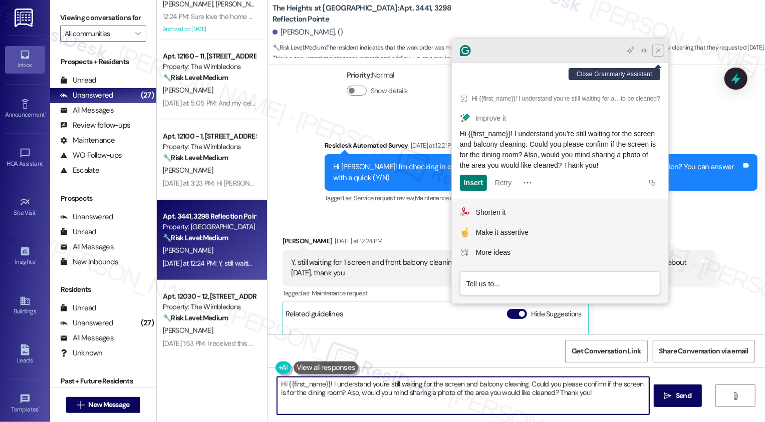
type textarea "Hi {{first_name}}! I understand you're still waiting for the screen and balcony…"
click at [661, 55] on icon "Close Grammarly Assistant" at bounding box center [658, 51] width 8 height 8
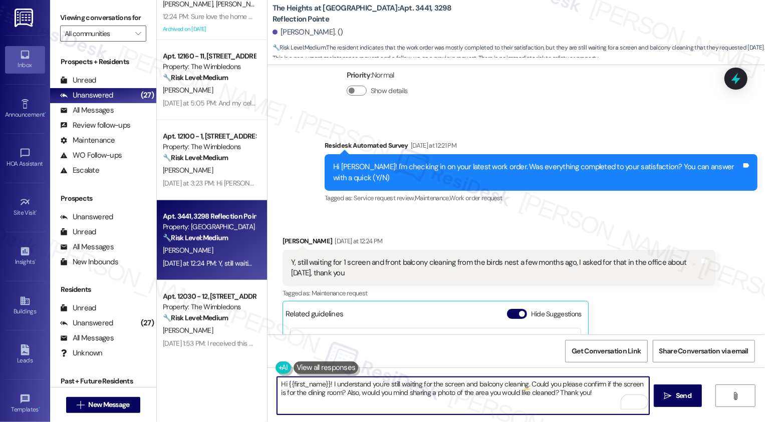
click at [433, 395] on textarea "Hi {{first_name}}! I understand you're still waiting for the screen and balcony…" at bounding box center [463, 396] width 372 height 38
click at [664, 399] on icon "" at bounding box center [668, 396] width 8 height 8
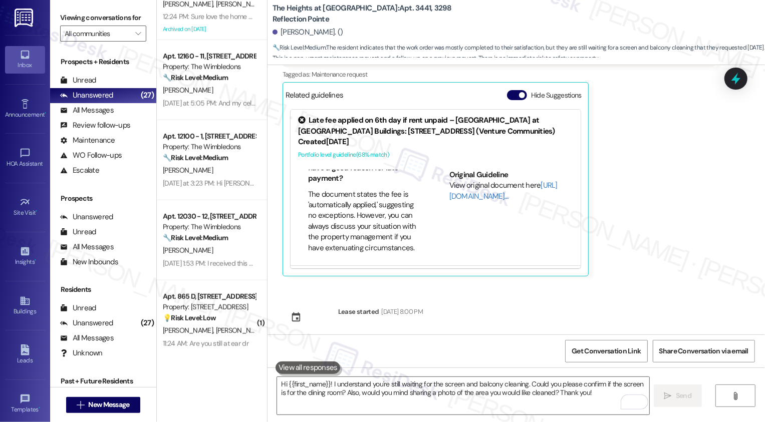
scroll to position [901, 0]
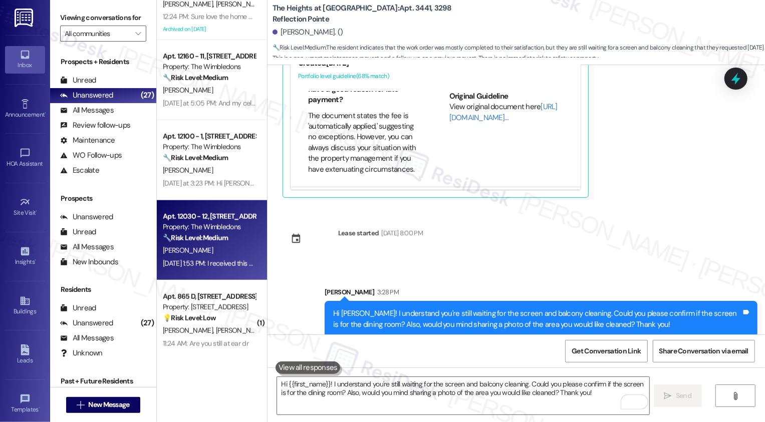
click at [197, 255] on span "[PERSON_NAME]" at bounding box center [188, 250] width 50 height 9
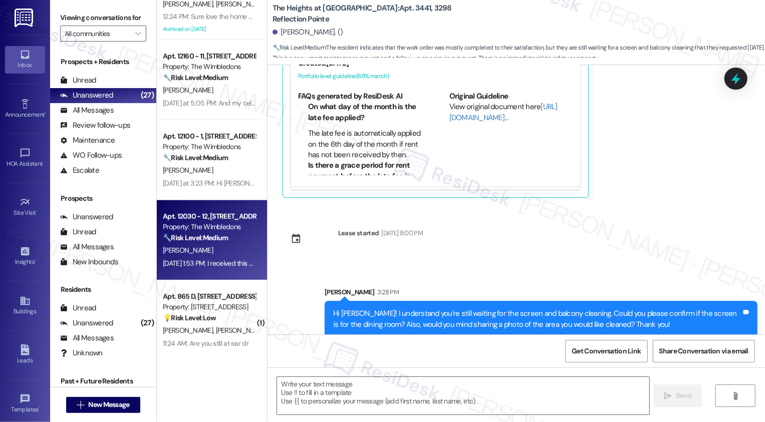
type textarea "Fetching suggested responses. Please feel free to read through the conversation…"
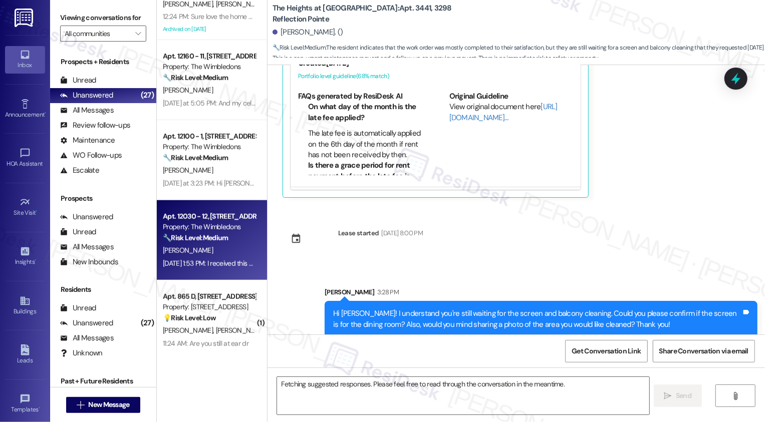
click at [197, 255] on span "[PERSON_NAME]" at bounding box center [188, 250] width 50 height 9
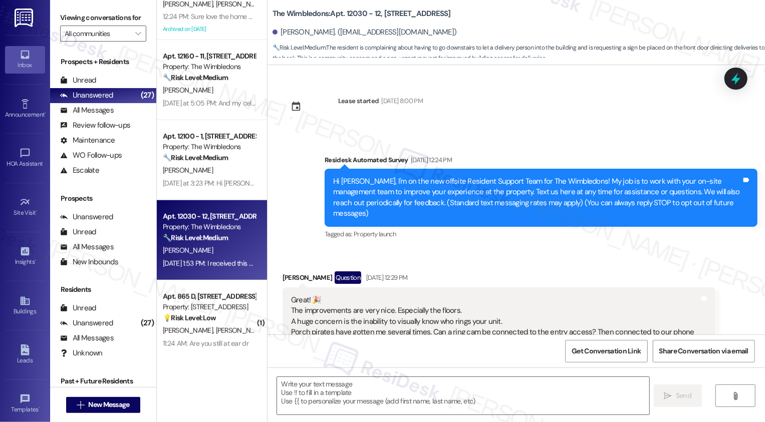
type textarea "Fetching suggested responses. Please feel free to read through the conversation…"
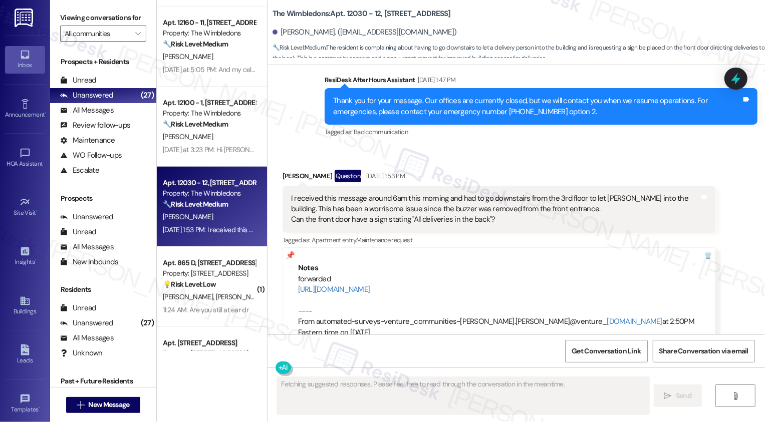
scroll to position [614, 0]
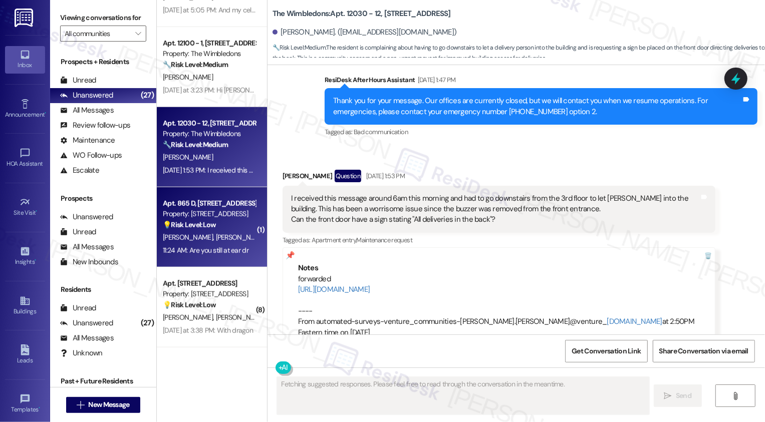
click at [227, 240] on div "[PERSON_NAME] [PERSON_NAME]" at bounding box center [209, 237] width 95 height 13
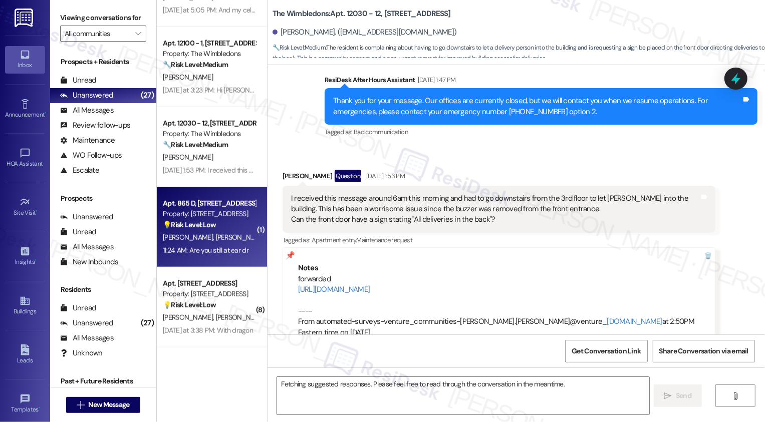
click at [227, 240] on div "[PERSON_NAME] [PERSON_NAME]" at bounding box center [209, 237] width 95 height 13
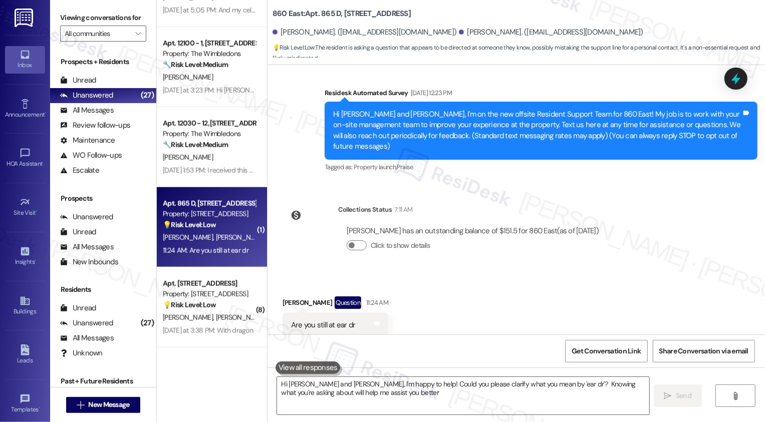
type textarea "Hi [PERSON_NAME] and [PERSON_NAME], I'm happy to help! Could you please clarify…"
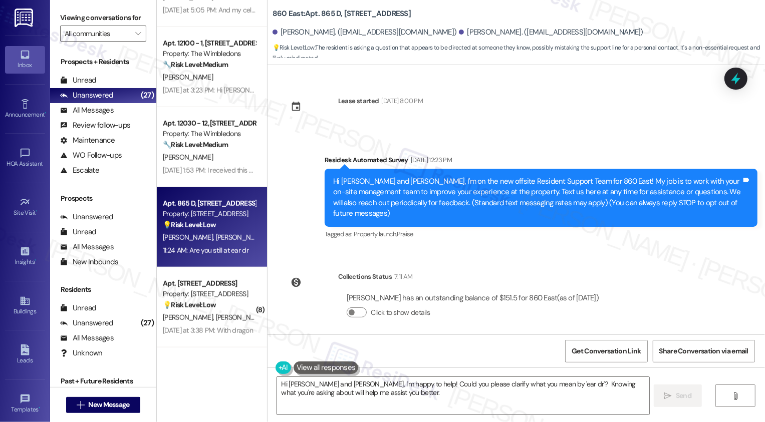
scroll to position [68, 0]
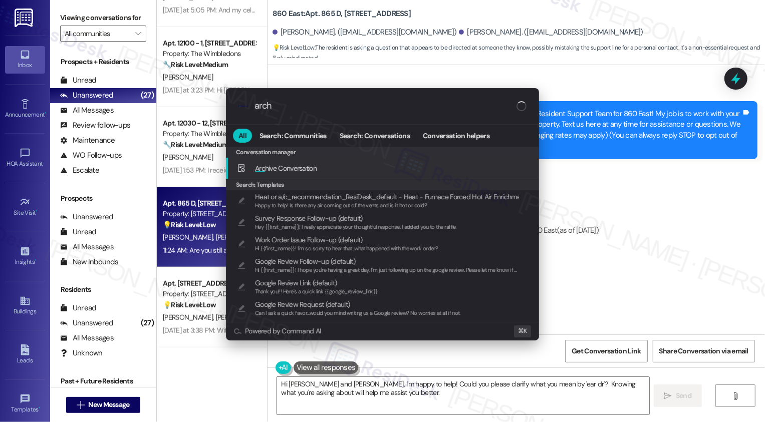
type input "archi"
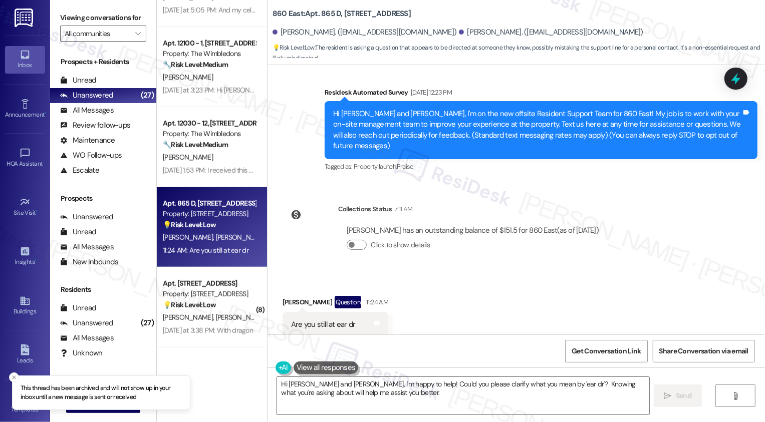
scroll to position [640, 0]
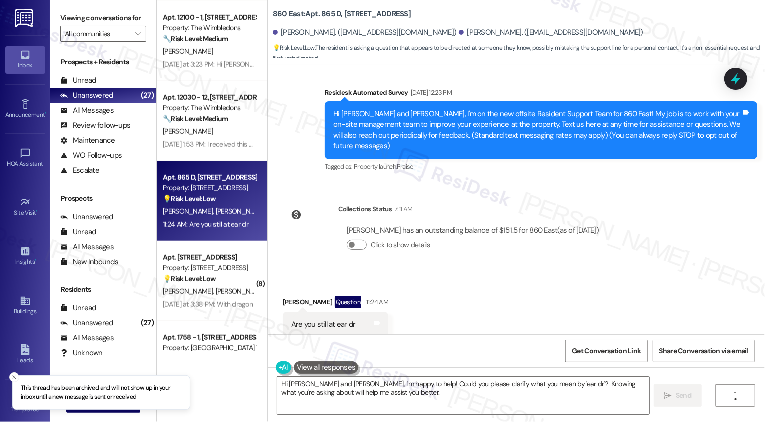
click at [219, 280] on div "💡 Risk Level: Low The messages appear to be personal and unrelated to property …" at bounding box center [209, 279] width 93 height 11
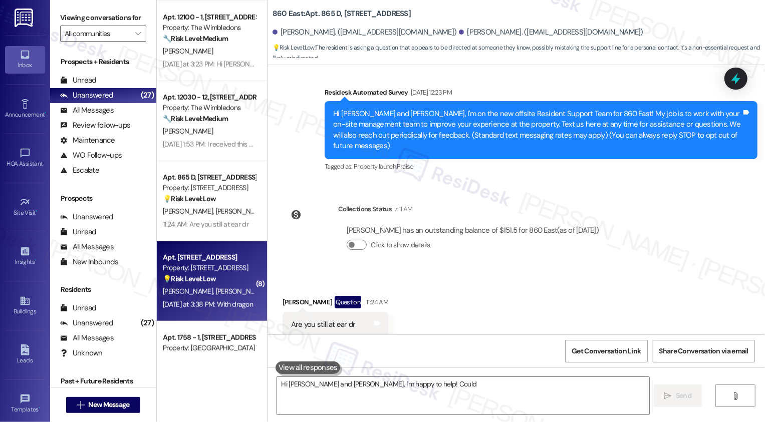
click at [219, 280] on div "💡 Risk Level: Low The messages appear to be personal and unrelated to property …" at bounding box center [209, 279] width 93 height 11
type textarea "Hi [PERSON_NAME] and [PERSON_NAME], I'm happy to help! Could you please clarify…"
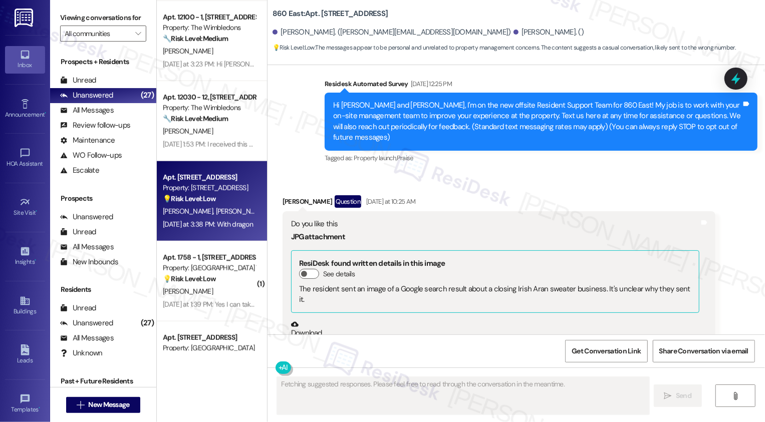
scroll to position [0, 0]
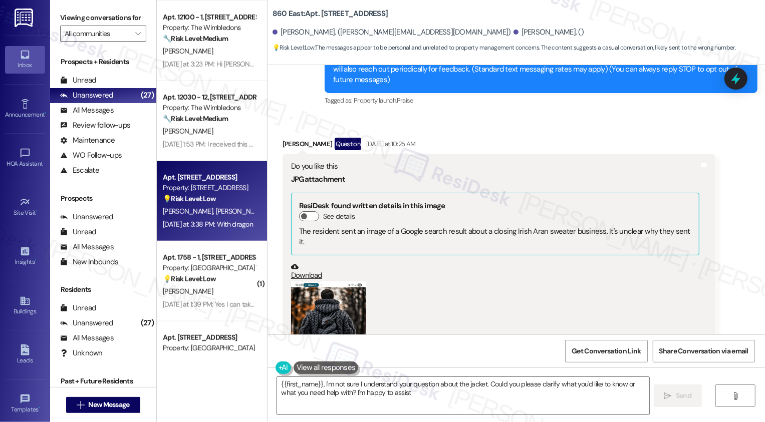
type textarea "{{first_name}}, I'm not sure I understand your question about the jacket. Could…"
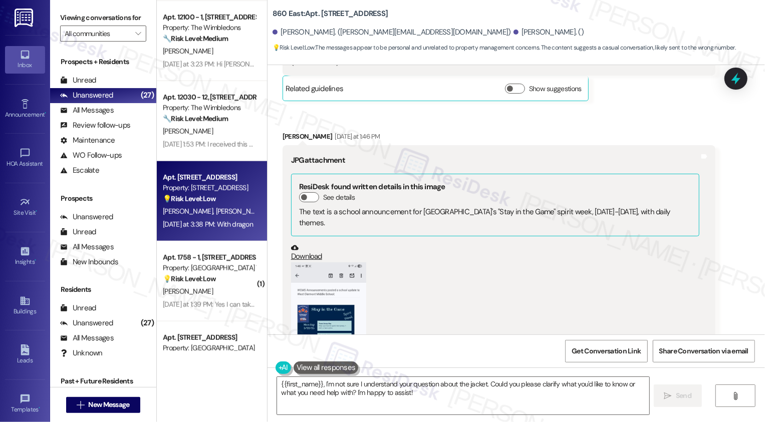
scroll to position [605, 0]
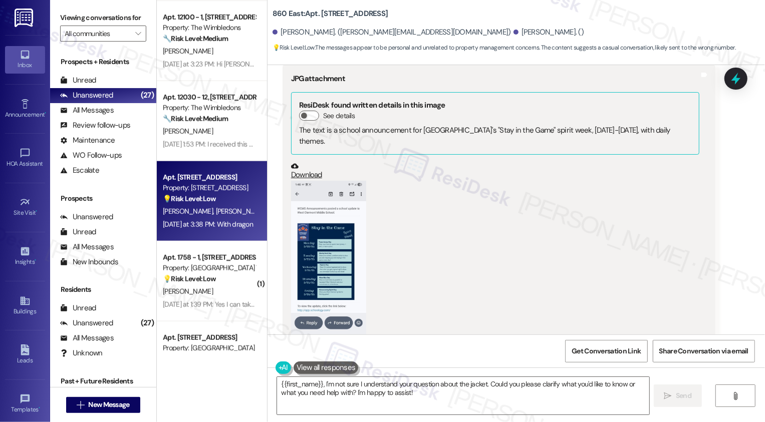
click at [334, 250] on button "Zoom image" at bounding box center [328, 262] width 75 height 163
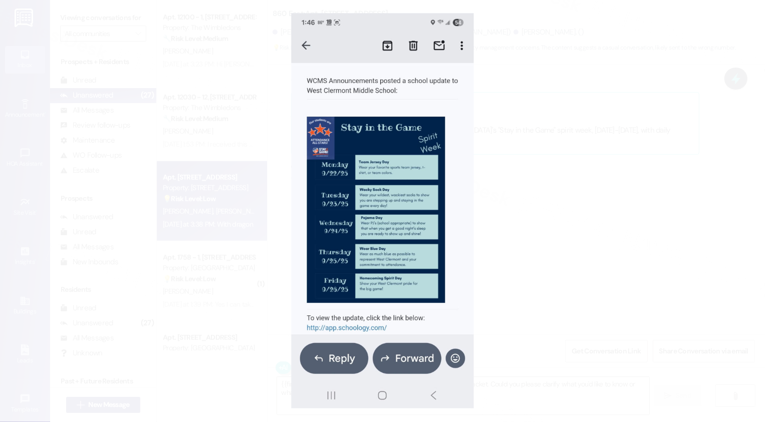
click at [517, 280] on button "Unzoom image" at bounding box center [382, 211] width 765 height 422
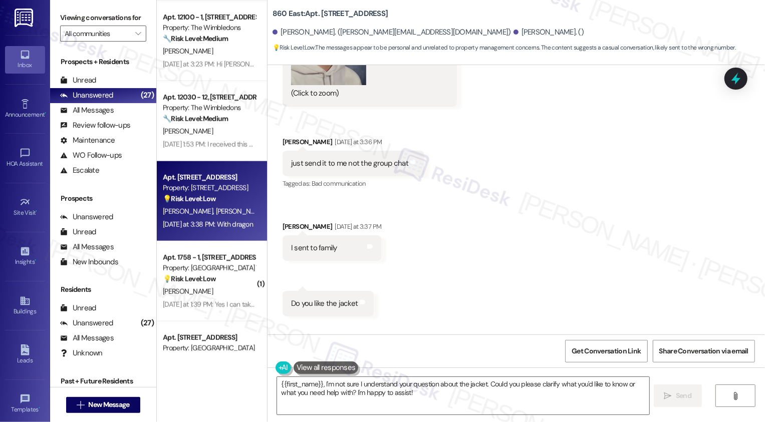
scroll to position [1228, 0]
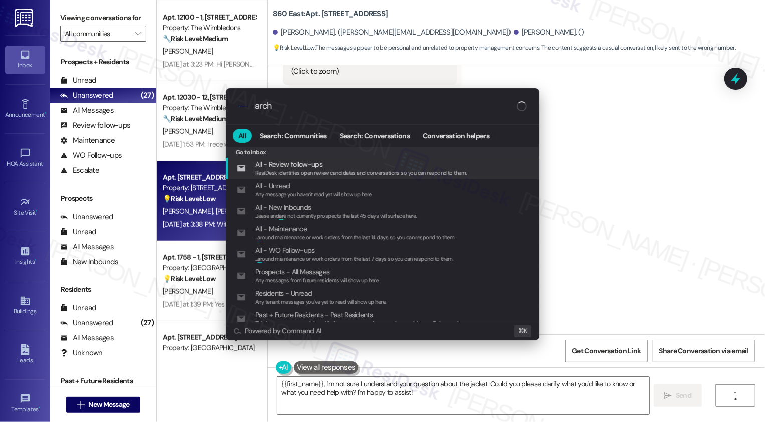
type input "archi"
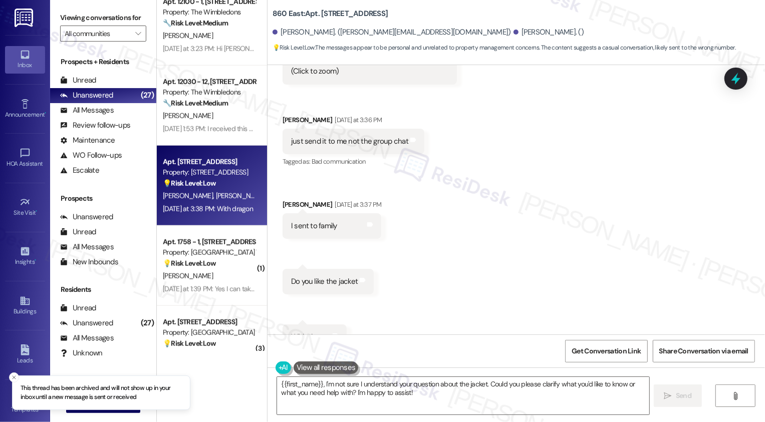
scroll to position [712, 0]
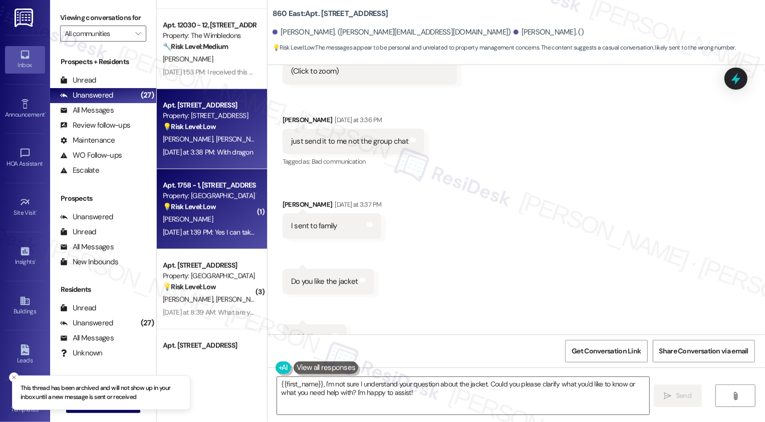
click at [224, 239] on div "Apt. 1758 - 1, [STREET_ADDRESS] Property: Village Square Townhomes 💡 Risk Level…" at bounding box center [212, 209] width 110 height 80
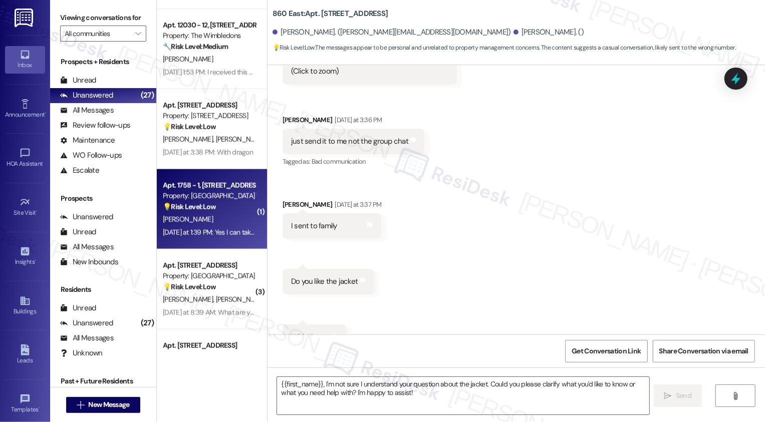
type textarea "Fetching suggested responses. Please feel free to read through the conversation…"
click at [224, 239] on div "Apt. 1758 - 1, [STREET_ADDRESS] Property: Village Square Townhomes 💡 Risk Level…" at bounding box center [212, 209] width 110 height 80
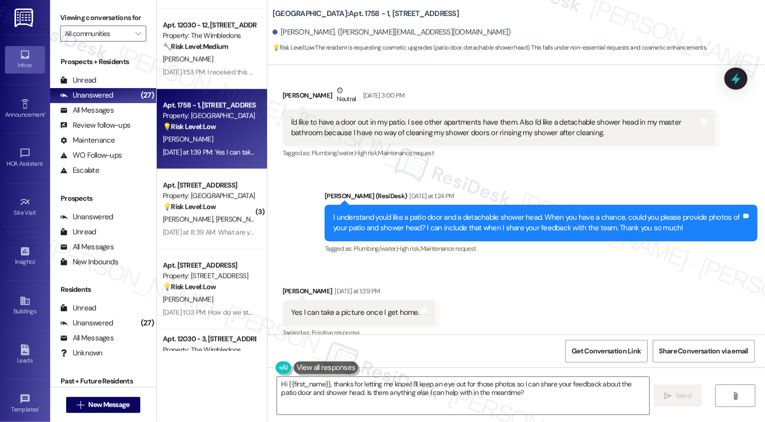
scroll to position [481, 0]
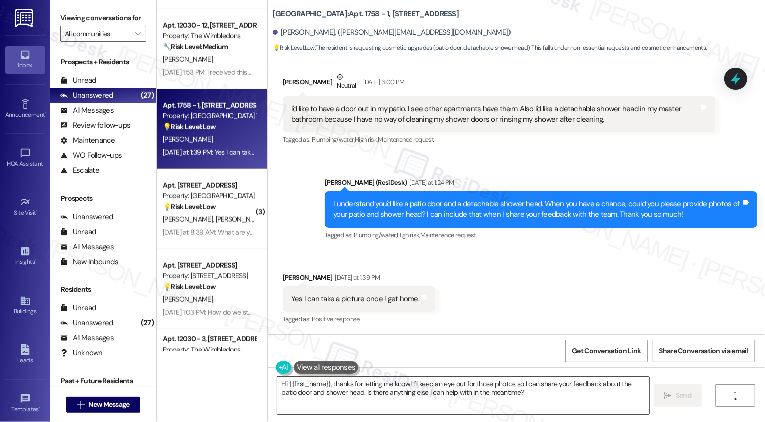
click at [361, 399] on textarea "Hi {{first_name}}, thanks for letting me know! I'll keep an eye out for those p…" at bounding box center [463, 396] width 372 height 38
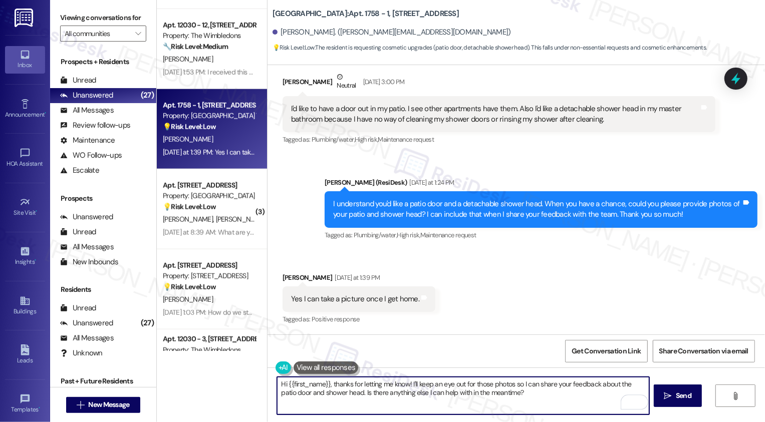
drag, startPoint x: 403, startPoint y: 385, endPoint x: 264, endPoint y: 383, distance: 138.7
click at [267, 383] on div "Hi {{first_name}}, thanks for letting me know! I'll keep an eye out for those p…" at bounding box center [515, 405] width 497 height 75
click at [426, 394] on textarea "Great! I'll keep an eye out for those photos so I can share your feedback about…" at bounding box center [463, 396] width 372 height 38
click at [440, 392] on textarea "Great! I'll keep an eye out for those photos so I can share your feedback about…" at bounding box center [463, 396] width 372 height 38
drag, startPoint x: 597, startPoint y: 384, endPoint x: 607, endPoint y: 406, distance: 24.0
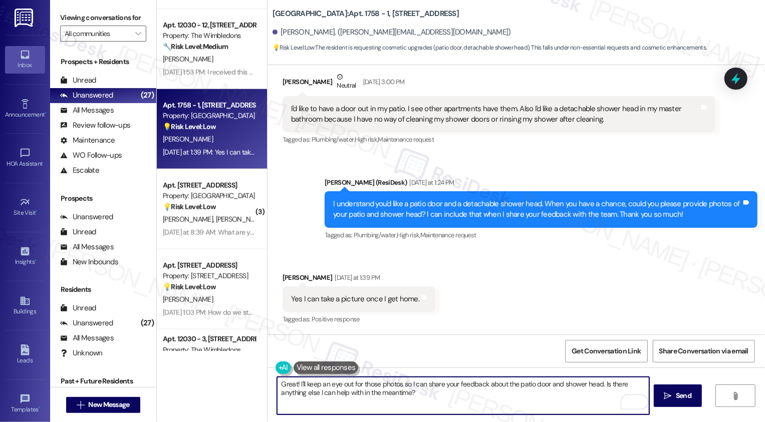
click at [605, 403] on textarea "Great! I'll keep an eye out for those photos so I can share your feedback about…" at bounding box center [463, 396] width 372 height 38
type textarea "Great! I'll keep an eye out for those photos so I can share your feedback about…"
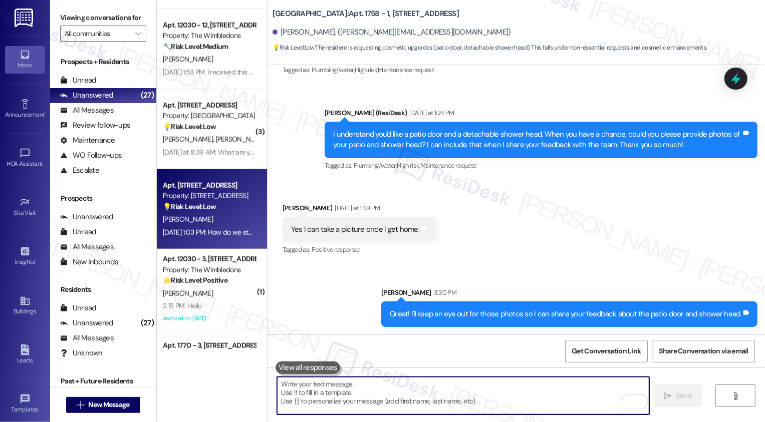
scroll to position [732, 0]
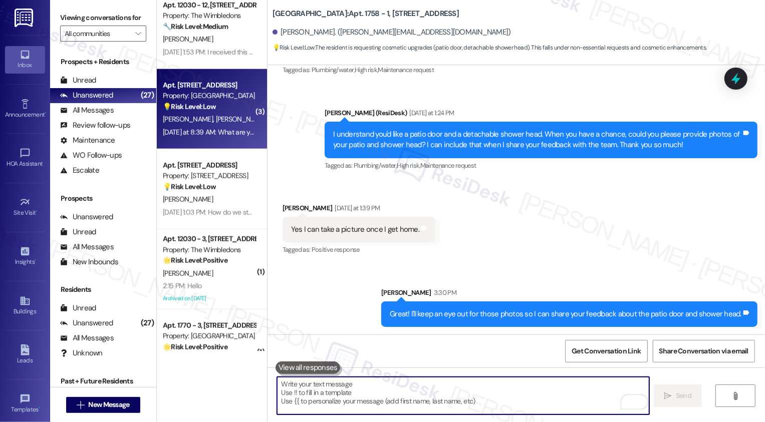
click at [215, 115] on span "[PERSON_NAME]" at bounding box center [240, 119] width 50 height 9
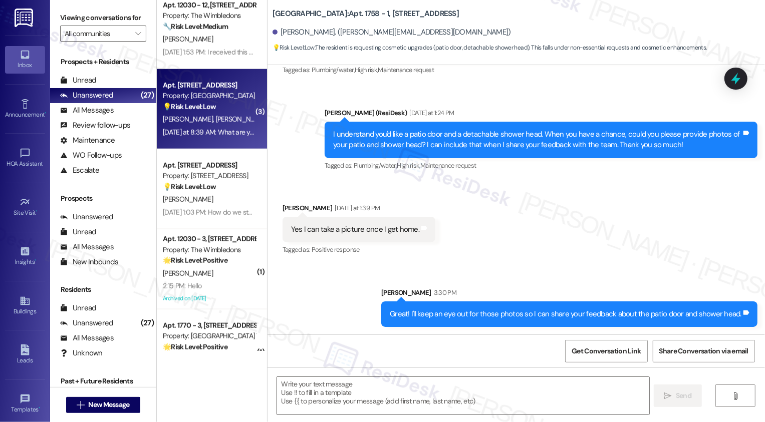
click at [215, 115] on span "[PERSON_NAME]" at bounding box center [240, 119] width 50 height 9
type textarea "Fetching suggested responses. Please feel free to read through the conversation…"
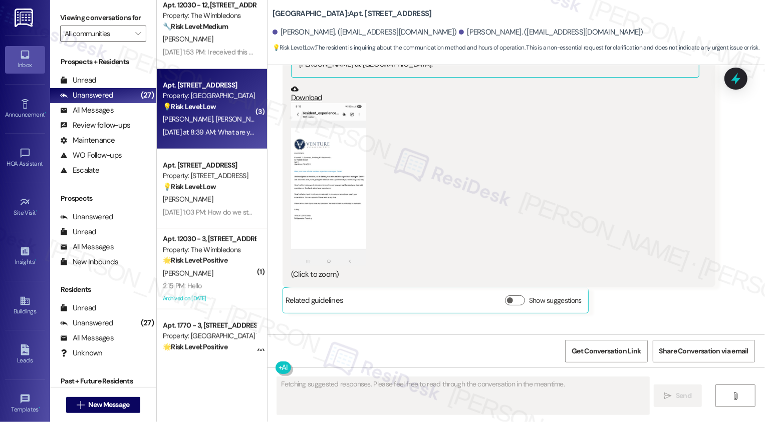
scroll to position [605, 0]
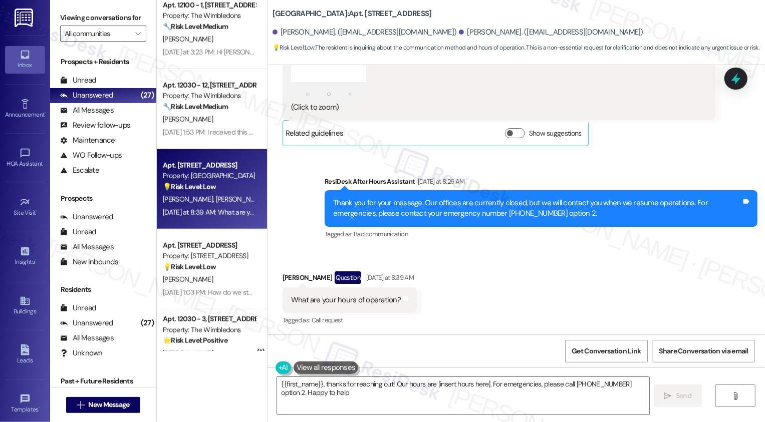
type textarea "{{first_name}}, thanks for reaching out! Our hours are [insert hours here]. For…"
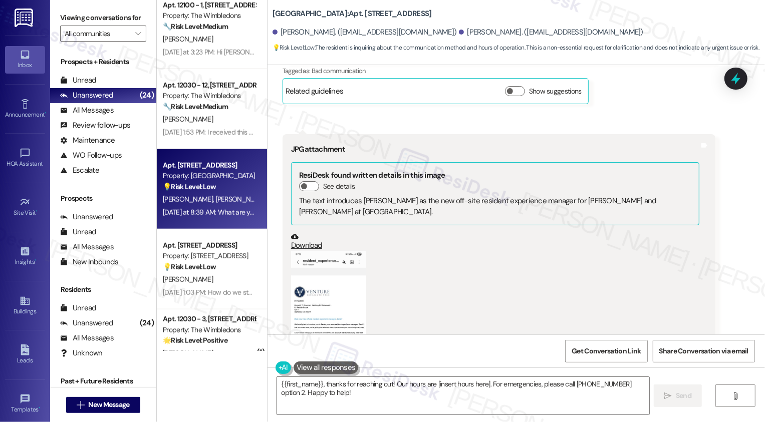
scroll to position [322, 0]
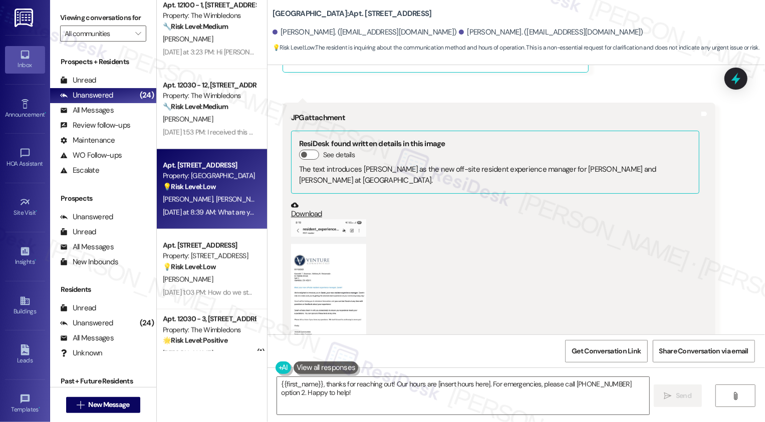
click at [327, 255] on button "Zoom image" at bounding box center [328, 300] width 75 height 163
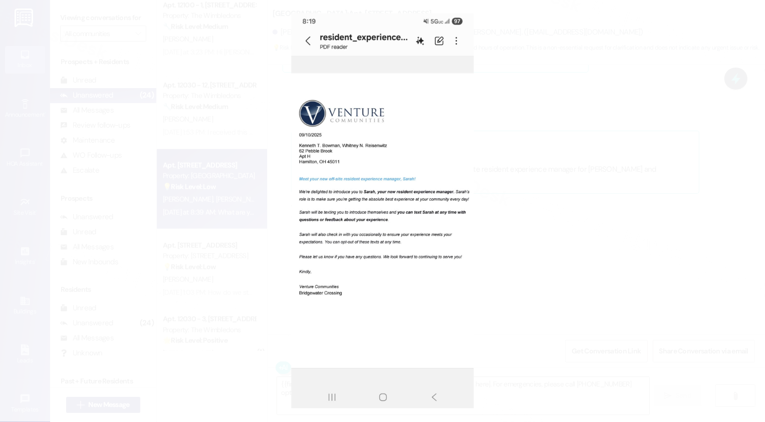
click at [515, 250] on button "Unzoom image" at bounding box center [382, 211] width 765 height 422
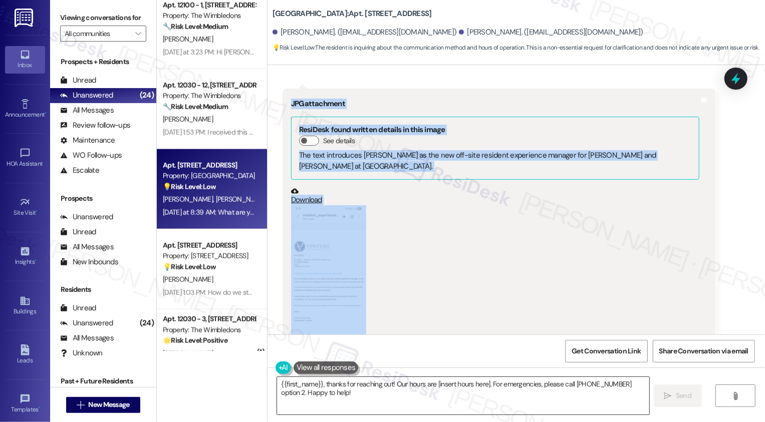
scroll to position [605, 0]
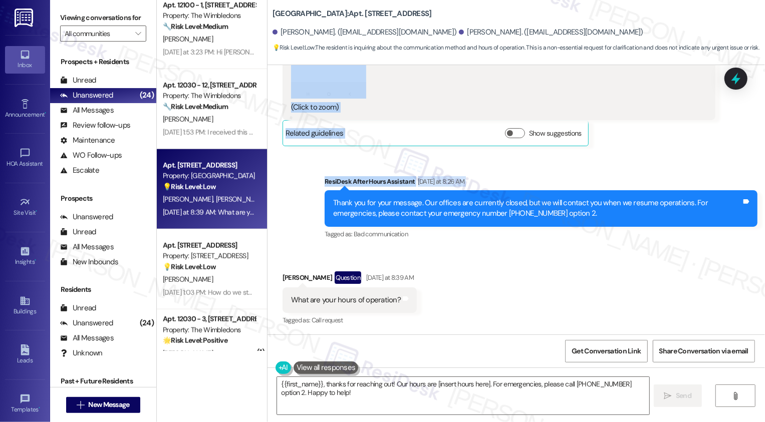
drag, startPoint x: 275, startPoint y: 186, endPoint x: 401, endPoint y: 196, distance: 126.6
click at [401, 196] on div "Lease started [DATE] 8:00 PM Announcement, sent via SMS [PERSON_NAME] (ResiDesk…" at bounding box center [515, 199] width 497 height 269
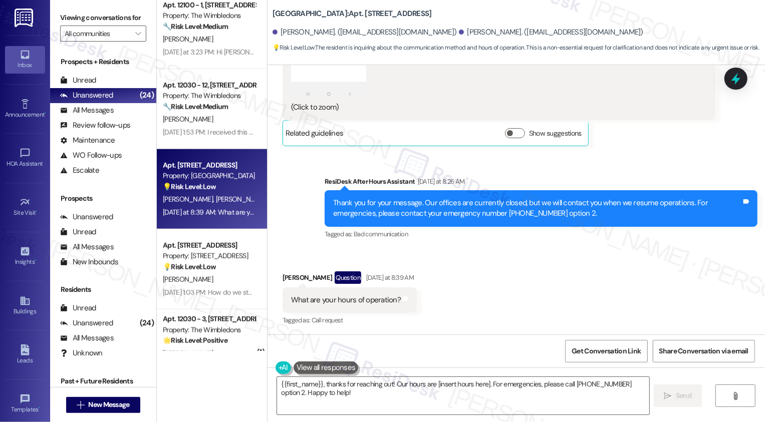
click at [396, 297] on div "What are your hours of operation? Tags and notes" at bounding box center [349, 300] width 134 height 26
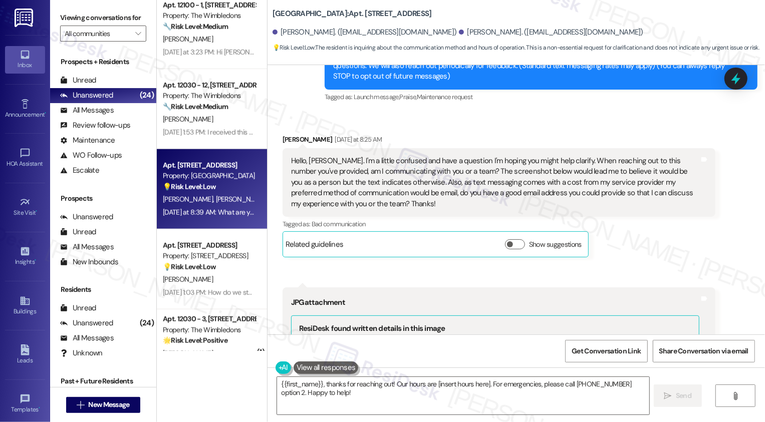
scroll to position [107, 0]
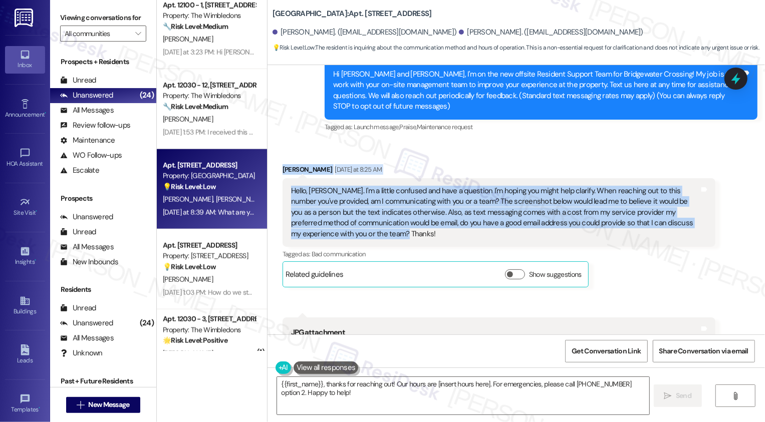
drag, startPoint x: 274, startPoint y: 166, endPoint x: 375, endPoint y: 238, distance: 123.4
click at [375, 238] on div "Received via SMS [PERSON_NAME] [DATE] at 8:25 AM Hello, [PERSON_NAME]. I'm a li…" at bounding box center [499, 226] width 448 height 138
copy div "[PERSON_NAME] [DATE] at 8:25 AM Hello, [PERSON_NAME]. I'm a little confused and…"
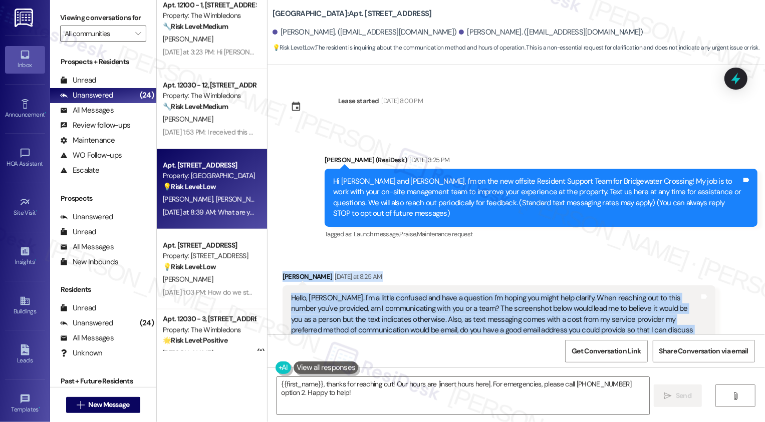
drag, startPoint x: 266, startPoint y: 7, endPoint x: 336, endPoint y: 8, distance: 70.1
click at [336, 9] on b "Bridgewater Crossing: Apt. [STREET_ADDRESS]" at bounding box center [351, 14] width 159 height 11
copy b "[GEOGRAPHIC_DATA]"
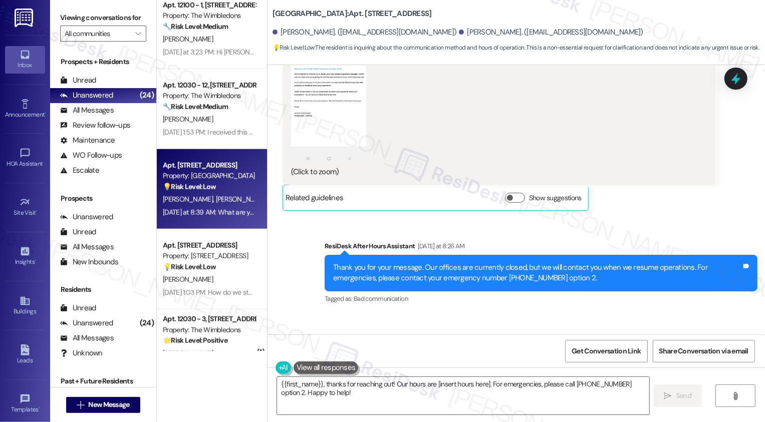
scroll to position [514, 0]
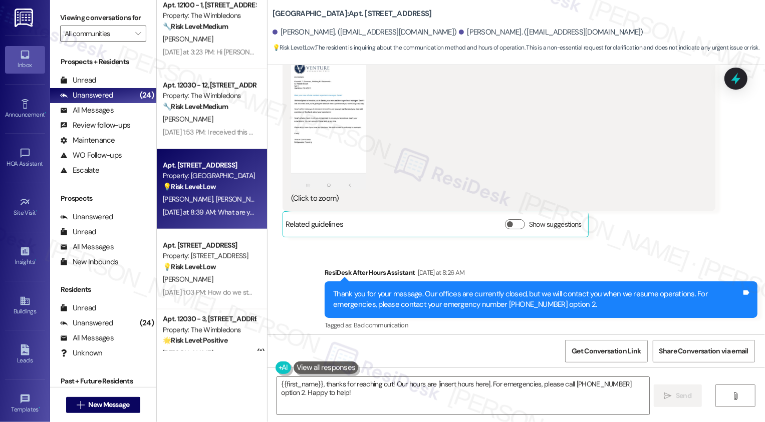
click at [321, 161] on button "Zoom image" at bounding box center [328, 108] width 75 height 163
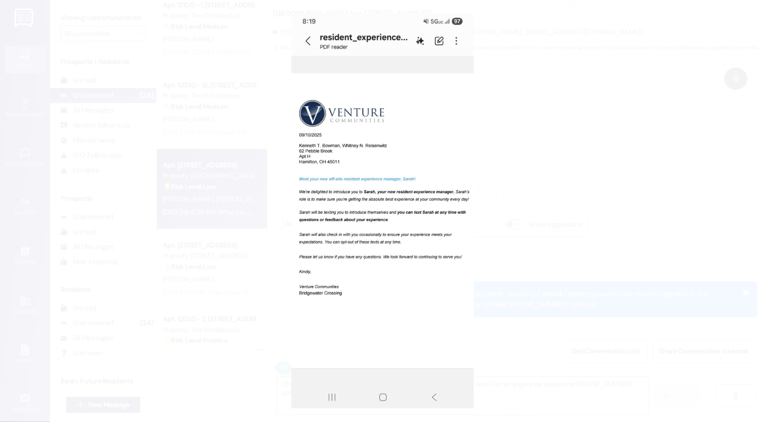
click at [520, 195] on button "Unzoom image" at bounding box center [382, 211] width 765 height 422
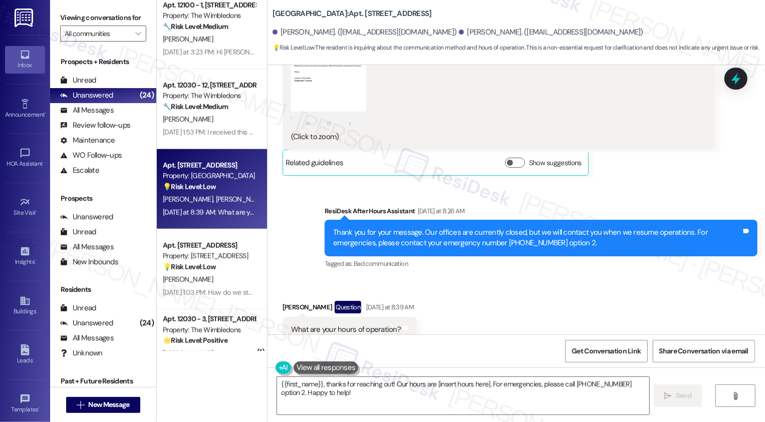
scroll to position [605, 0]
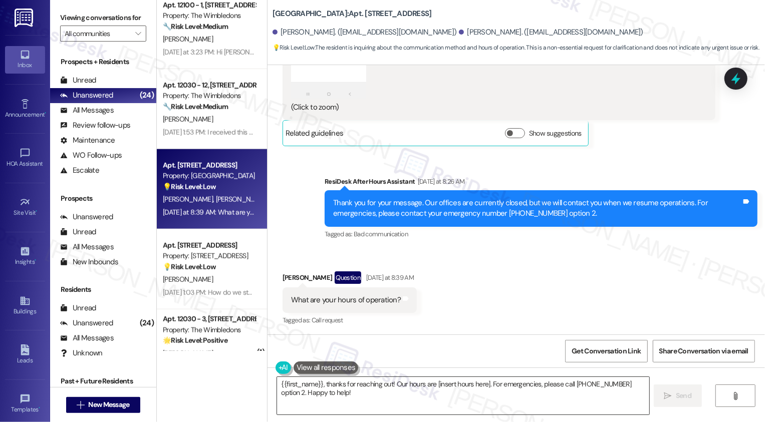
click at [322, 395] on textarea "{{first_name}}, thanks for reaching out! Our hours are [insert hours here]. For…" at bounding box center [463, 396] width 372 height 38
click at [302, 390] on textarea "{{first_name}}, thanks for reaching out! Our hours are [insert hours here]. For…" at bounding box center [463, 396] width 372 height 38
click at [307, 399] on textarea "{{first_name}}, thanks for reaching out! Our hours are [insert hours here]. For…" at bounding box center [463, 396] width 372 height 38
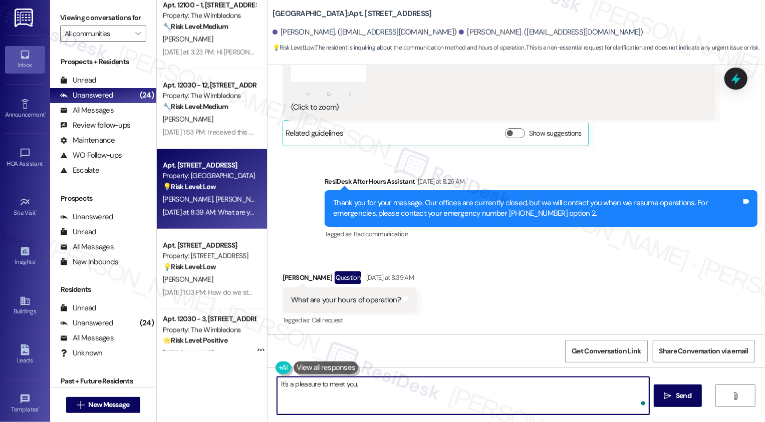
paste textarea "Hi [PERSON_NAME], great question! You’re reaching the Resident Support Team her…"
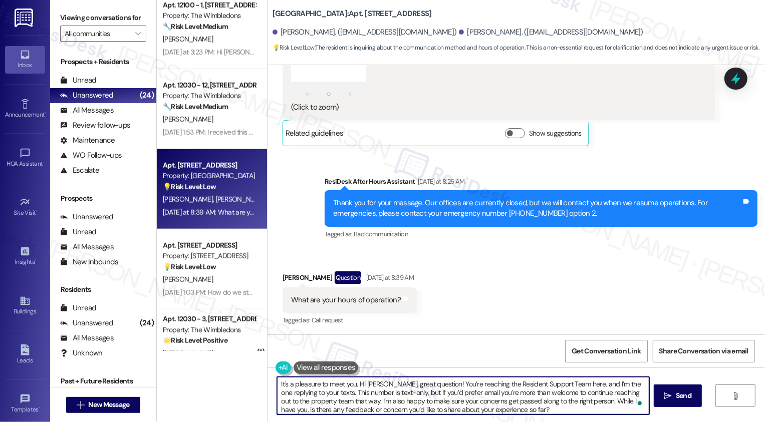
click at [357, 382] on textarea "It's a pleasure to meet you, Hi [PERSON_NAME], great question! You’re reaching …" at bounding box center [463, 396] width 372 height 38
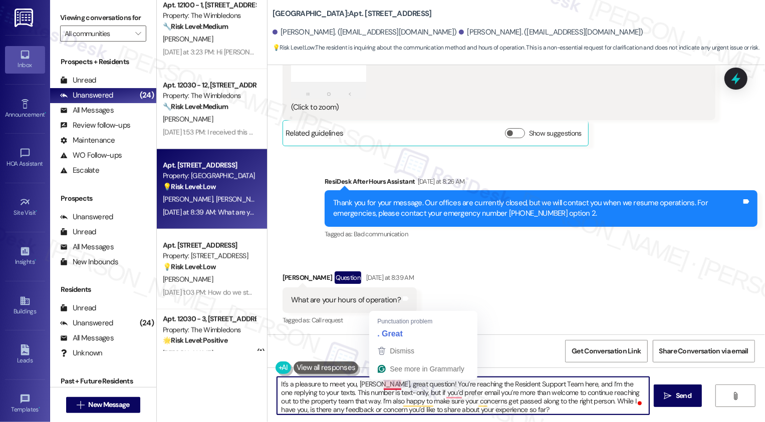
drag, startPoint x: 421, startPoint y: 385, endPoint x: 379, endPoint y: 385, distance: 42.1
click at [379, 385] on textarea "It's a pleasure to meet you, [PERSON_NAME], great question! You’re reaching the…" at bounding box center [463, 396] width 372 height 38
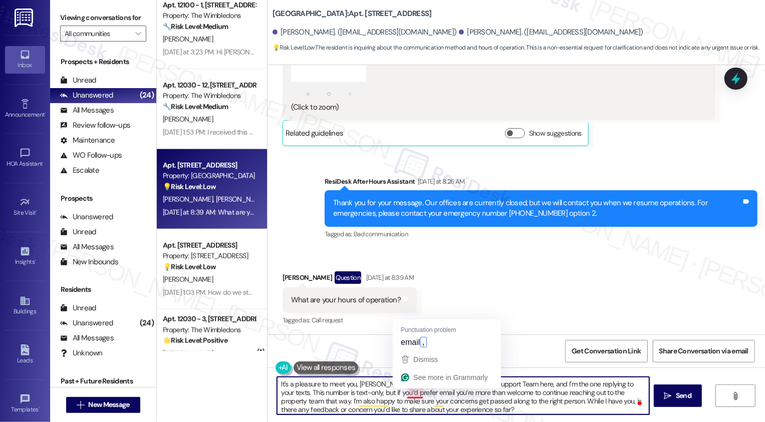
click at [385, 385] on textarea "It's a pleasure to meet you, [PERSON_NAME]! You’re reaching the Resident Suppor…" at bounding box center [463, 396] width 372 height 38
drag, startPoint x: 532, startPoint y: 385, endPoint x: 381, endPoint y: 385, distance: 151.2
click at [381, 385] on textarea "It's a pleasure to meet you, [PERSON_NAME]! You’re reaching the Resident Suppor…" at bounding box center [463, 396] width 372 height 38
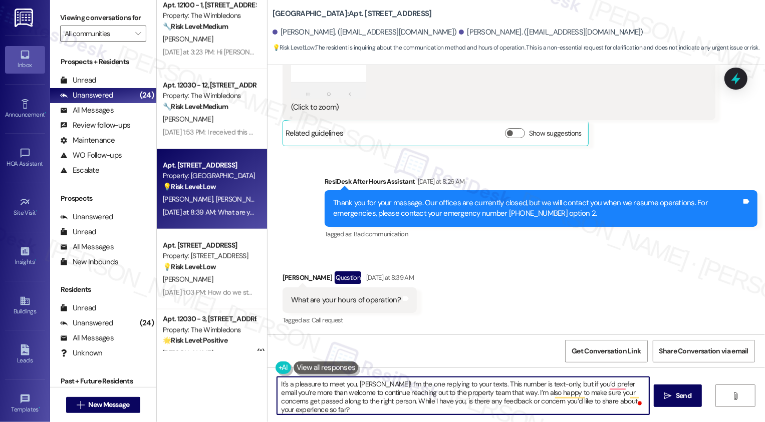
click at [399, 385] on textarea "It's a pleasure to meet you, [PERSON_NAME]! I’m the one replying to your texts.…" at bounding box center [463, 396] width 372 height 38
click at [490, 383] on textarea "It's a pleasure to meet you, [PERSON_NAME]! I’m the only one replying to your t…" at bounding box center [463, 396] width 372 height 38
click at [369, 393] on textarea "It's a pleasure to meet you, [PERSON_NAME]! I’m the only one replying to your t…" at bounding box center [463, 396] width 372 height 38
click at [497, 384] on textarea "It's a pleasure to meet you, [PERSON_NAME]! I’m the only one replying to your t…" at bounding box center [463, 396] width 372 height 38
click at [518, 384] on textarea "It's a pleasure to meet you, [PERSON_NAME]! I’m the only one replying to your t…" at bounding box center [463, 396] width 372 height 38
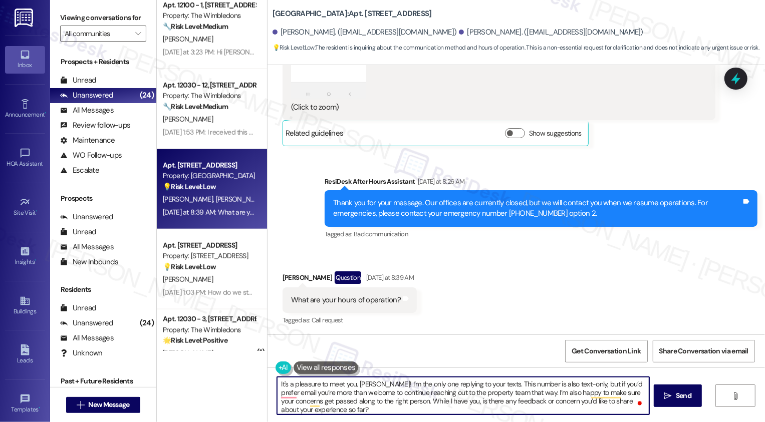
click at [515, 386] on textarea "It's a pleasure to meet you, [PERSON_NAME]! I’m the only one replying to your t…" at bounding box center [463, 396] width 372 height 38
click at [532, 386] on textarea "It's a pleasure to meet you, [PERSON_NAME]! I’m the only one replying to your t…" at bounding box center [463, 396] width 372 height 38
click at [542, 386] on textarea "It's a pleasure to meet you, Kenneth! I’m the only one replying to your texts. …" at bounding box center [463, 396] width 372 height 38
click at [564, 387] on textarea "It's a pleasure to meet you, Kenneth! I’m the only one replying to your texts. …" at bounding box center [463, 396] width 372 height 38
click at [499, 385] on textarea "It's a pleasure to meet you, Kenneth! I’m the only one replying to your texts. …" at bounding box center [463, 396] width 372 height 38
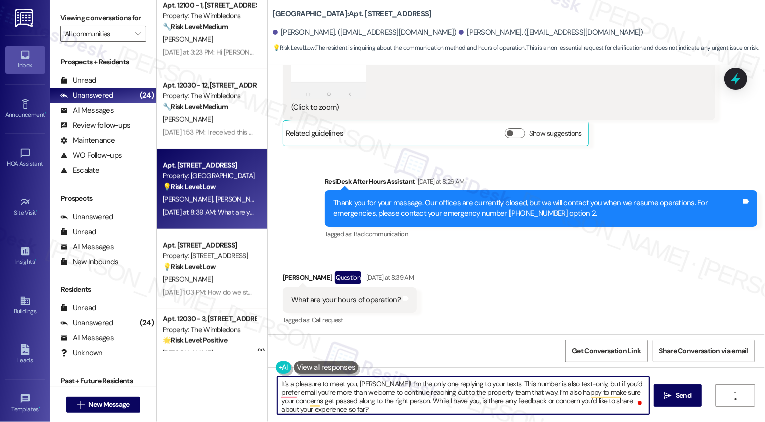
click at [512, 386] on textarea "It's a pleasure to meet you, Kenneth! I’m the only one replying to your texts. …" at bounding box center [463, 396] width 372 height 38
click at [538, 384] on textarea "It's a pleasure to meet you, Kenneth! I’m the only one replying to your texts. …" at bounding box center [463, 396] width 372 height 38
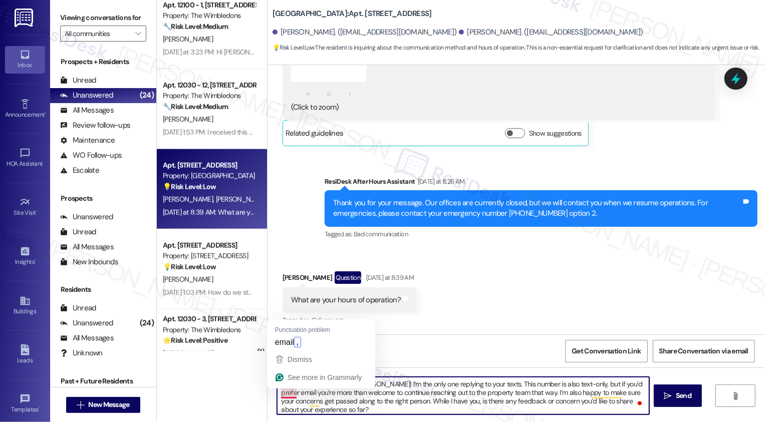
click at [281, 393] on textarea "It's a pleasure to meet you, Kenneth! I’m the only one replying to your texts. …" at bounding box center [463, 396] width 372 height 38
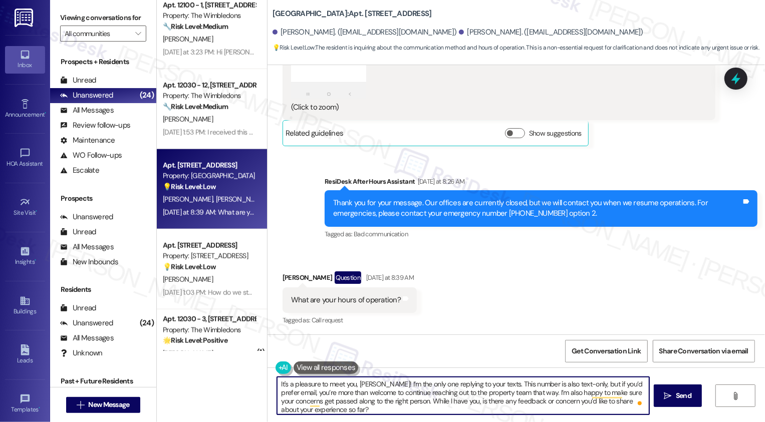
click at [404, 392] on textarea "It's a pleasure to meet you, Kenneth! I’m the only one replying to your texts. …" at bounding box center [463, 396] width 372 height 38
drag, startPoint x: 362, startPoint y: 402, endPoint x: 411, endPoint y: 398, distance: 49.2
click at [410, 399] on textarea "It's a pleasure to meet you, Kenneth! I’m the only one replying to your texts. …" at bounding box center [463, 396] width 372 height 38
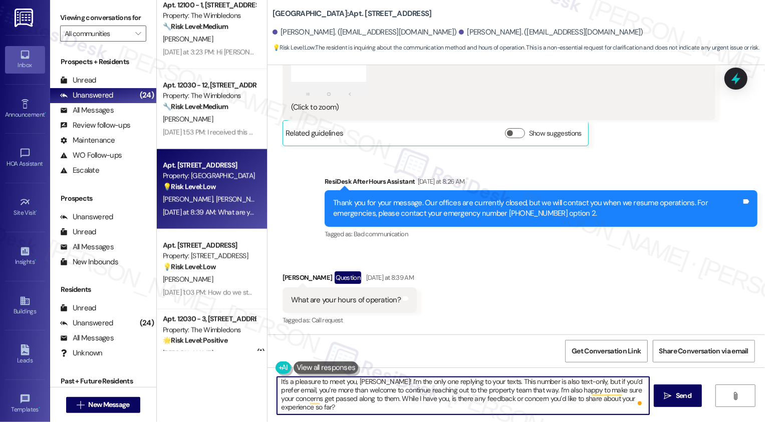
drag, startPoint x: 382, startPoint y: 398, endPoint x: 432, endPoint y: 397, distance: 49.6
click at [432, 397] on textarea "It's a pleasure to meet you, Kenneth! I’m the only one replying to your texts. …" at bounding box center [463, 396] width 372 height 38
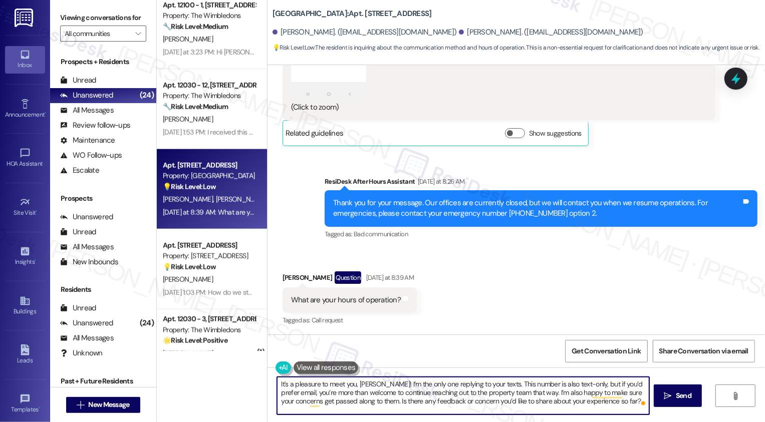
click at [306, 396] on textarea "It's a pleasure to meet you, Kenneth! I’m the only one replying to your texts. …" at bounding box center [463, 396] width 372 height 38
click at [541, 409] on textarea "It's a pleasure to meet you, Kenneth! I’m the only one replying to your texts. …" at bounding box center [463, 396] width 372 height 38
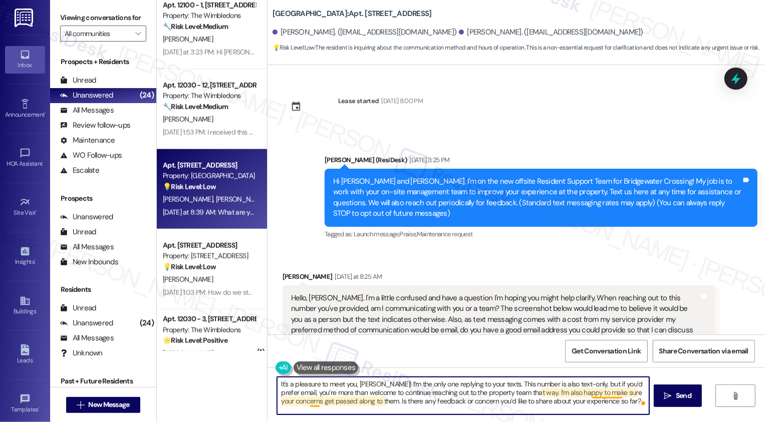
click at [522, 397] on textarea "It's a pleasure to meet you, Kenneth! I’m the only one replying to your texts. …" at bounding box center [463, 396] width 372 height 38
click at [567, 404] on textarea "It's a pleasure to meet you, Kenneth! I’m the only one replying to your texts. …" at bounding box center [463, 396] width 372 height 38
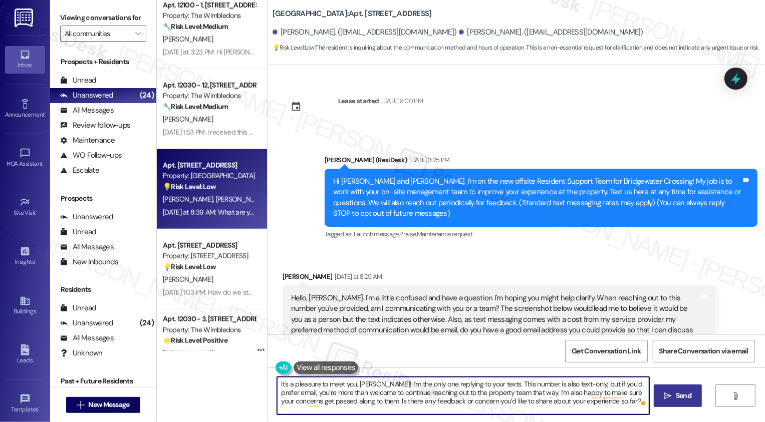
type textarea "It's a pleasure to meet you, Kenneth! I’m the only one replying to your texts. …"
click at [659, 397] on button " Send" at bounding box center [677, 396] width 49 height 23
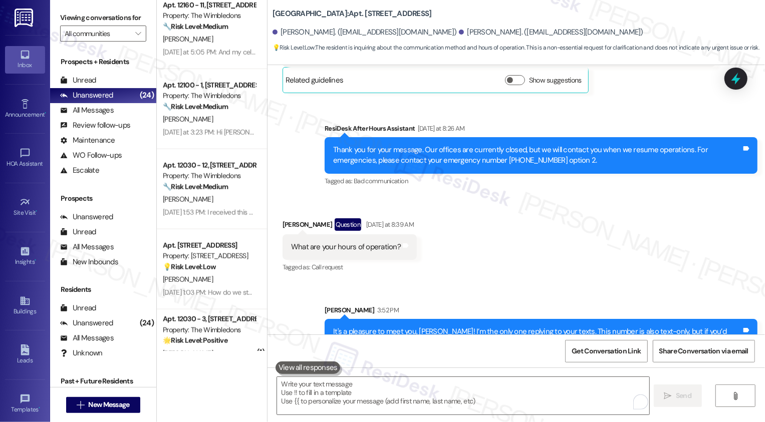
scroll to position [697, 0]
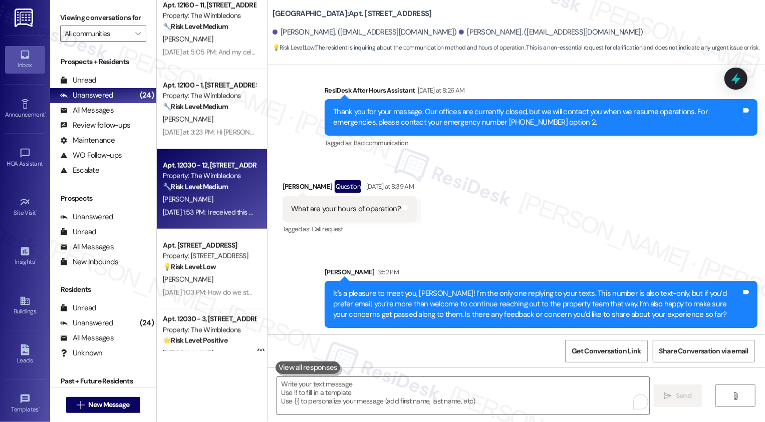
click at [213, 180] on div "Property: The Wimbledons" at bounding box center [209, 176] width 93 height 11
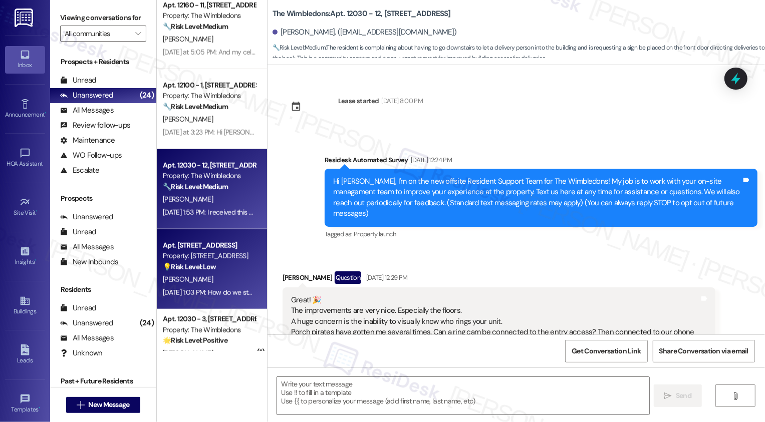
click at [216, 277] on div "[PERSON_NAME]" at bounding box center [209, 279] width 95 height 13
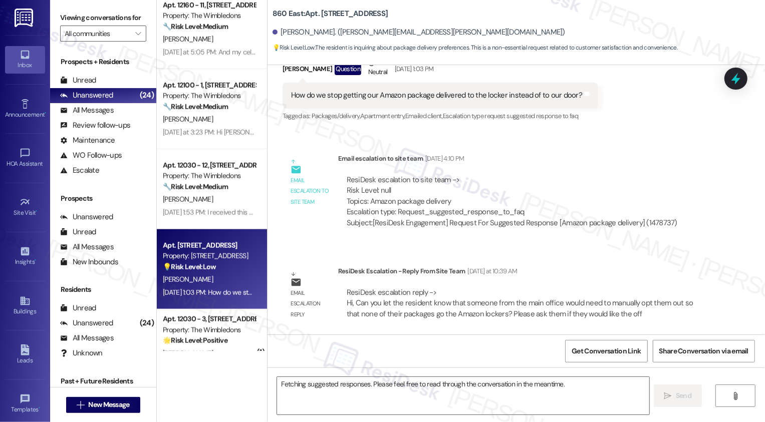
scroll to position [391, 0]
click at [216, 277] on div "[PERSON_NAME]" at bounding box center [209, 279] width 95 height 13
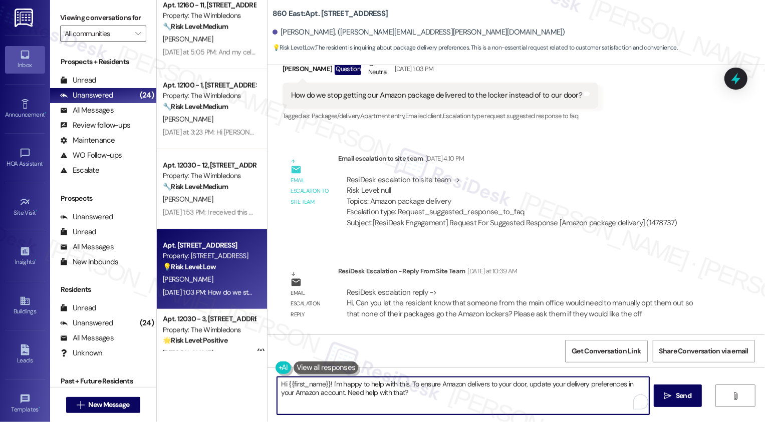
drag, startPoint x: 282, startPoint y: 384, endPoint x: 443, endPoint y: 396, distance: 161.2
click at [443, 396] on textarea "Hi {{first_name}}! I'm happy to help with this. To ensure Amazon delivers to yo…" at bounding box center [463, 396] width 372 height 38
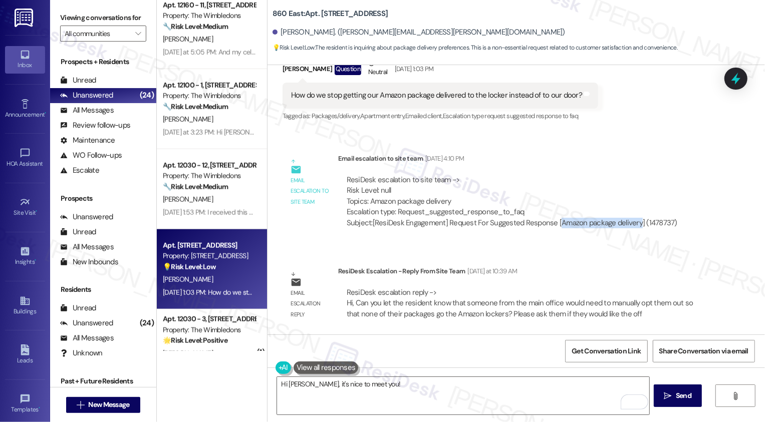
drag, startPoint x: 549, startPoint y: 221, endPoint x: 629, endPoint y: 224, distance: 80.2
click at [629, 224] on div "Subject: [ResiDesk Engagement] Request For Suggested Response [Amazon package d…" at bounding box center [512, 223] width 330 height 11
copy div "Amazon package delivery"
click at [554, 27] on div "Natalie Martinez. (natalie.00.ann@gmail.com)" at bounding box center [518, 33] width 492 height 20
click at [383, 386] on textarea "Hi Natalie, it's nice to meet you!" at bounding box center [463, 396] width 372 height 38
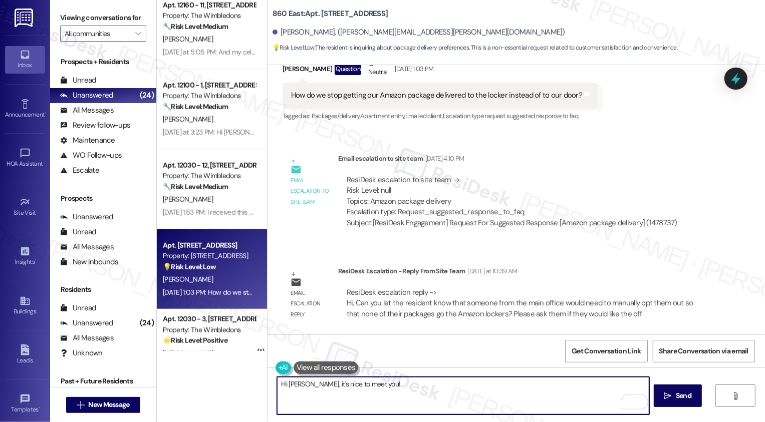
click at [383, 386] on textarea "Hi Natalie, it's nice to meet you!" at bounding box center [463, 396] width 372 height 38
paste textarea "Hi {{first_name}}, the main office would need to manually opt you out so that n…"
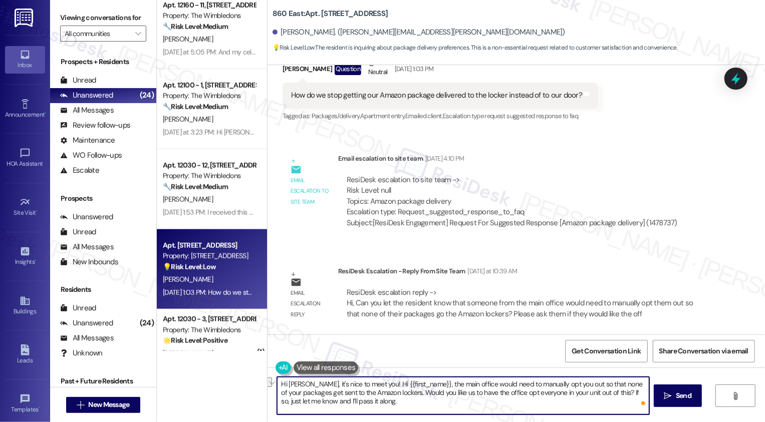
drag, startPoint x: 365, startPoint y: 385, endPoint x: 445, endPoint y: 382, distance: 80.2
click at [445, 382] on textarea "Hi Natalie, it's nice to meet you! Hi {{first_name}}, the main office would nee…" at bounding box center [463, 396] width 372 height 38
click at [372, 395] on textarea "Hi Natalie, it's nice to meet you! The office would need to manually opt you ou…" at bounding box center [463, 396] width 372 height 38
click at [496, 412] on textarea "Hi Natalie, it's nice to meet you! The office would need to manually opt you ou…" at bounding box center [463, 396] width 372 height 38
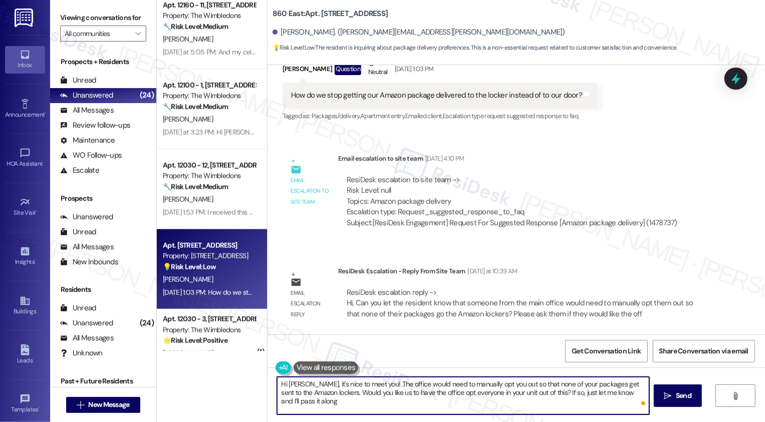
type textarea "Hi Natalie, it's nice to meet you! The office would need to manually opt you ou…"
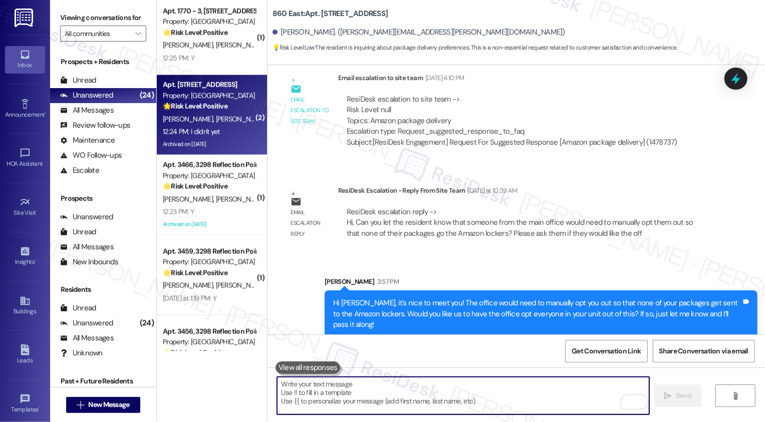
scroll to position [1147, 0]
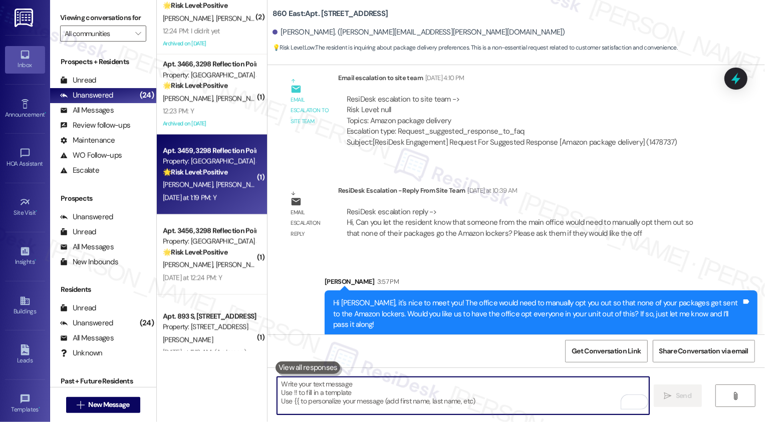
click at [223, 203] on div "Yesterday at 1:19 PM: Y Yesterday at 1:19 PM: Y" at bounding box center [209, 198] width 95 height 13
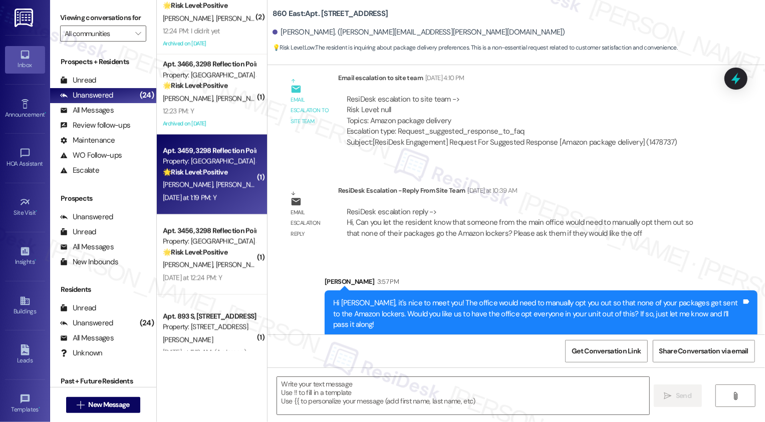
click at [223, 203] on div "Yesterday at 1:19 PM: Y Yesterday at 1:19 PM: Y" at bounding box center [209, 198] width 95 height 13
type textarea "Fetching suggested responses. Please feel free to read through the conversation…"
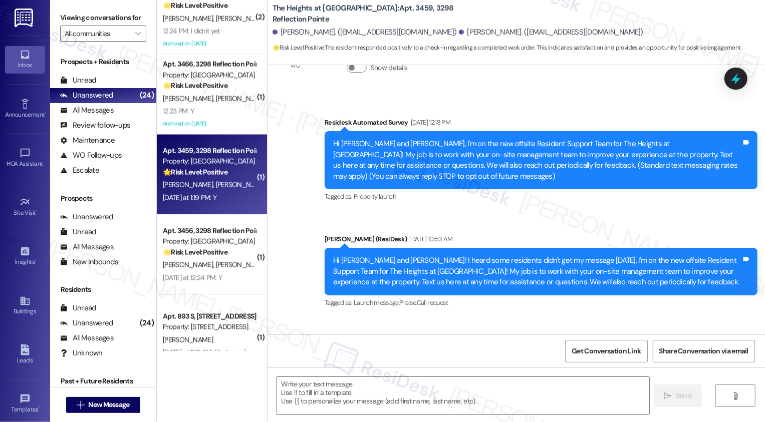
type textarea "Fetching suggested responses. Please feel free to read through the conversation…"
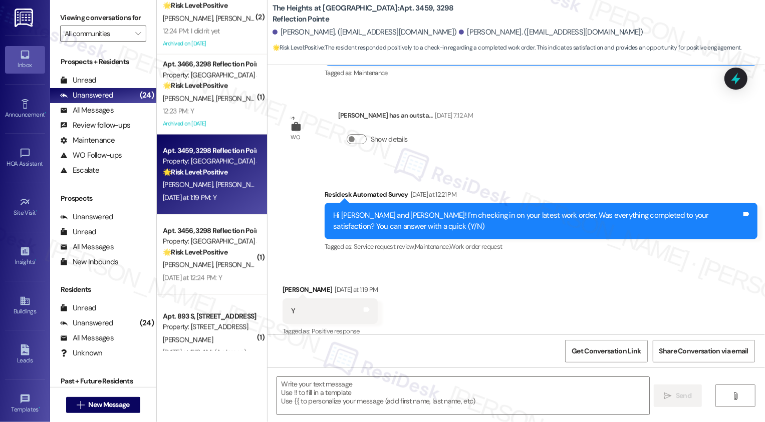
scroll to position [394, 0]
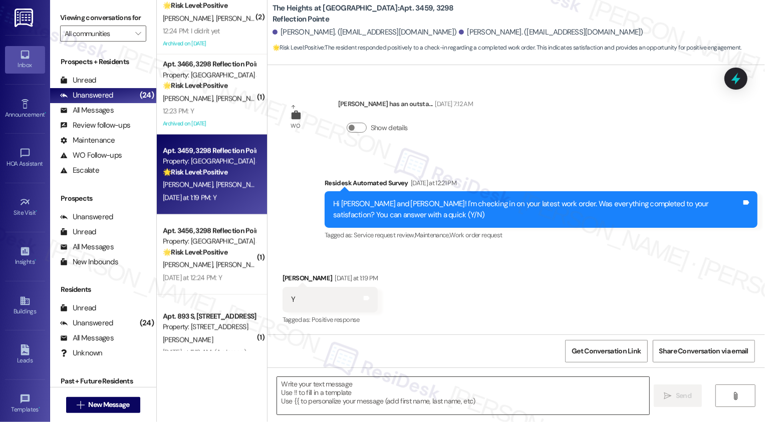
click at [351, 394] on textarea at bounding box center [463, 396] width 372 height 38
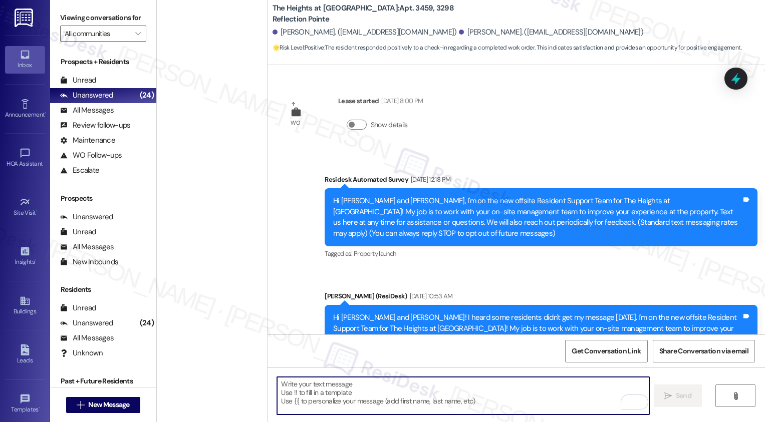
click at [304, 392] on textarea "To enrich screen reader interactions, please activate Accessibility in Grammarl…" at bounding box center [463, 396] width 372 height 38
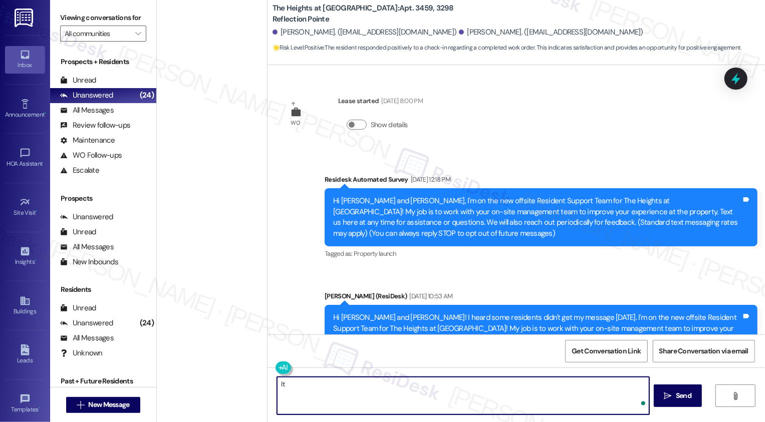
scroll to position [394, 0]
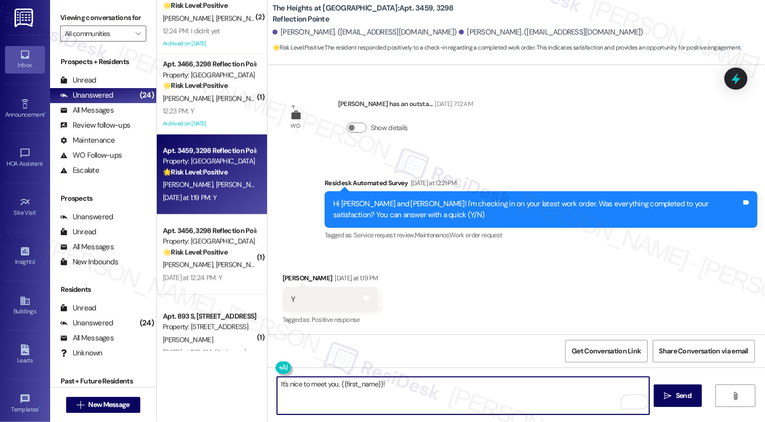
drag, startPoint x: 337, startPoint y: 383, endPoint x: 446, endPoint y: 383, distance: 109.2
click at [446, 383] on textarea "It's nice to meet you, {{first_name}}!" at bounding box center [463, 396] width 372 height 38
paste textarea "Hi {{first_name}}, the main office would need to manually opt you out so that n…"
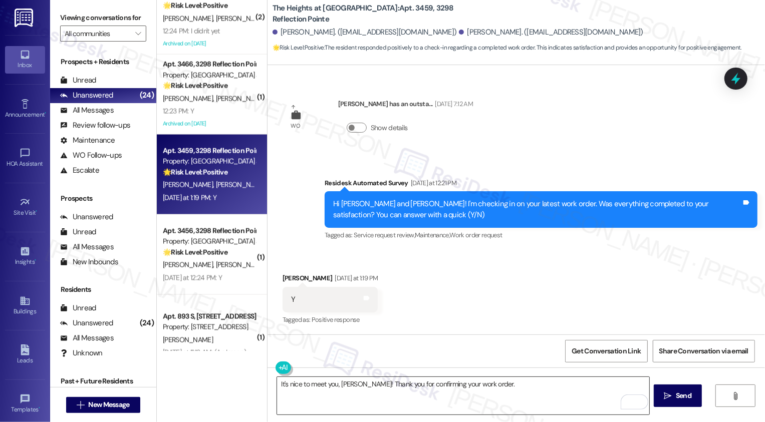
paste textarea "If you don't mind me asking, how has your experience been so far? Has the prope…"
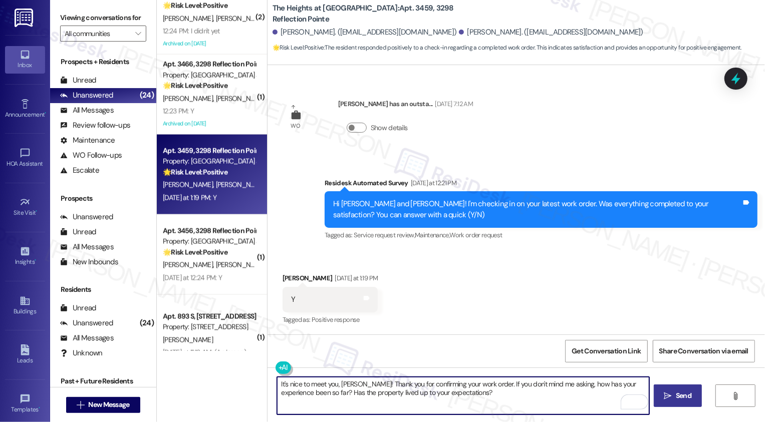
type textarea "It's nice to meet you, [PERSON_NAME]! Thank you for confirming your work order.…"
click at [681, 397] on span "Send" at bounding box center [684, 396] width 16 height 11
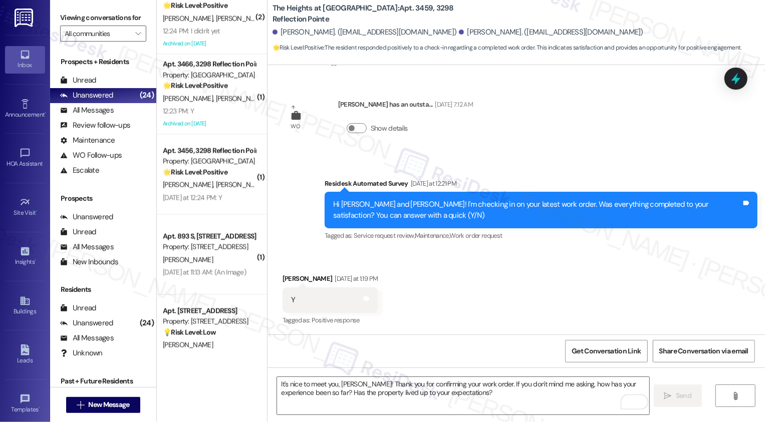
scroll to position [474, 0]
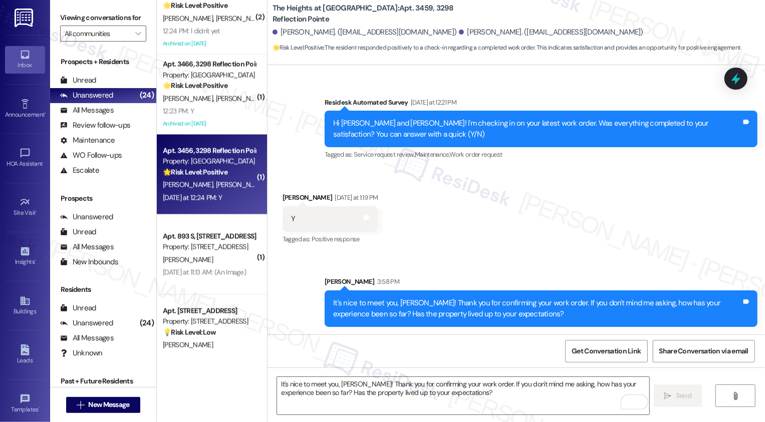
click at [242, 200] on div "[DATE] at 12:24 PM: Y [DATE] at 12:24 PM: Y" at bounding box center [209, 198] width 95 height 13
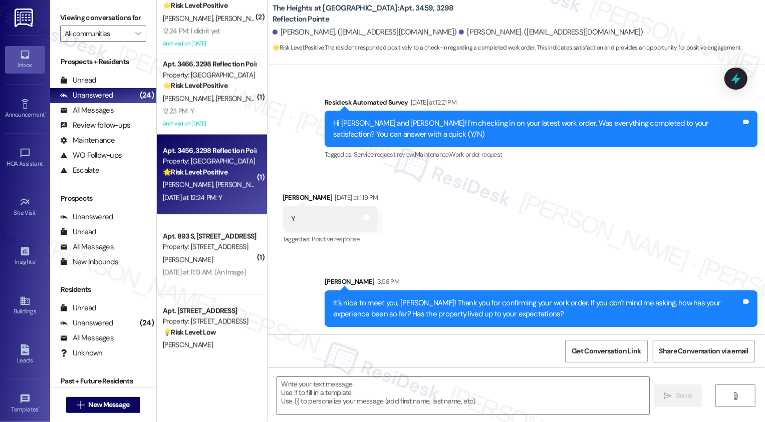
type textarea "Fetching suggested responses. Please feel free to read through the conversation…"
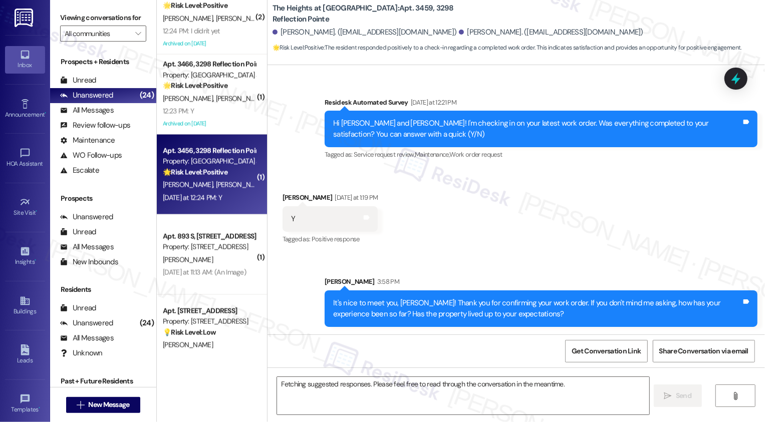
click at [242, 200] on div "[DATE] at 12:24 PM: Y [DATE] at 12:24 PM: Y" at bounding box center [209, 198] width 95 height 13
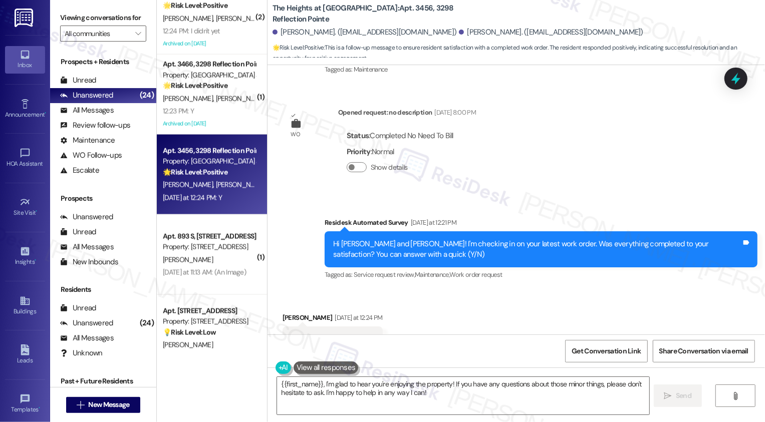
scroll to position [993, 0]
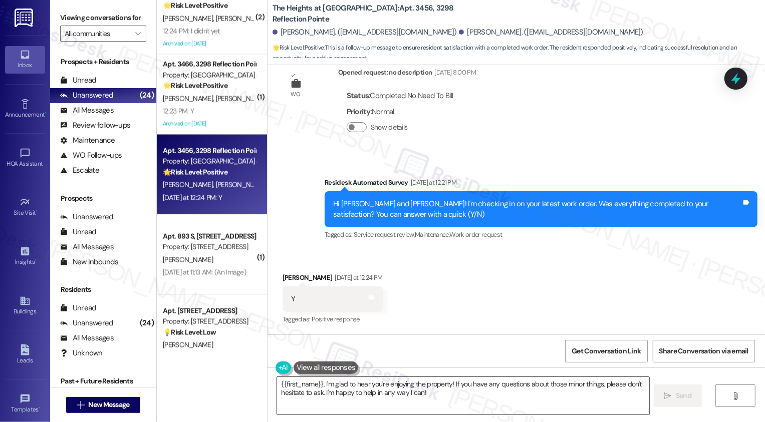
click at [323, 385] on textarea "{{first_name}}, I'm glad to hear you're enjoying the property! If you have any …" at bounding box center [463, 396] width 372 height 38
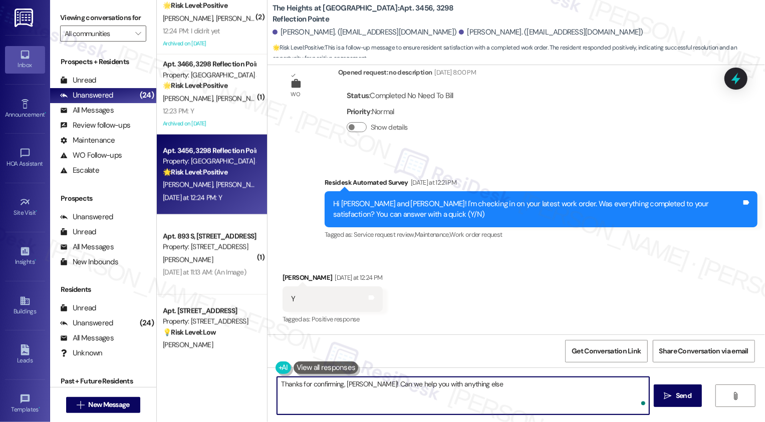
type textarea "Thanks for confirming, [PERSON_NAME]! Can we help you with anything else?"
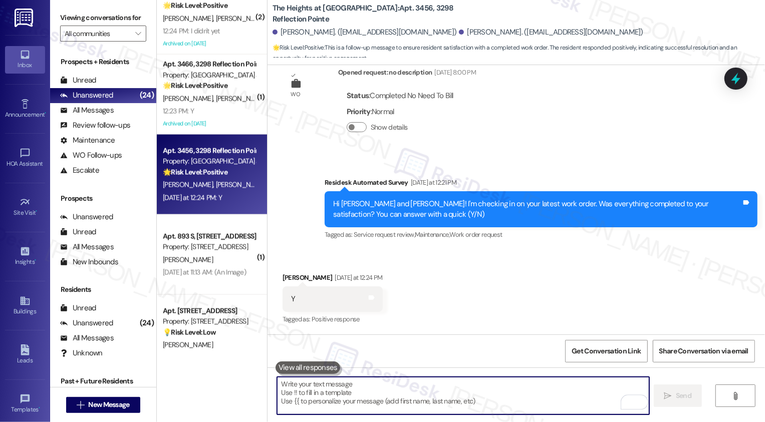
scroll to position [993, 0]
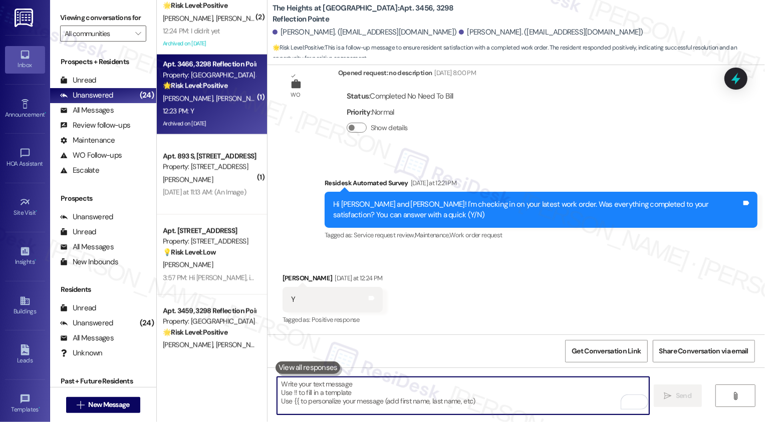
click at [214, 124] on div "Archived on [DATE]" at bounding box center [209, 124] width 95 height 13
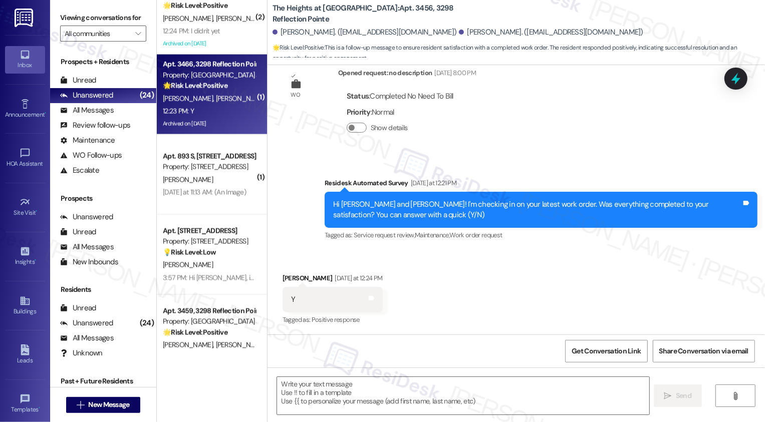
type textarea "Fetching suggested responses. Please feel free to read through the conversation…"
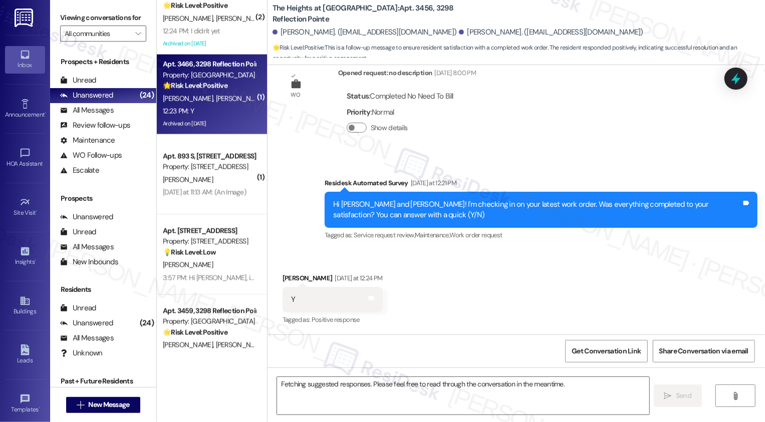
click at [214, 124] on div "Archived on [DATE]" at bounding box center [209, 124] width 95 height 13
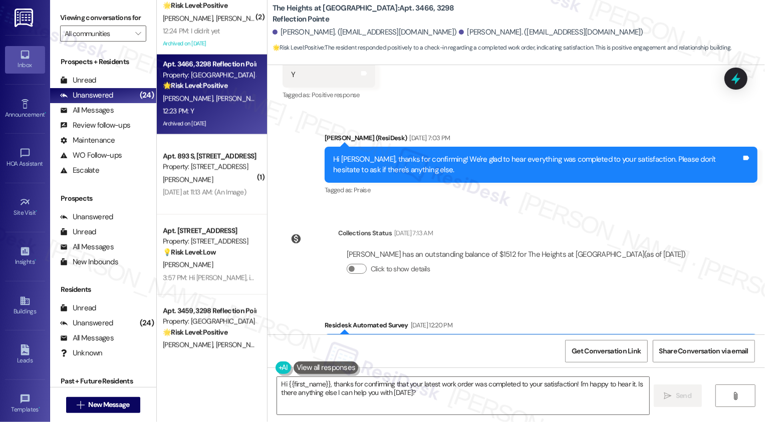
scroll to position [6783, 0]
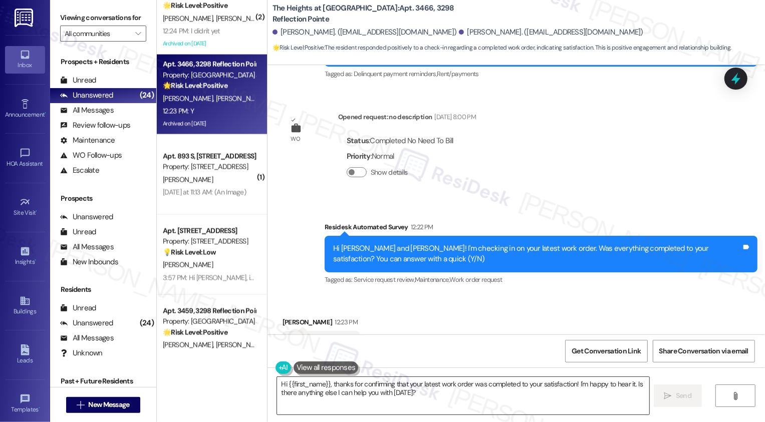
click at [314, 385] on textarea "Hi {{first_name}}, thanks for confirming that your latest work order was comple…" at bounding box center [463, 396] width 372 height 38
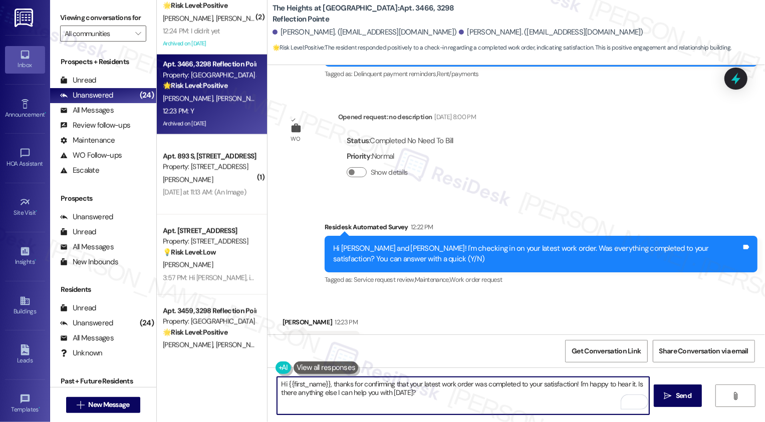
click at [504, 405] on textarea "Hi {{first_name}}, thanks for confirming that your latest work order was comple…" at bounding box center [463, 396] width 372 height 38
click at [626, 386] on textarea "Hi {{first_name}}, thanks for confirming that your latest work order was comple…" at bounding box center [463, 396] width 372 height 38
drag, startPoint x: 633, startPoint y: 383, endPoint x: 633, endPoint y: 394, distance: 11.0
click at [633, 394] on textarea "Hi {{first_name}}, thanks for confirming that your latest work order was comple…" at bounding box center [463, 396] width 372 height 38
click at [313, 381] on textarea "Hi {{first_name}}, thanks for confirming that your latest work order was comple…" at bounding box center [463, 396] width 372 height 38
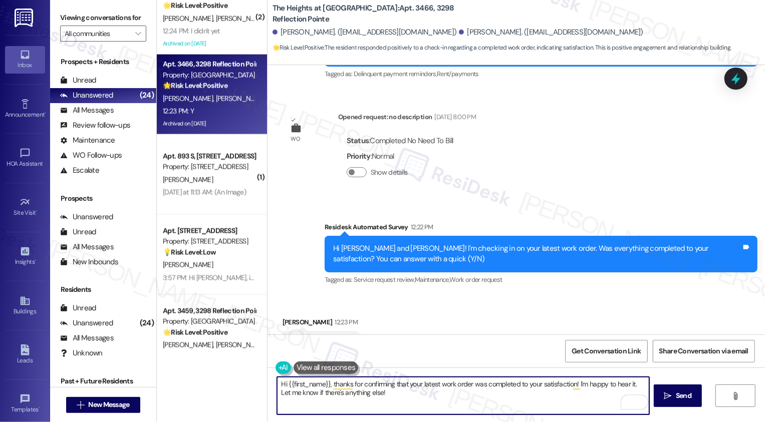
click at [313, 381] on textarea "Hi {{first_name}}, thanks for confirming that your latest work order was comple…" at bounding box center [463, 396] width 372 height 38
type textarea "Hi [PERSON_NAME], thanks for confirming that your latest work order was complet…"
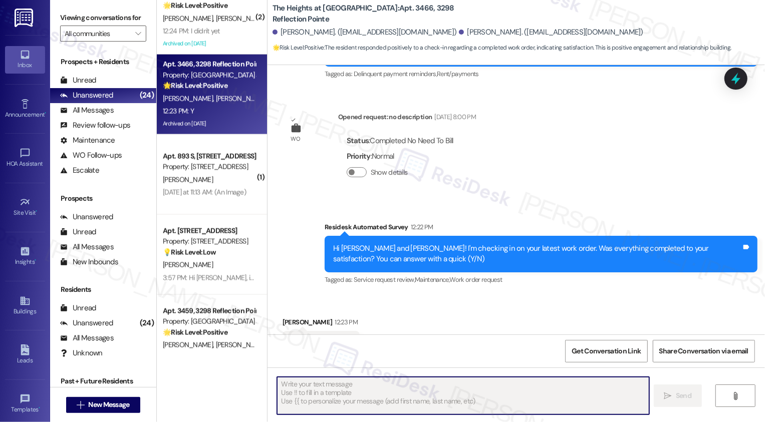
scroll to position [6863, 0]
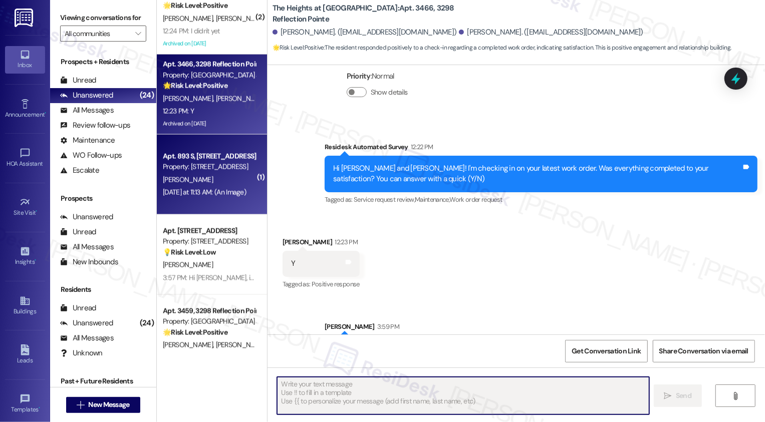
click at [229, 178] on div "[PERSON_NAME]" at bounding box center [209, 180] width 95 height 13
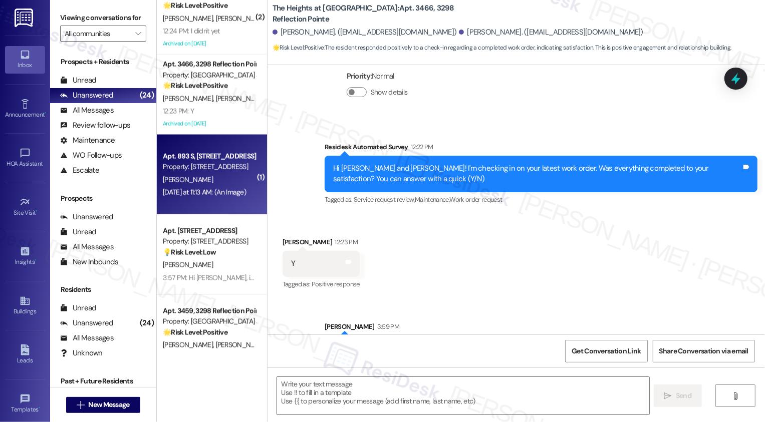
click at [229, 178] on div "[PERSON_NAME]" at bounding box center [209, 180] width 95 height 13
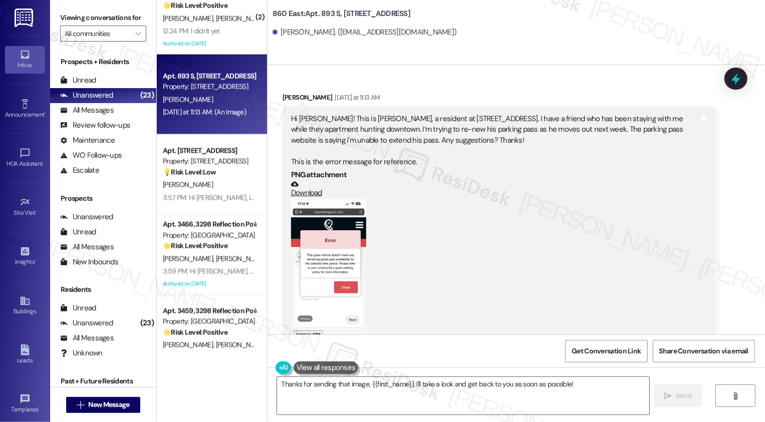
scroll to position [0, 0]
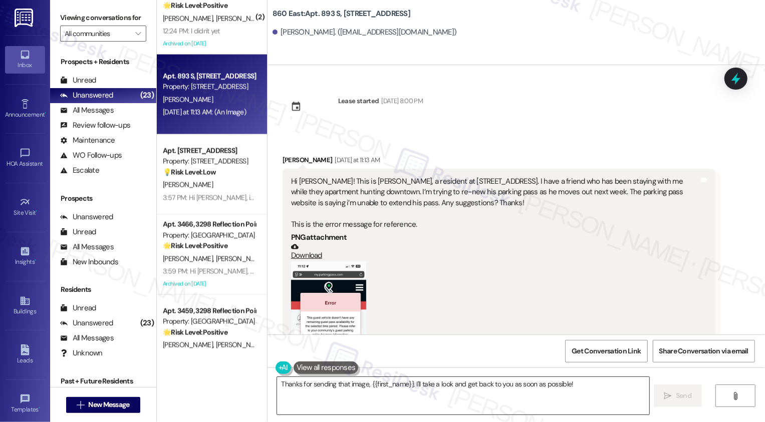
click at [339, 384] on textarea "Thanks for sending that image, {{first_name}}. I'll take a look and get back to…" at bounding box center [463, 396] width 372 height 38
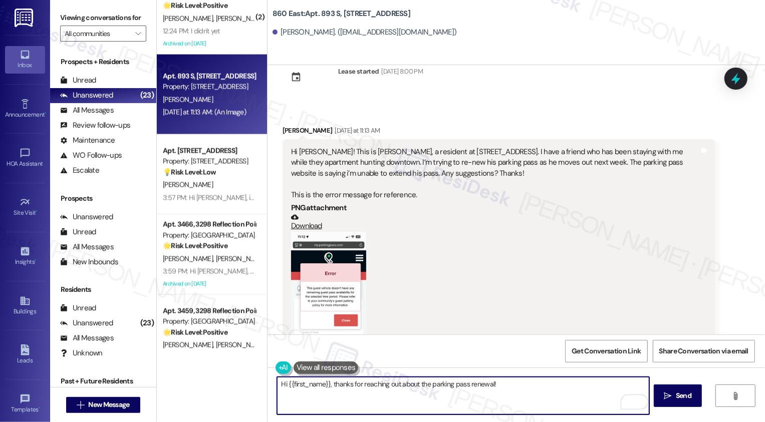
scroll to position [51, 0]
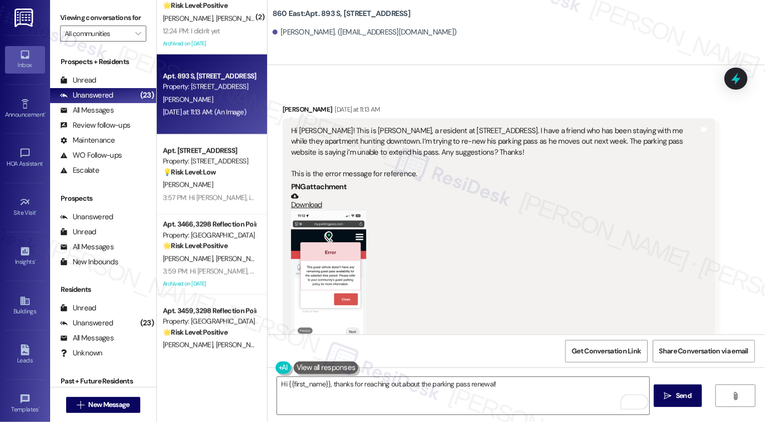
click at [329, 281] on button "Zoom image" at bounding box center [328, 292] width 75 height 163
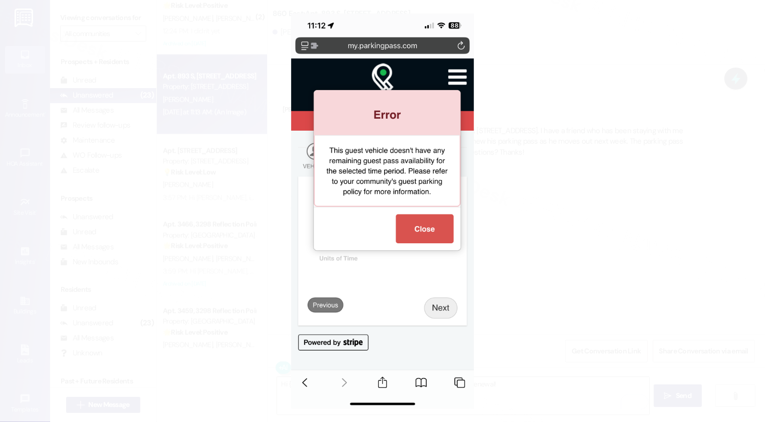
click at [529, 235] on button "Unzoom image" at bounding box center [382, 211] width 765 height 422
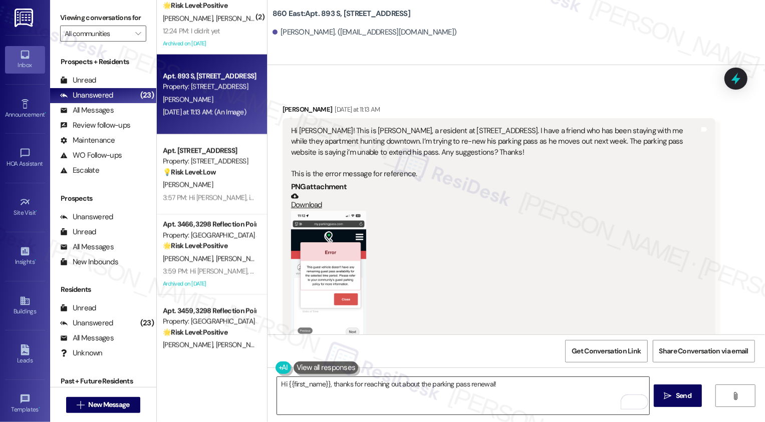
click at [520, 391] on textarea "Hi {{first_name}}, thanks for reaching out about the parking pass renewal!" at bounding box center [463, 396] width 372 height 38
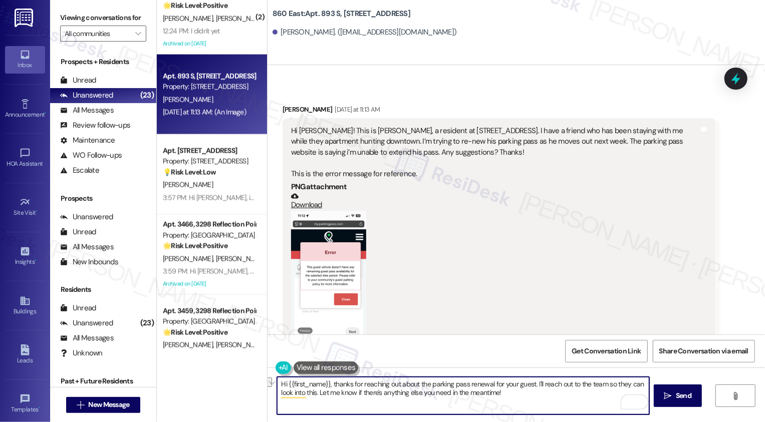
drag, startPoint x: 537, startPoint y: 384, endPoint x: 573, endPoint y: 384, distance: 36.1
click at [573, 384] on textarea "Hi {{first_name}}, thanks for reaching out about the parking pass renewal for y…" at bounding box center [463, 396] width 372 height 38
type textarea "Hi {{first_name}}, thanks for reaching out about the parking pass renewal for y…"
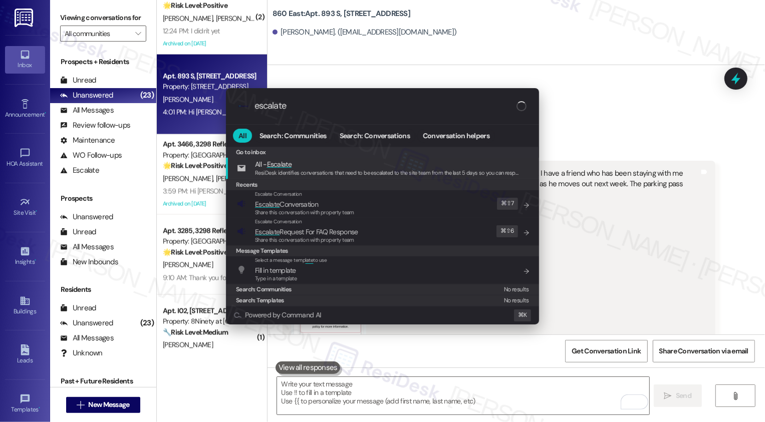
scroll to position [0, 0]
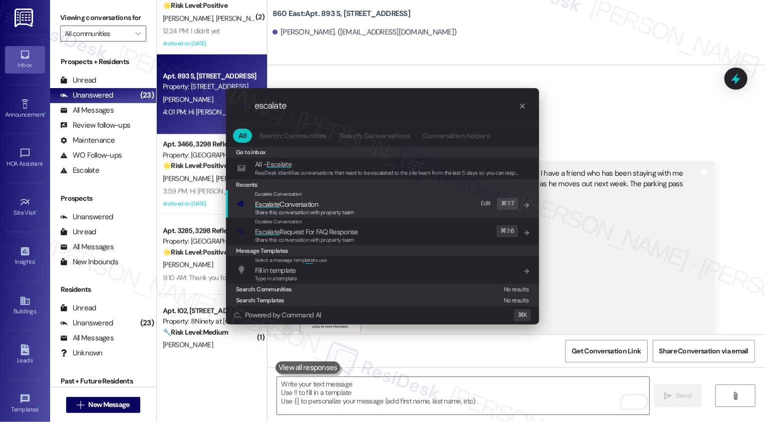
type input "escalate"
click at [277, 208] on span "Escalate" at bounding box center [267, 204] width 25 height 9
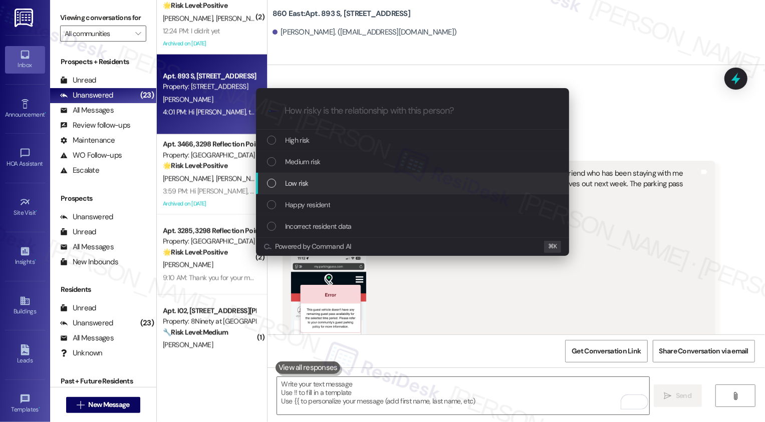
click at [273, 177] on div "Low risk" at bounding box center [412, 184] width 313 height 22
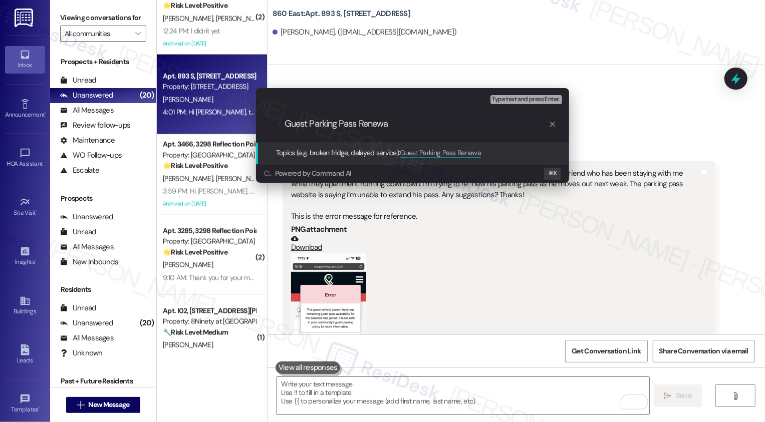
type input "Guest Parking Pass Renewal"
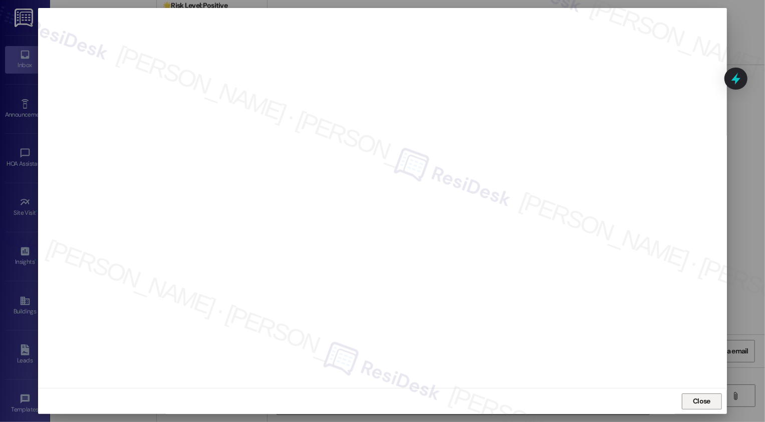
click at [693, 406] on button "Close" at bounding box center [702, 402] width 40 height 16
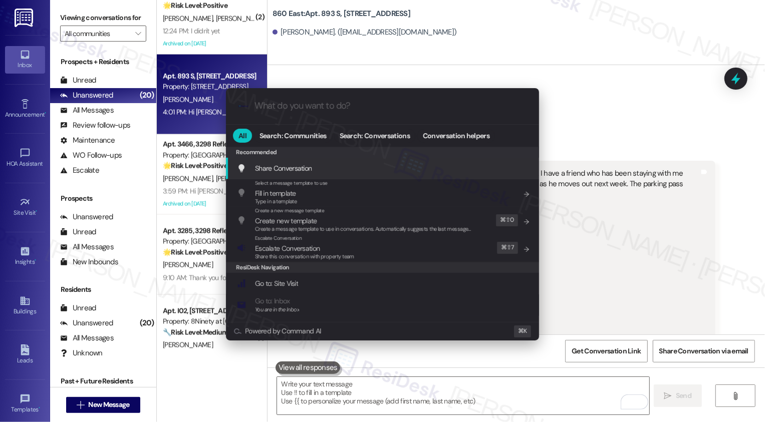
click at [610, 304] on div ".cls-1{fill:#0a055f;}.cls-2{fill:#0cc4c4;} resideskLogoBlueOrange All Search: C…" at bounding box center [382, 211] width 765 height 422
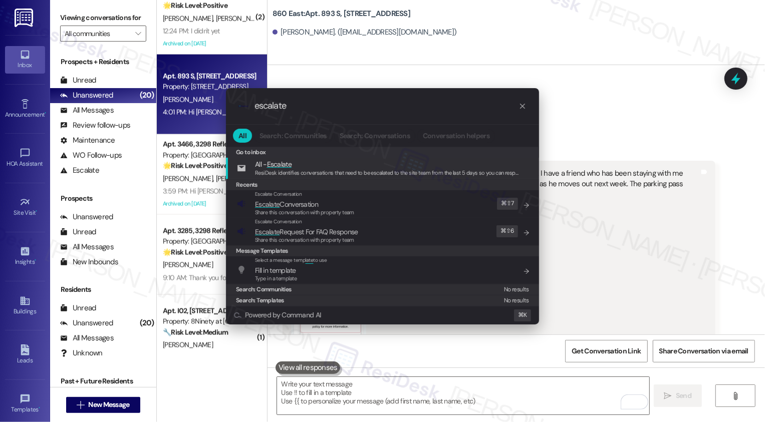
type input "escalate"
click at [278, 202] on span "Escalate" at bounding box center [267, 204] width 25 height 9
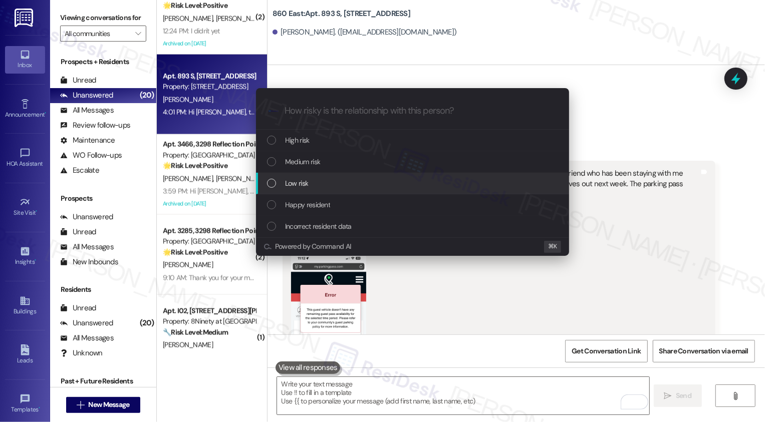
click at [279, 179] on div "Low risk" at bounding box center [413, 183] width 293 height 11
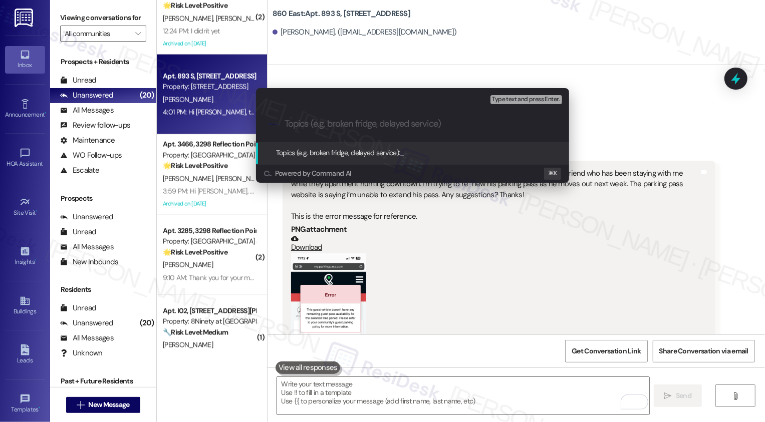
paste input "Guest Parking Pass Renewal"
type input "Guest Parking Pass Renewal"
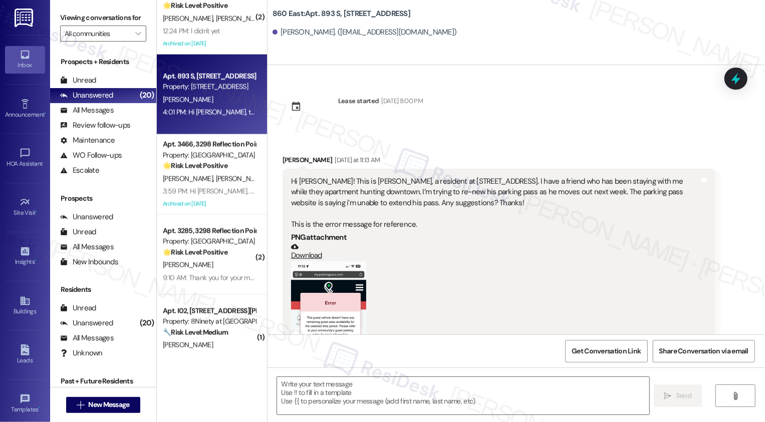
scroll to position [132, 0]
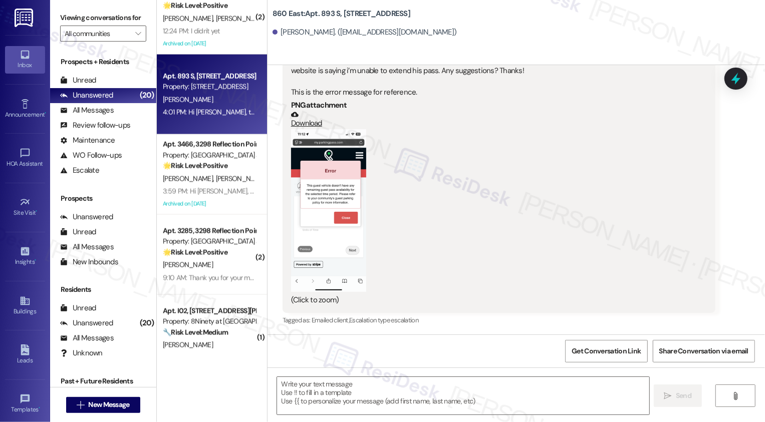
type textarea "Fetching suggested responses. Please feel free to read through the conversation…"
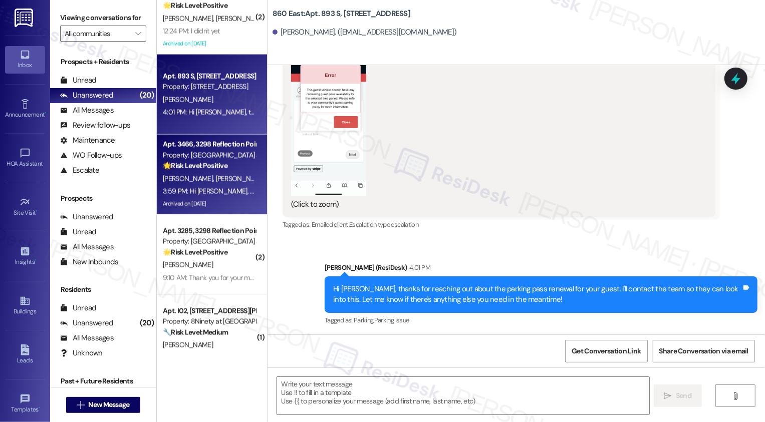
scroll to position [1191, 0]
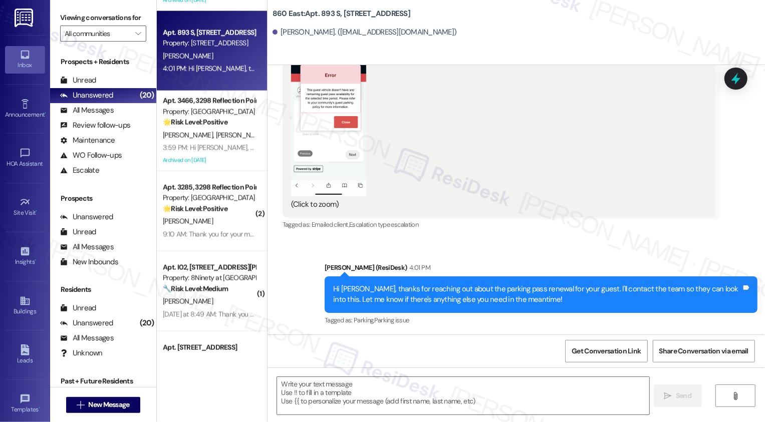
click at [215, 208] on strong "🌟 Risk Level: Positive" at bounding box center [195, 208] width 65 height 9
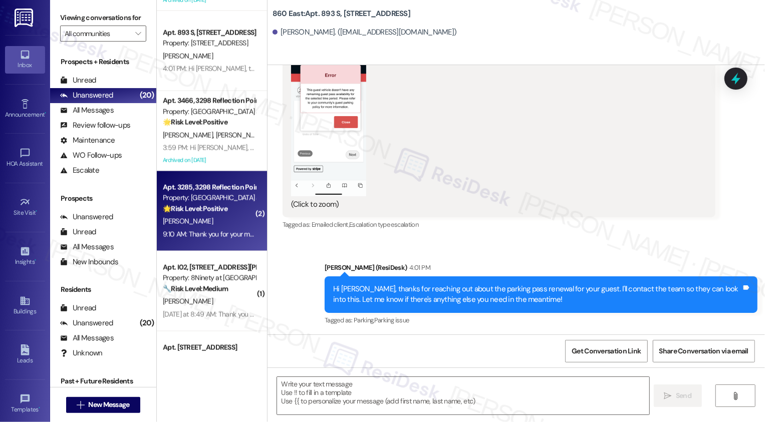
click at [215, 208] on strong "🌟 Risk Level: Positive" at bounding box center [195, 208] width 65 height 9
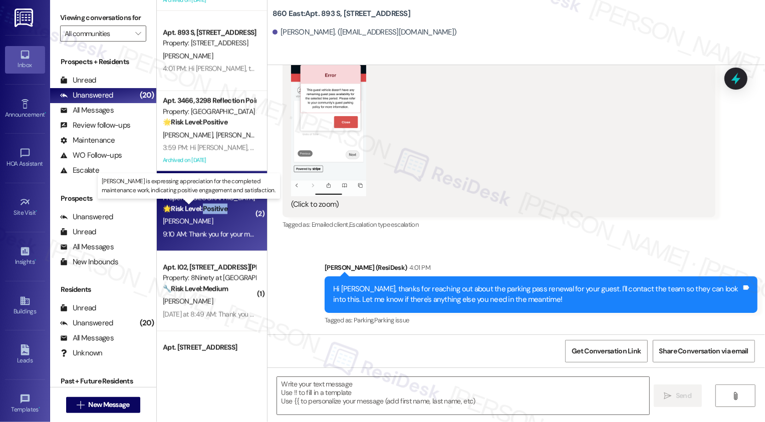
type textarea "Fetching suggested responses. Please feel free to read through the conversation…"
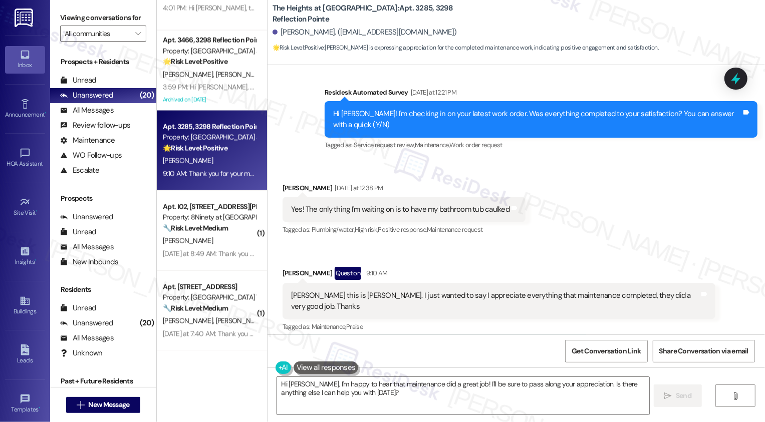
scroll to position [4131, 0]
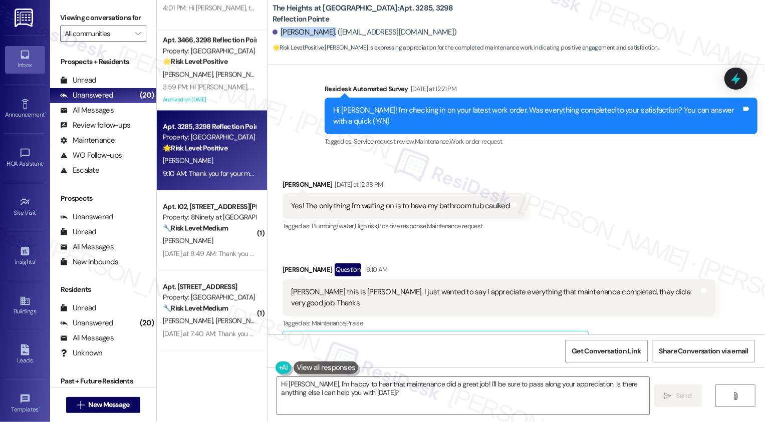
drag, startPoint x: 273, startPoint y: 33, endPoint x: 320, endPoint y: 32, distance: 46.6
click at [320, 32] on div "[PERSON_NAME]. ([EMAIL_ADDRESS][DOMAIN_NAME])" at bounding box center [364, 32] width 184 height 11
copy div "Andre Shanks."
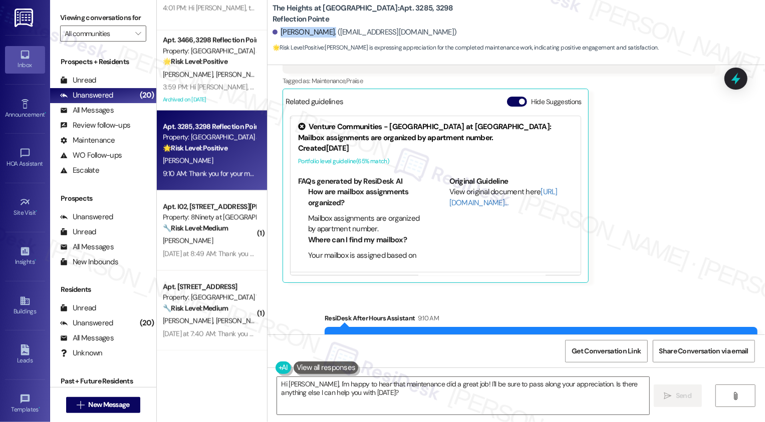
scroll to position [4403, 0]
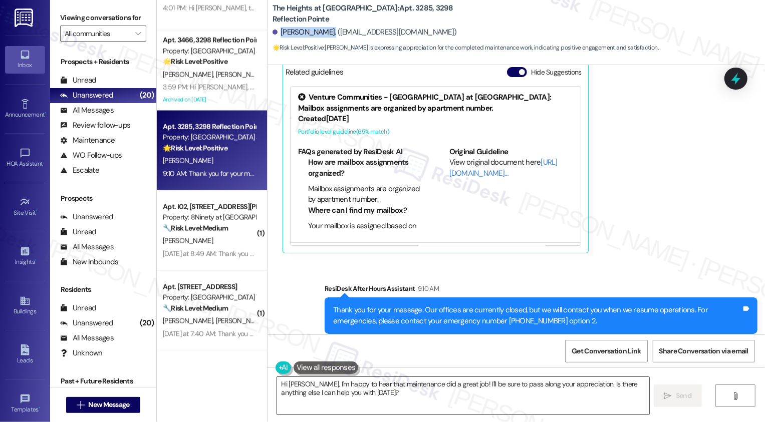
click at [594, 405] on textarea "Hi Andre, I'm happy to hear that maintenance did a great job! I'll be sure to p…" at bounding box center [463, 396] width 372 height 38
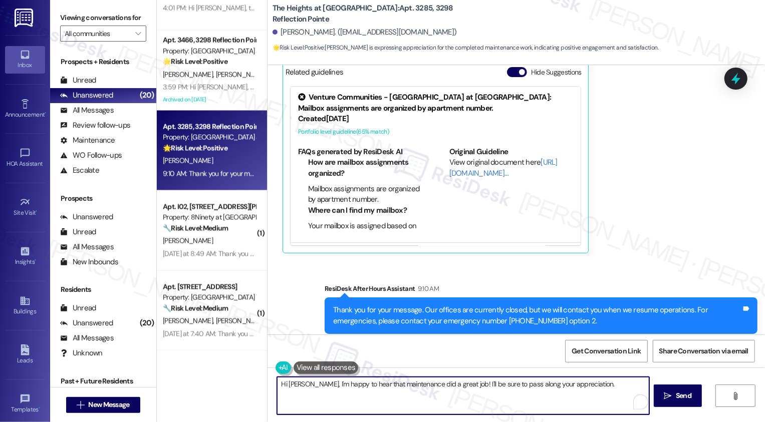
type textarea "Hi Andre, I'm happy to hear that maintenance did a great job! I'll be sure to p…"
click at [582, 384] on textarea "Hi Andre, I'm happy to hear that maintenance did a great job! I'll be sure to p…" at bounding box center [463, 396] width 372 height 38
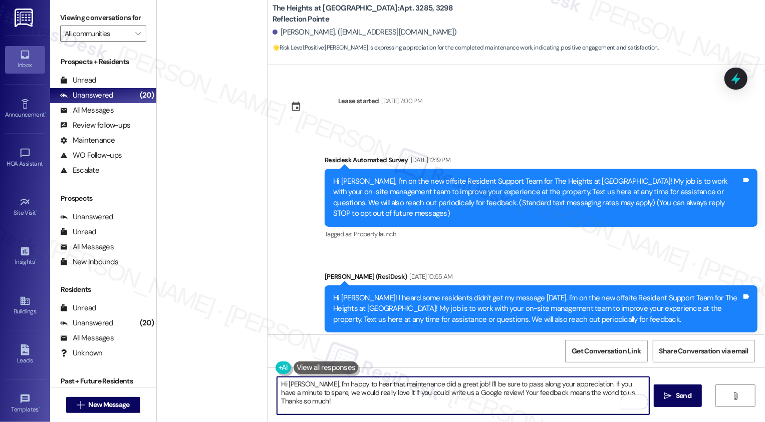
scroll to position [4403, 0]
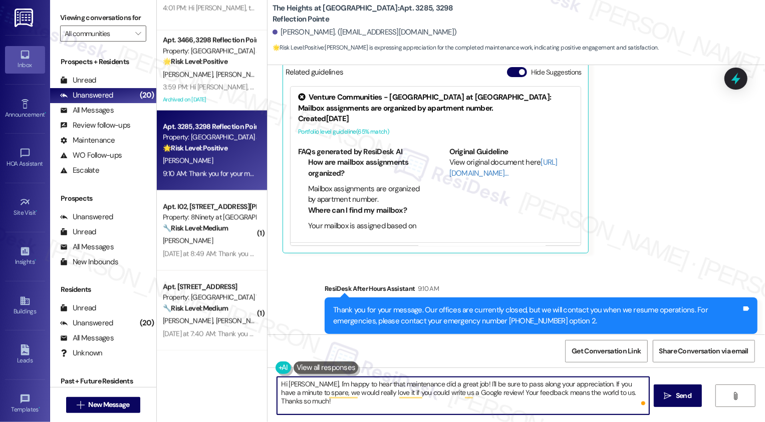
click at [590, 385] on textarea "Hi [PERSON_NAME], I'm happy to hear that maintenance did a great job! I'll be s…" at bounding box center [463, 396] width 372 height 38
drag, startPoint x: 606, startPoint y: 391, endPoint x: 616, endPoint y: 410, distance: 21.3
click at [616, 410] on textarea "Hi [PERSON_NAME], I'm happy to hear that maintenance did a great job! I'll be s…" at bounding box center [463, 396] width 372 height 38
type textarea "Hi [PERSON_NAME], I'm happy to hear that maintenance did a great job! I'll be s…"
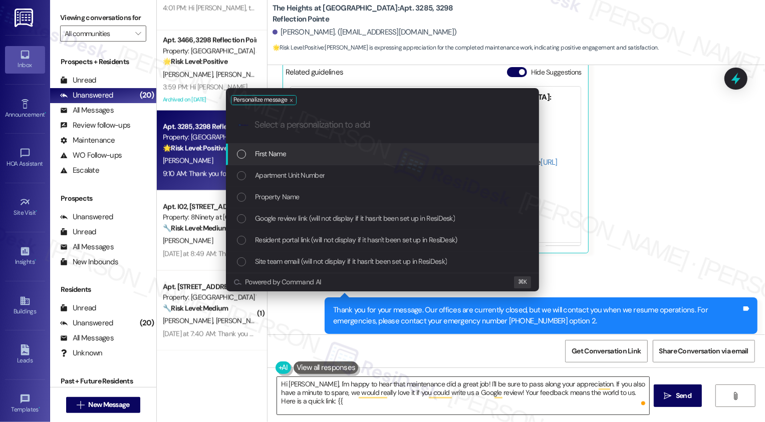
type input "g"
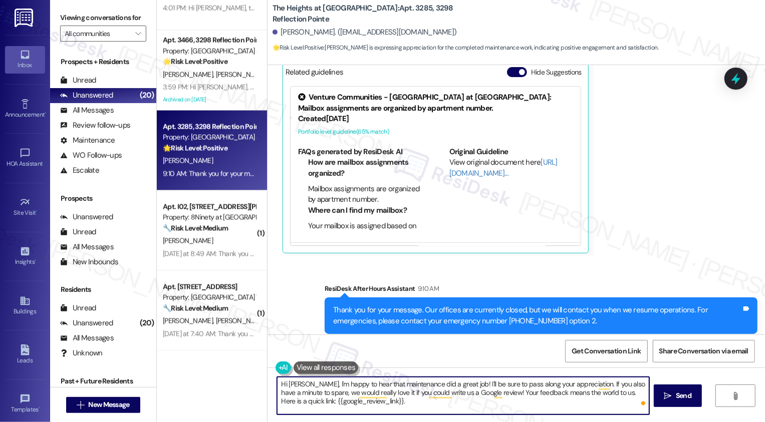
paste textarea "Thanks so much!"
type textarea "Hi [PERSON_NAME], I'm happy to hear that maintenance did a great job! I'll be s…"
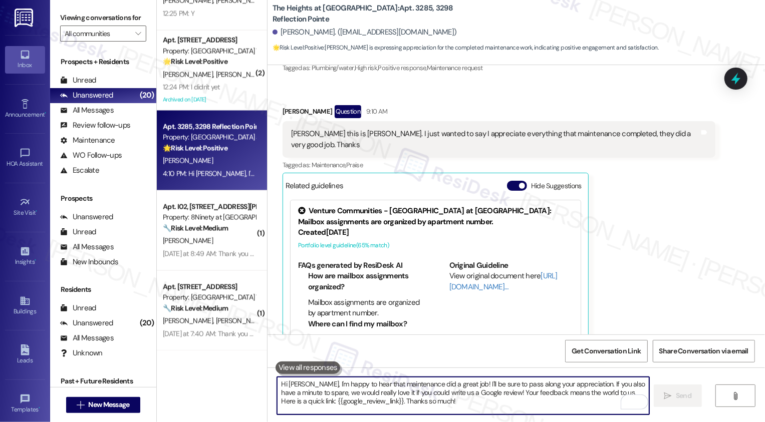
scroll to position [4276, 0]
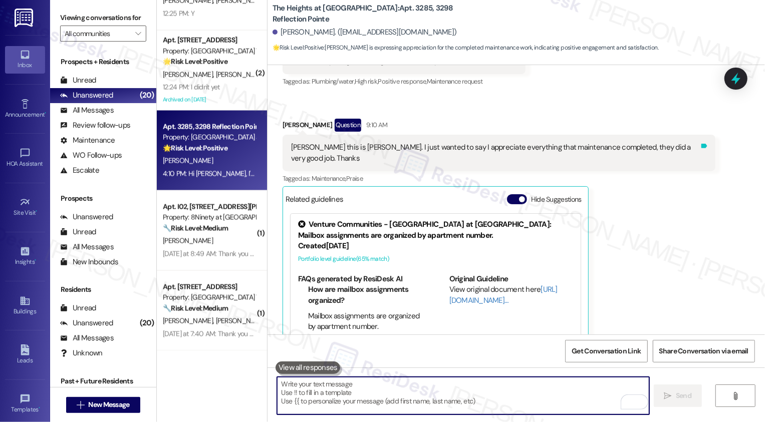
click at [701, 144] on icon at bounding box center [704, 146] width 6 height 5
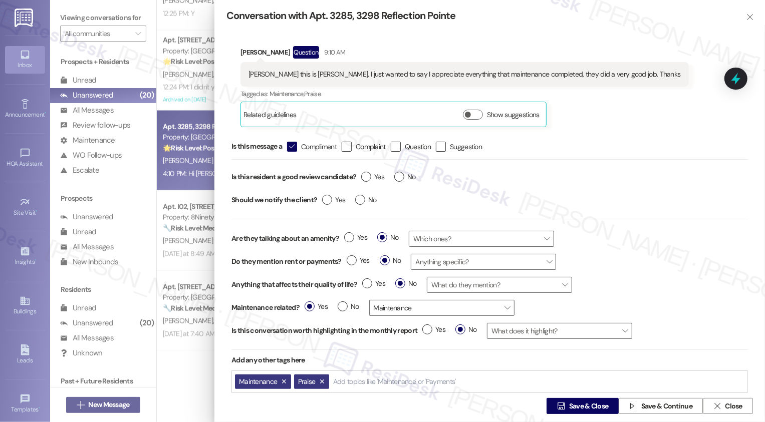
click at [359, 178] on div "Yes No" at bounding box center [388, 178] width 65 height 23
click at [375, 177] on span "Yes" at bounding box center [372, 177] width 23 height 11
click at [375, 177] on input "Yes" at bounding box center [372, 178] width 23 height 13
radio input "true"
click at [555, 411] on span " Save & Close" at bounding box center [582, 406] width 55 height 15
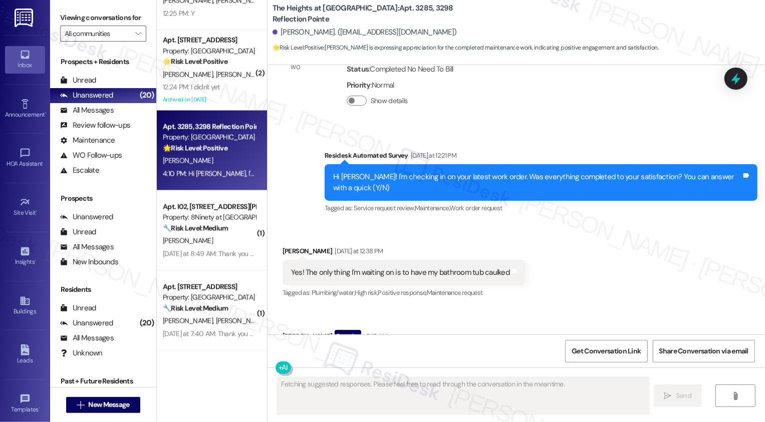
type textarea "Fetching suggested responses. Please feel free to read through the conversation…"
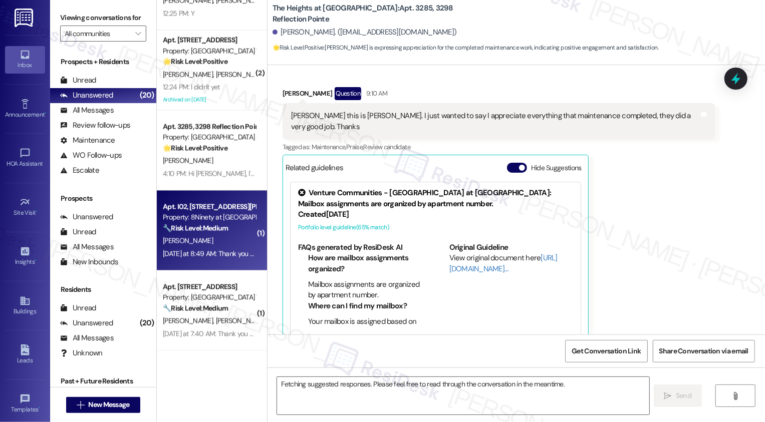
click at [208, 244] on div "[PERSON_NAME]" at bounding box center [209, 241] width 95 height 13
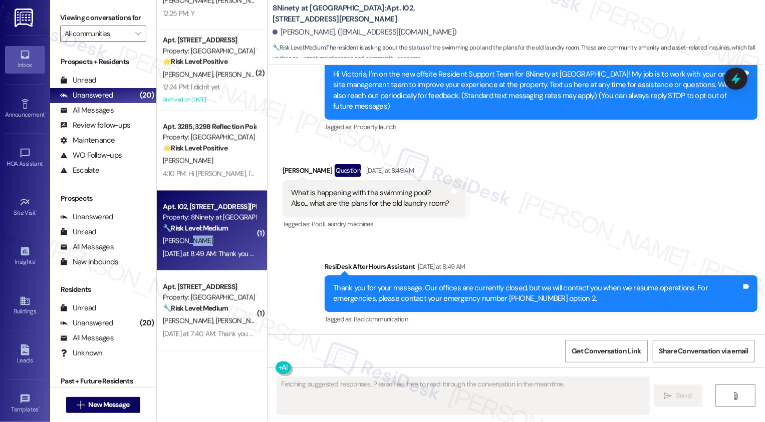
scroll to position [96, 0]
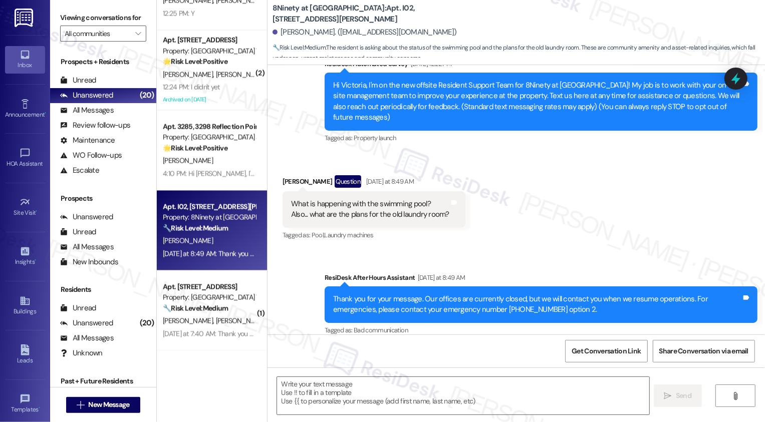
click at [208, 244] on div "[PERSON_NAME]" at bounding box center [209, 241] width 95 height 13
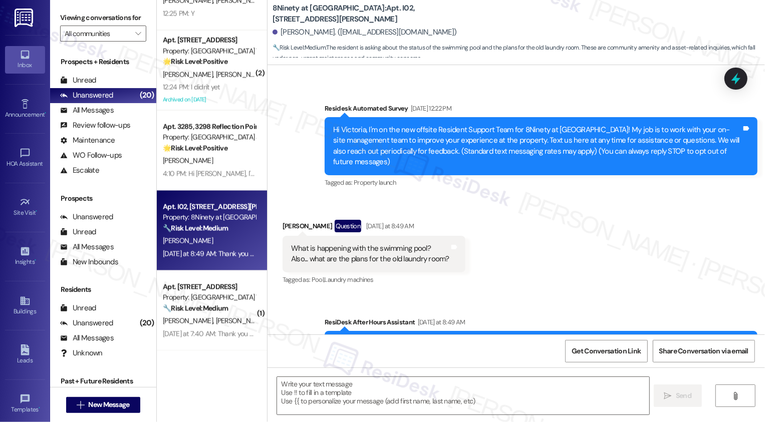
scroll to position [65, 0]
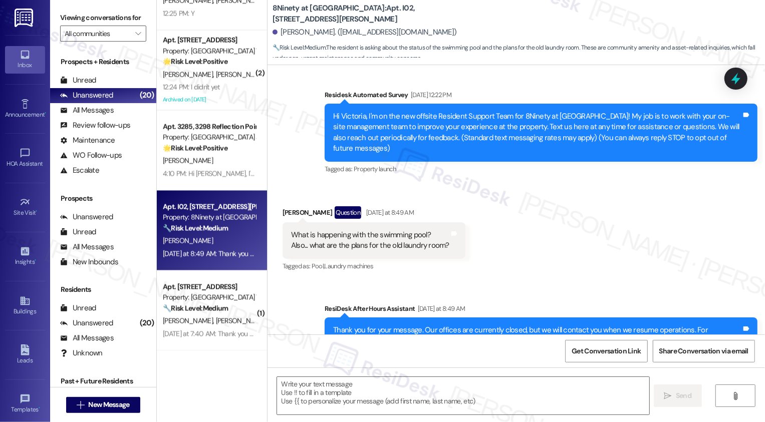
click at [277, 13] on b "8Ninety at [GEOGRAPHIC_DATA]: Apt. I02, [STREET_ADDRESS][PERSON_NAME]" at bounding box center [372, 14] width 200 height 22
copy b "8Ninety"
click at [333, 393] on textarea at bounding box center [463, 396] width 372 height 38
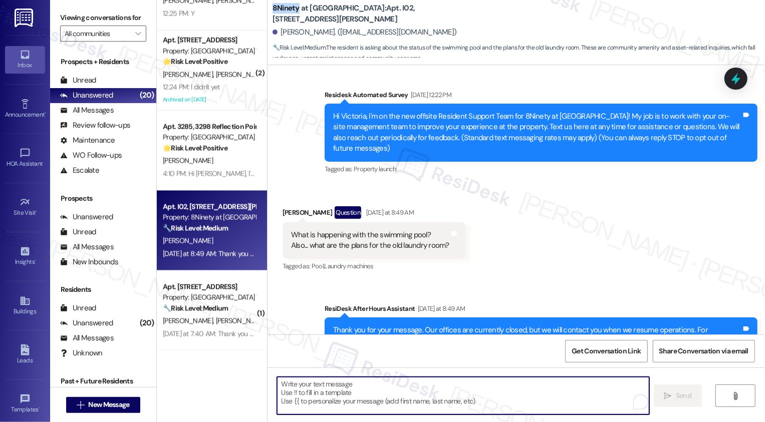
scroll to position [96, 0]
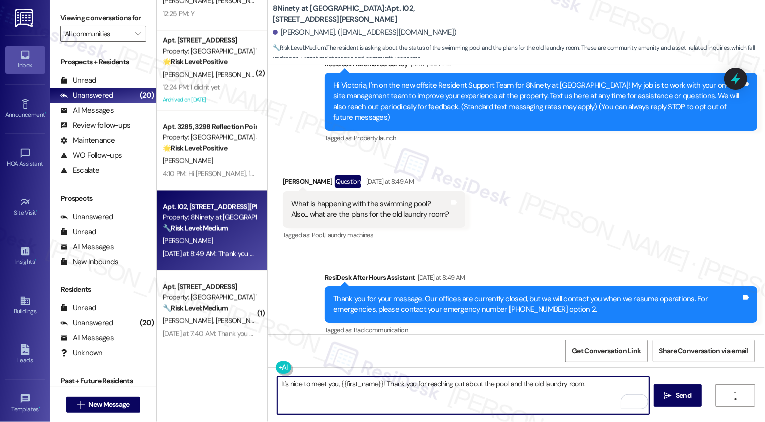
click at [587, 390] on textarea "It's nice to meet you, {{first_name}}! Thank you for reaching out about the poo…" at bounding box center [463, 396] width 372 height 38
type textarea "It's nice to meet you, {{first_name}}! Thank you for reaching out about the poo…"
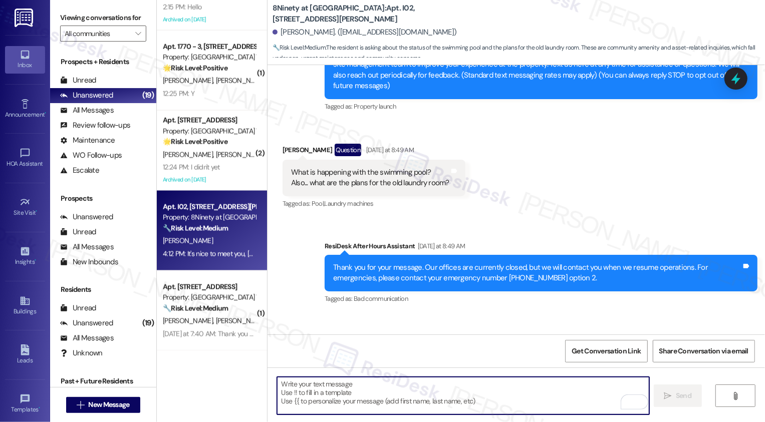
scroll to position [177, 0]
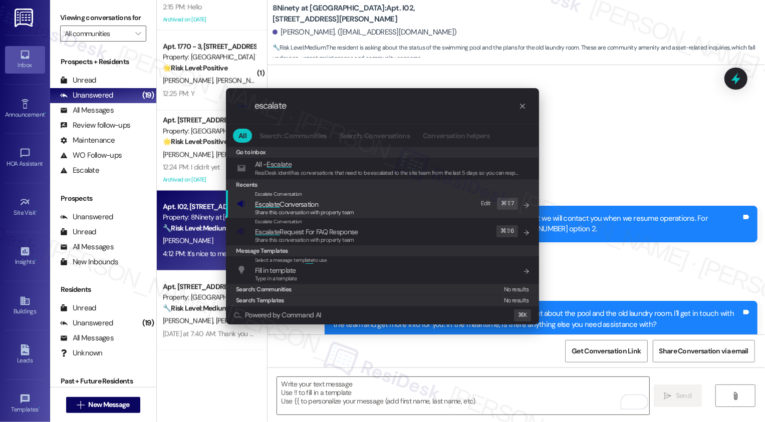
type input "escalate"
click at [301, 206] on span "Escalate Conversation" at bounding box center [286, 204] width 63 height 9
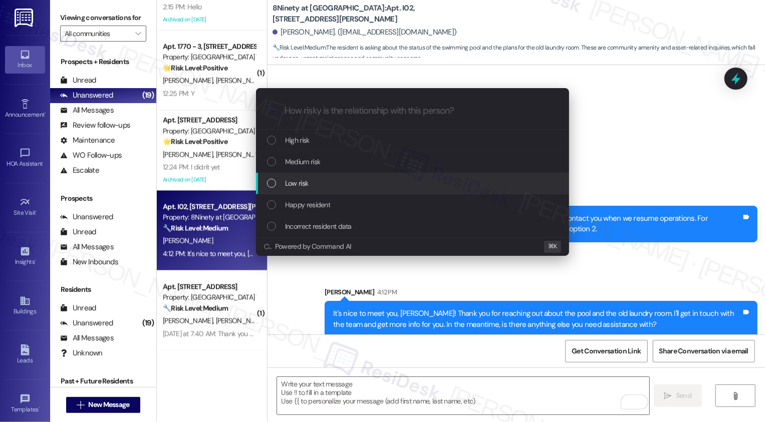
click at [299, 181] on span "Low risk" at bounding box center [296, 183] width 23 height 11
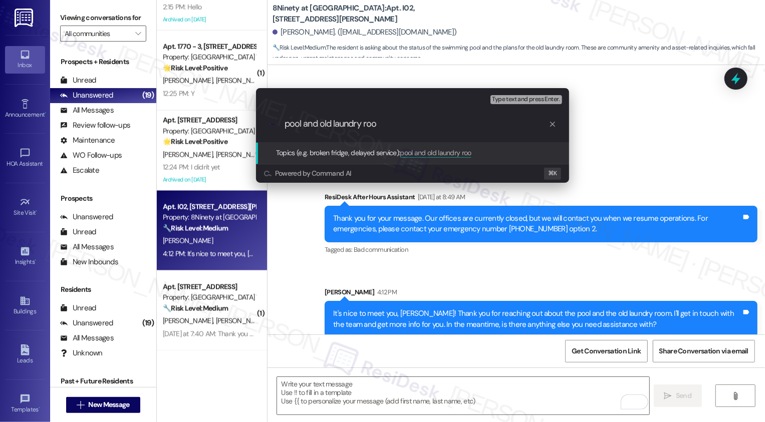
type input "pool and old laundry room"
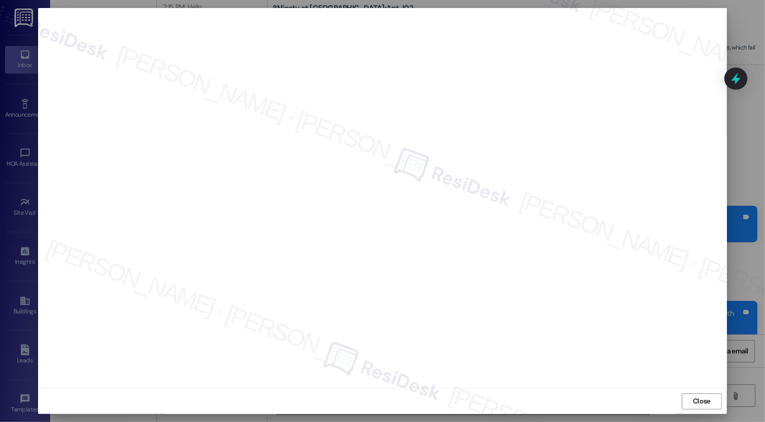
scroll to position [0, 0]
click at [693, 407] on button "Close" at bounding box center [702, 402] width 40 height 16
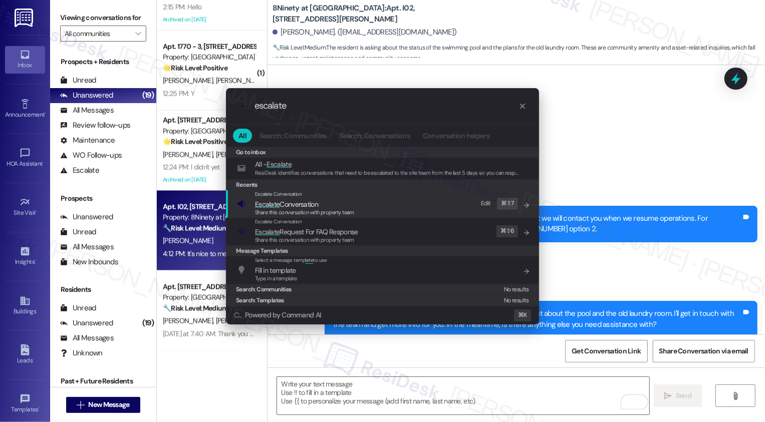
type input "escalate"
click at [353, 202] on span "Escalate Conversation" at bounding box center [304, 204] width 99 height 11
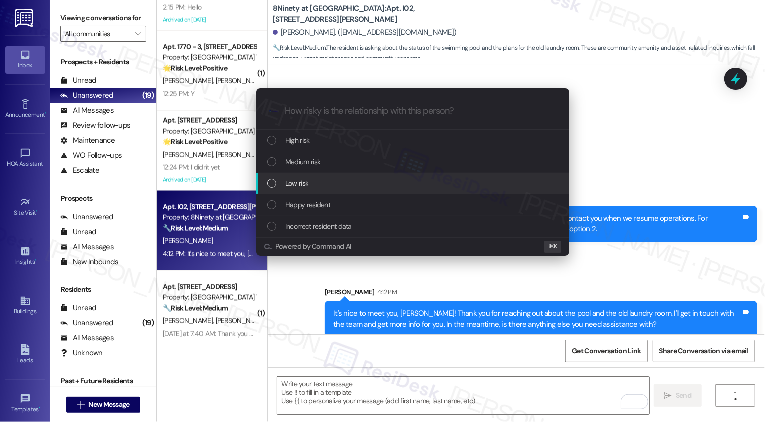
click at [315, 180] on div "Low risk" at bounding box center [413, 183] width 293 height 11
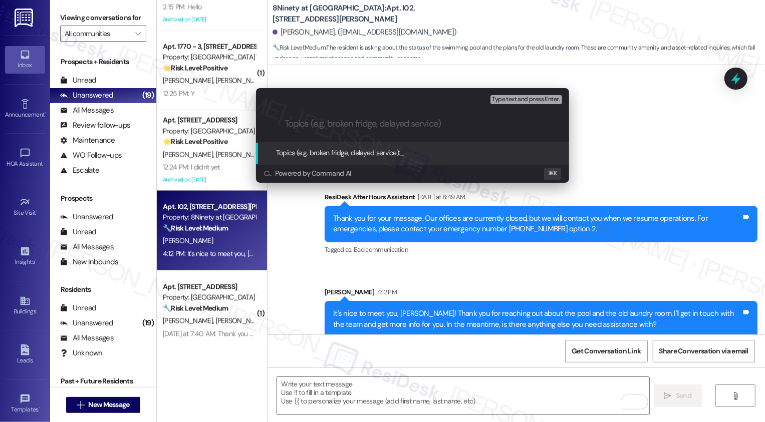
paste input "pool and old laundry room"
type input "pool and old laundry room"
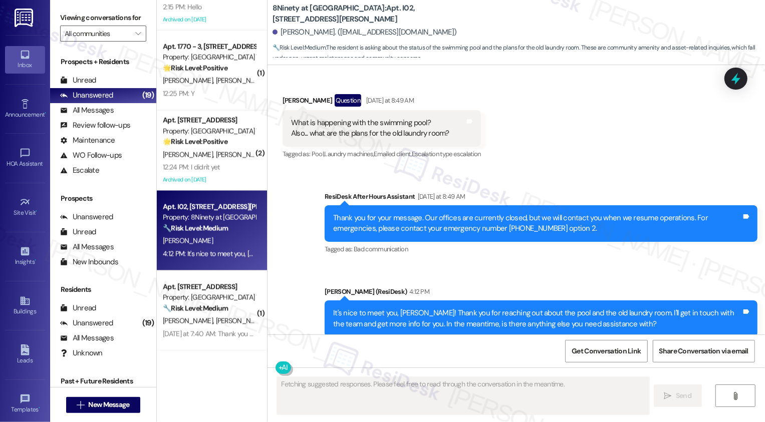
scroll to position [191, 0]
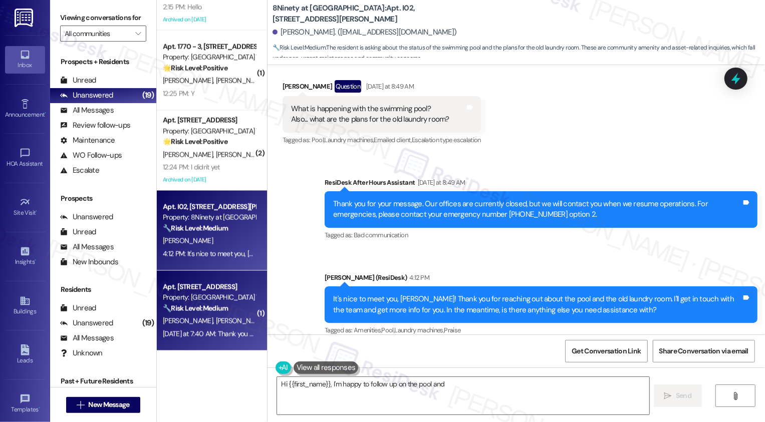
type textarea "Hi {{first_name}}, I'm happy to follow up on the pool and laundry"
click at [208, 306] on strong "🔧 Risk Level: Medium" at bounding box center [195, 308] width 65 height 9
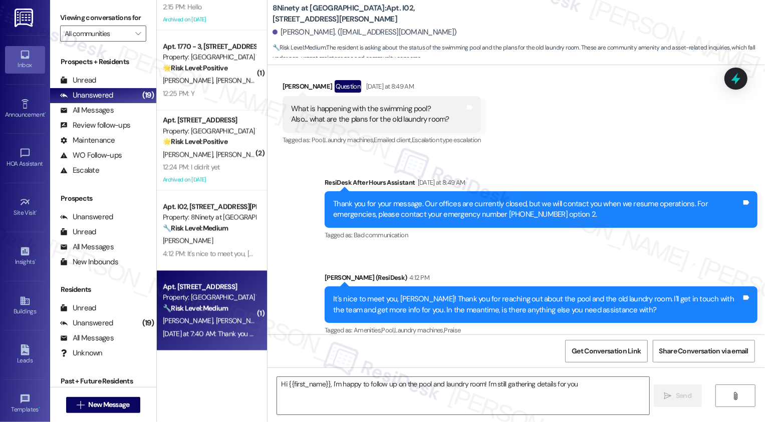
click at [208, 306] on strong "🔧 Risk Level: Medium" at bounding box center [195, 308] width 65 height 9
type textarea "Hi {{first_name}}, I'm happy to follow up on the pool and laundry room! I'm sti…"
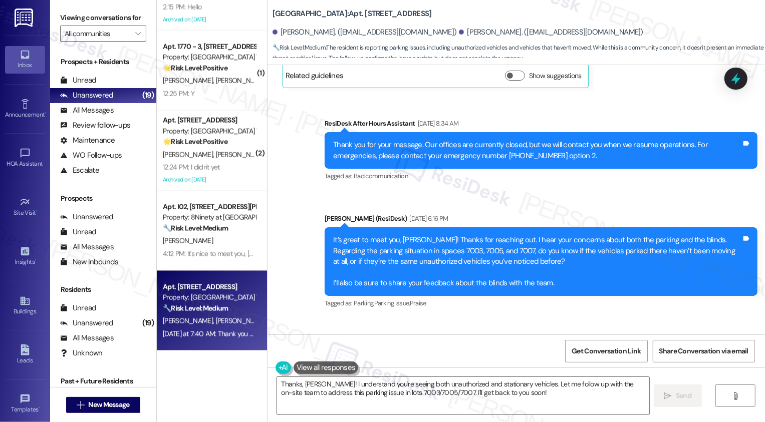
scroll to position [507, 0]
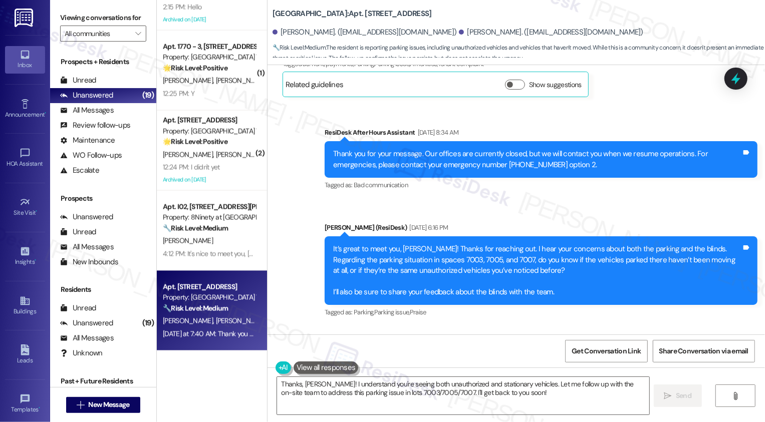
drag, startPoint x: 266, startPoint y: 12, endPoint x: 354, endPoint y: 14, distance: 87.2
click at [354, 14] on b "Village Square Townhomes: Apt. 7005 - 3, 1740 Bising Ave" at bounding box center [351, 14] width 159 height 11
copy b "Village Square Townhomes"
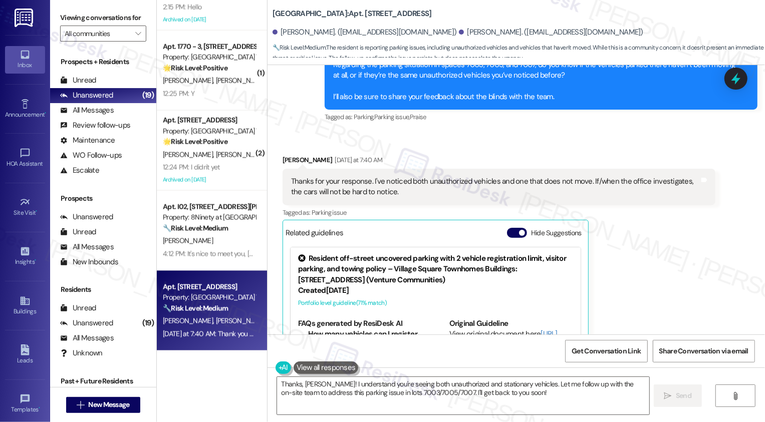
scroll to position [710, 0]
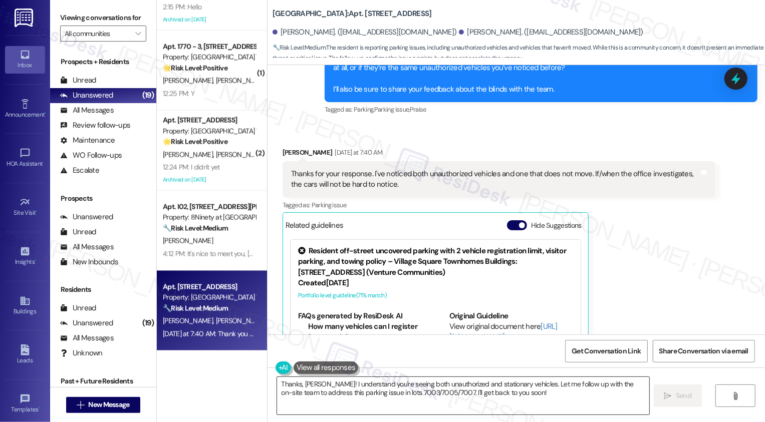
click at [387, 397] on textarea "Thanks, Todd! I understand you're seeing both unauthorized and stationary vehic…" at bounding box center [463, 396] width 372 height 38
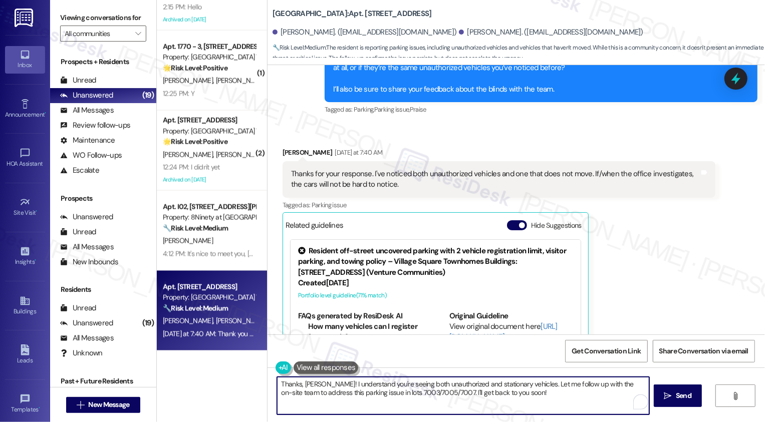
click at [327, 397] on textarea "Thanks, Todd! I understand you're seeing both unauthorized and stationary vehic…" at bounding box center [463, 396] width 372 height 38
click at [370, 389] on textarea "Thanks, Todd! I understand you're seeing both unauthorized and stationary vehic…" at bounding box center [463, 396] width 372 height 38
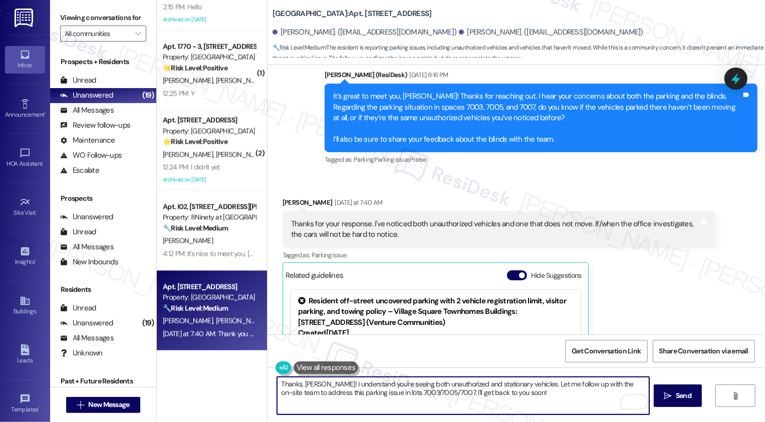
scroll to position [664, 0]
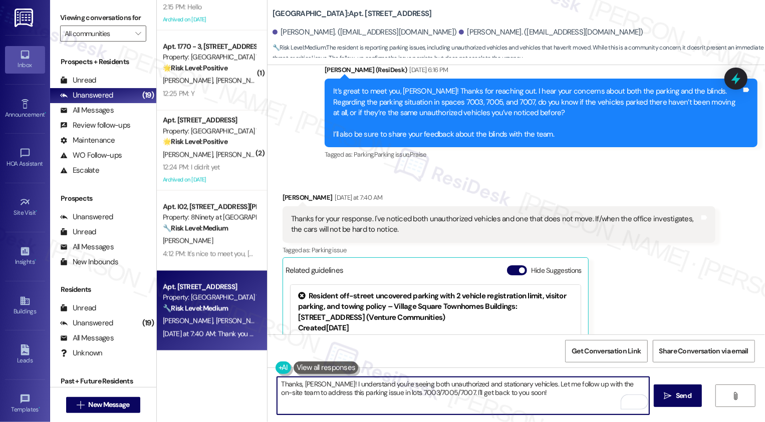
click at [438, 387] on textarea "Thanks, Todd! I understand you're seeing both unauthorized and stationary vehic…" at bounding box center [463, 396] width 372 height 38
click at [500, 389] on textarea "Thanks, Todd! I understand you're seeing both unauthorized and stationary vehic…" at bounding box center [463, 396] width 372 height 38
click at [597, 384] on textarea "Thanks, Todd! I understand you're seeing both unauthorized and stationary vehic…" at bounding box center [463, 396] width 372 height 38
drag, startPoint x: 333, startPoint y: 393, endPoint x: 508, endPoint y: 394, distance: 174.8
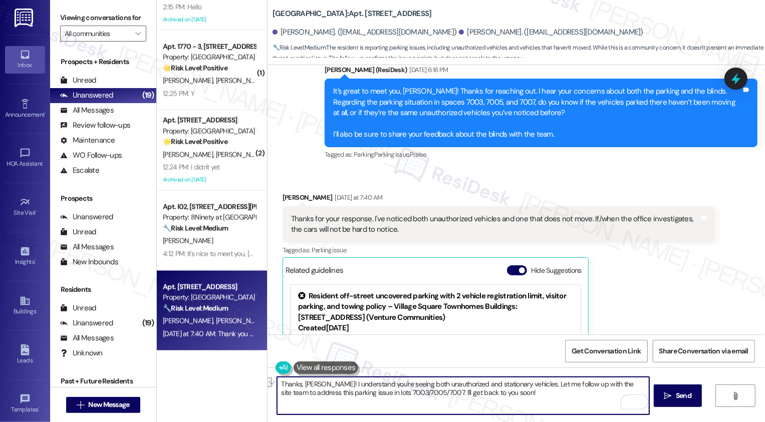
click at [508, 394] on textarea "Thanks, Todd! I understand you're seeing both unauthorized and stationary vehic…" at bounding box center [463, 396] width 372 height 38
type textarea "Thanks, Todd! I understand you're seeing both unauthorized and stationary vehic…"
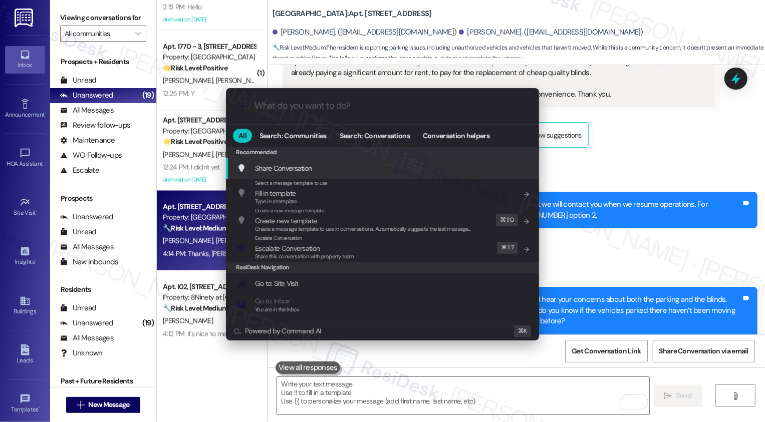
scroll to position [456, 0]
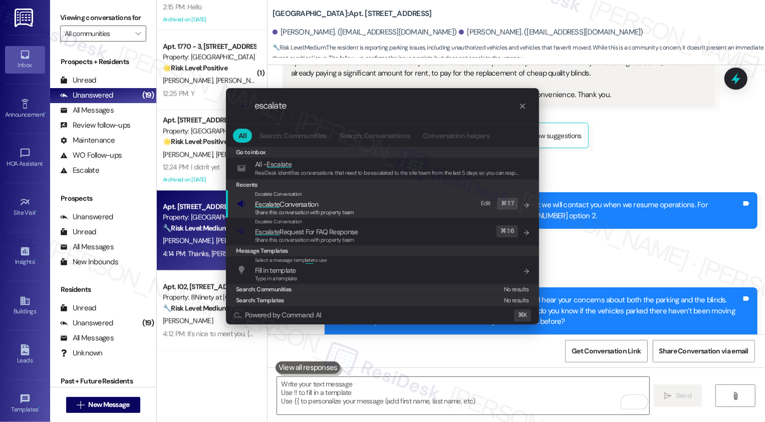
type input "escalate"
click at [313, 200] on span "Escalate Conversation" at bounding box center [286, 204] width 63 height 9
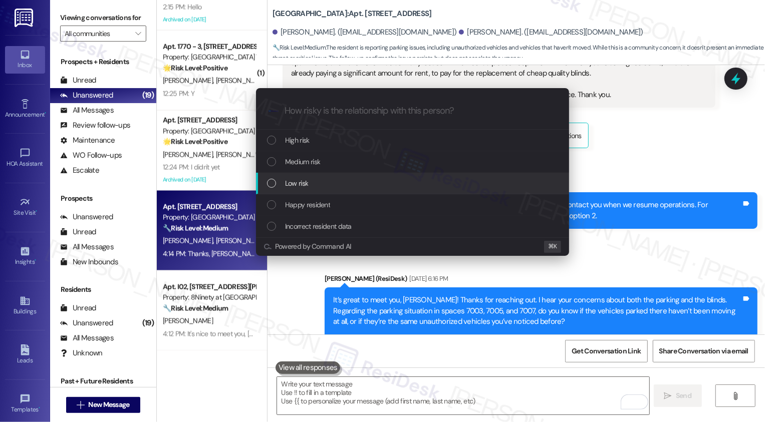
click at [307, 189] on span "Low risk" at bounding box center [296, 183] width 23 height 11
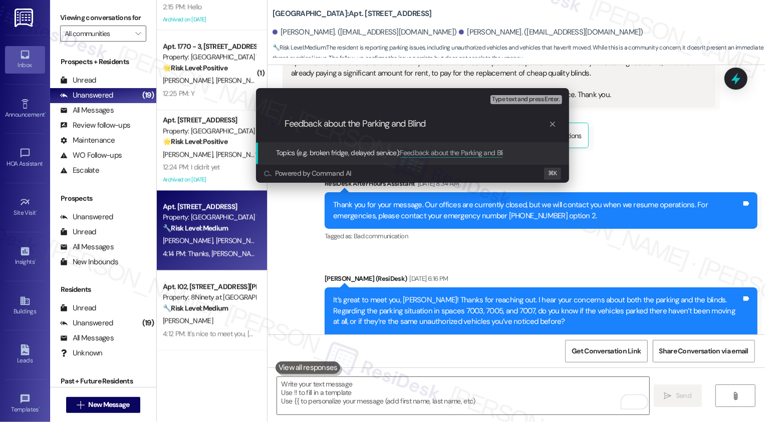
type input "Feedback about the Parking and Blinds"
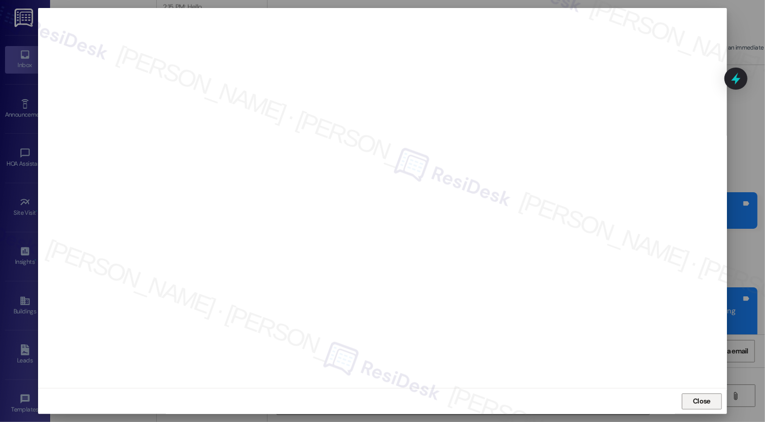
click at [687, 396] on button "Close" at bounding box center [702, 402] width 40 height 16
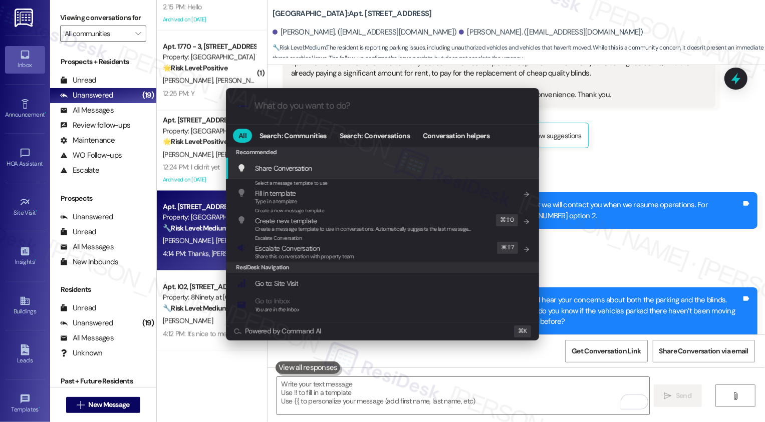
click at [705, 266] on div ".cls-1{fill:#0a055f;}.cls-2{fill:#0cc4c4;} resideskLogoBlueOrange All Search: C…" at bounding box center [382, 211] width 765 height 422
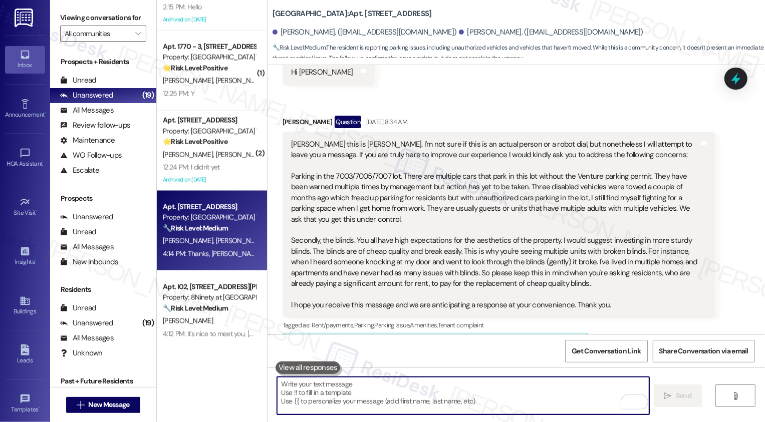
scroll to position [247, 0]
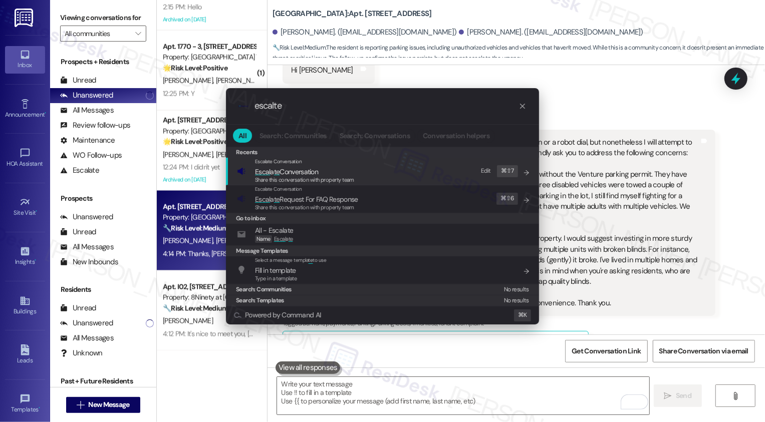
type input "escalte"
click at [299, 177] on span "Share this conversation with property team" at bounding box center [304, 179] width 99 height 7
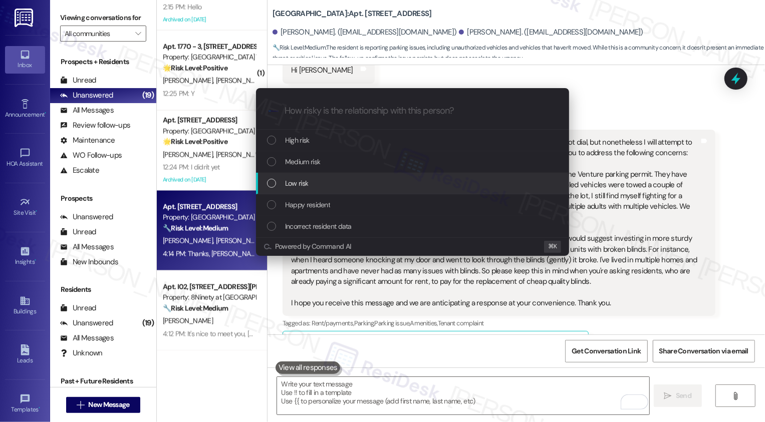
click at [296, 185] on span "Low risk" at bounding box center [296, 183] width 23 height 11
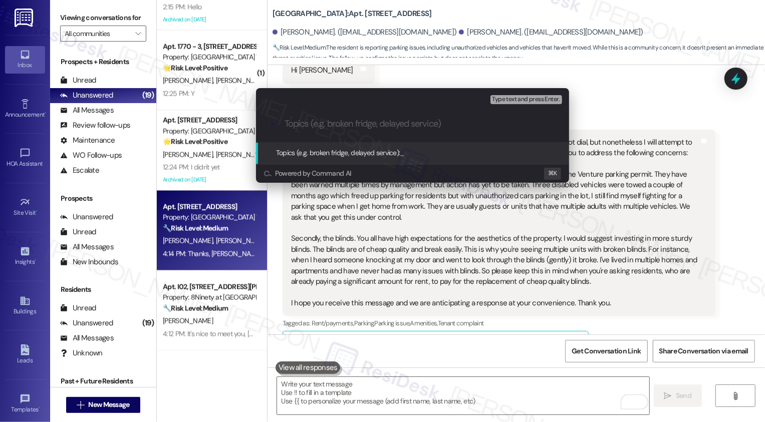
paste input "Feedback about the Parking and Blinds"
type input "Feedback about the Parking and Blinds"
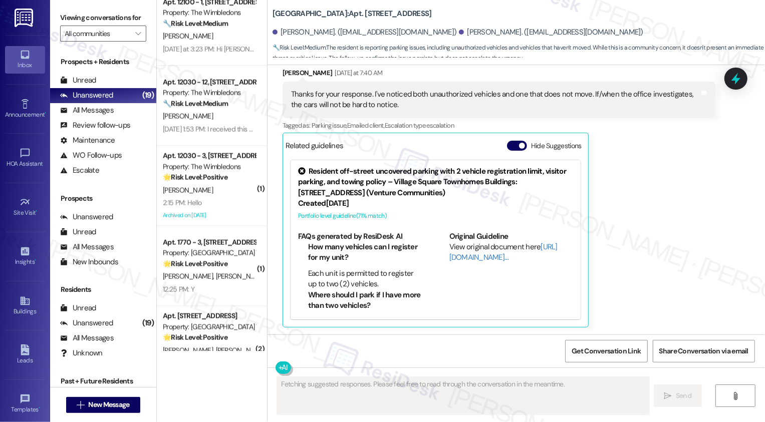
scroll to position [893, 0]
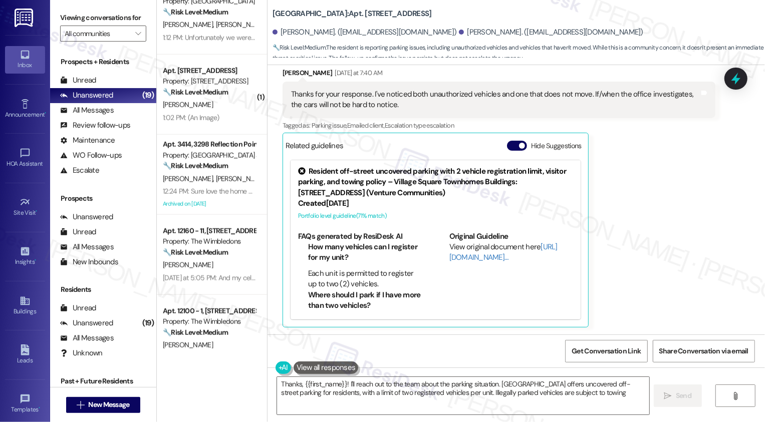
type textarea "Thanks, {{first_name}}! I'll reach out to the team about the parking situation.…"
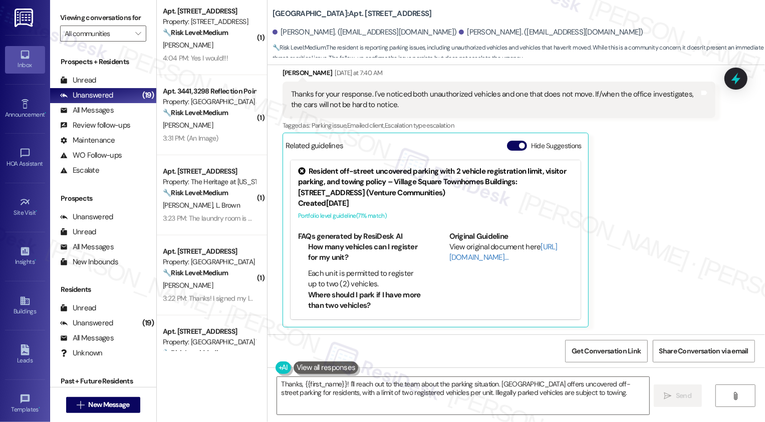
scroll to position [0, 0]
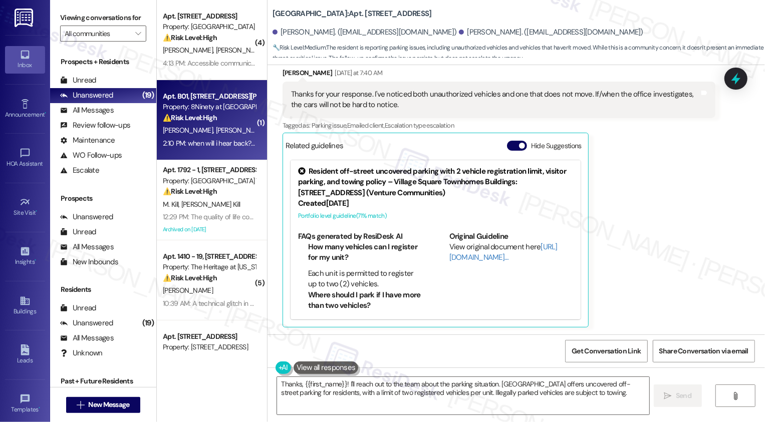
click at [225, 140] on div "2:10 PM: when will i hear back? i will resubmit 2:10 PM: when will i hear back?…" at bounding box center [227, 143] width 129 height 9
type textarea "Fetching suggested responses. Please feel free to read through the conversation…"
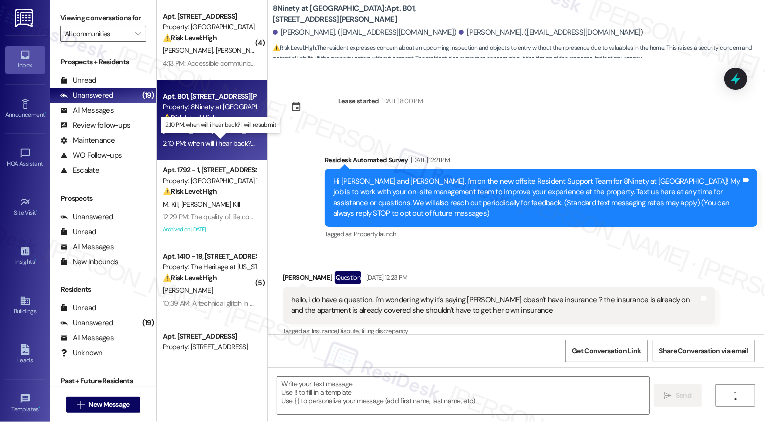
scroll to position [3014, 0]
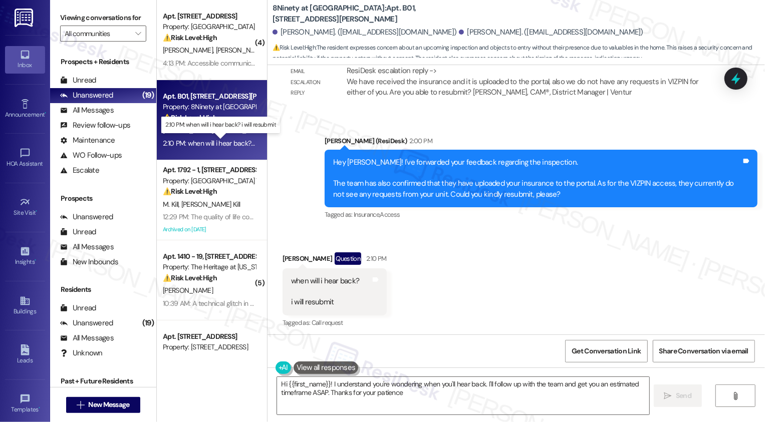
type textarea "Hi {{first_name}}! I understand you're wondering when you'll hear back. I'll fo…"
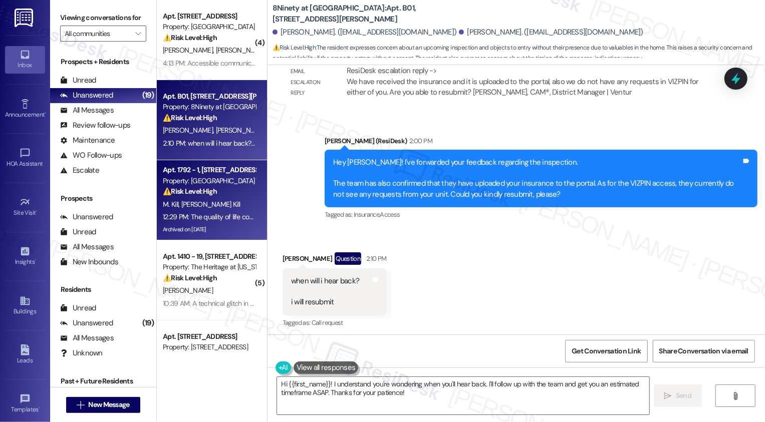
click at [231, 215] on div "12:29 PM: The quality of life continues to go down as the on-site security gets…" at bounding box center [294, 216] width 262 height 9
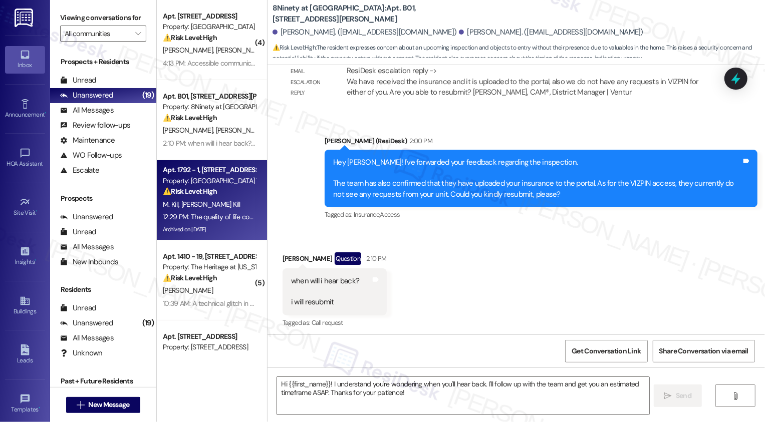
click at [231, 215] on div "12:29 PM: The quality of life continues to go down as the on-site security gets…" at bounding box center [294, 216] width 262 height 9
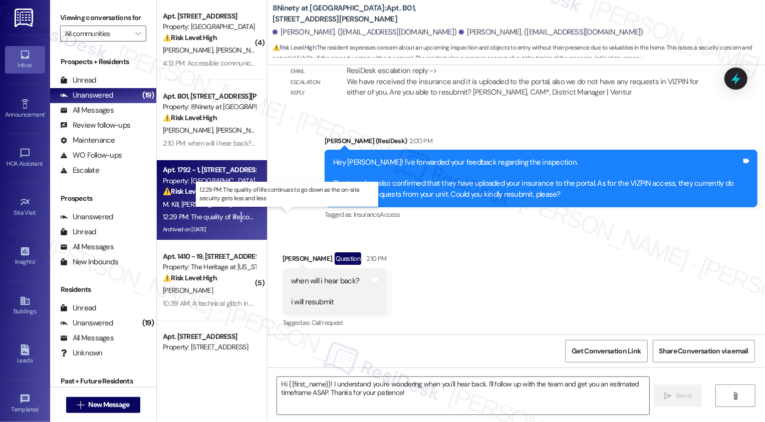
type textarea "Fetching suggested responses. Please feel free to read through the conversation…"
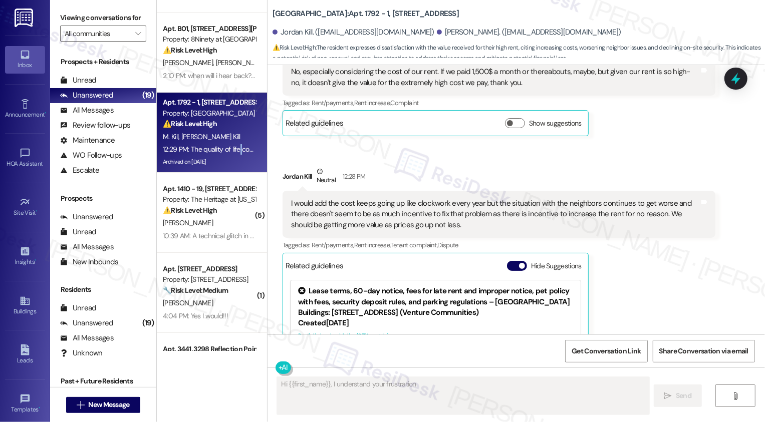
scroll to position [76, 0]
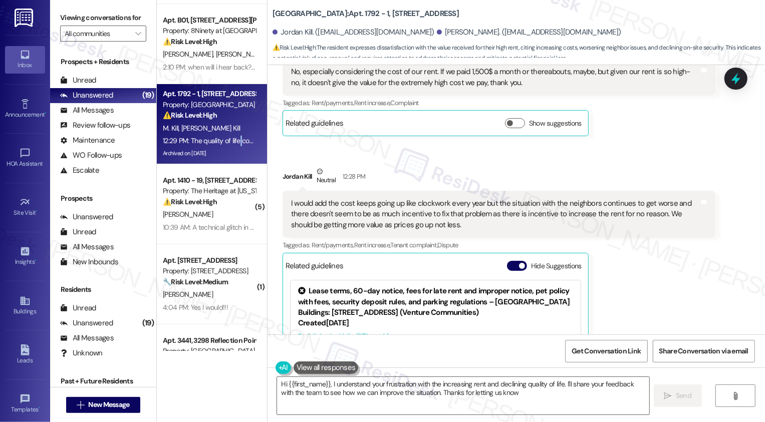
type textarea "Hi {{first_name}}, I understand your frustration with the increasing rent and d…"
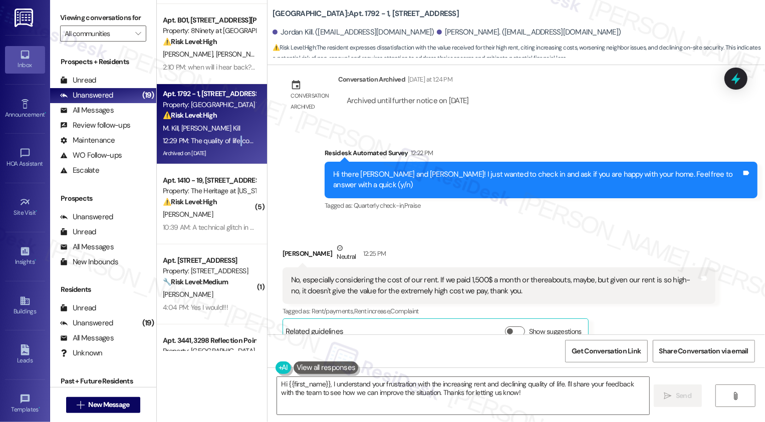
scroll to position [86, 0]
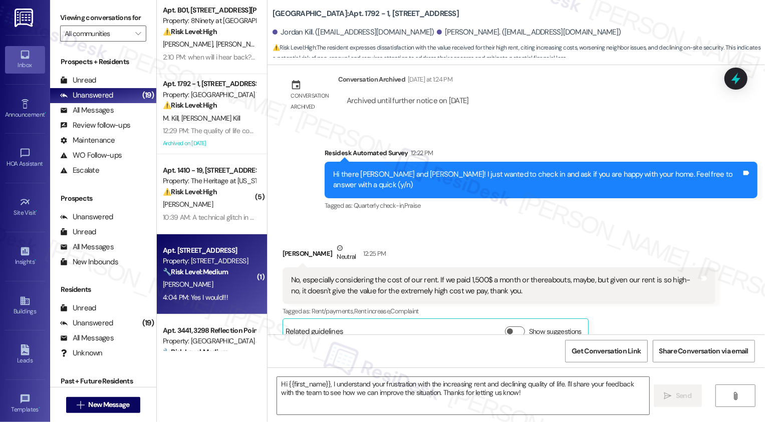
click at [219, 269] on strong "🔧 Risk Level: Medium" at bounding box center [195, 271] width 65 height 9
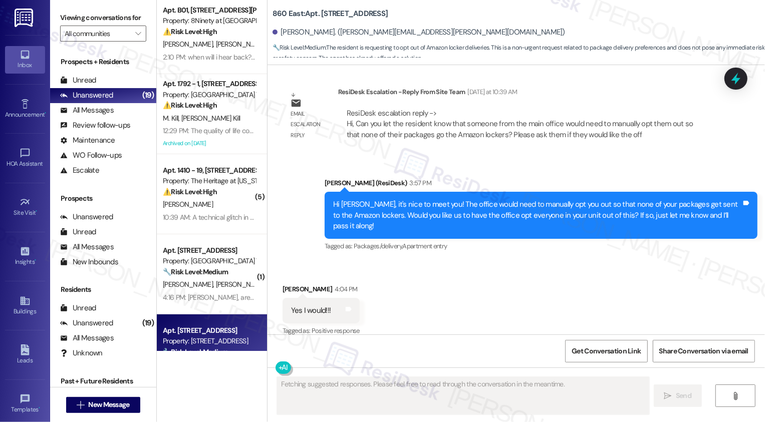
scroll to position [571, 0]
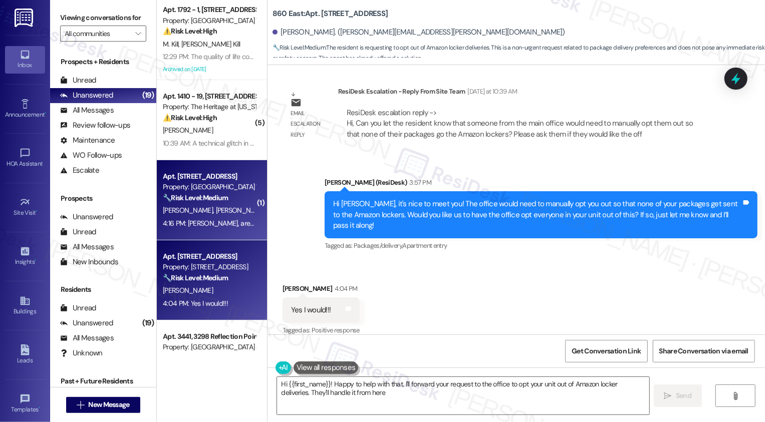
type textarea "Hi {{first_name}}! Happy to help with that. I'll forward your request to the of…"
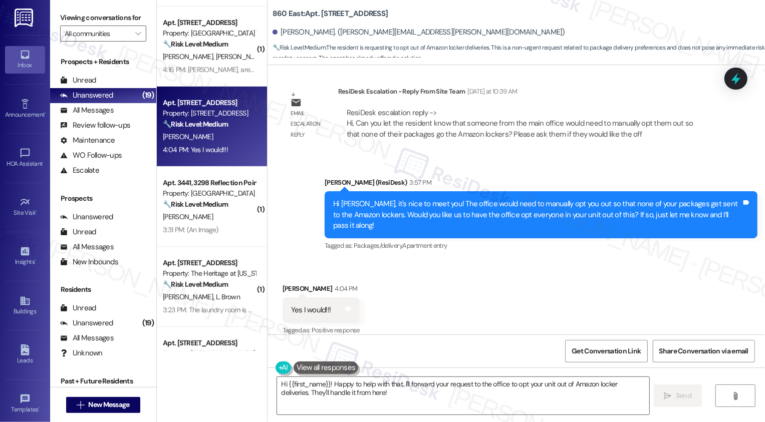
scroll to position [332, 0]
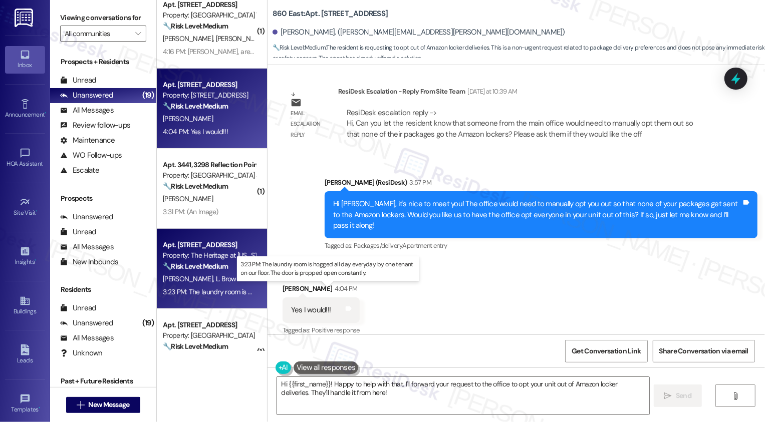
click at [220, 291] on div "3:23 PM: The laundry room is hogged all day everyday by one tenant on our floor…" at bounding box center [336, 291] width 346 height 9
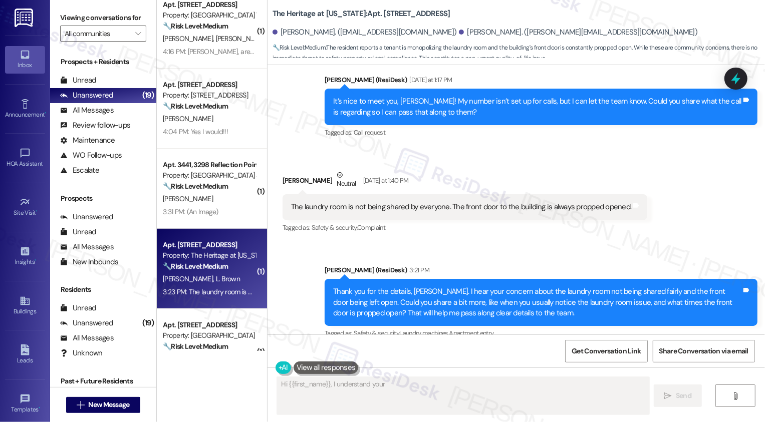
scroll to position [548, 0]
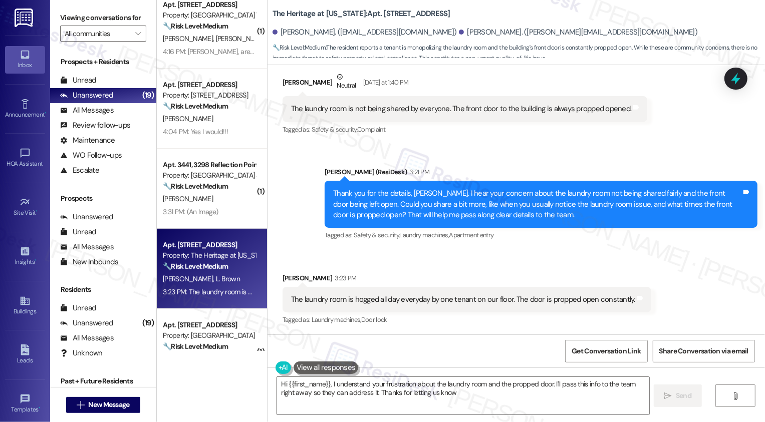
type textarea "Hi {{first_name}}, I understand your frustration about the laundry room and the…"
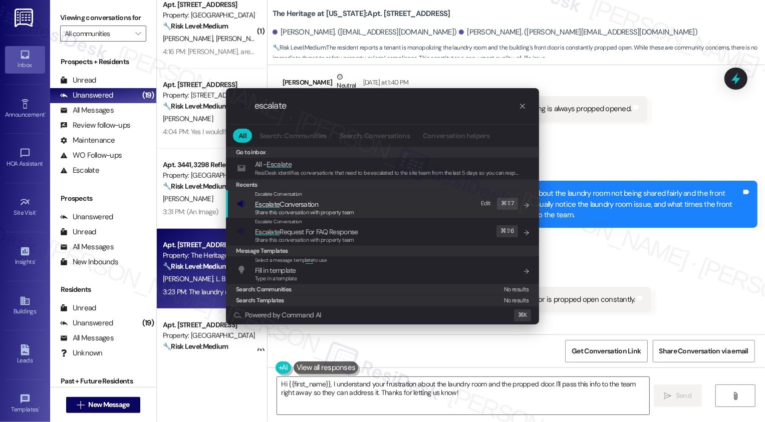
type input "escalate"
click at [297, 203] on span "Escalate Conversation" at bounding box center [286, 204] width 63 height 9
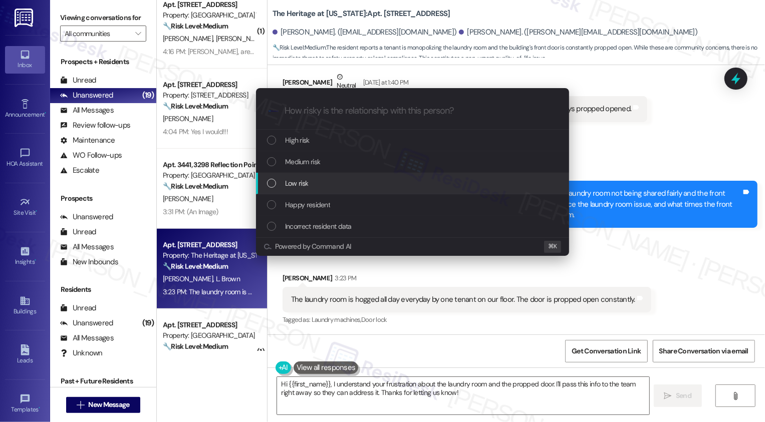
click at [295, 183] on span "Low risk" at bounding box center [296, 183] width 23 height 11
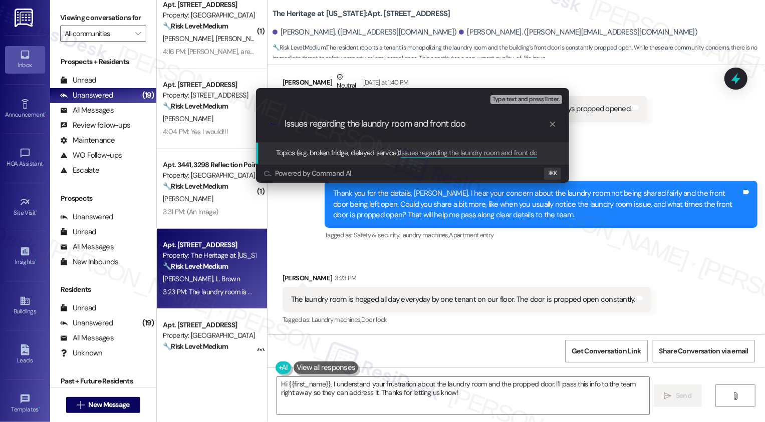
type input "Issues regarding the laundry room and front door"
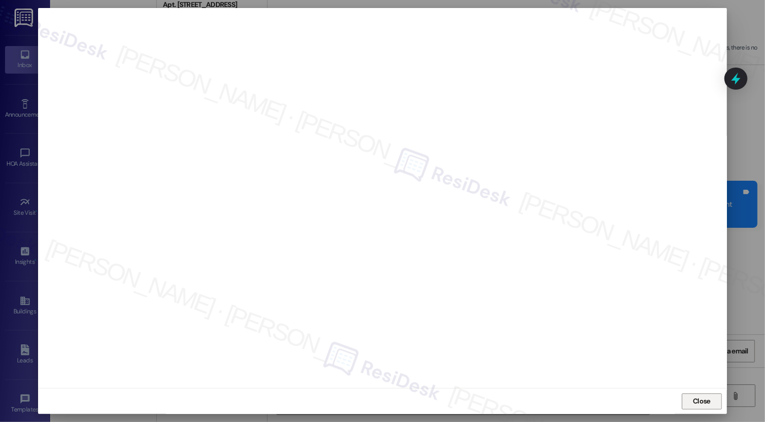
click at [708, 398] on button "Close" at bounding box center [702, 402] width 40 height 16
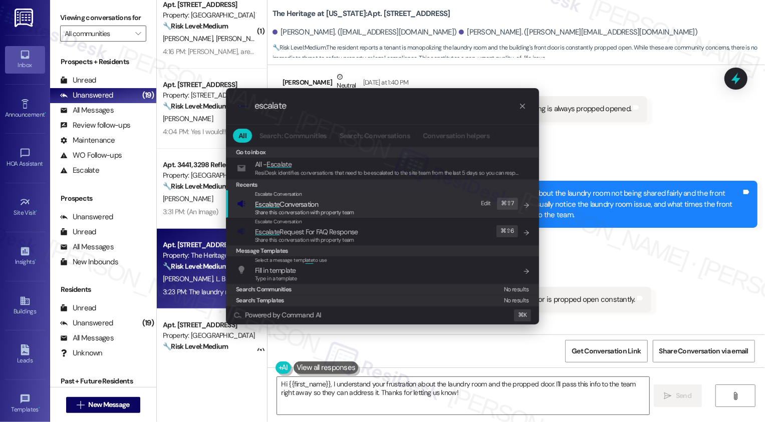
type input "escalate"
click at [351, 203] on span "Escalate Conversation" at bounding box center [304, 204] width 99 height 11
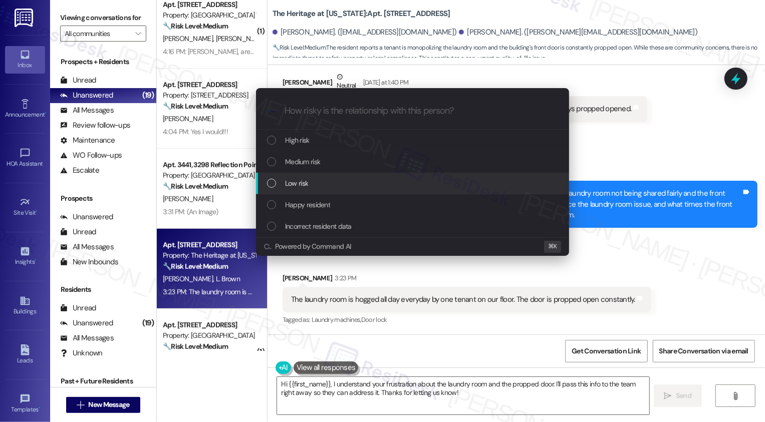
click at [305, 186] on span "Low risk" at bounding box center [296, 183] width 23 height 11
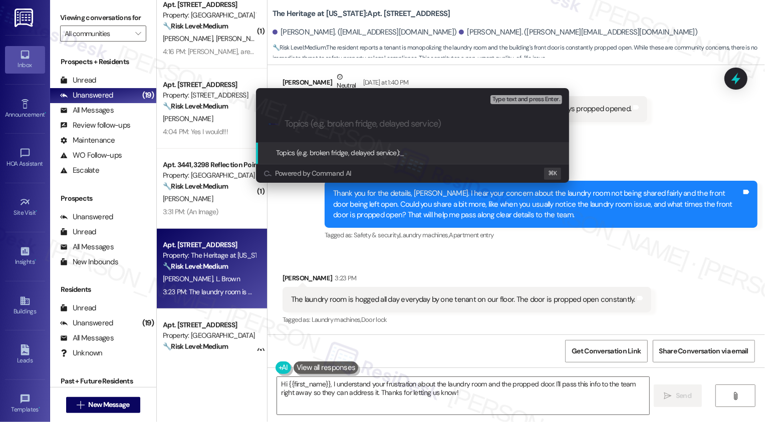
paste input "Issues regarding the laundry room and front door"
type input "Issues regarding the laundry room and front door"
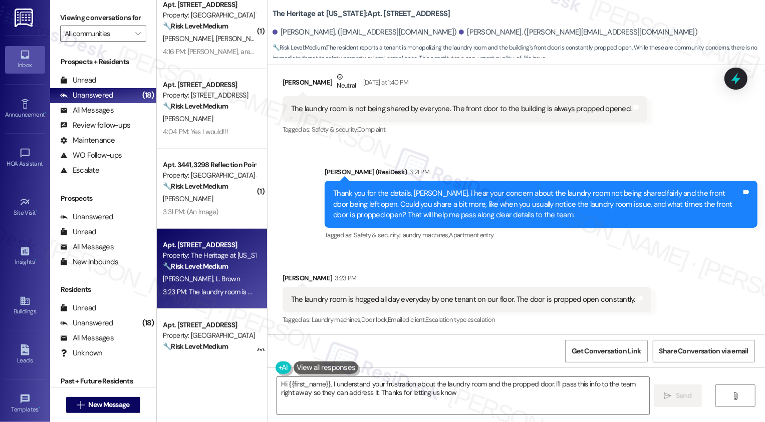
type textarea "Hi {{first_name}}, I understand your frustration about the laundry room and the…"
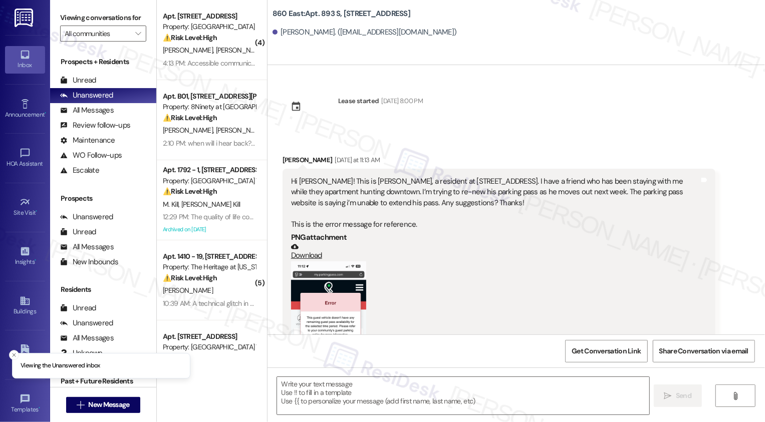
scroll to position [443, 0]
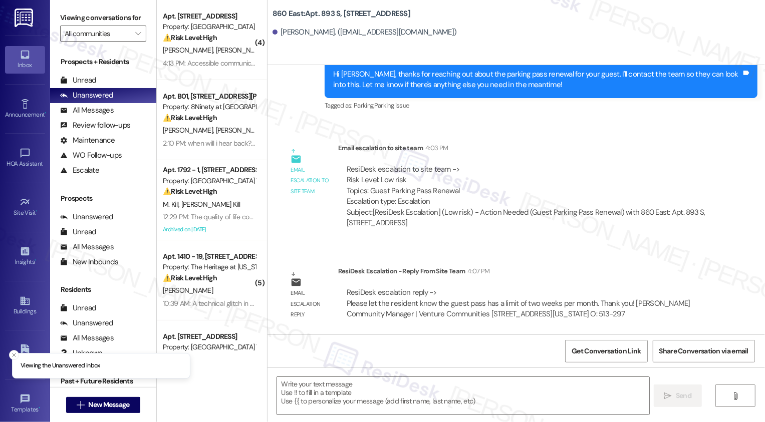
type textarea "Fetching suggested responses. Please feel free to read through the conversation…"
click at [346, 389] on textarea at bounding box center [463, 396] width 372 height 38
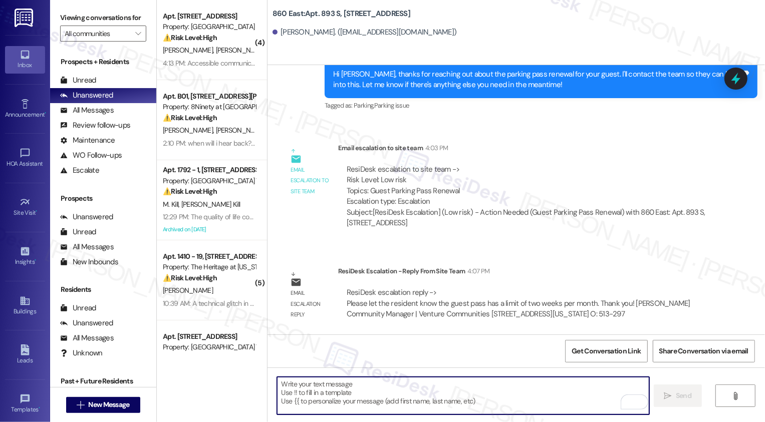
click at [313, 396] on textarea "To enrich screen reader interactions, please activate Accessibility in Grammarl…" at bounding box center [463, 396] width 372 height 38
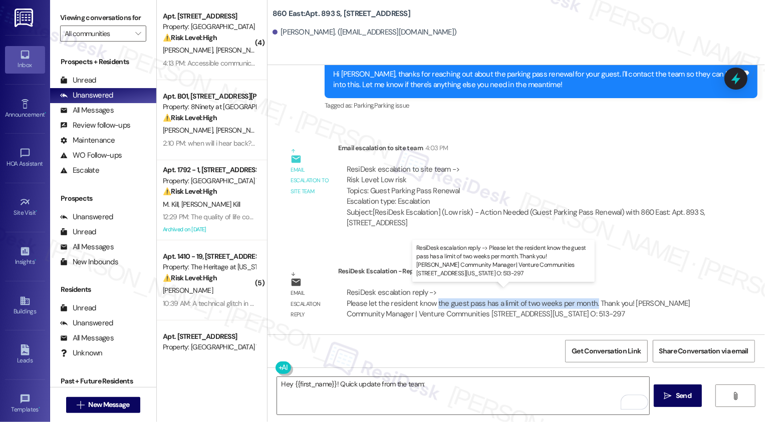
copy div "the guest pass has a limit of two weeks per month."
drag, startPoint x: 429, startPoint y: 303, endPoint x: 585, endPoint y: 306, distance: 156.8
click at [585, 306] on div "ResiDesk escalation reply -> Please let the resident know the guest pass has a …" at bounding box center [519, 303] width 344 height 32
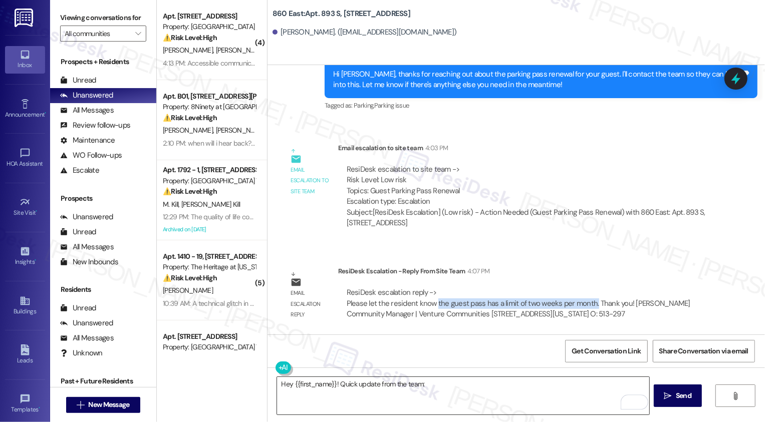
click at [471, 393] on textarea "Hey {{first_name}}! Quick update from the team:" at bounding box center [463, 396] width 372 height 38
paste textarea "the guest pass has a limit of two weeks per month."
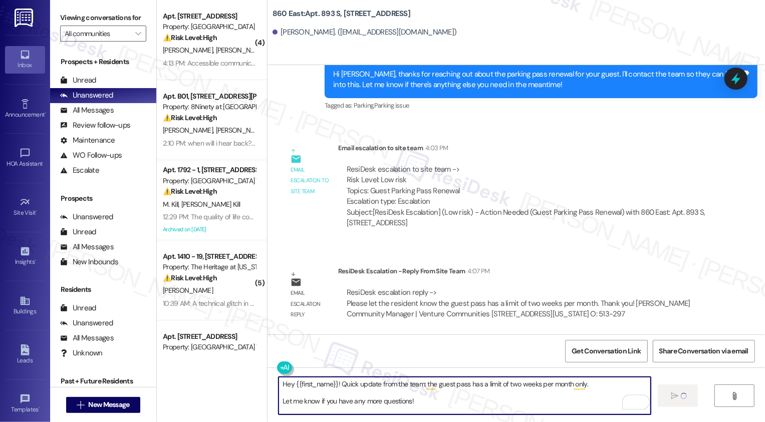
type textarea "Hey {{first_name}}! Quick update from the team: the guest pass has a limit of t…"
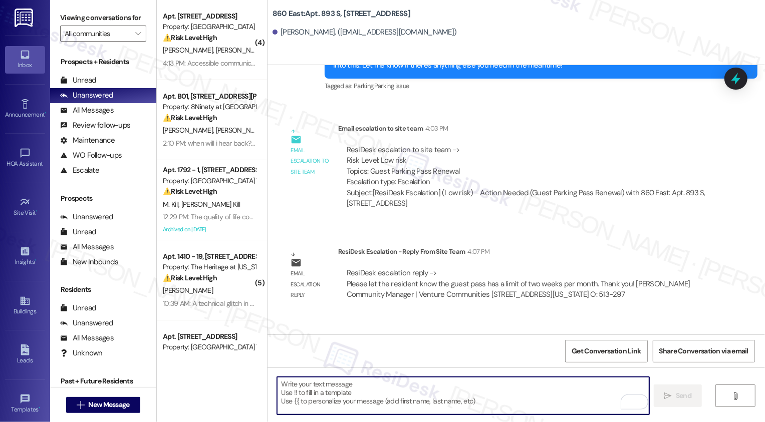
scroll to position [534, 0]
